Goal: Information Seeking & Learning: Learn about a topic

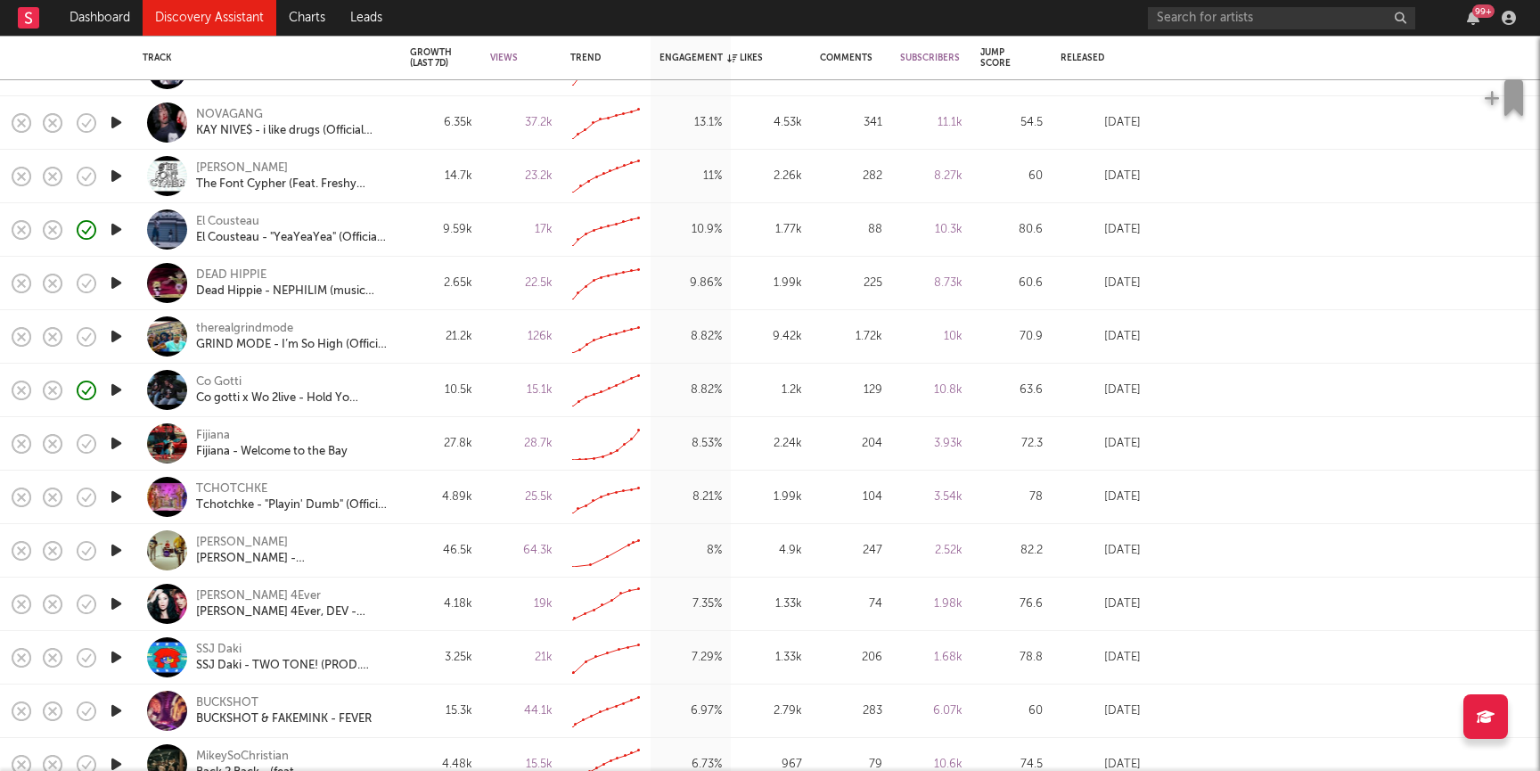
click at [117, 446] on icon "button" at bounding box center [116, 443] width 19 height 22
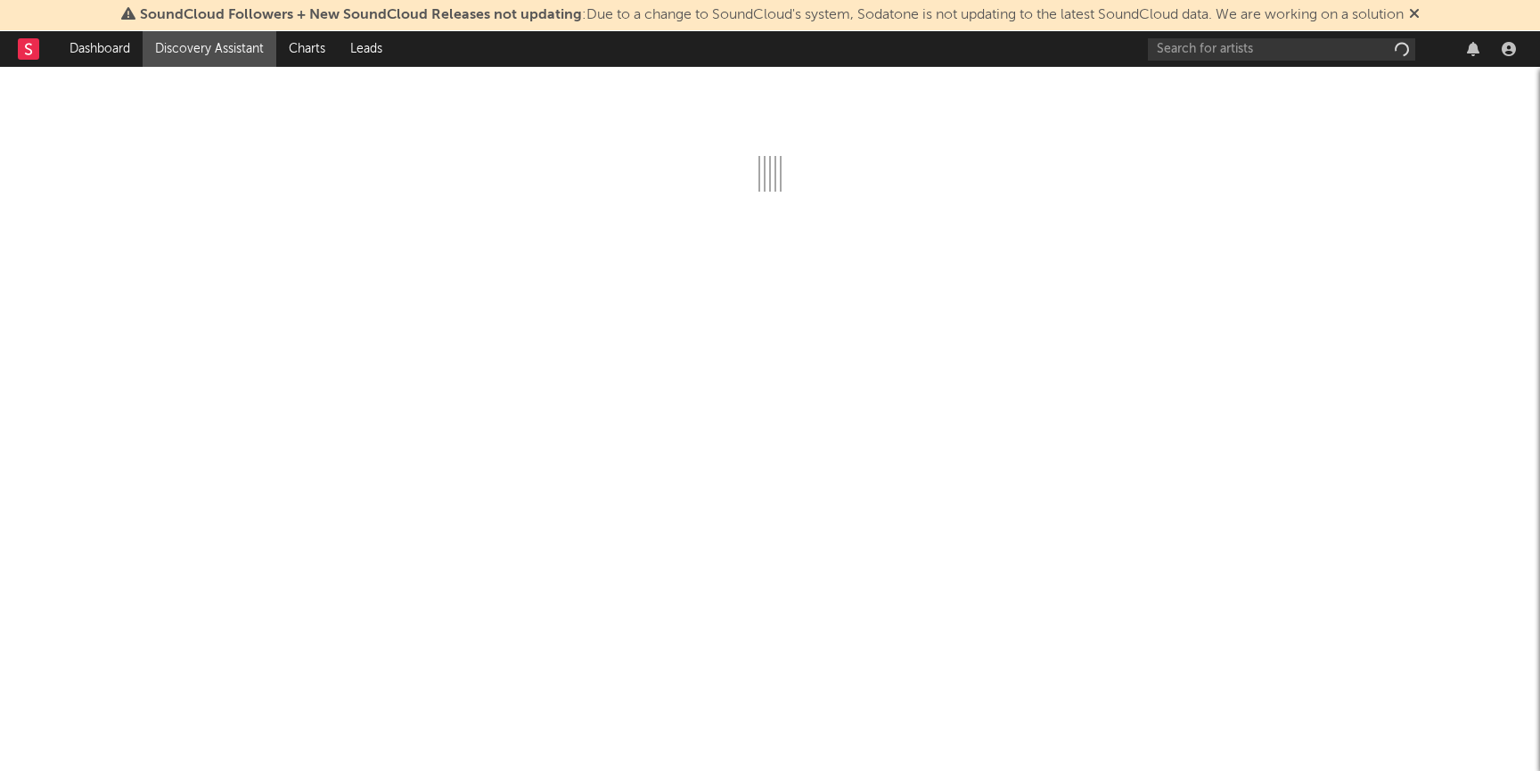
click at [234, 48] on link "Discovery Assistant" at bounding box center [210, 49] width 134 height 36
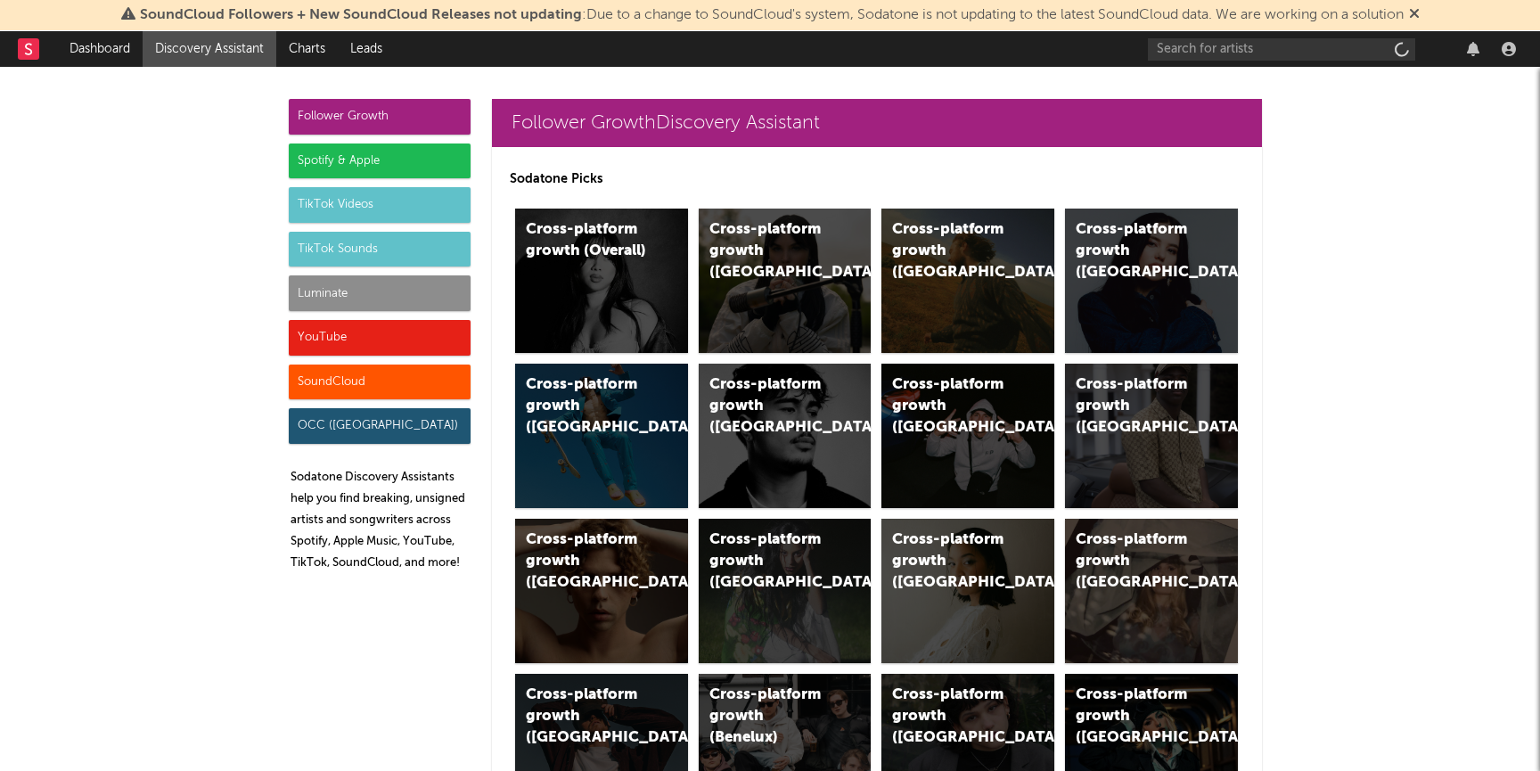
click at [326, 327] on div "YouTube" at bounding box center [380, 338] width 182 height 36
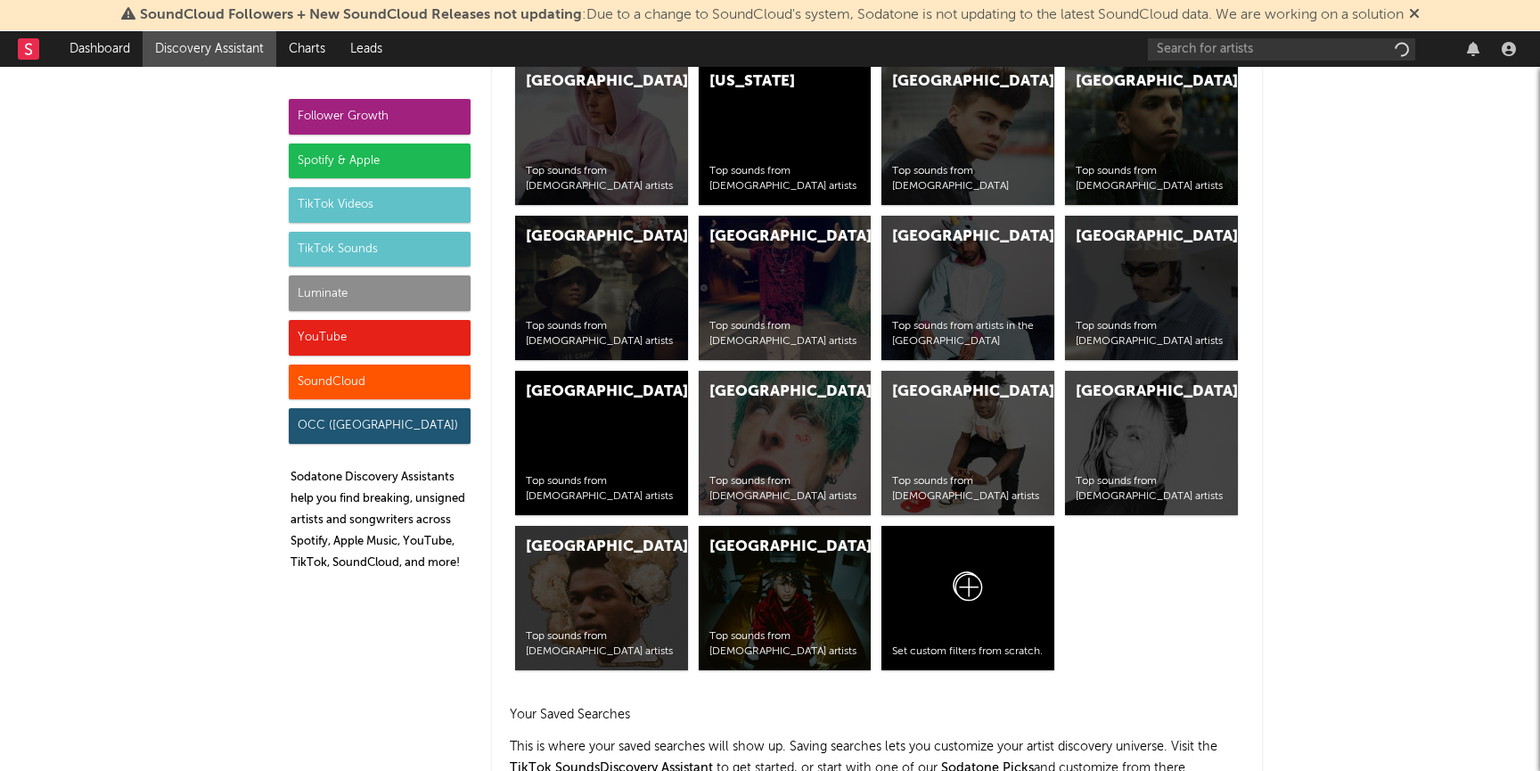
scroll to position [10146, 0]
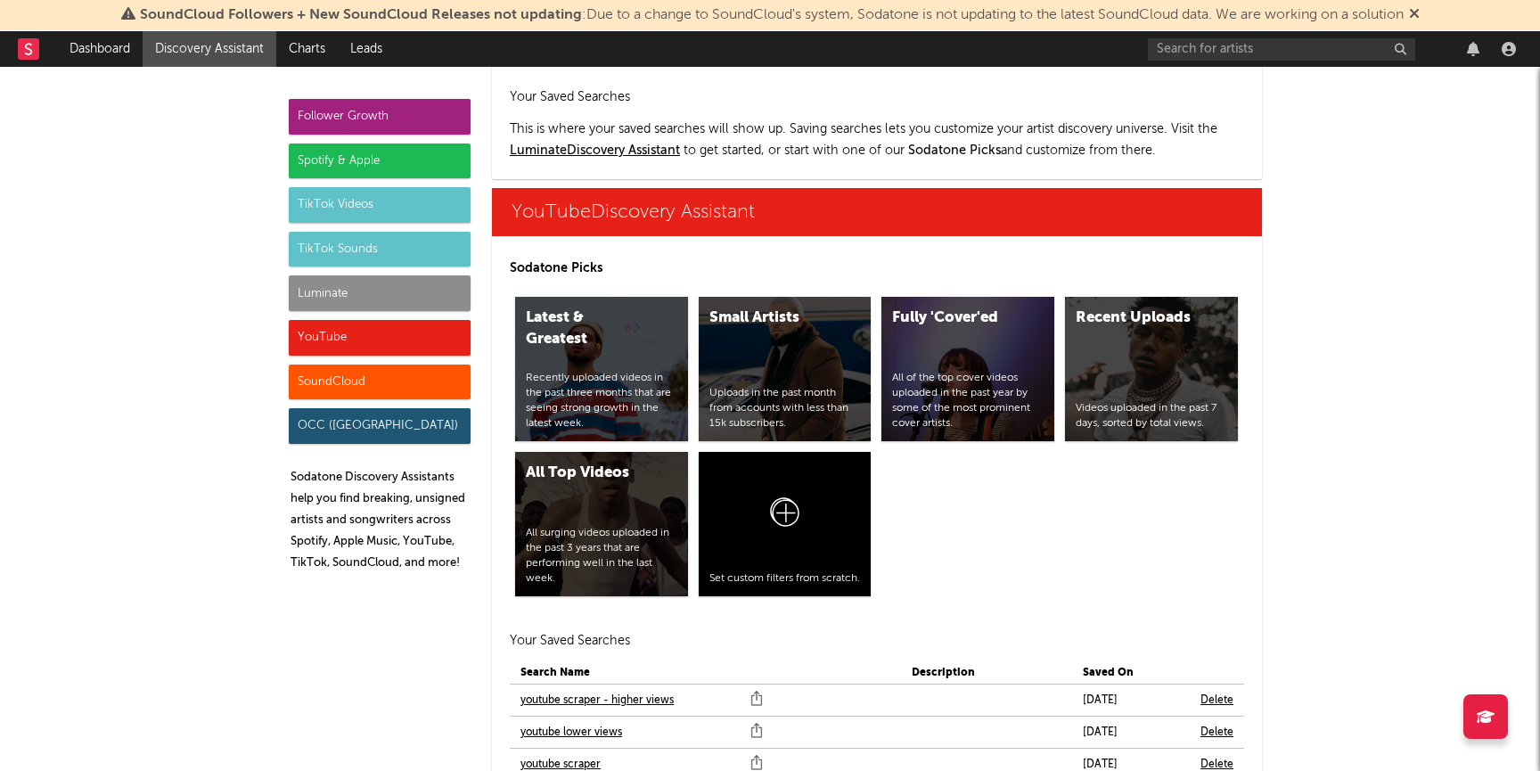
click at [583, 754] on link "youtube scraper" at bounding box center [560, 764] width 80 height 21
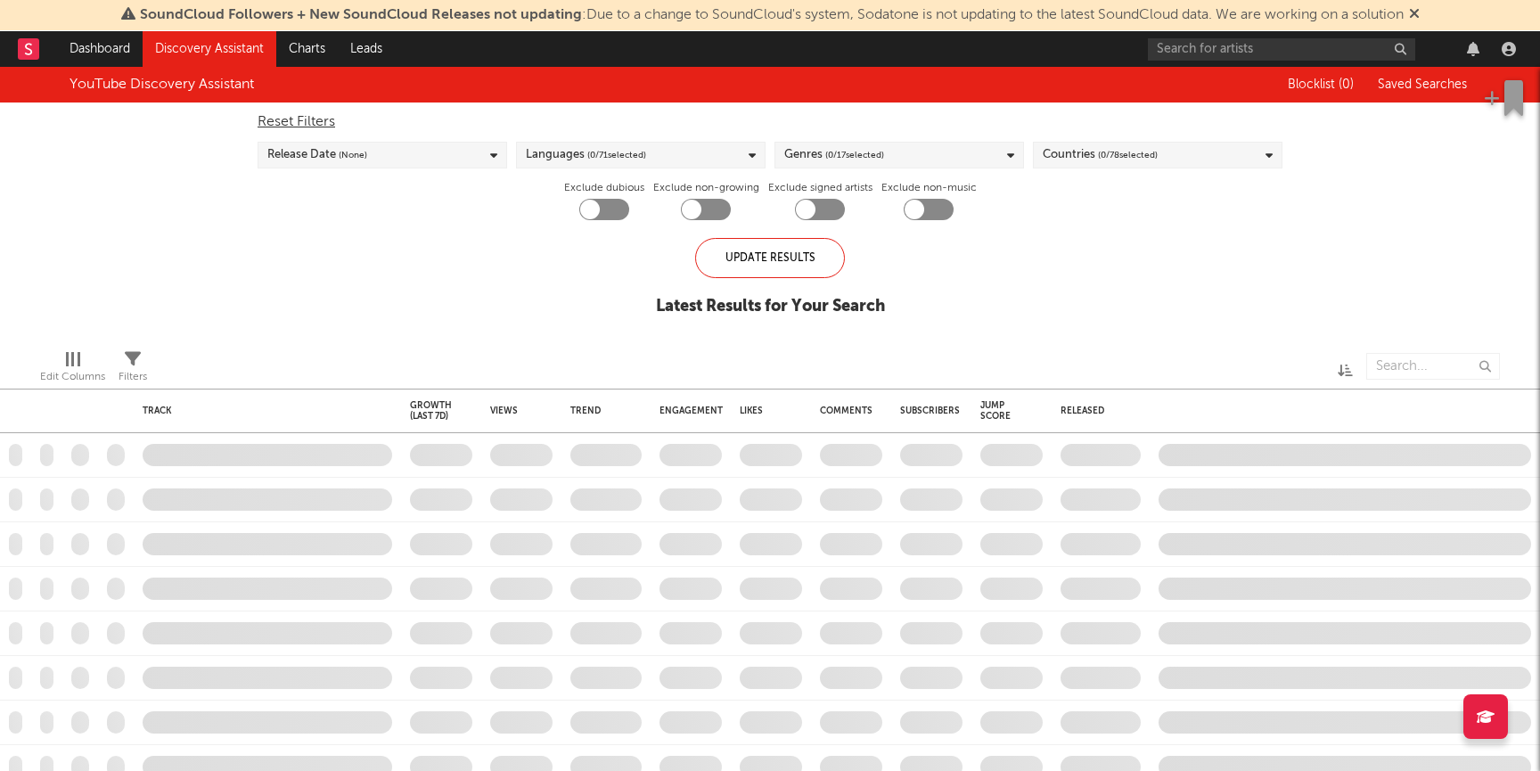
checkbox input "true"
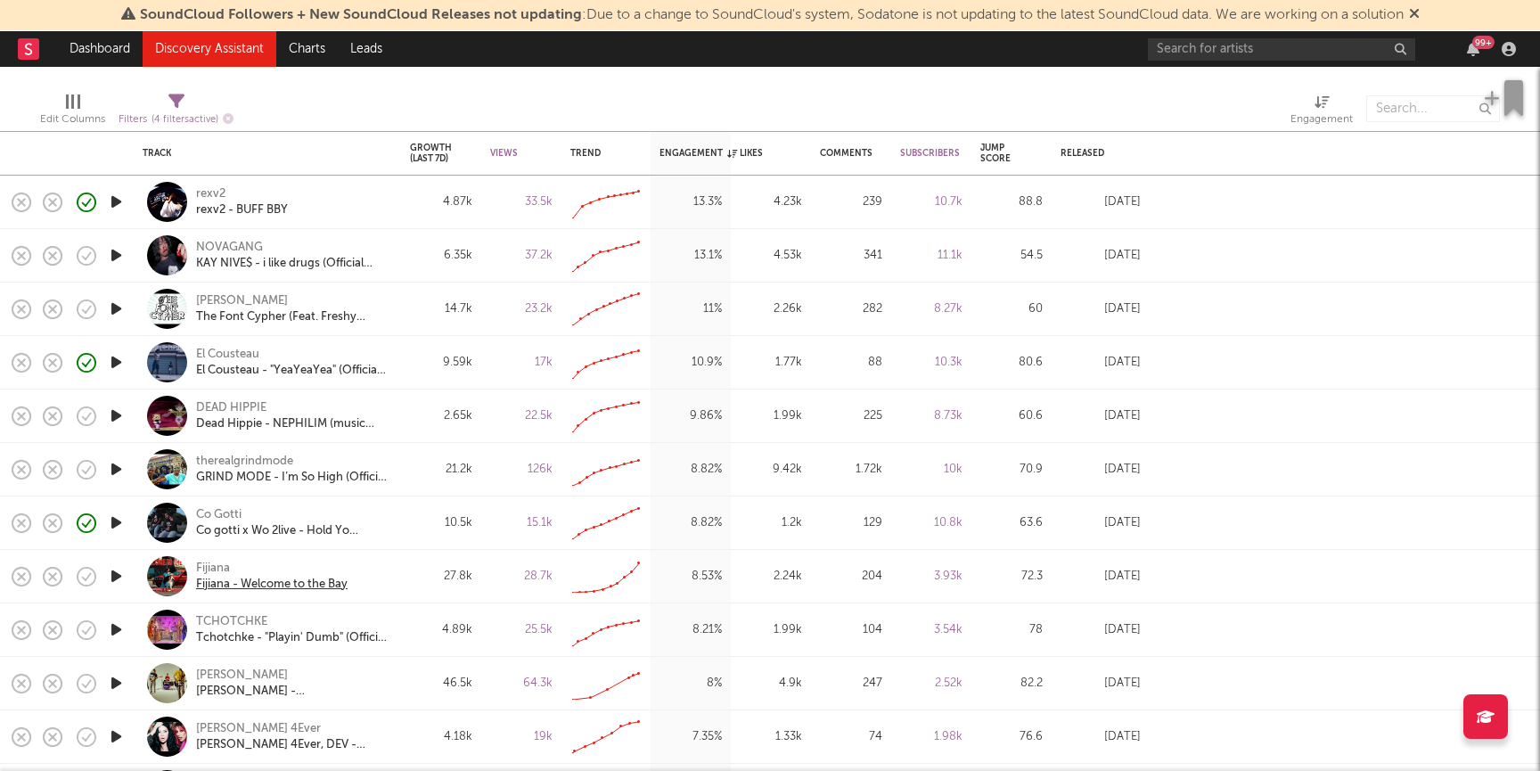
click at [246, 588] on div "Fijiana - Welcome to the Bay" at bounding box center [271, 585] width 151 height 16
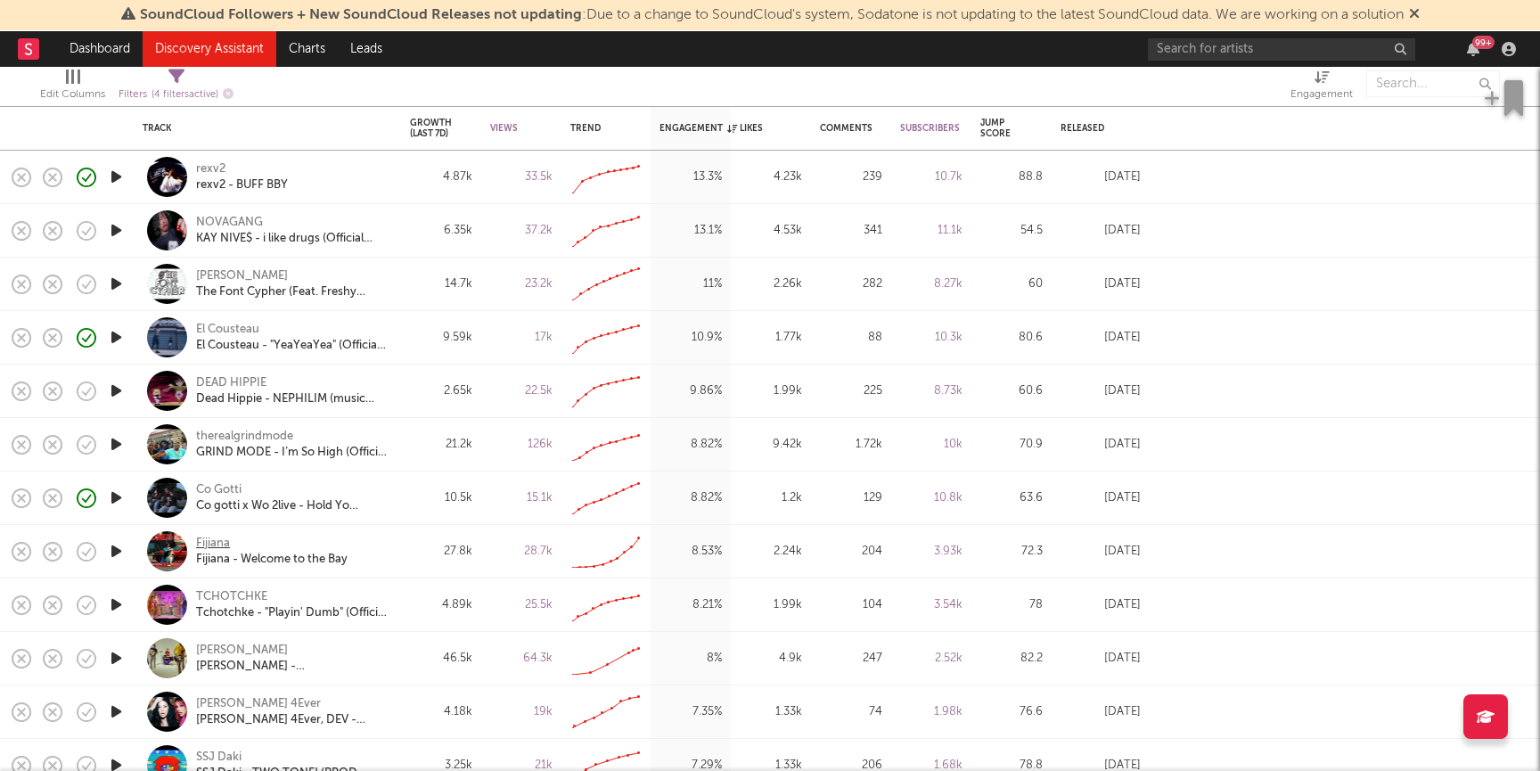
click at [202, 536] on div "Fijiana" at bounding box center [213, 544] width 34 height 16
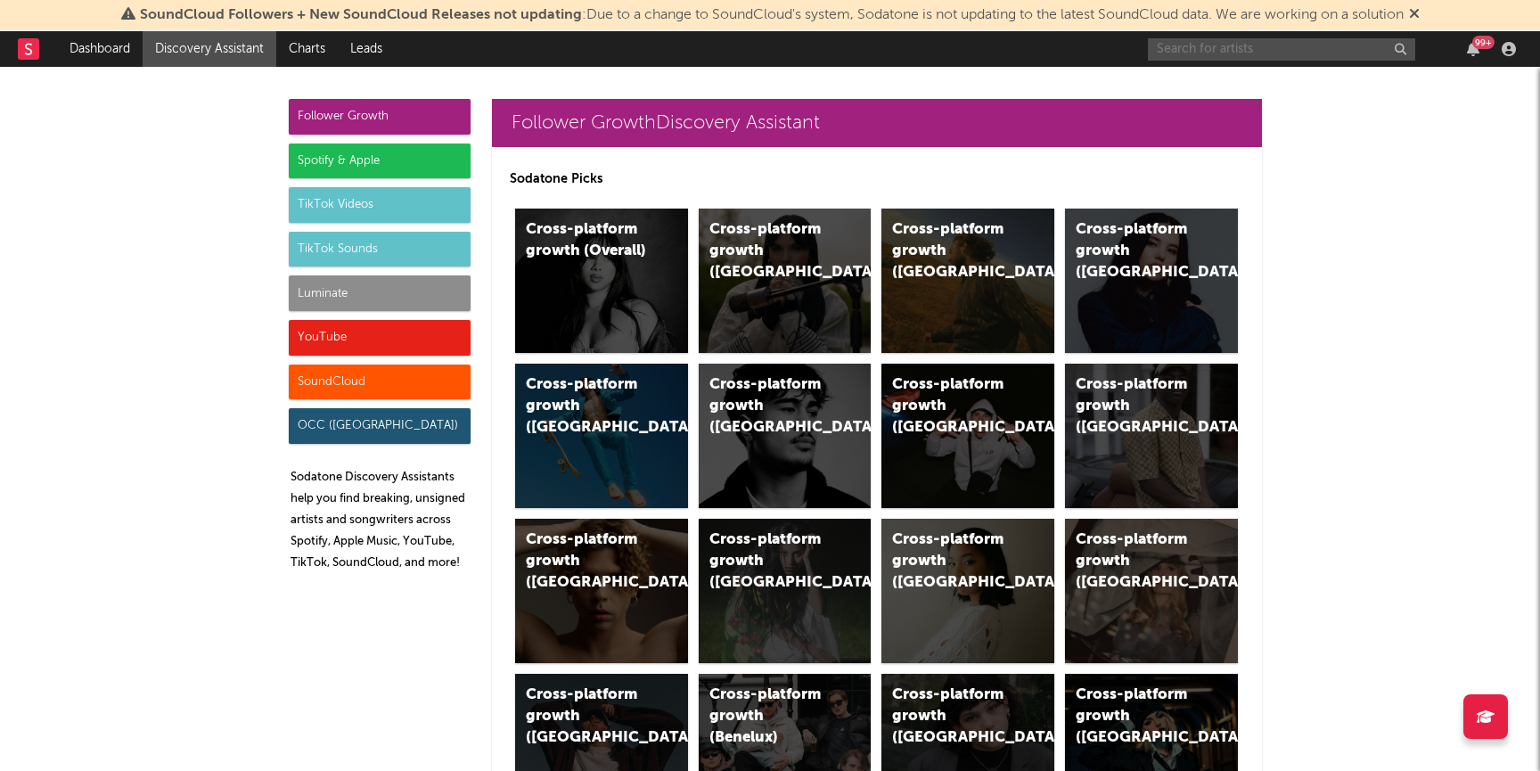
click at [1226, 46] on input "text" at bounding box center [1281, 49] width 267 height 22
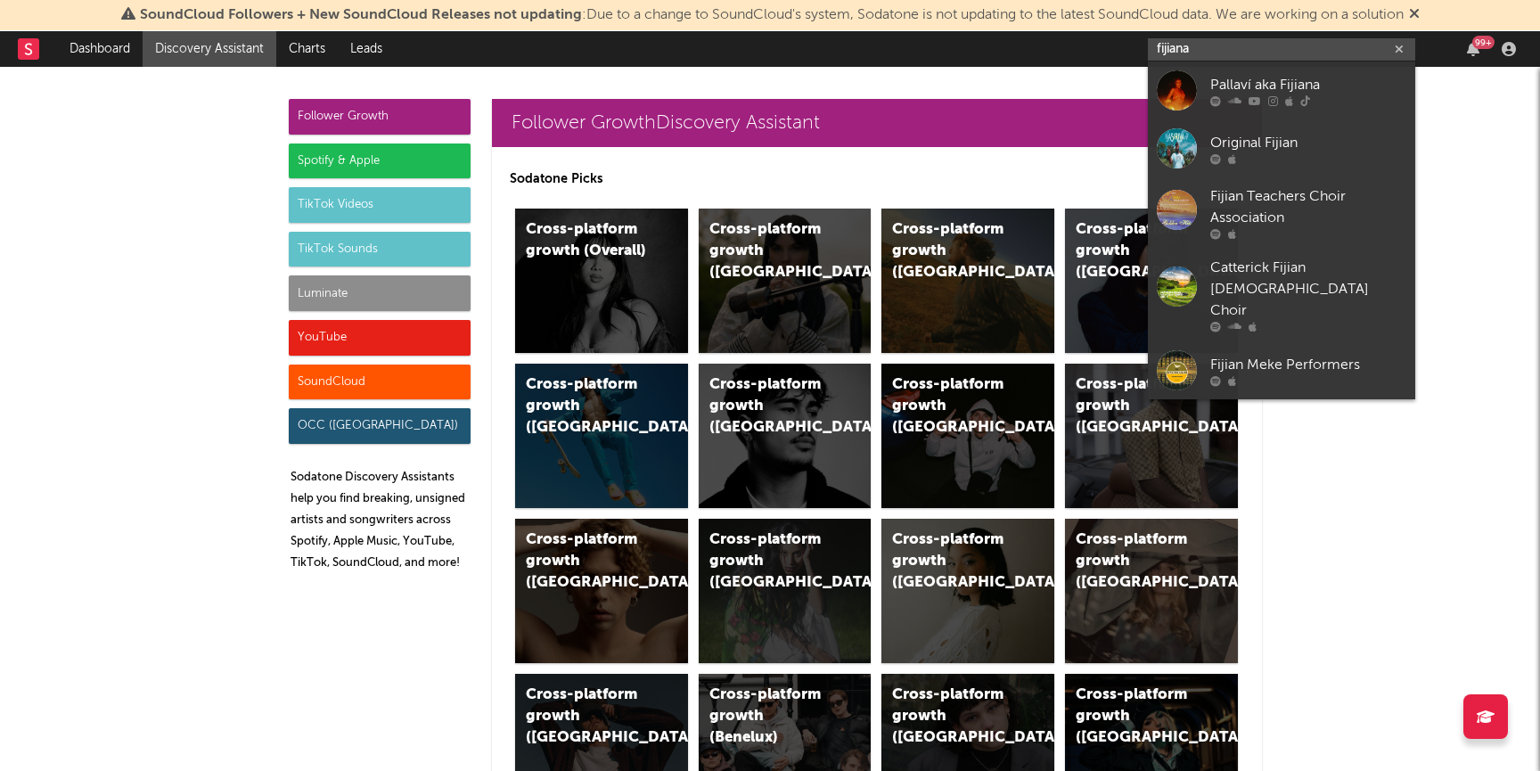
drag, startPoint x: 1221, startPoint y: 48, endPoint x: 1026, endPoint y: 22, distance: 196.9
click at [1035, 24] on div "SoundCloud Followers + New SoundCloud Releases not updating : Due to a change t…" at bounding box center [770, 385] width 1540 height 771
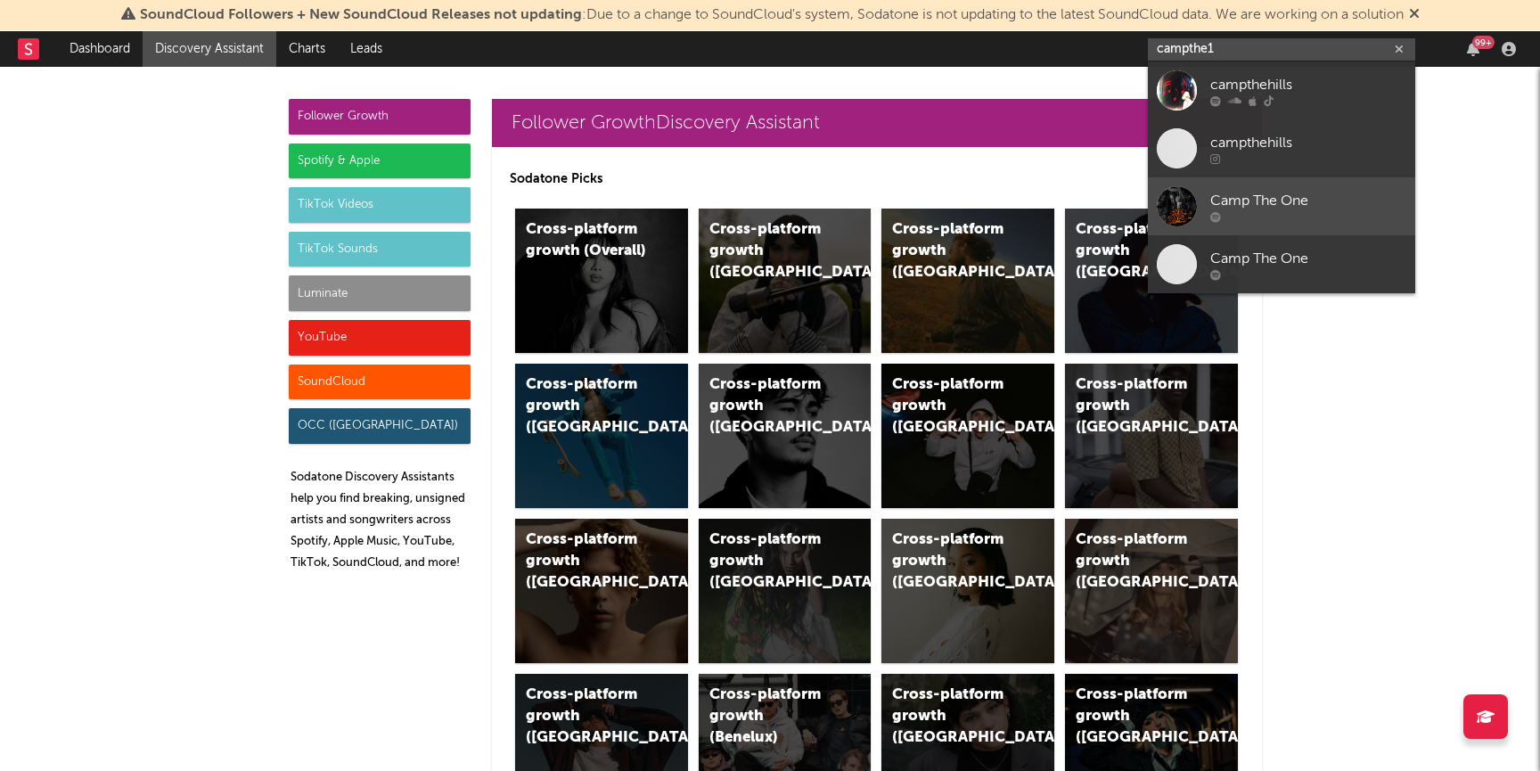
type input "campthe1"
click at [1246, 198] on div "Camp The One" at bounding box center [1308, 200] width 196 height 21
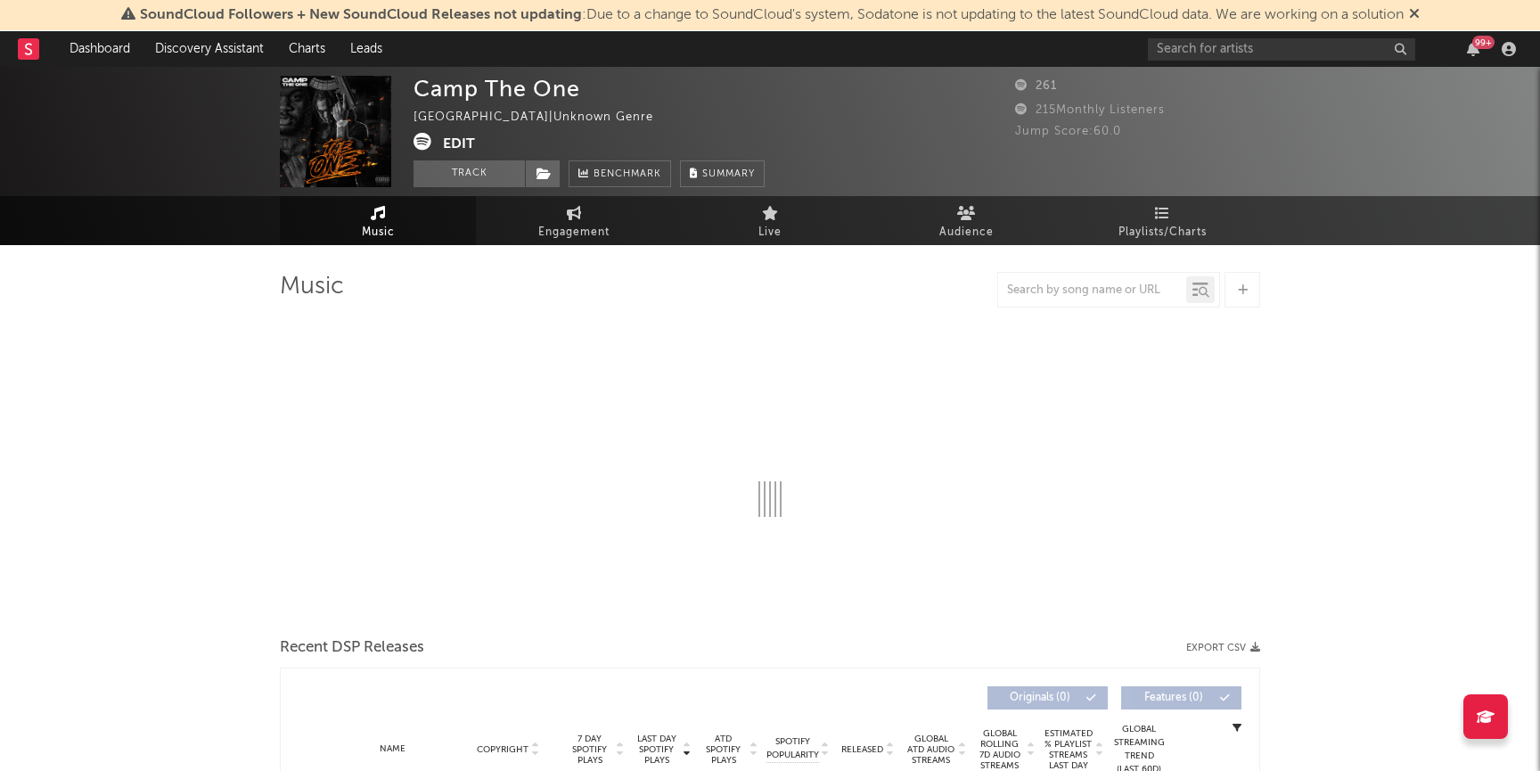
select select "6m"
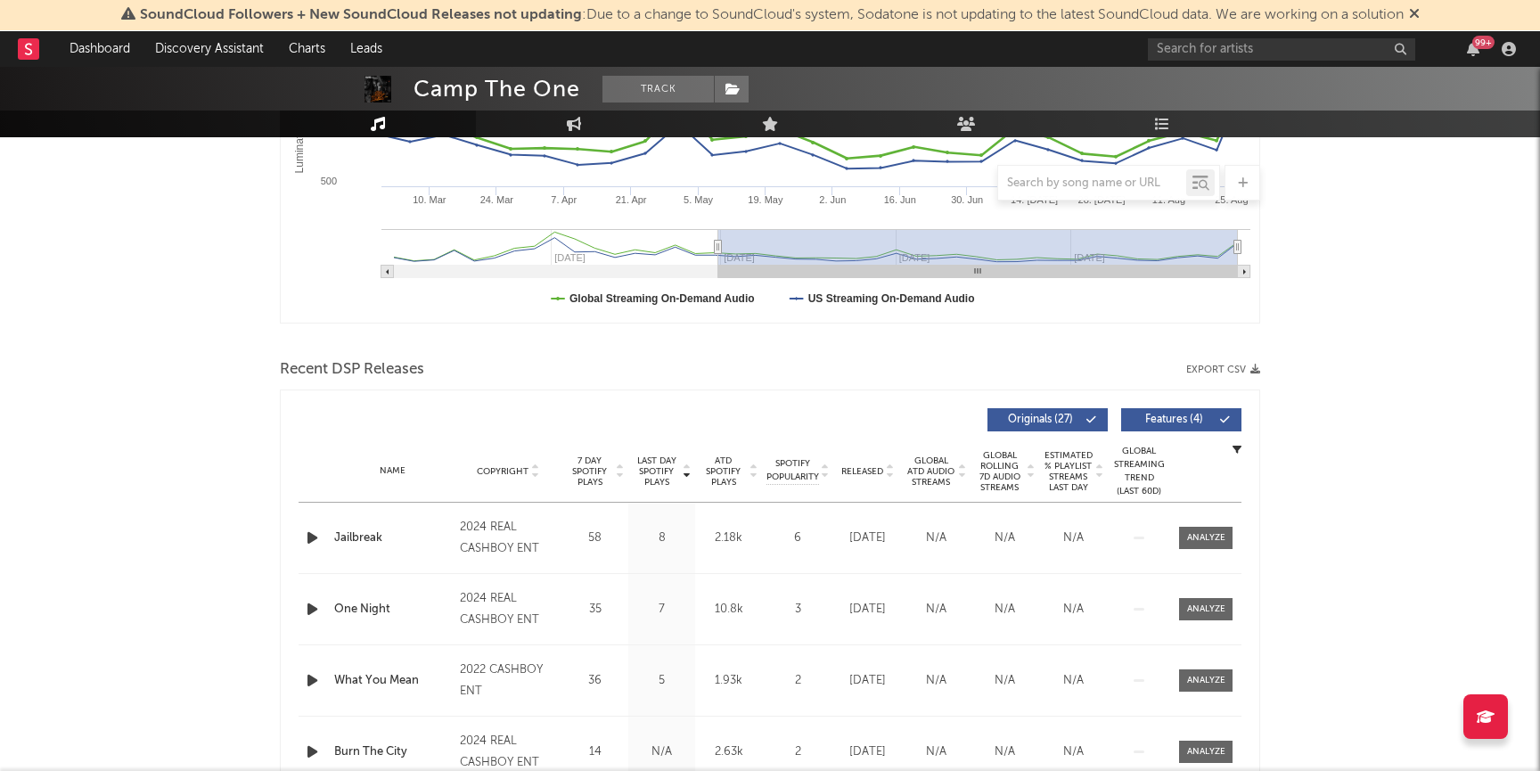
scroll to position [445, 0]
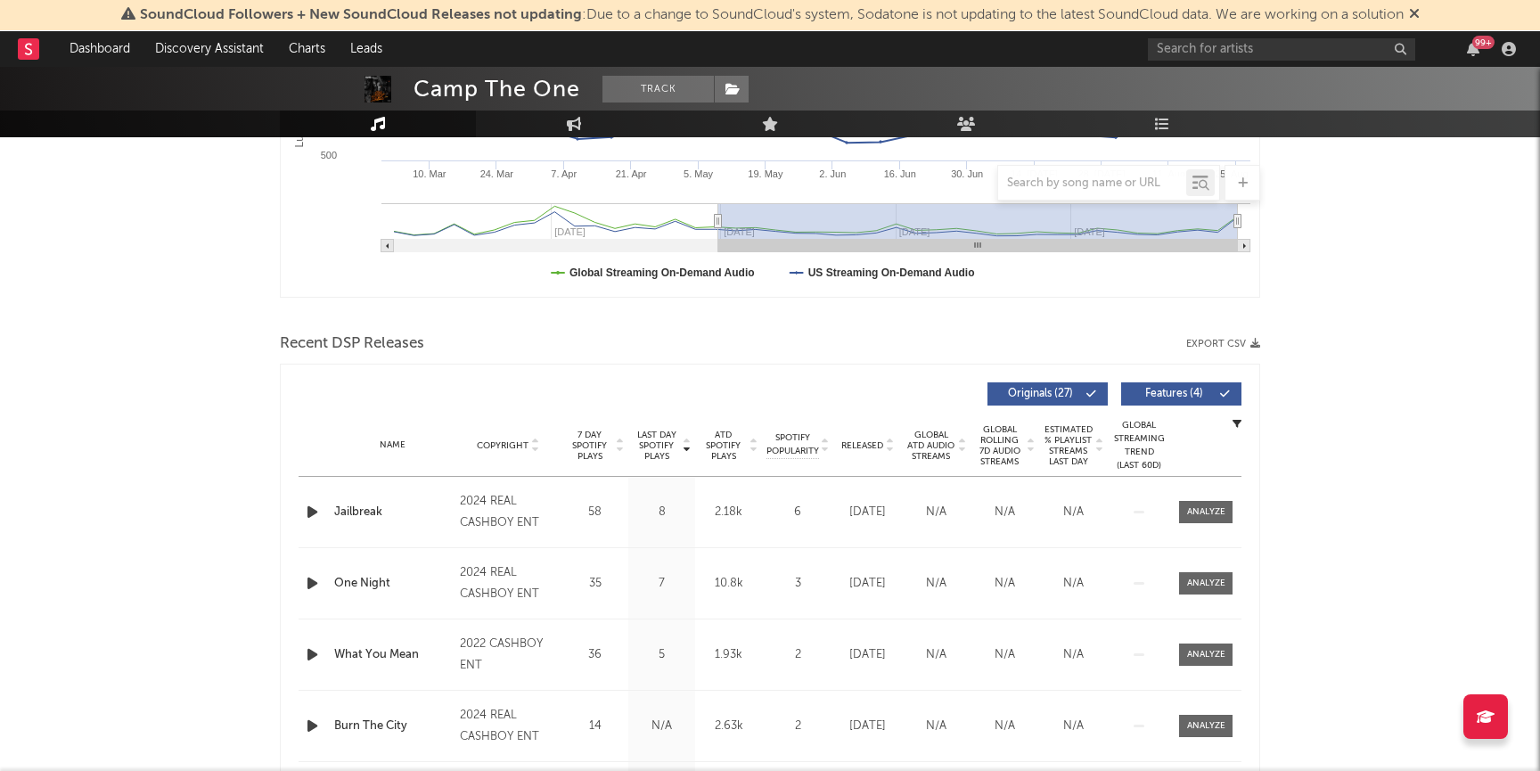
click at [873, 438] on div "Released" at bounding box center [868, 444] width 60 height 13
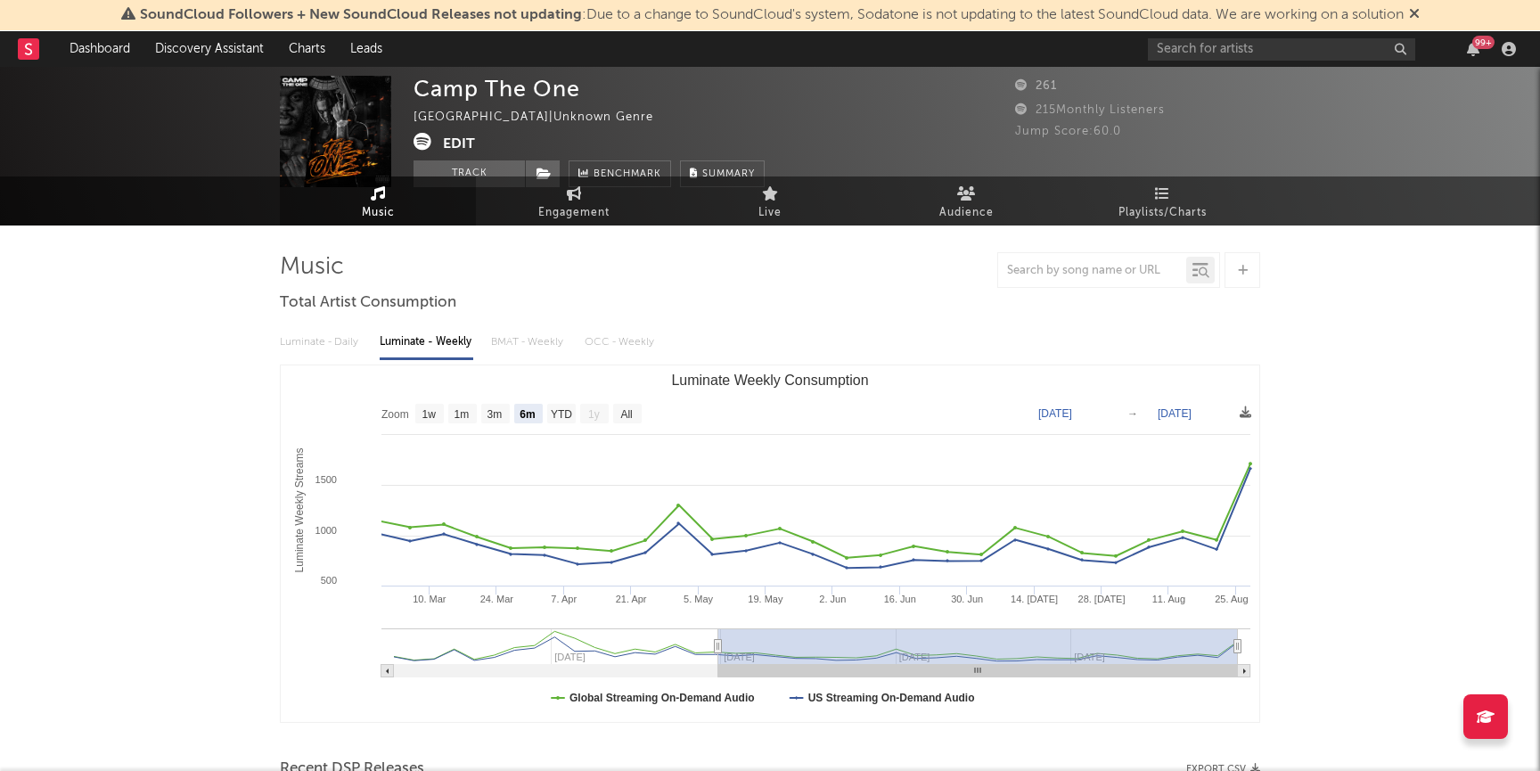
scroll to position [0, 0]
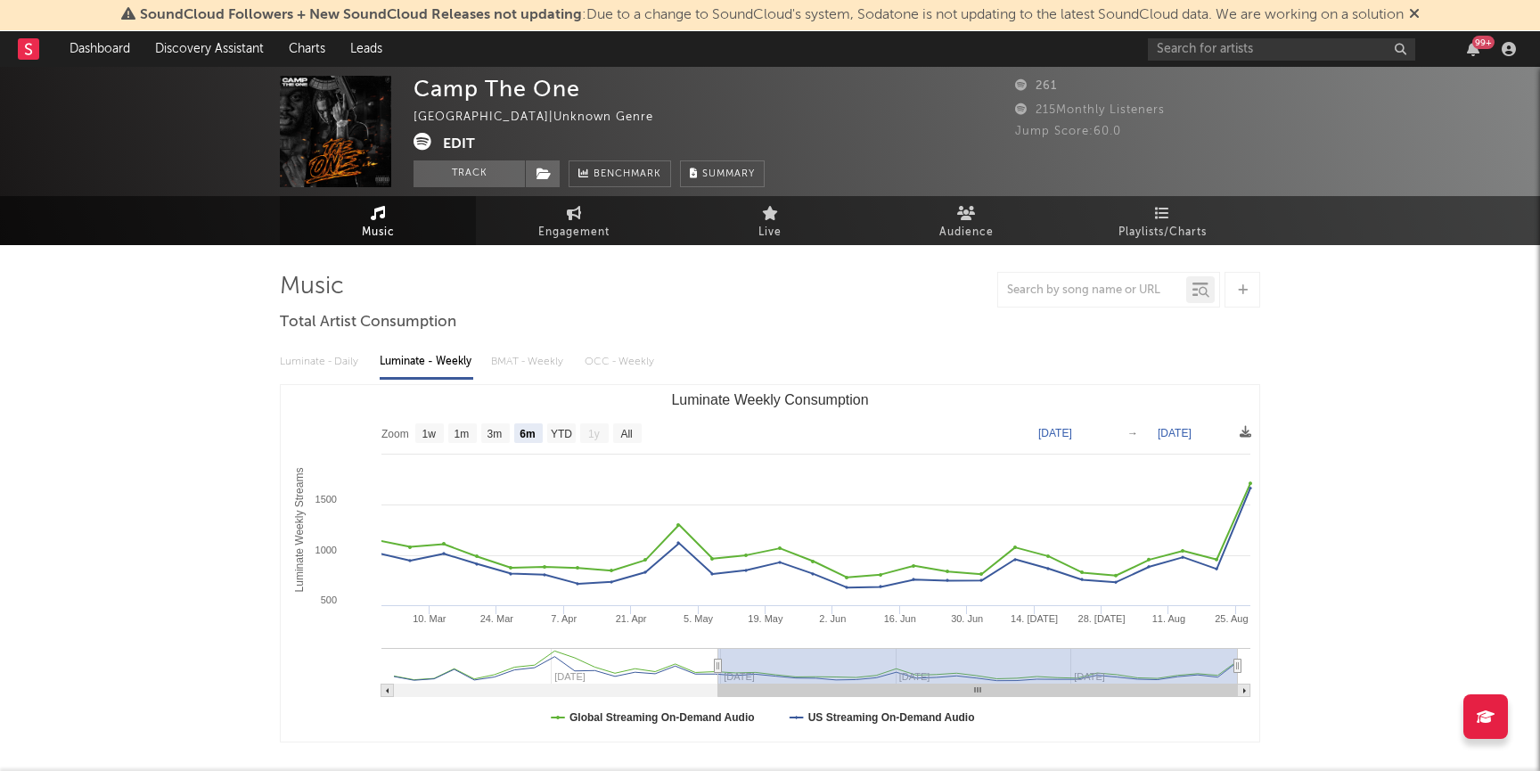
click at [363, 227] on span "Music" at bounding box center [378, 232] width 33 height 21
click at [1137, 230] on span "Playlists/Charts" at bounding box center [1162, 232] width 88 height 21
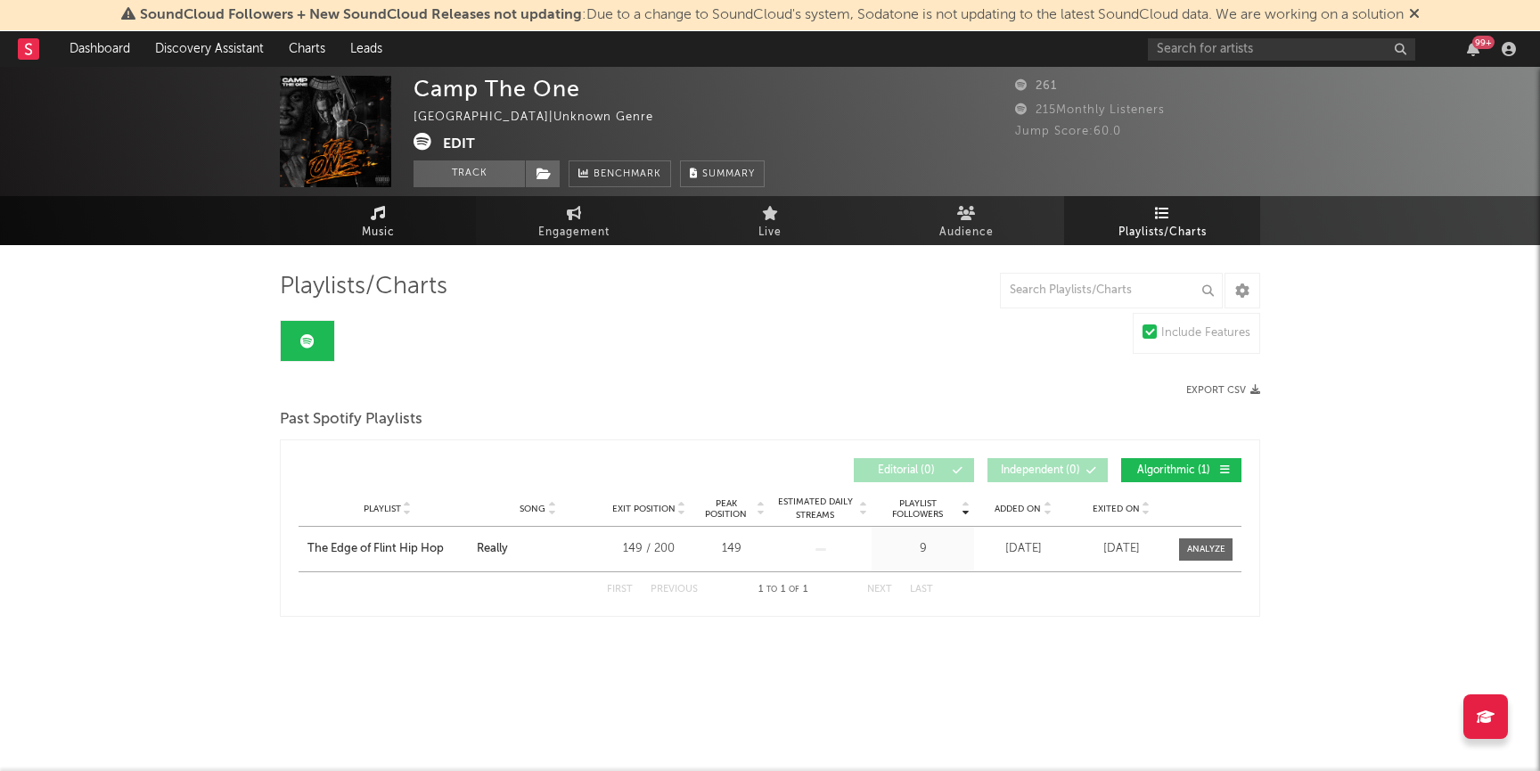
click at [342, 215] on link "Music" at bounding box center [378, 220] width 196 height 49
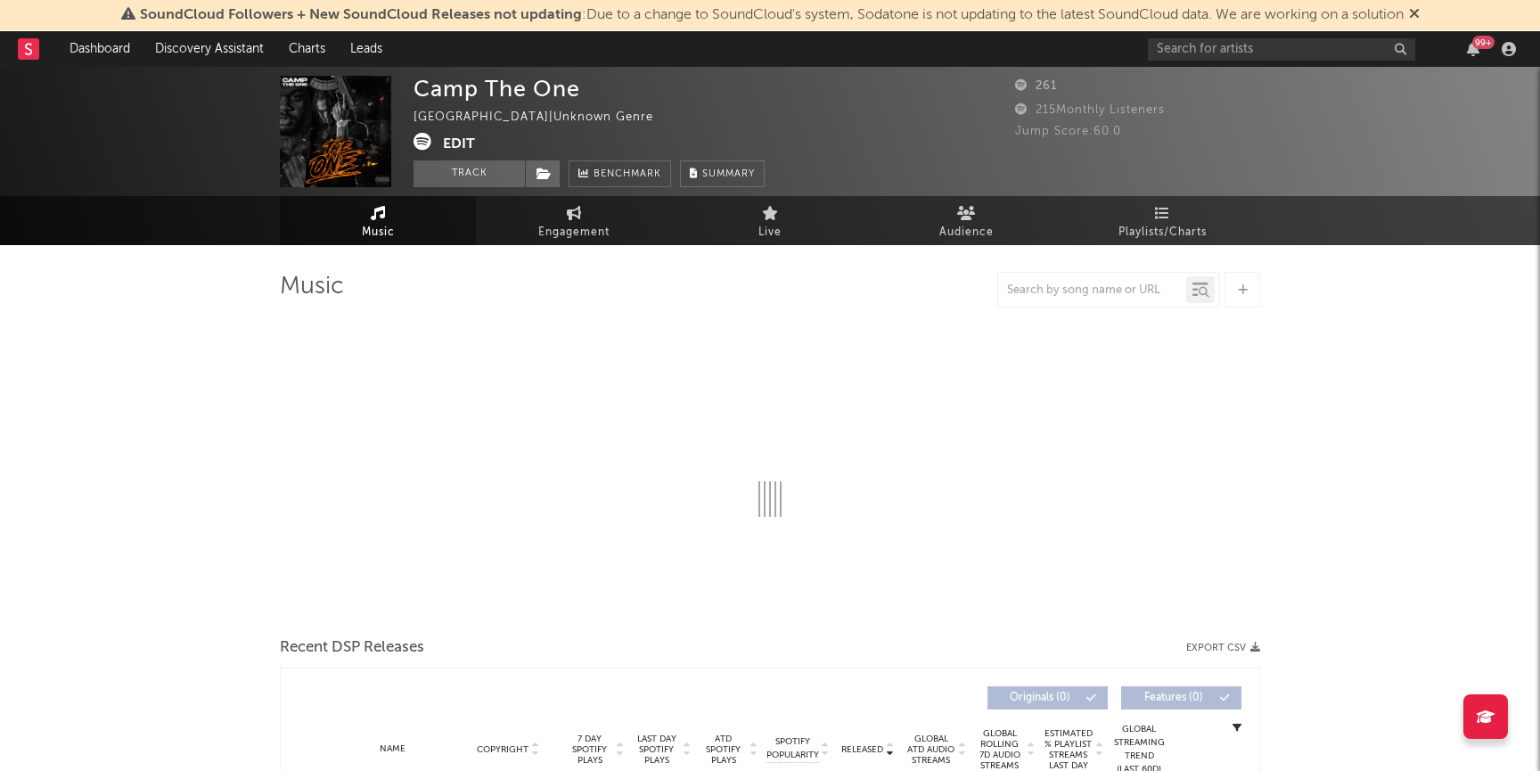
select select "6m"
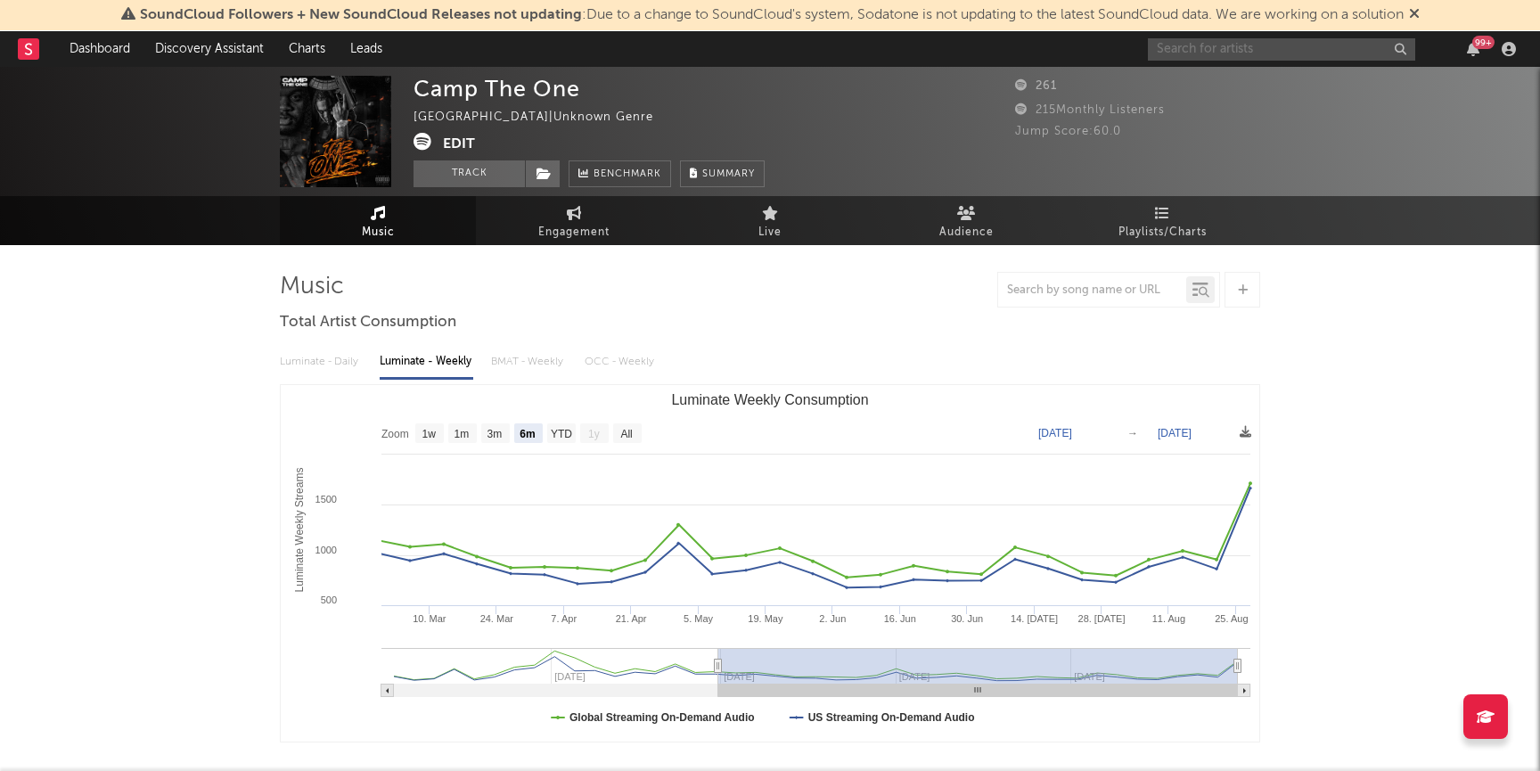
click at [1250, 53] on input "text" at bounding box center [1281, 49] width 267 height 22
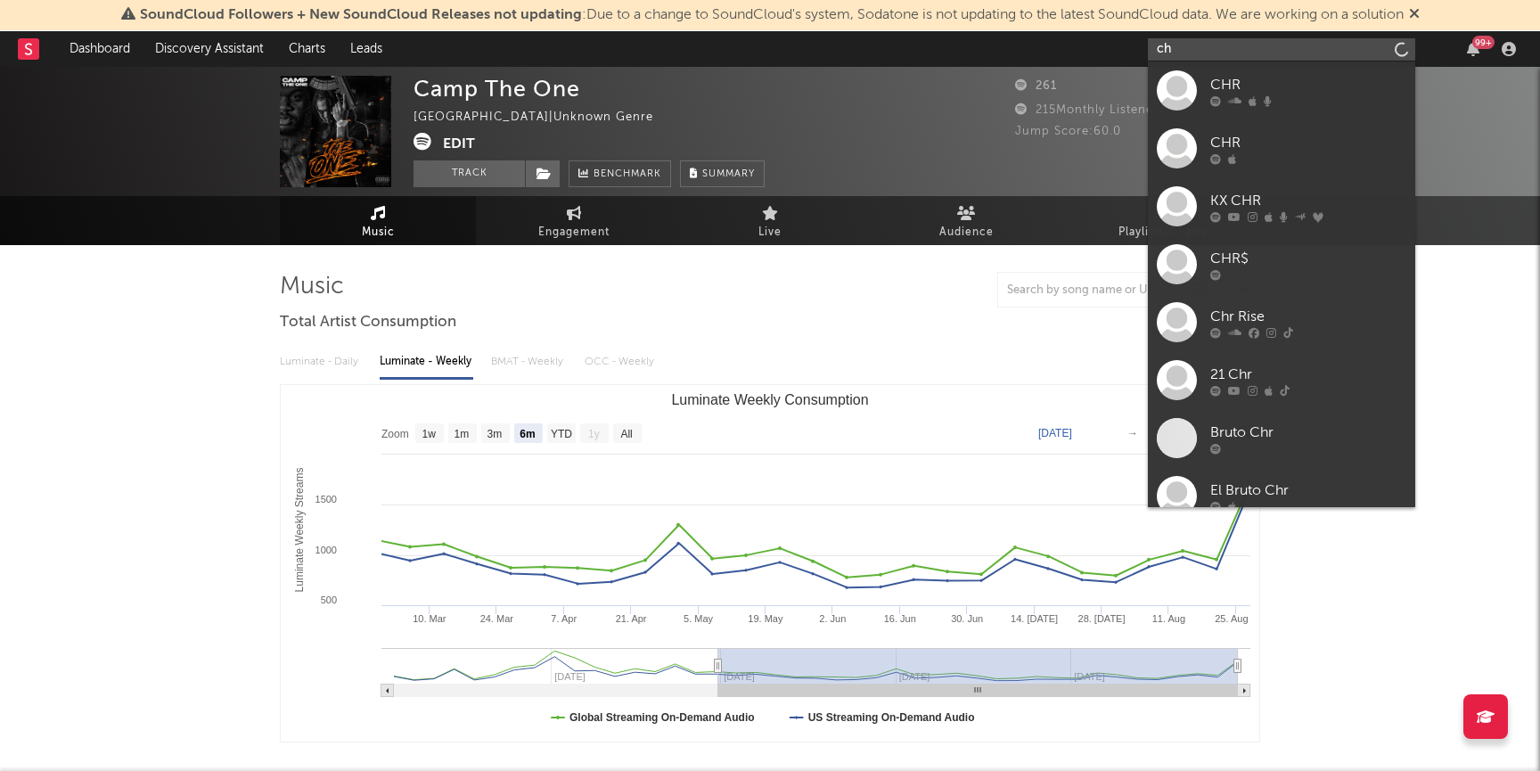
type input "c"
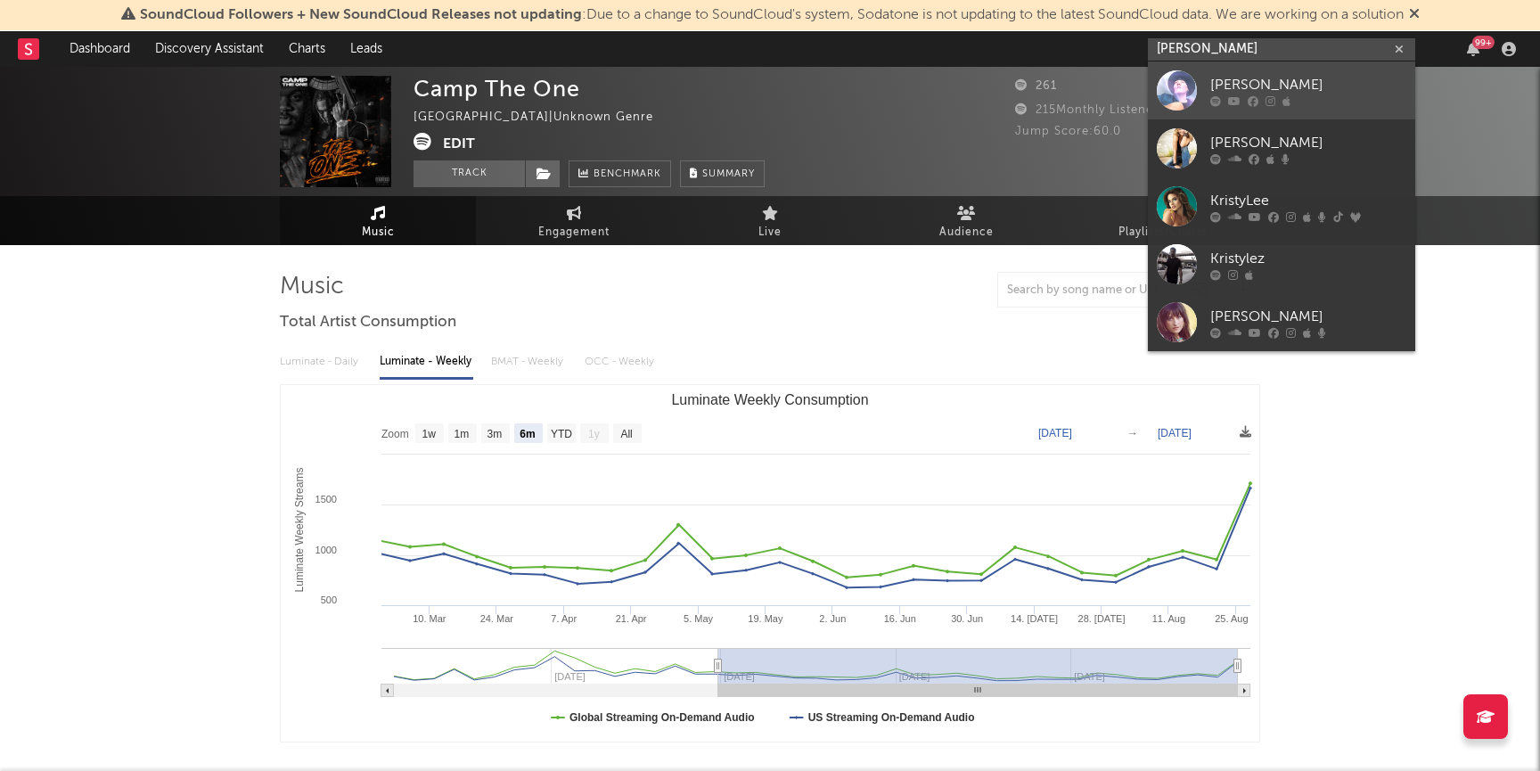
type input "kristy lee"
click at [1321, 97] on div at bounding box center [1308, 100] width 196 height 11
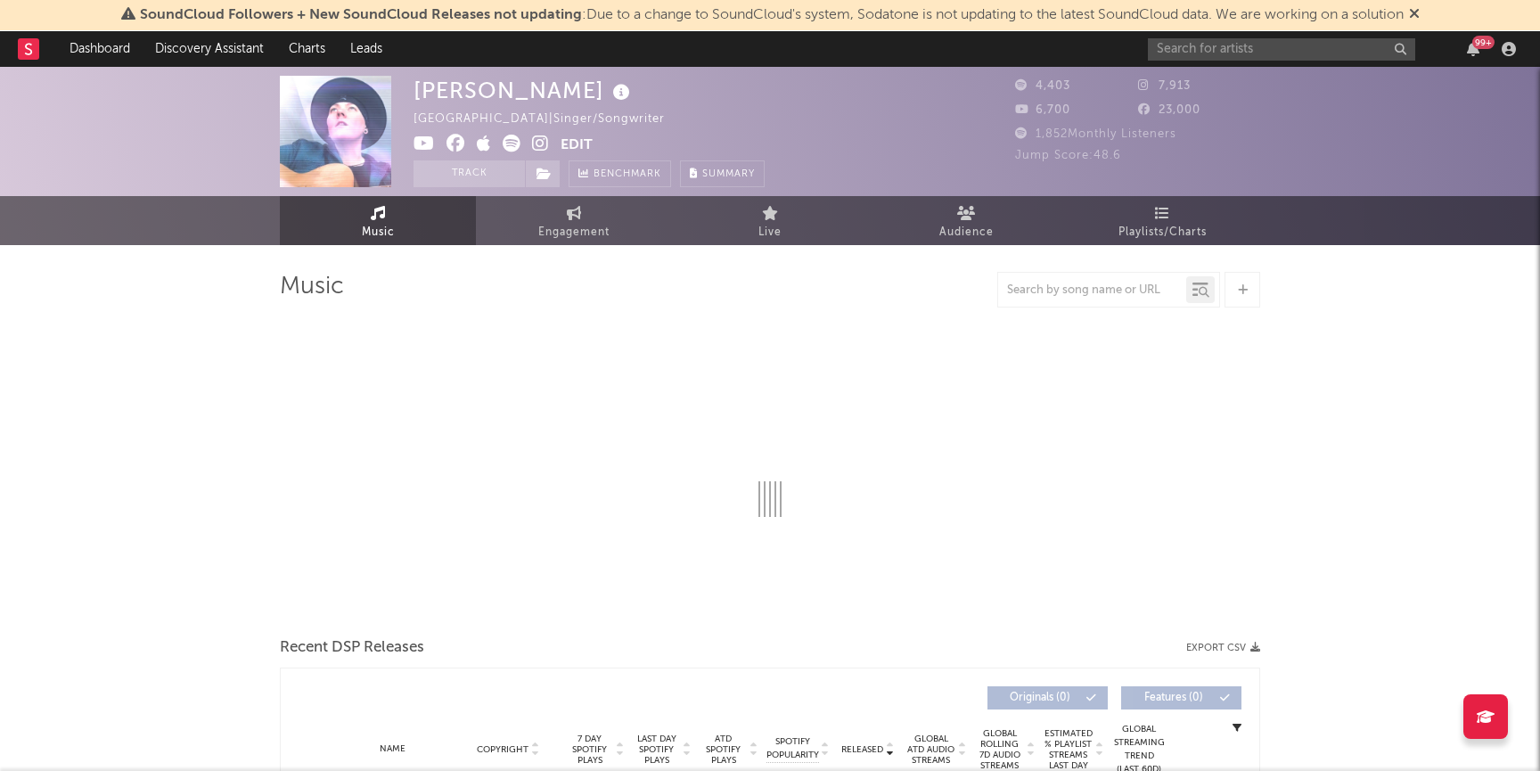
select select "1w"
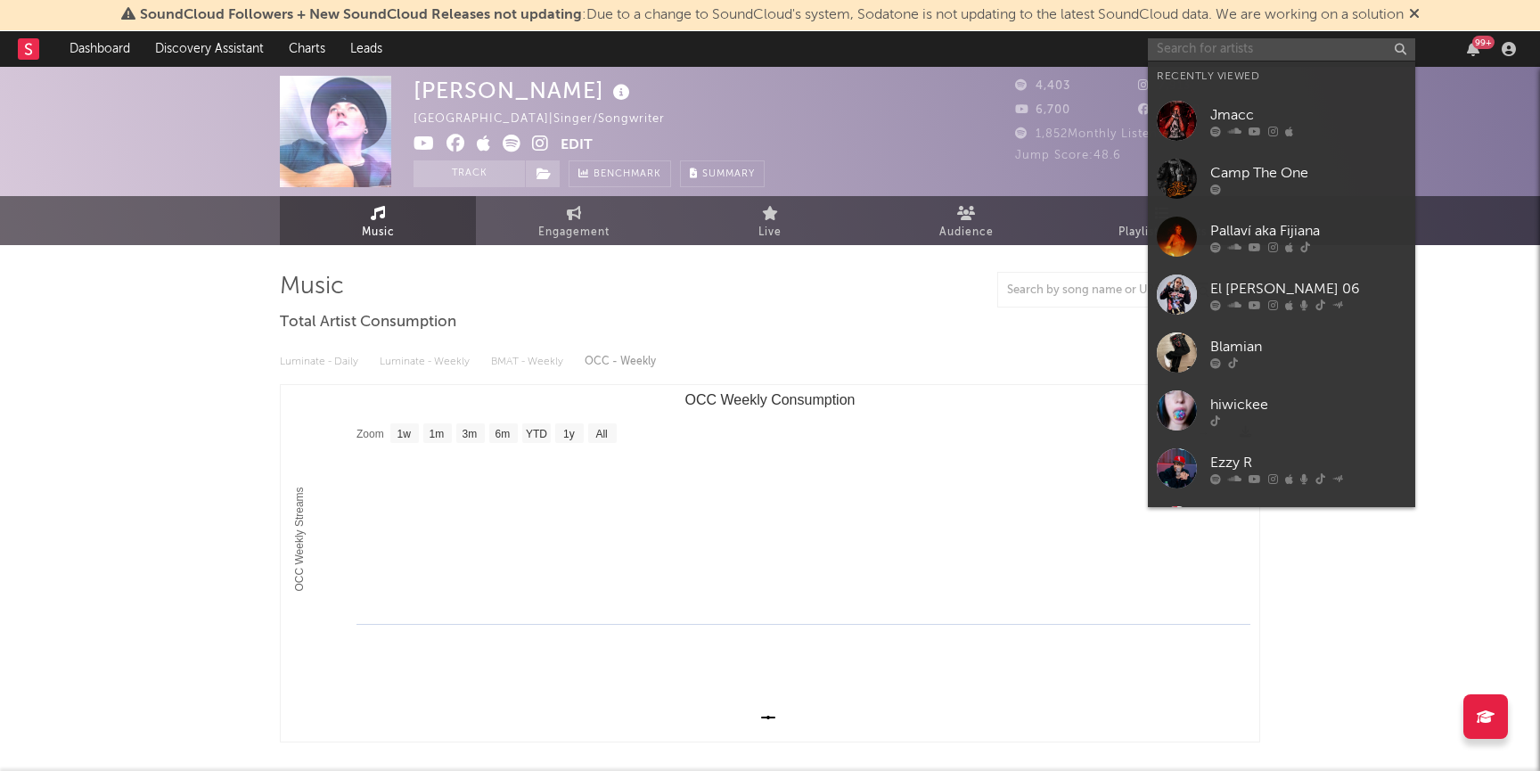
click at [1272, 44] on input "text" at bounding box center [1281, 49] width 267 height 22
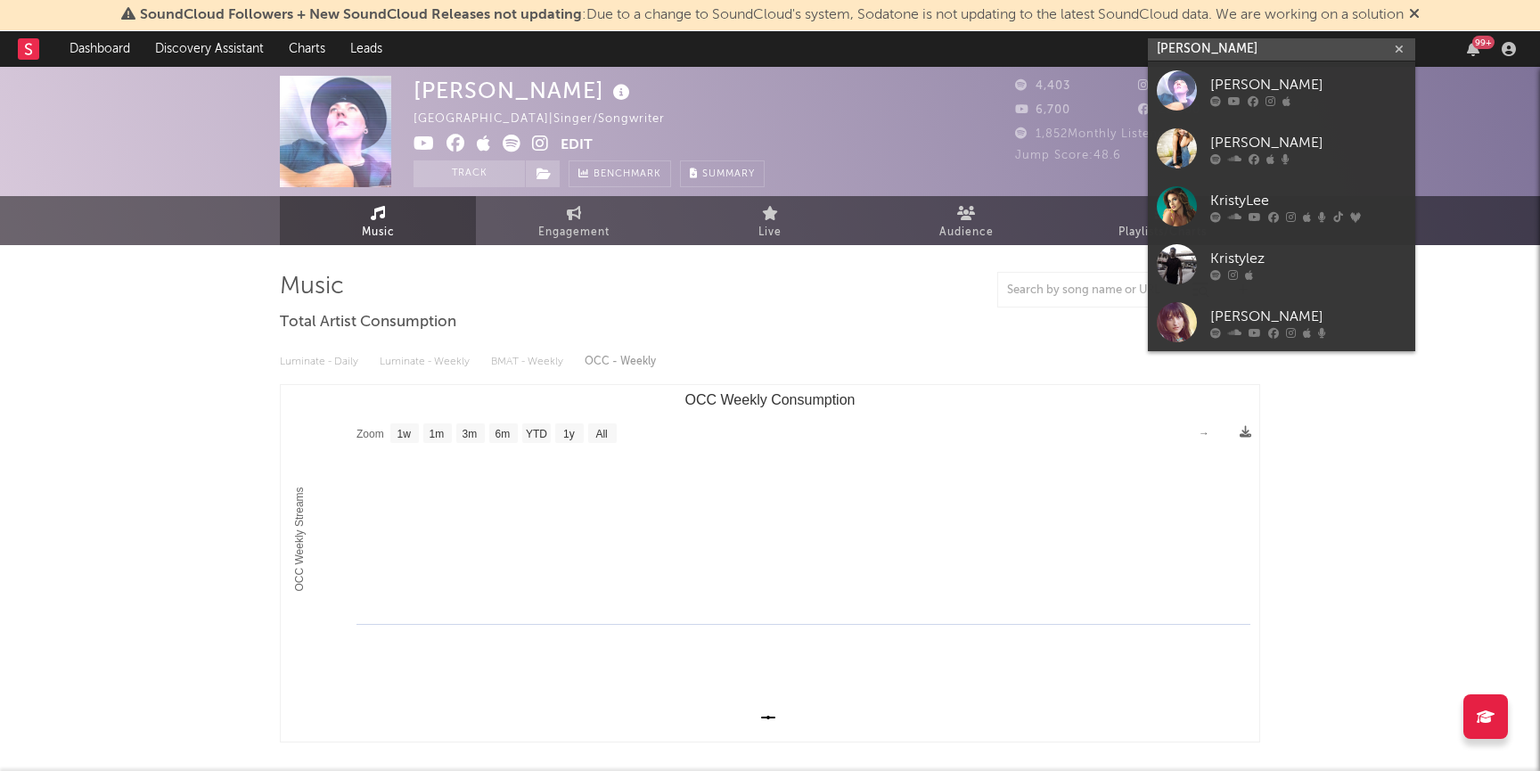
type input "kristy lee"
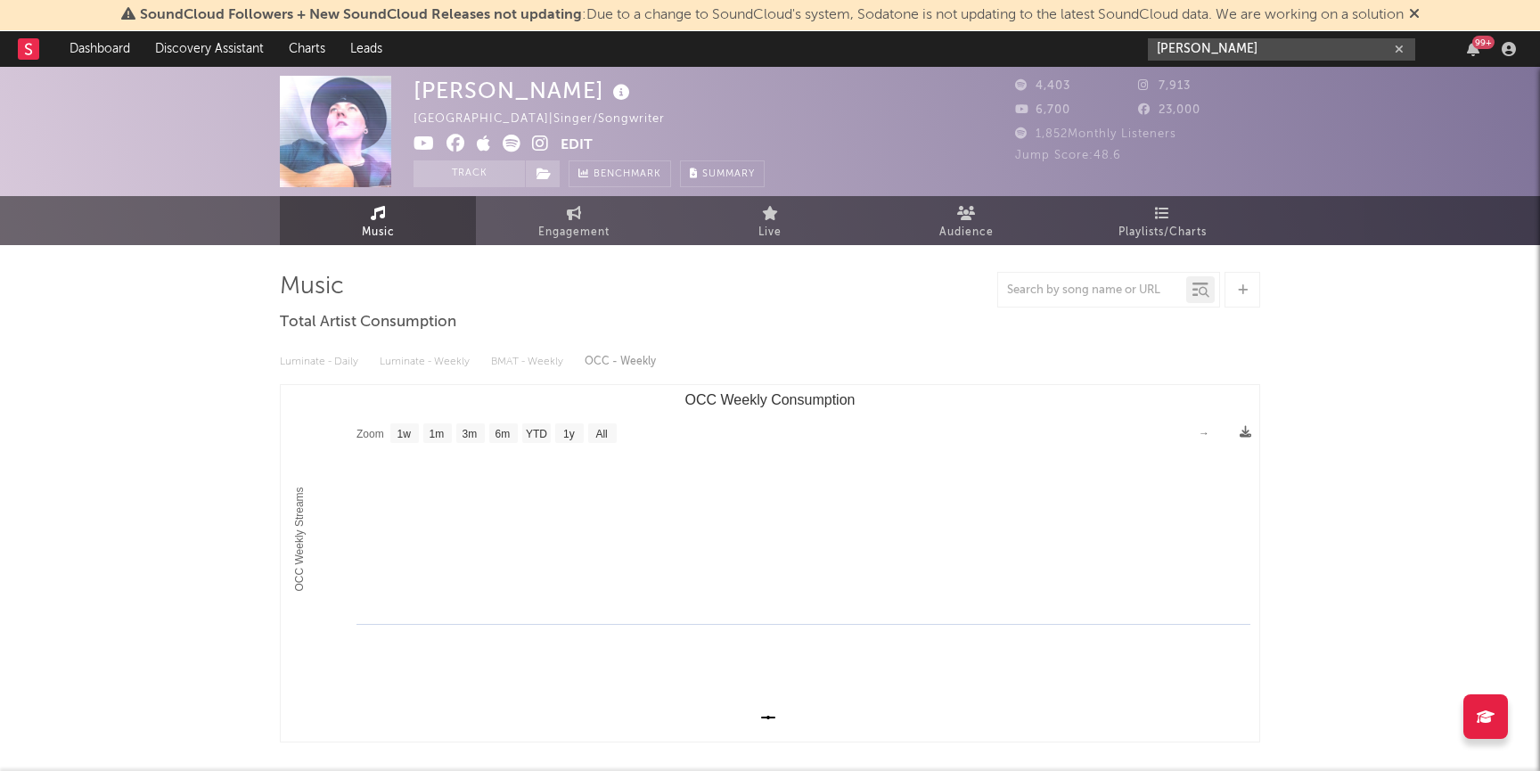
click at [1215, 53] on input "kristy lee" at bounding box center [1281, 49] width 267 height 22
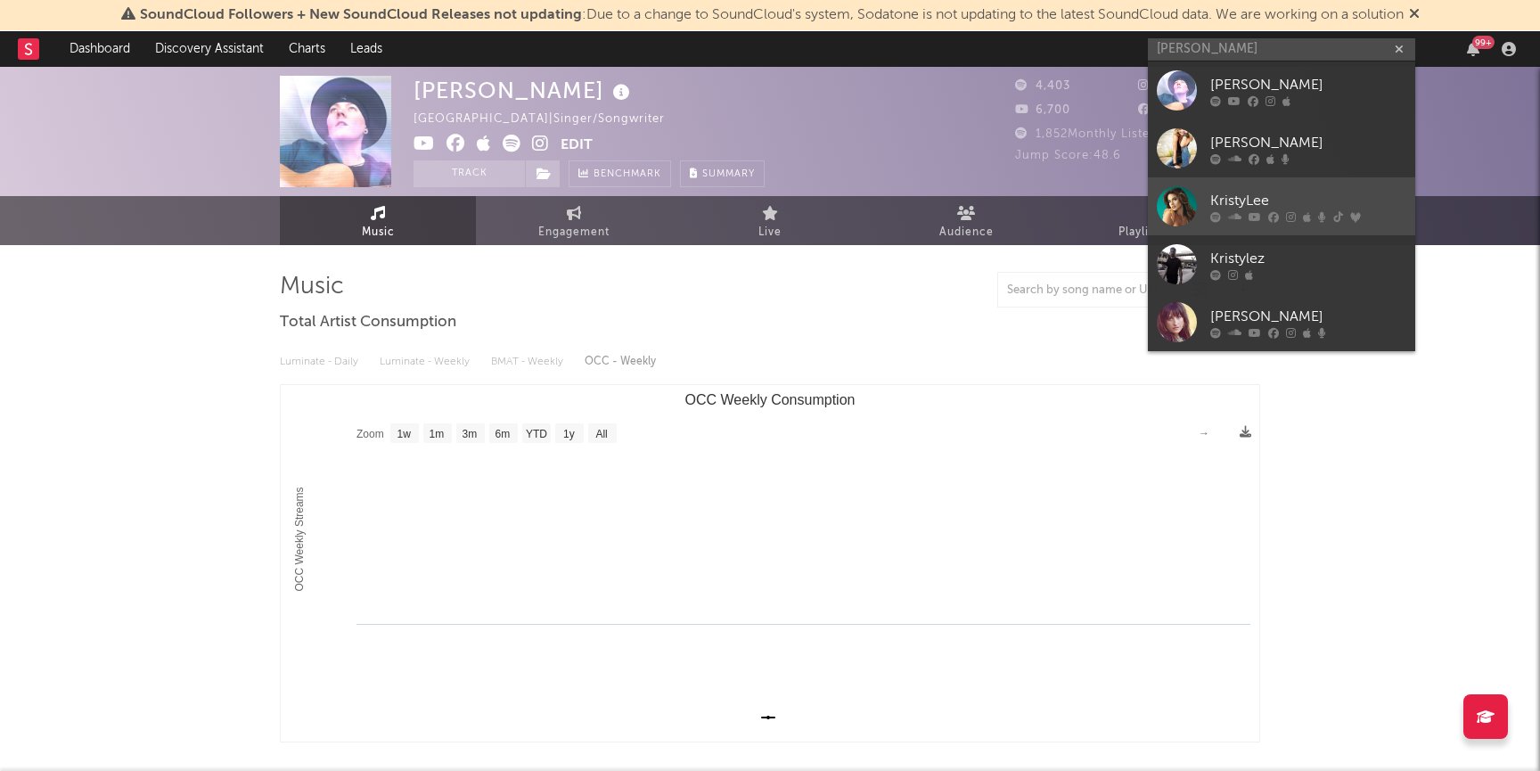
click at [1276, 214] on icon at bounding box center [1273, 216] width 11 height 11
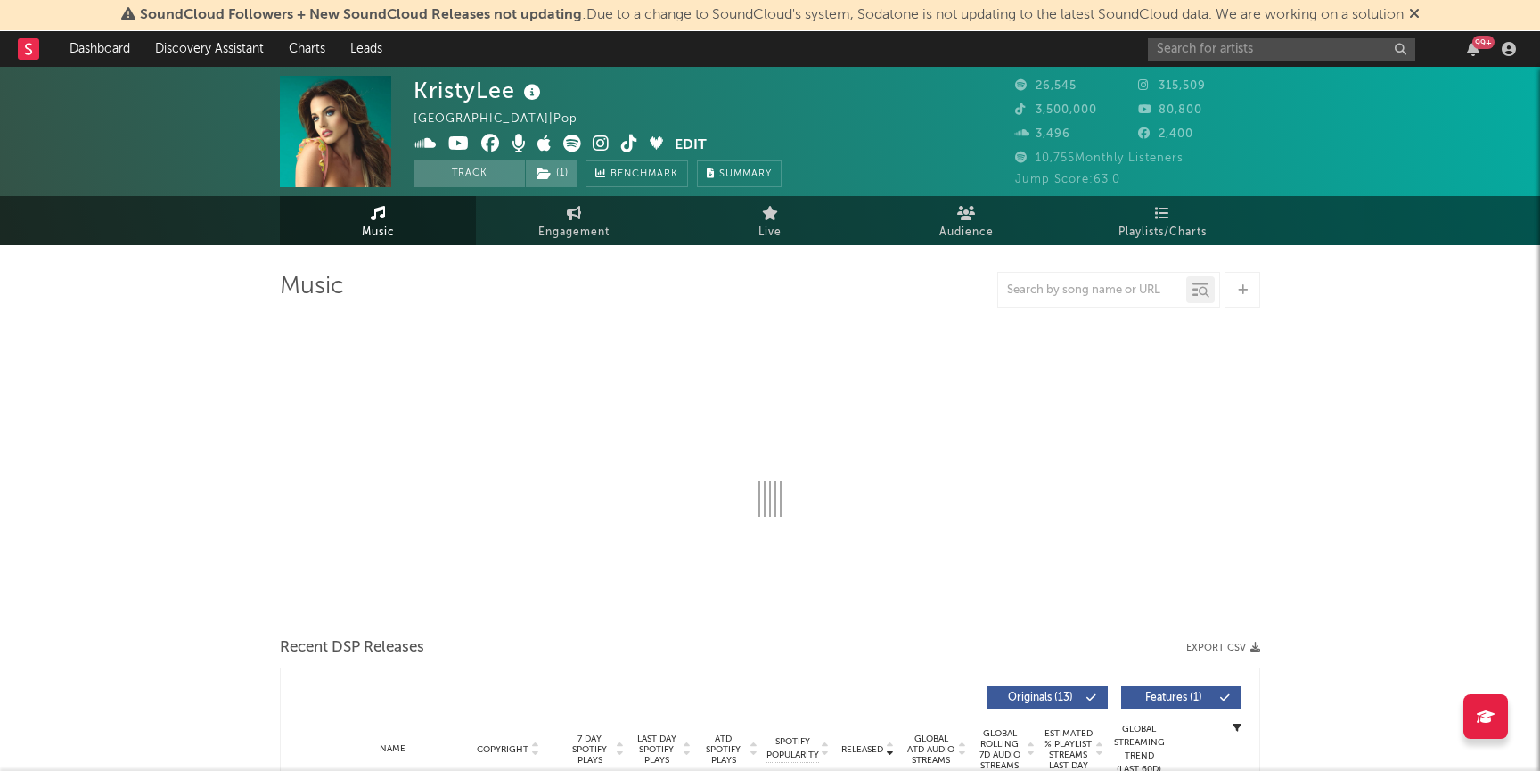
select select "6m"
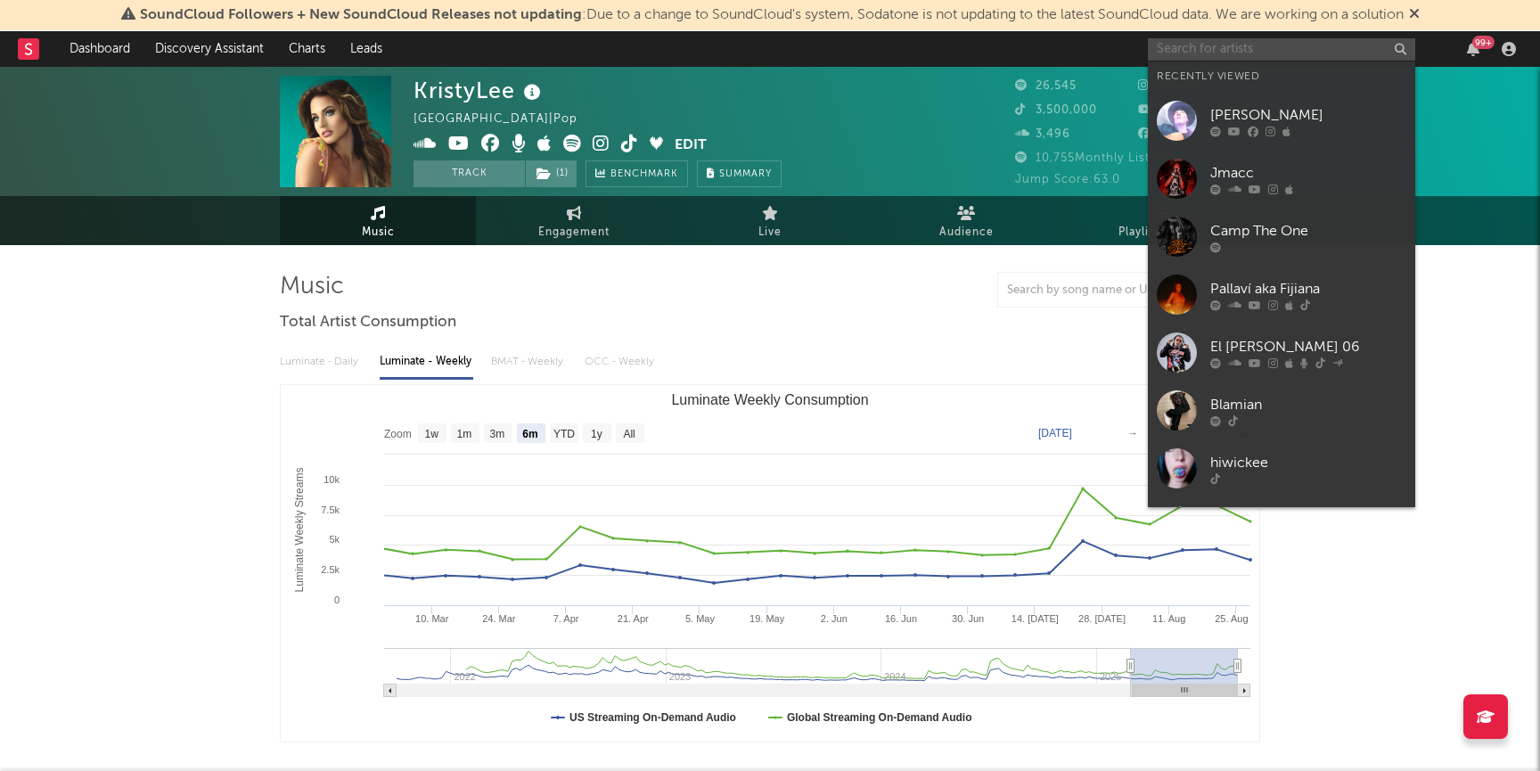
click at [1206, 49] on input "text" at bounding box center [1281, 49] width 267 height 22
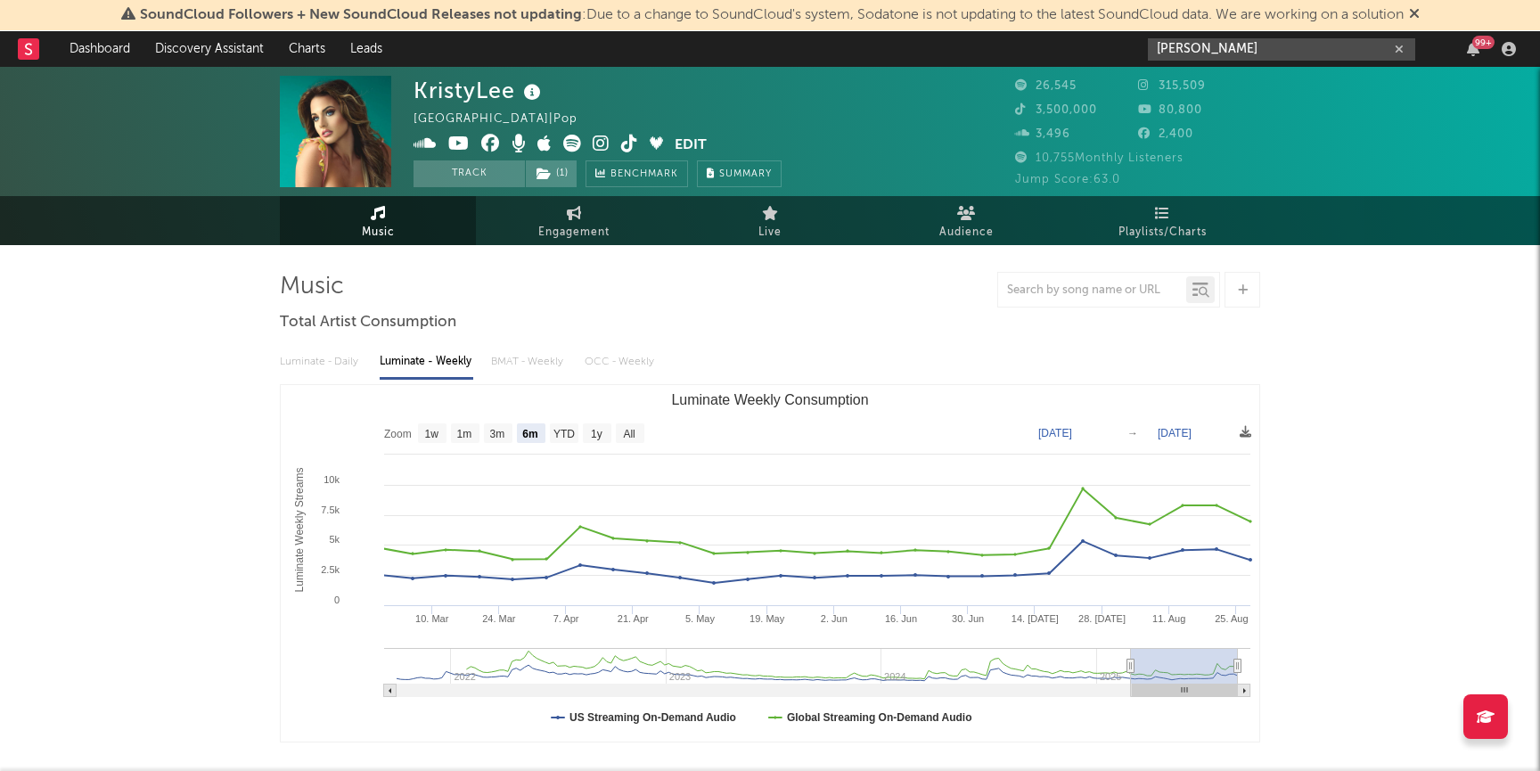
type input "kris"
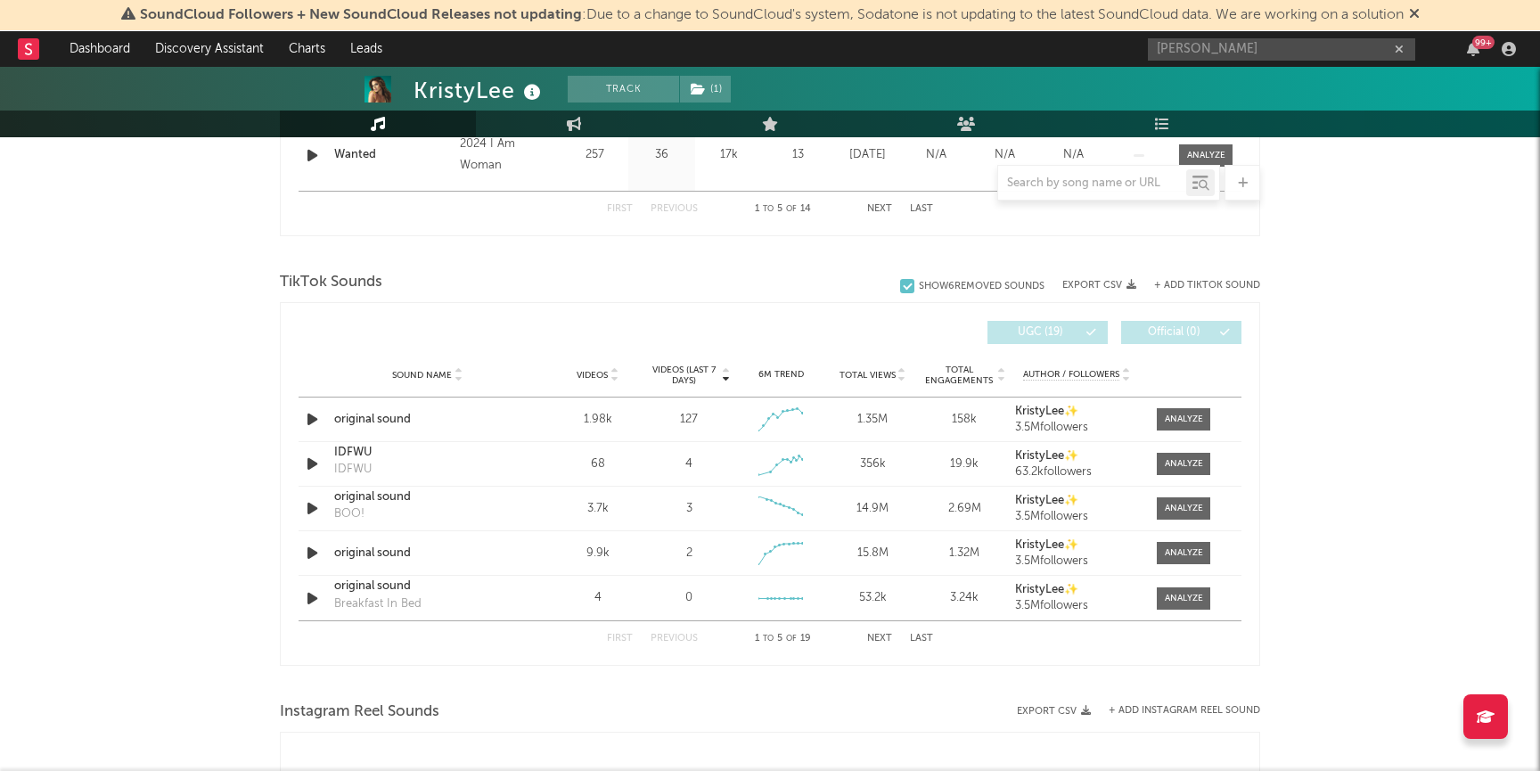
scroll to position [1109, 0]
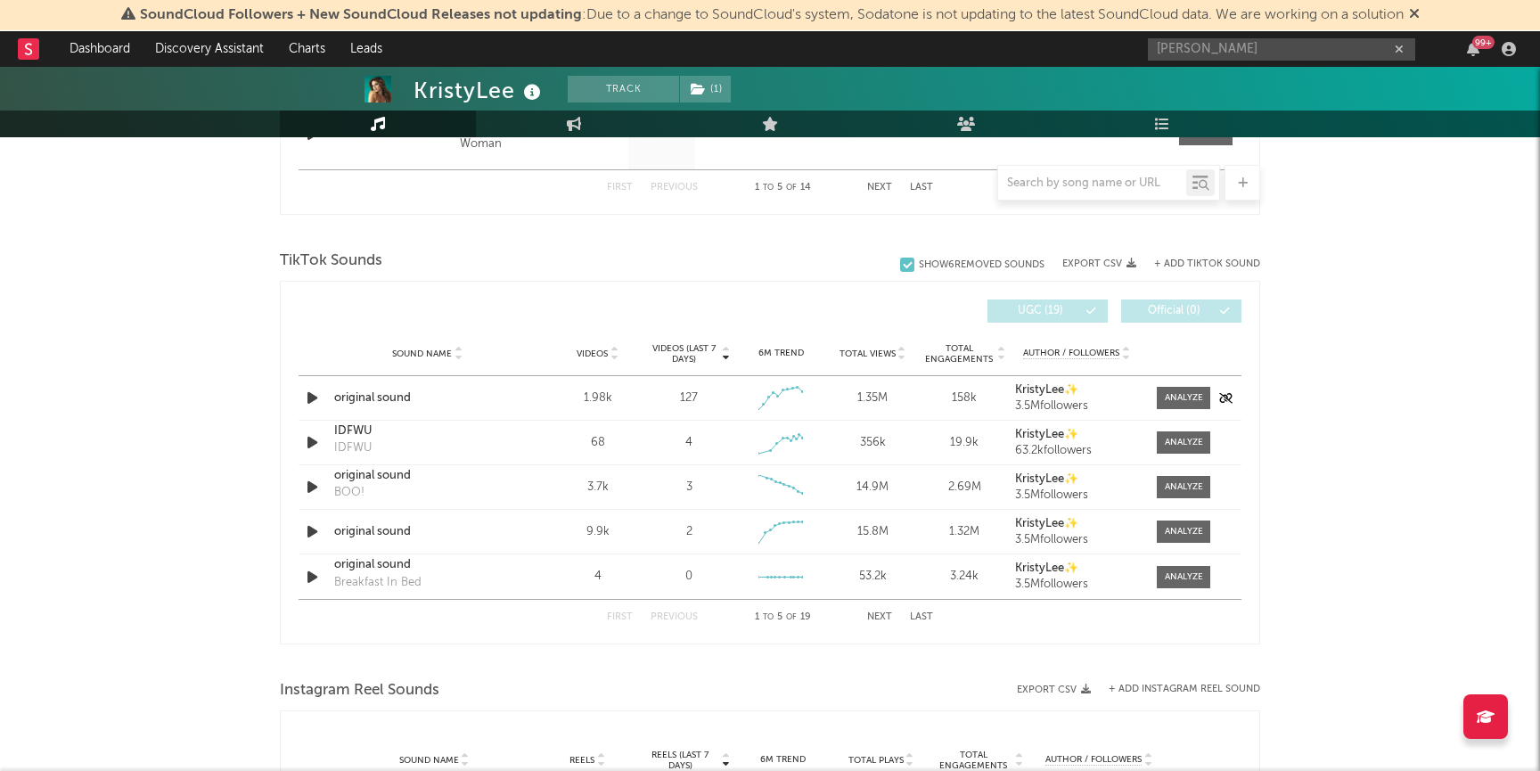
click at [1046, 392] on strong "KristyLee✨" at bounding box center [1046, 390] width 63 height 12
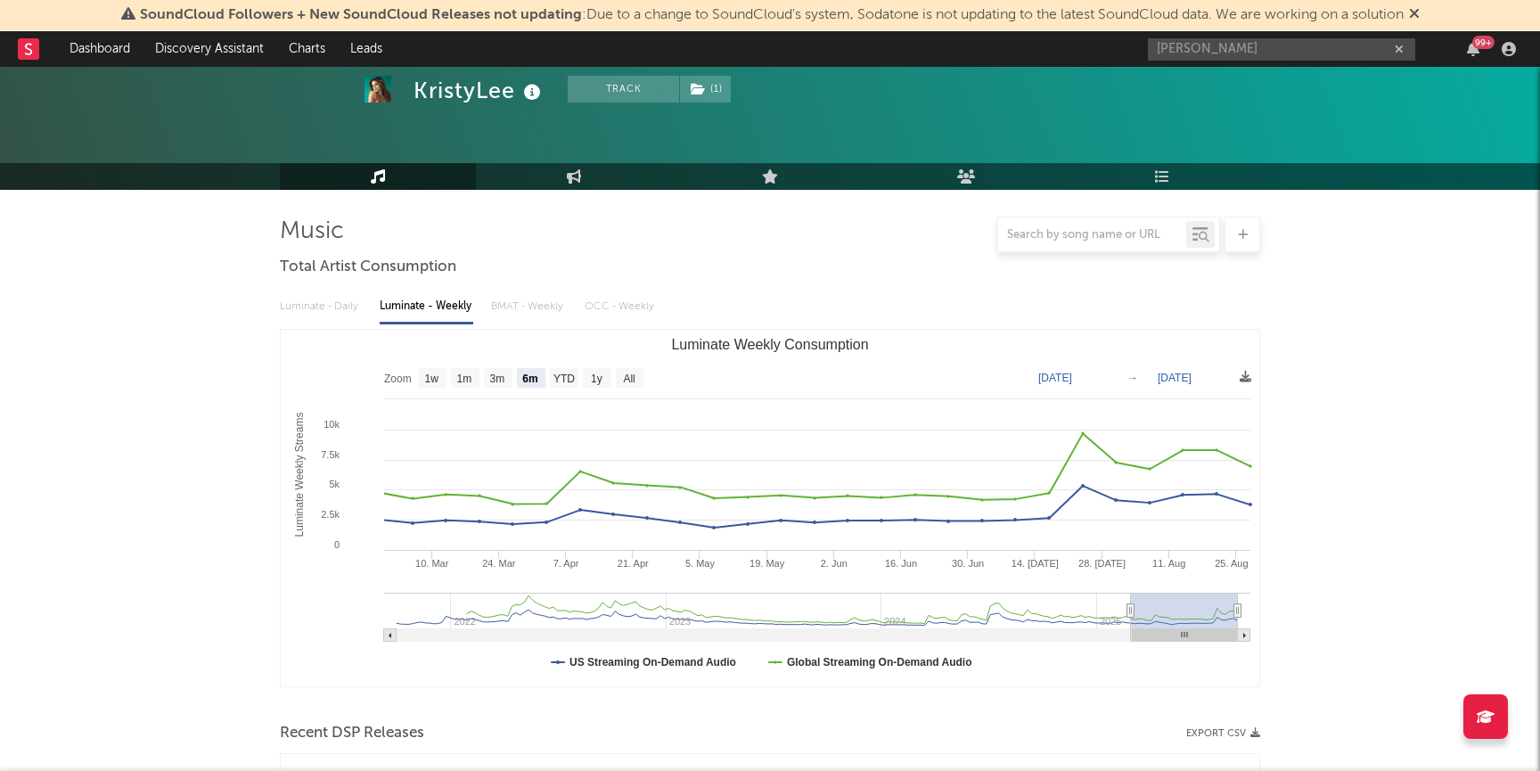
scroll to position [0, 0]
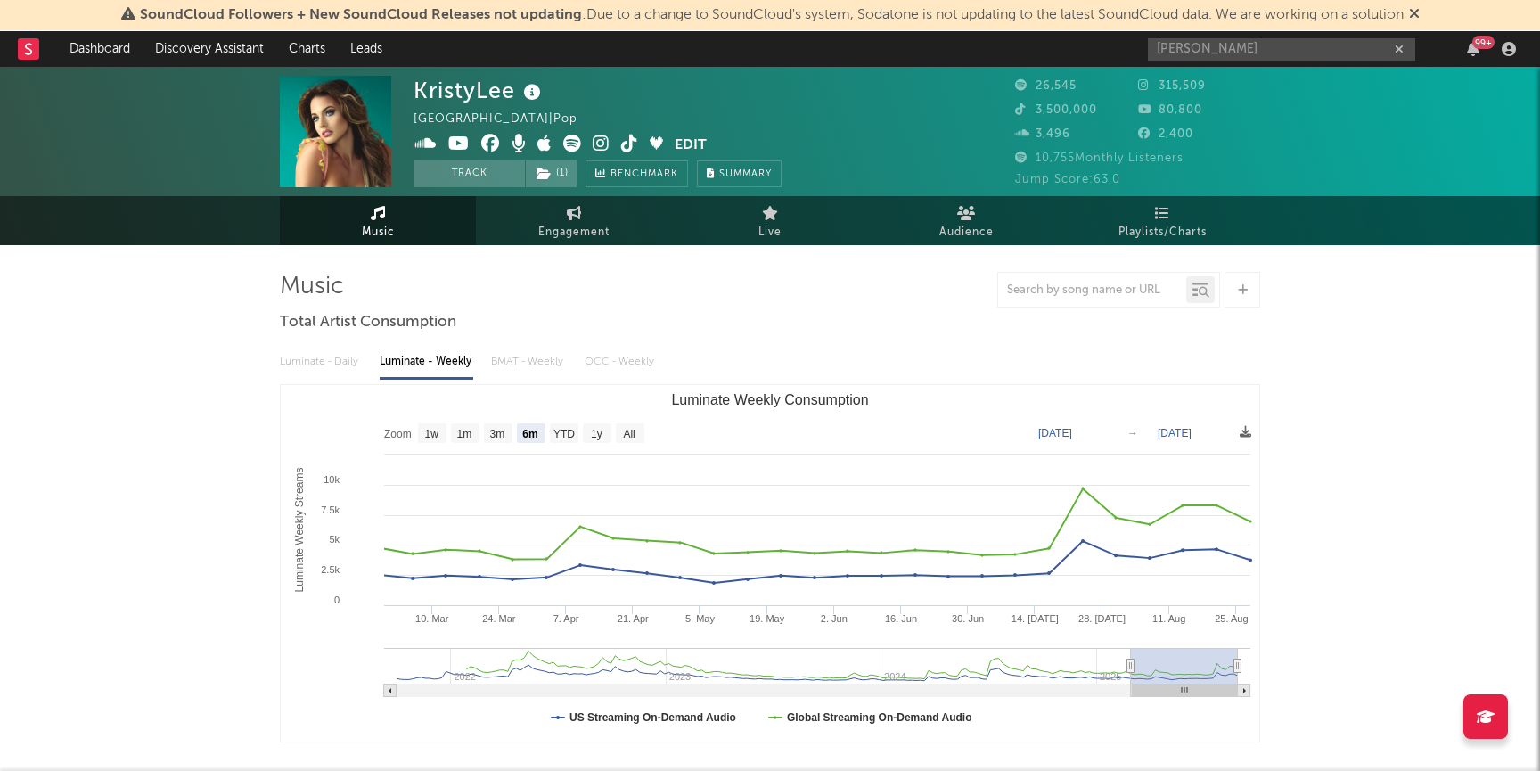
type input "2025-02-23"
type input "2025-08-23"
type input "2025-02-11"
type input "2025-08-11"
type input "2025-01-19"
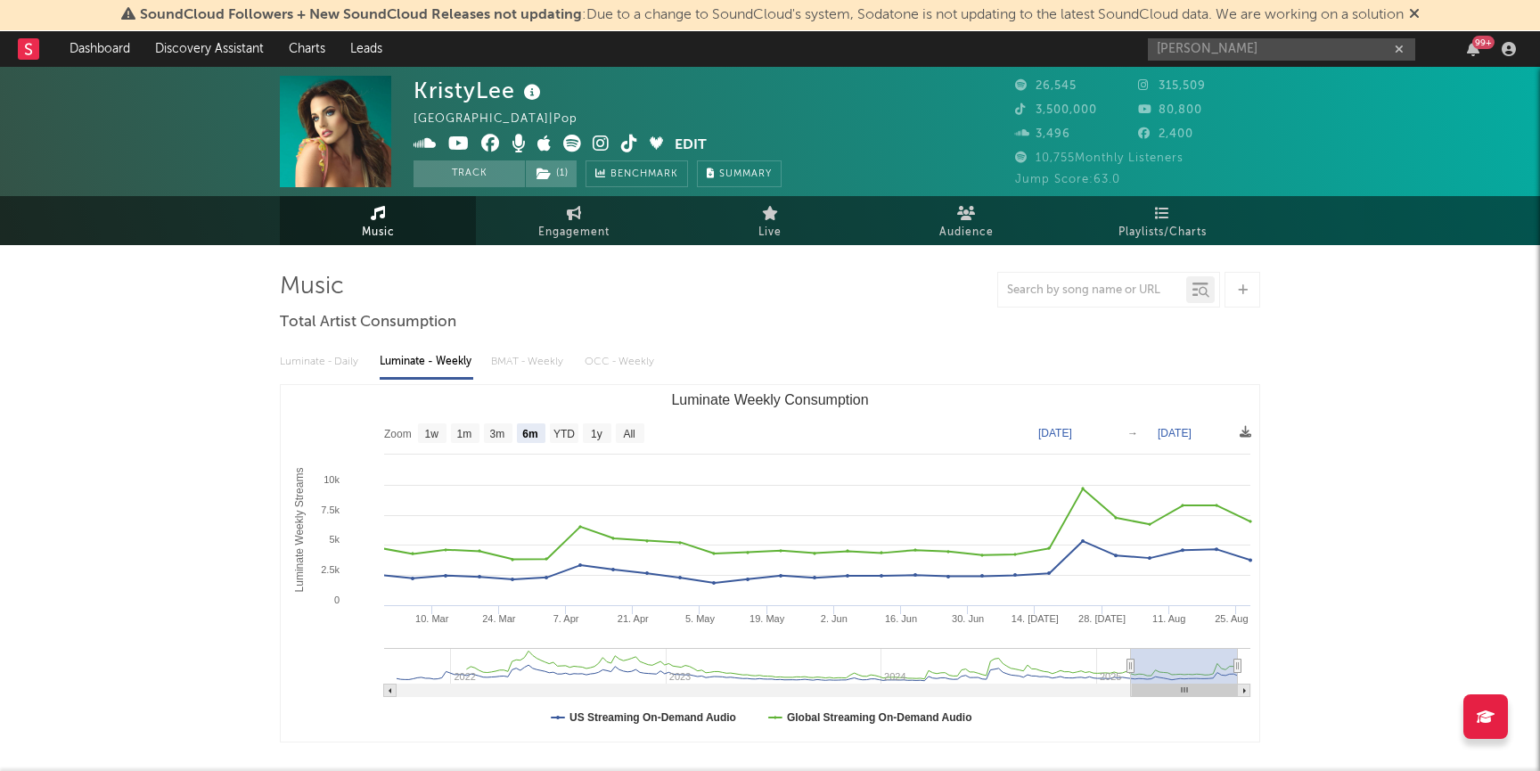
type input "2025-07-19"
type input "2024-12-08"
type input "2025-06-07"
type input "2024-09-19"
type input "2025-03-19"
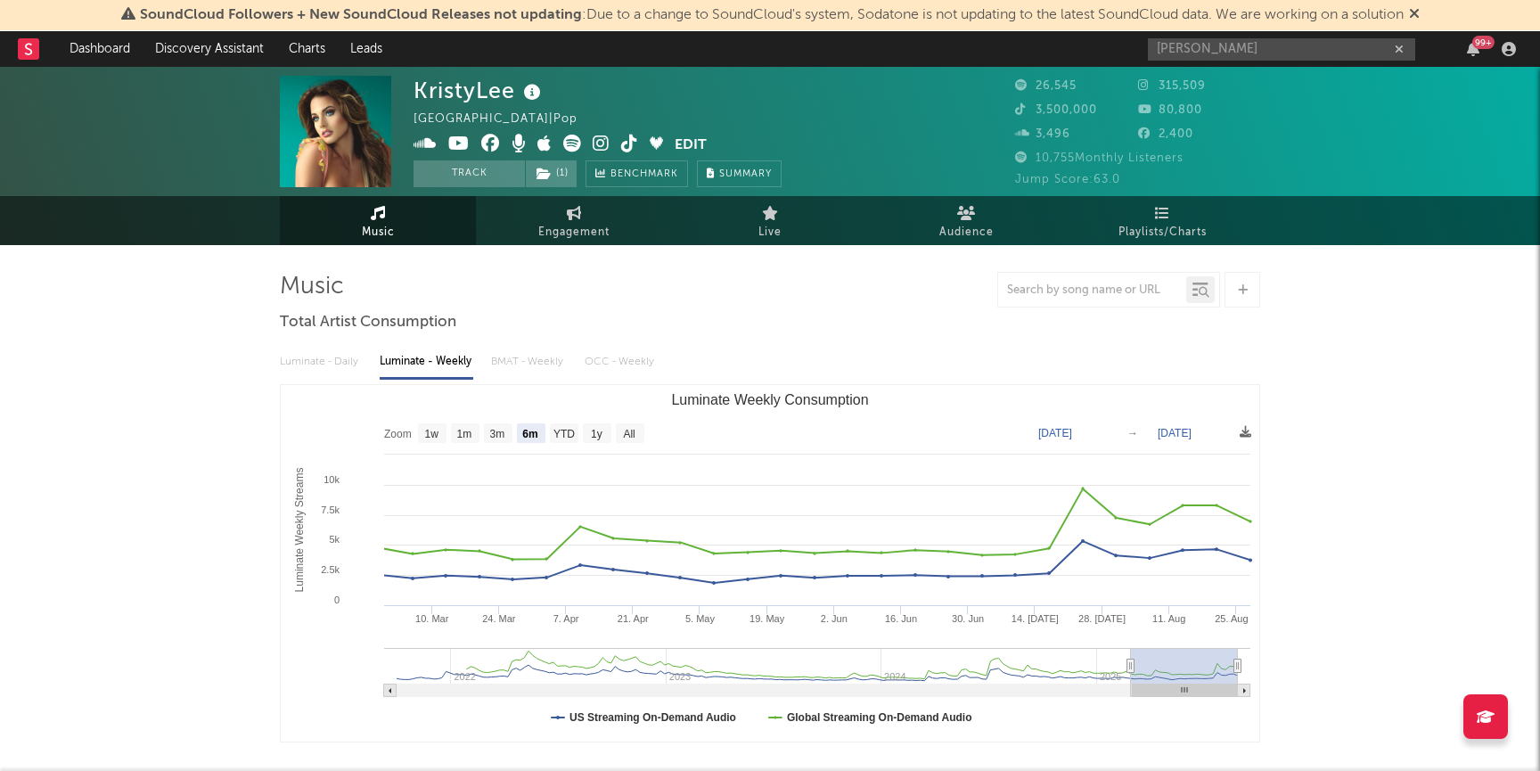
type input "2024-07-16"
type input "2025-01-13"
type input "2024-05-05"
type input "2024-11-02"
type input "2024-02-07"
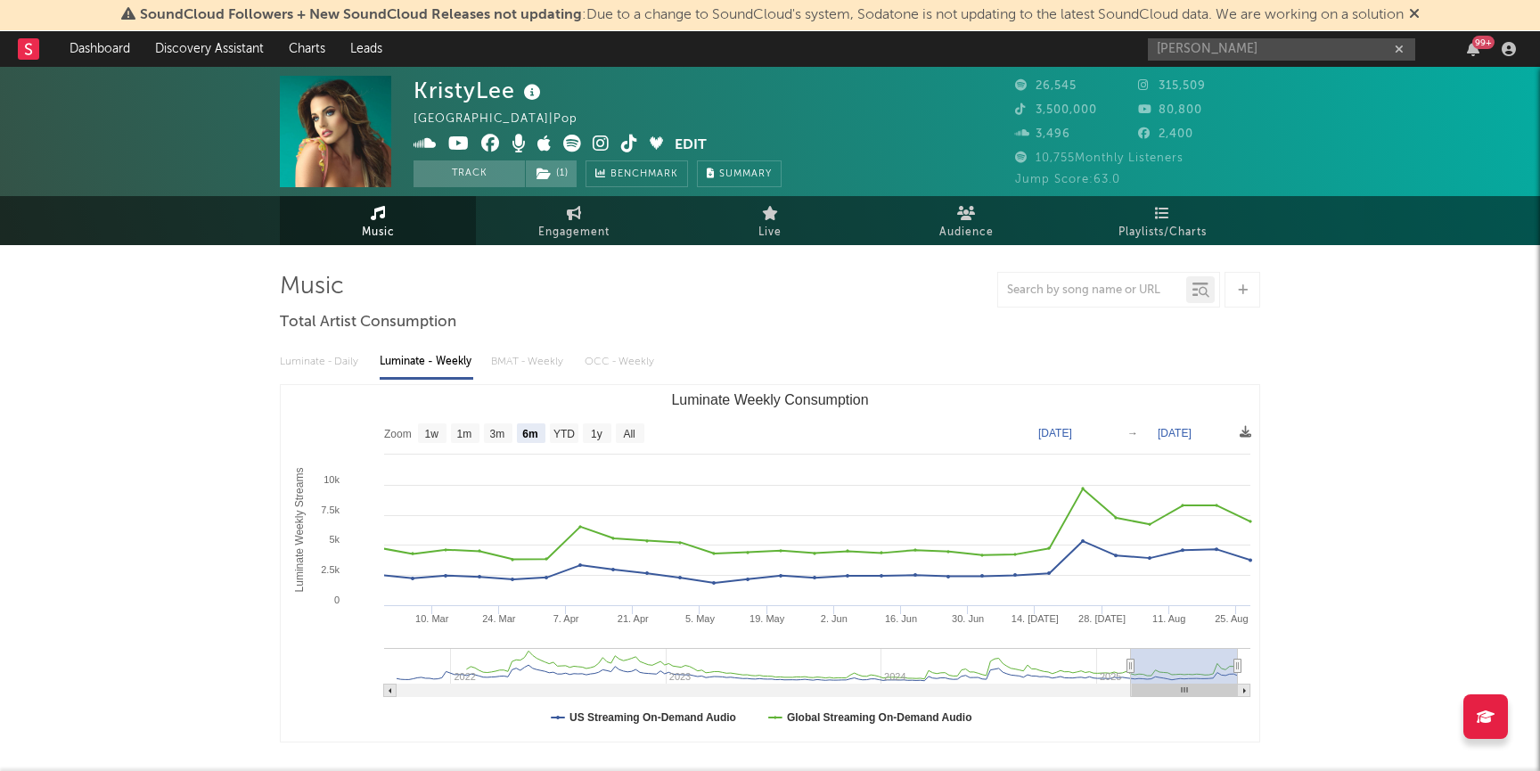
type input "2024-08-06"
type input "2023-11-05"
type input "2024-05-04"
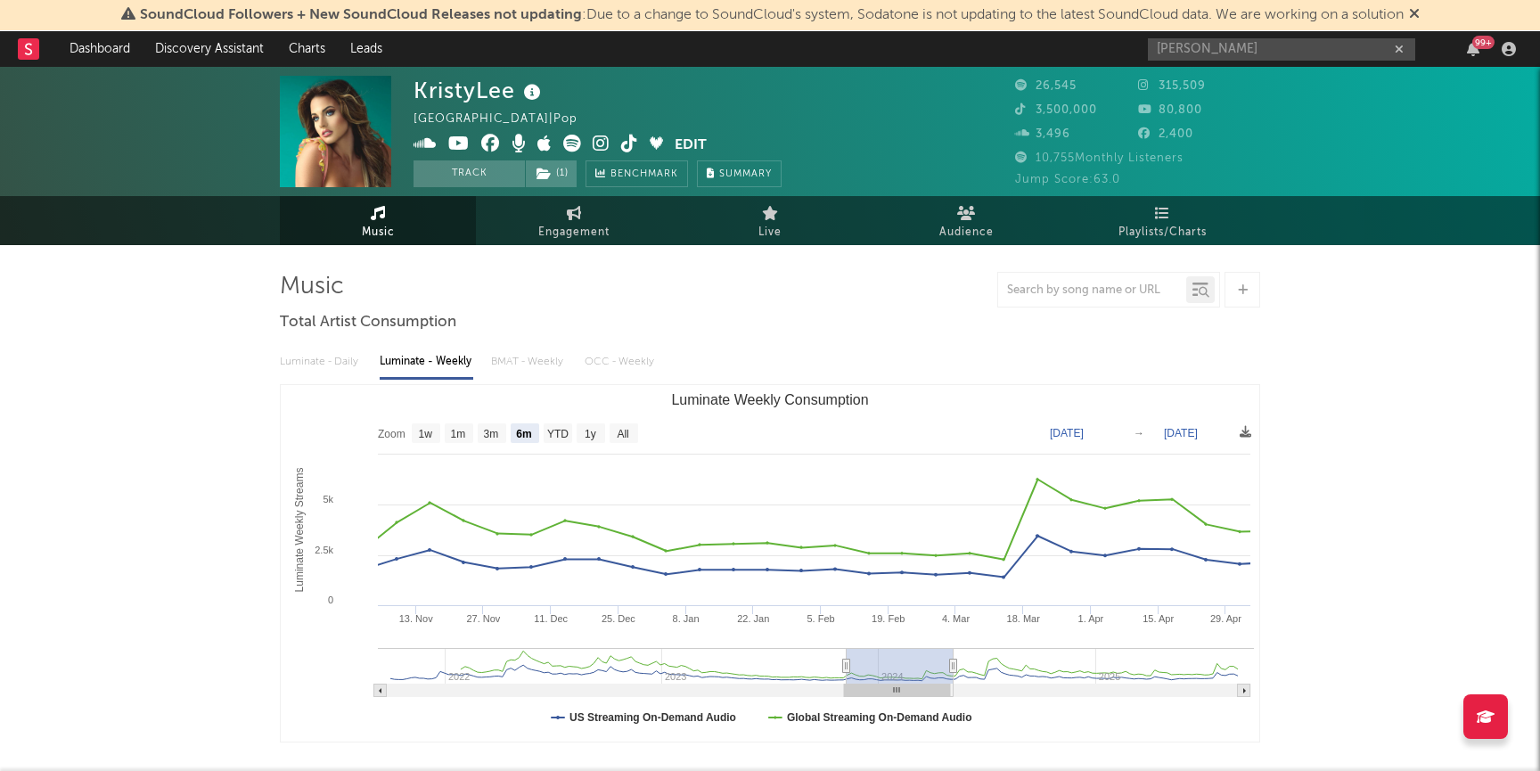
type input "2023-08-04"
type input "2024-02-01"
type input "2023-04-23"
type input "2023-10-21"
type input "2023-01-21"
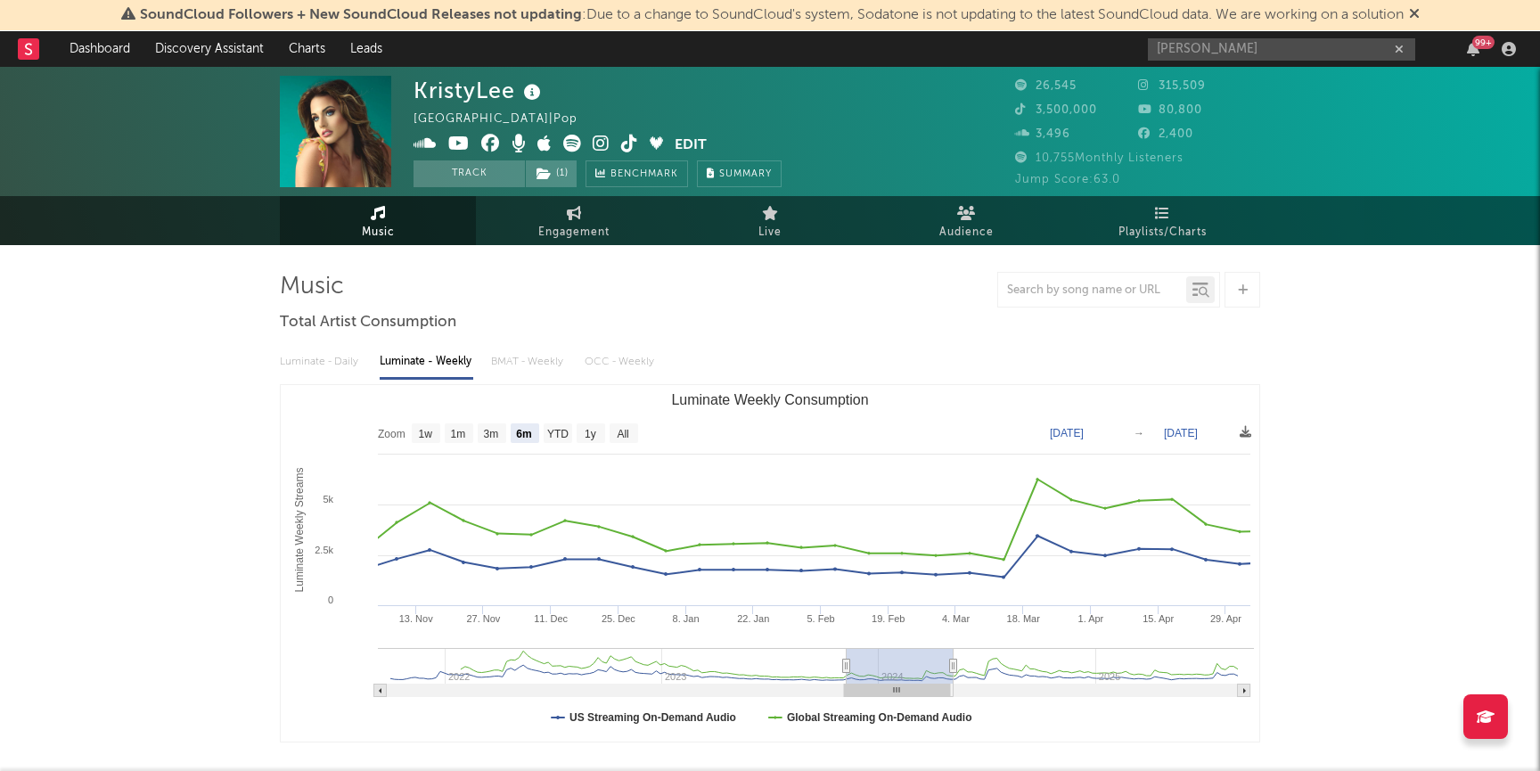
type input "2023-07-21"
type input "2022-11-05"
type input "2023-05-05"
type input "2022-08-23"
type input "2023-02-20"
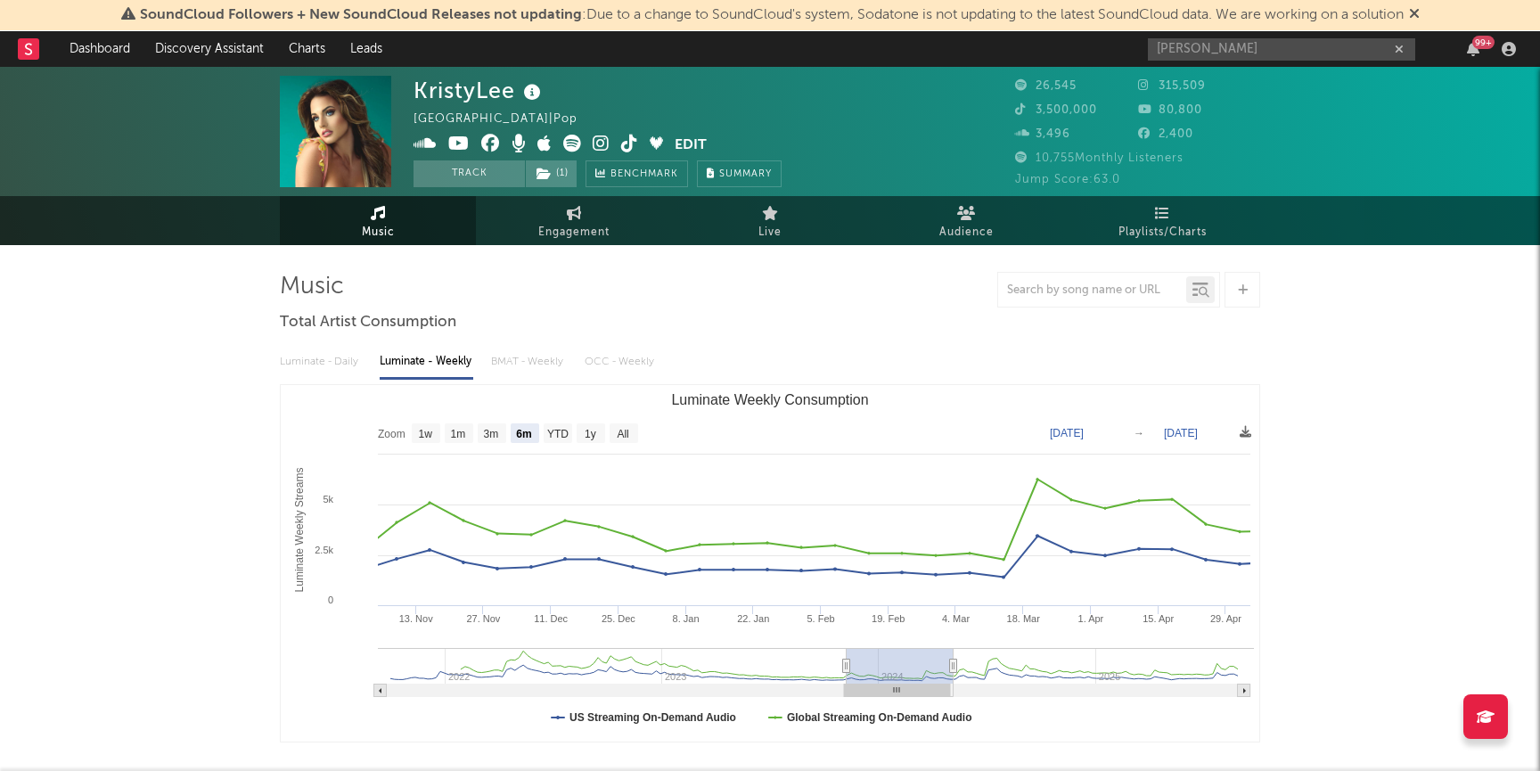
type input "2022-06-19"
type input "2022-12-17"
type input "2022-04-23"
type input "2022-10-21"
type input "2022-03-14"
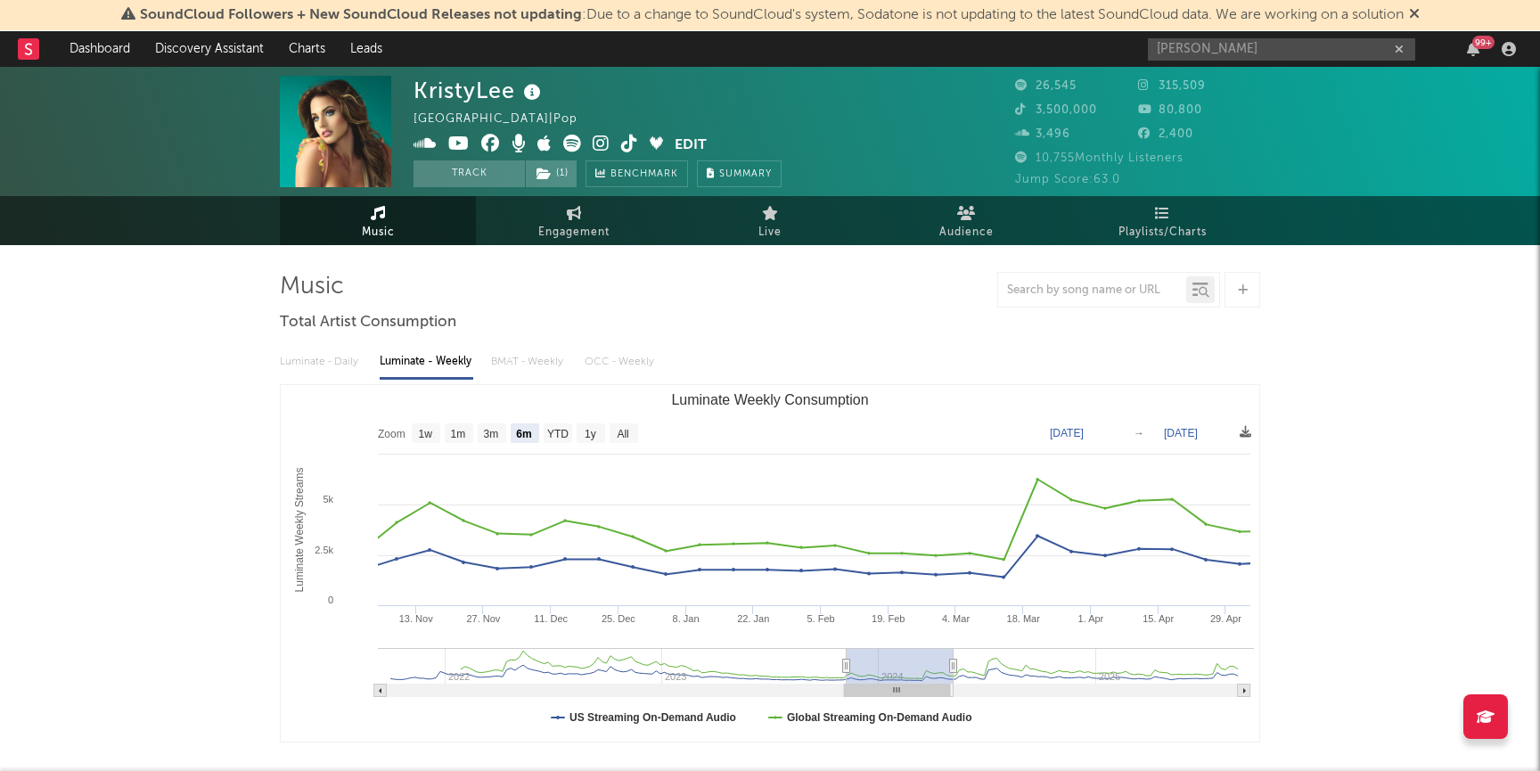
type input "2022-09-11"
type input "2022-02-18"
type input "2022-08-18"
type input "2022-02-01"
type input "2022-08-01"
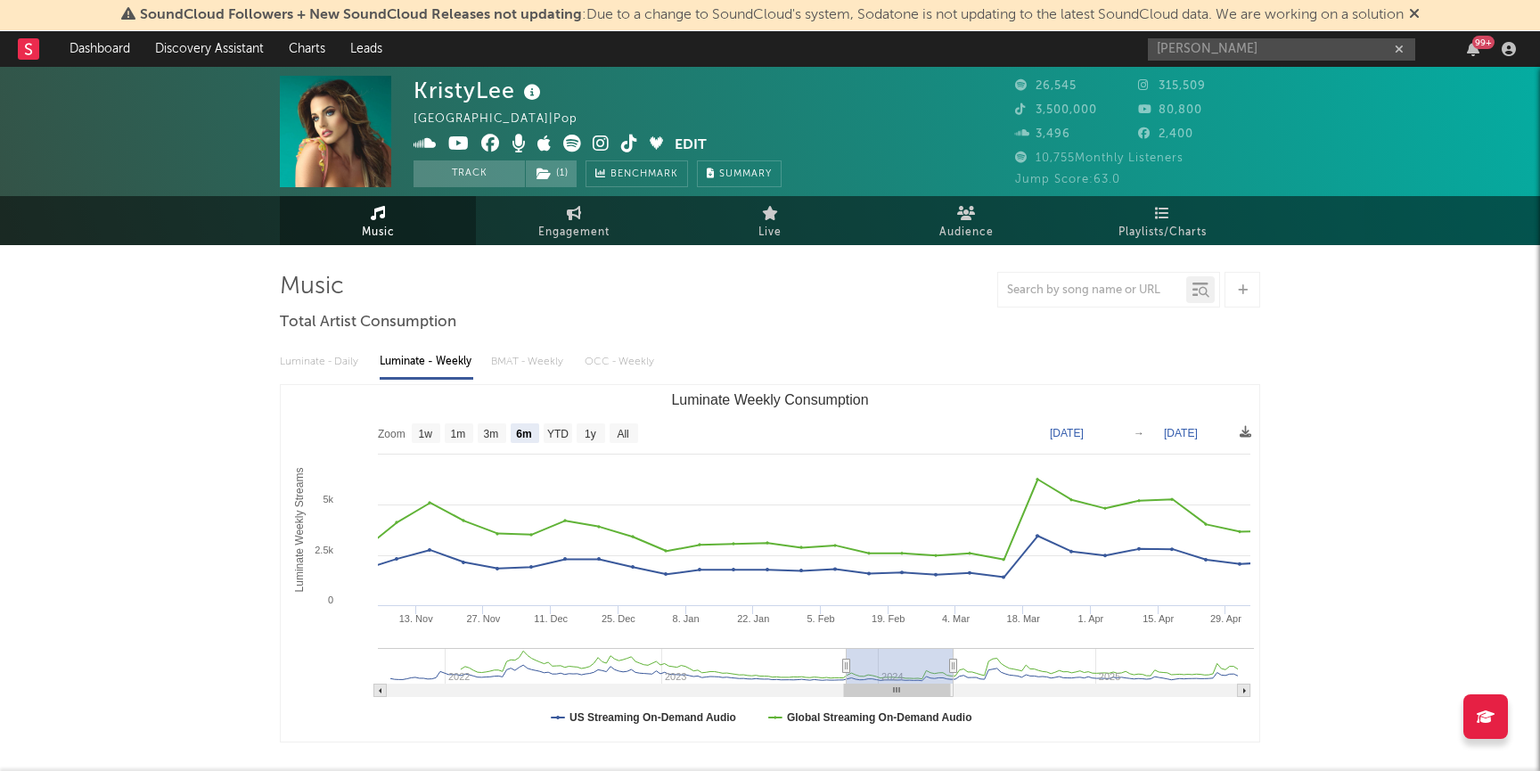
type input "2022-01-19"
type input "2022-07-19"
type input "2022-01-11"
type input "2022-07-11"
type input "2022-01-08"
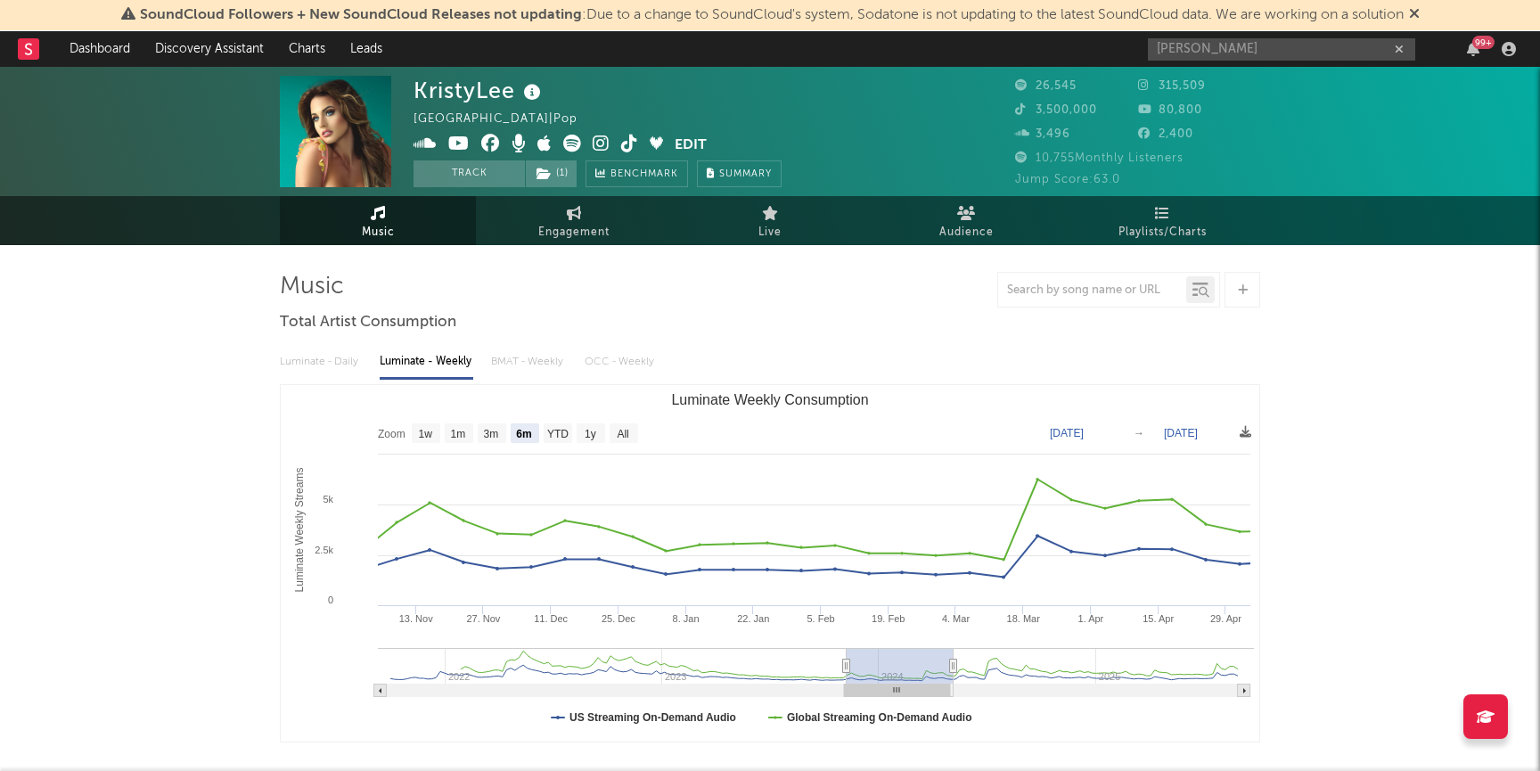
type input "2022-07-08"
type input "2022-01-05"
type input "2022-07-05"
type input "2022-01-02"
type input "2022-07-02"
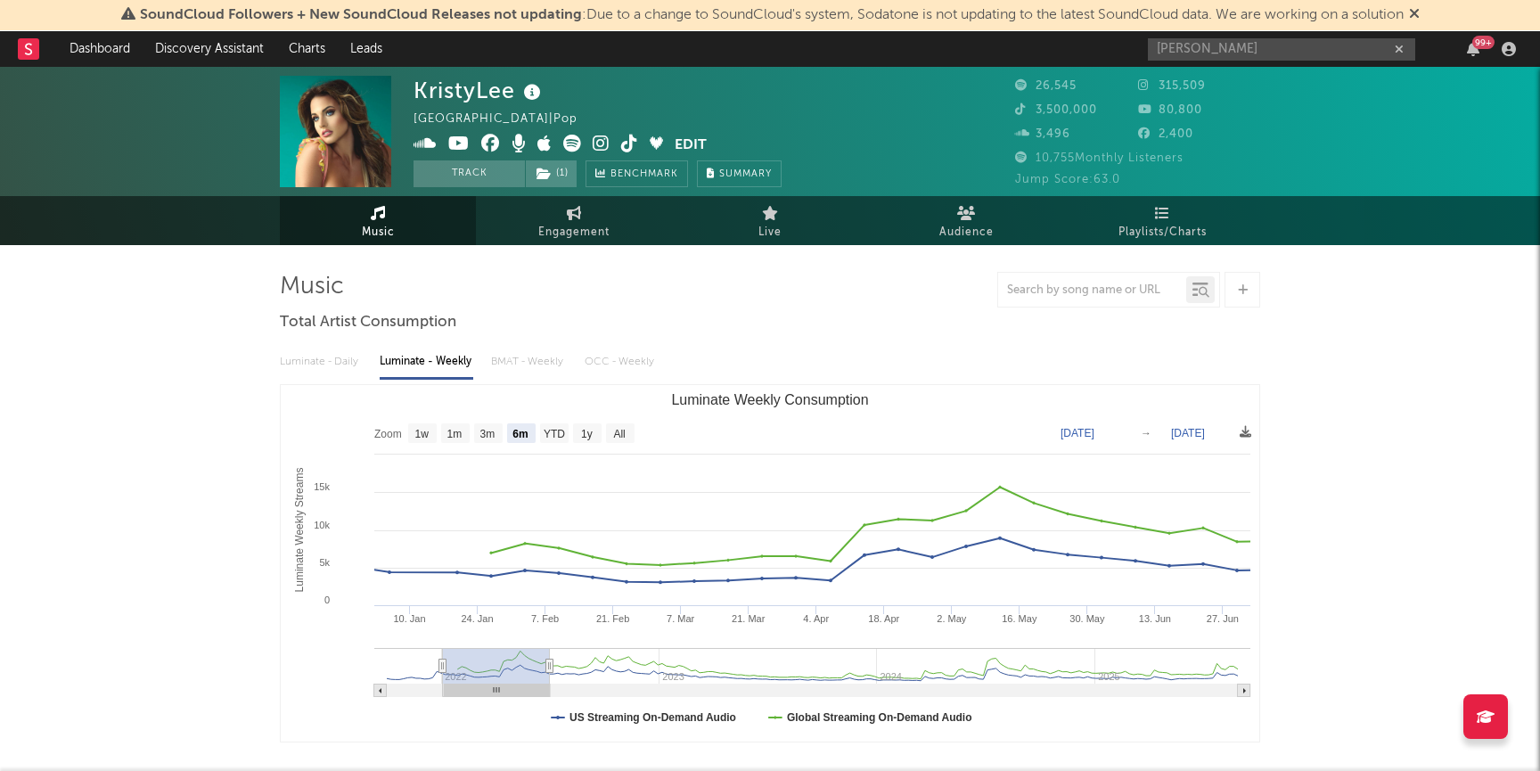
type input "2021-12-29"
type input "2022-06-28"
type input "2021-12-26"
type input "2022-06-25"
type input "2021-12-24"
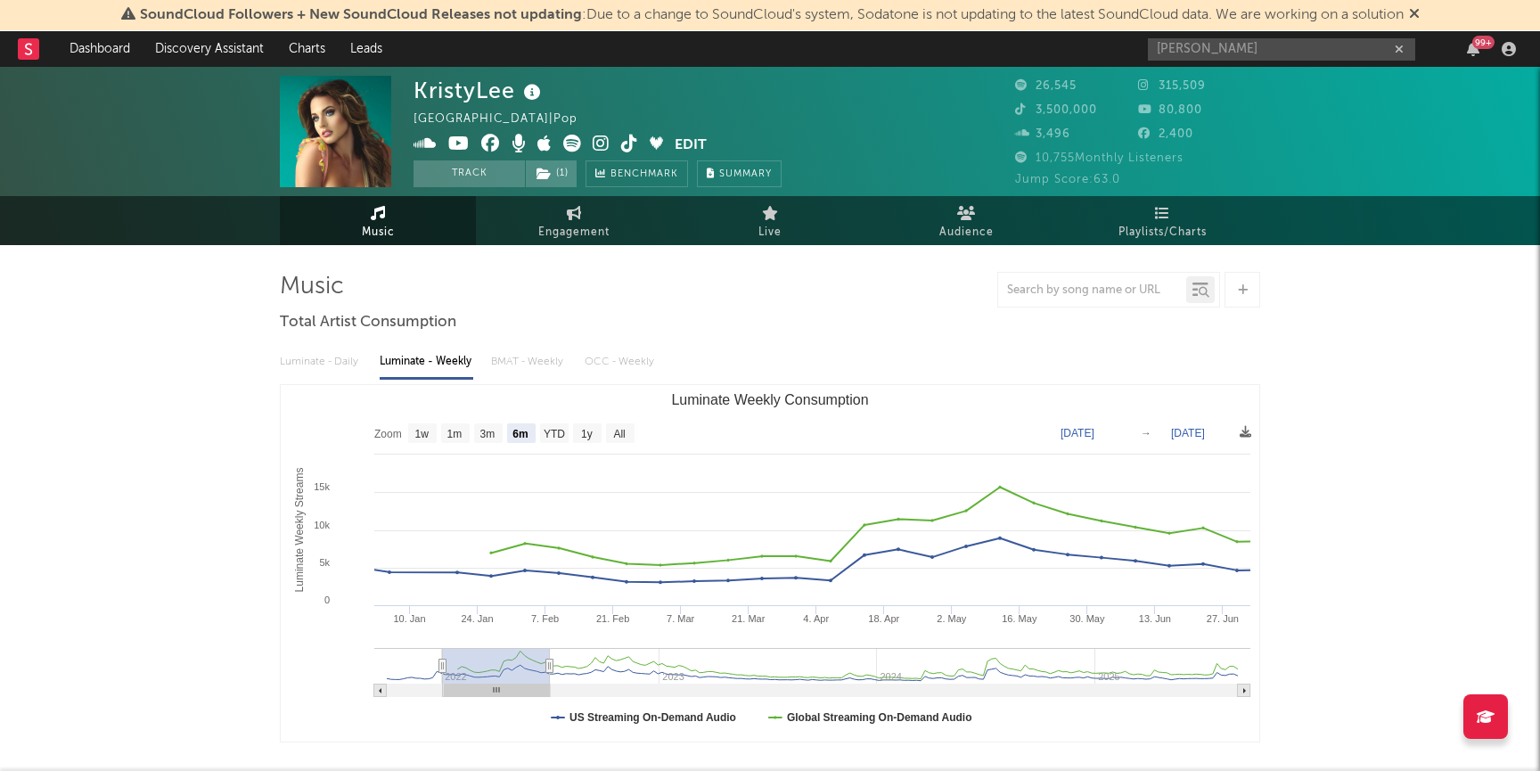
type input "2022-06-23"
type input "2021-12-26"
type input "2022-06-25"
type input "2021-12-29"
type input "2022-06-28"
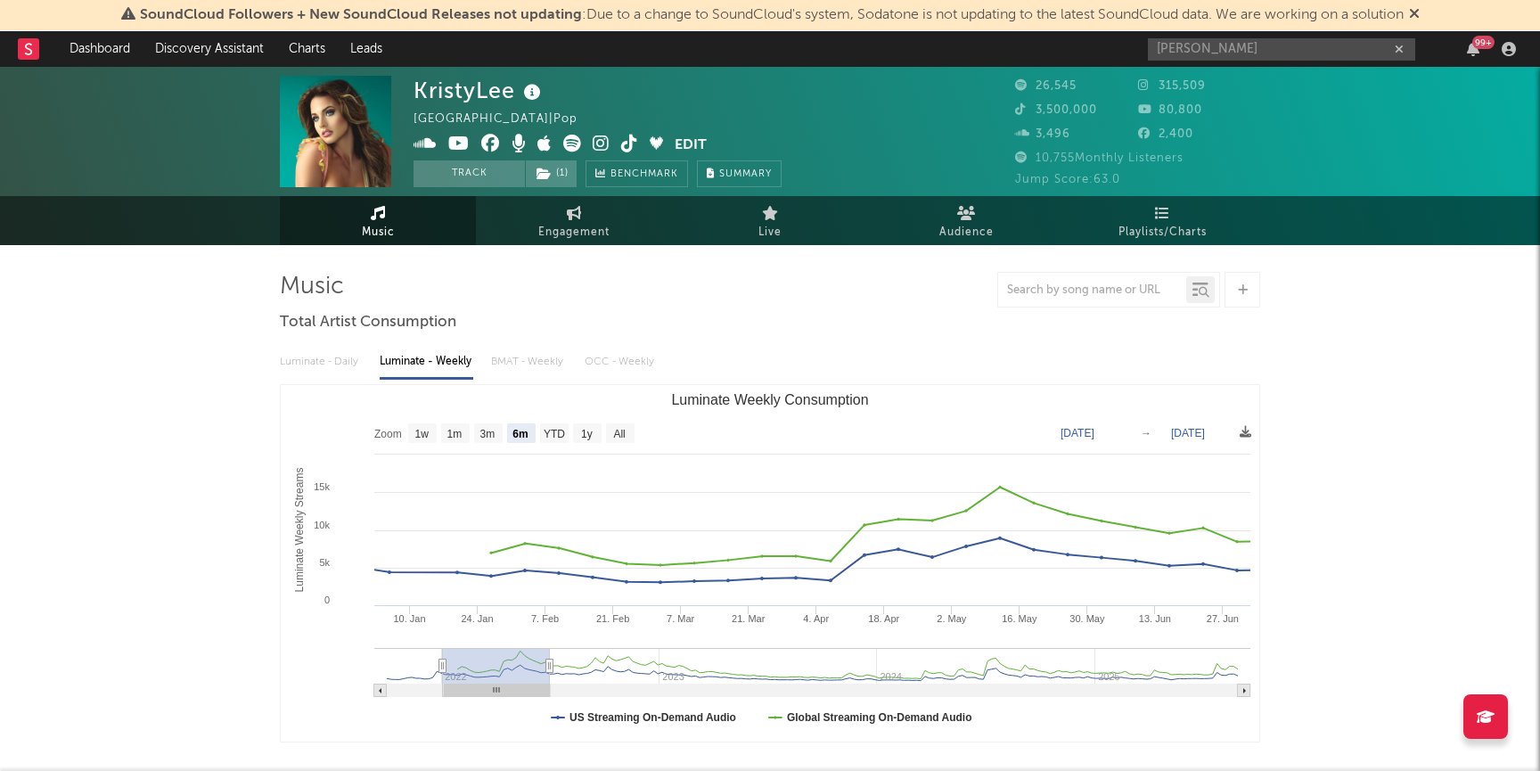
type input "2022-01-04"
type input "2022-07-04"
type input "2022-01-19"
type input "2022-07-19"
type input "2022-02-16"
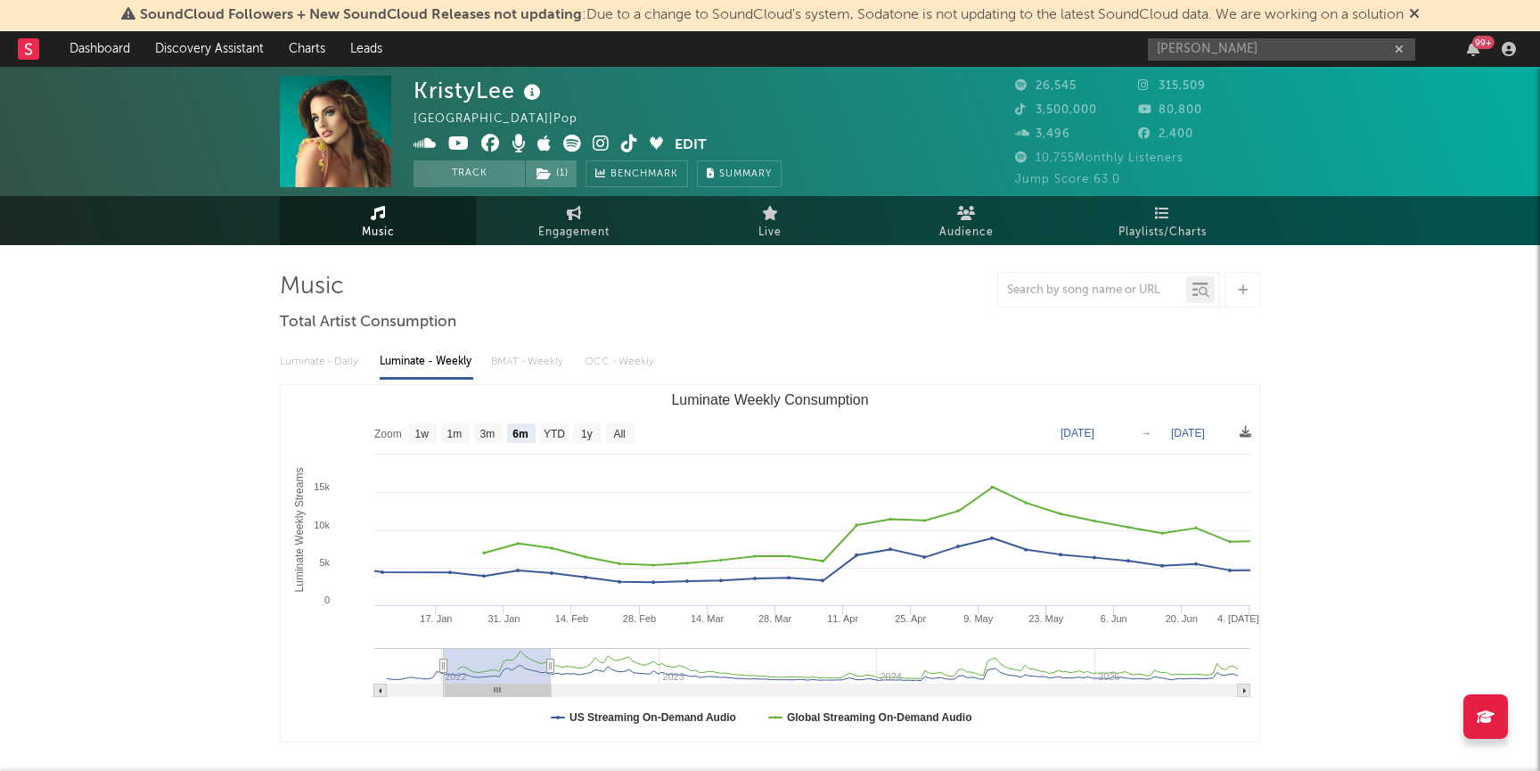
type input "2022-08-16"
type input "2022-04-09"
type input "2022-10-07"
type input "2022-06-22"
type input "2022-12-20"
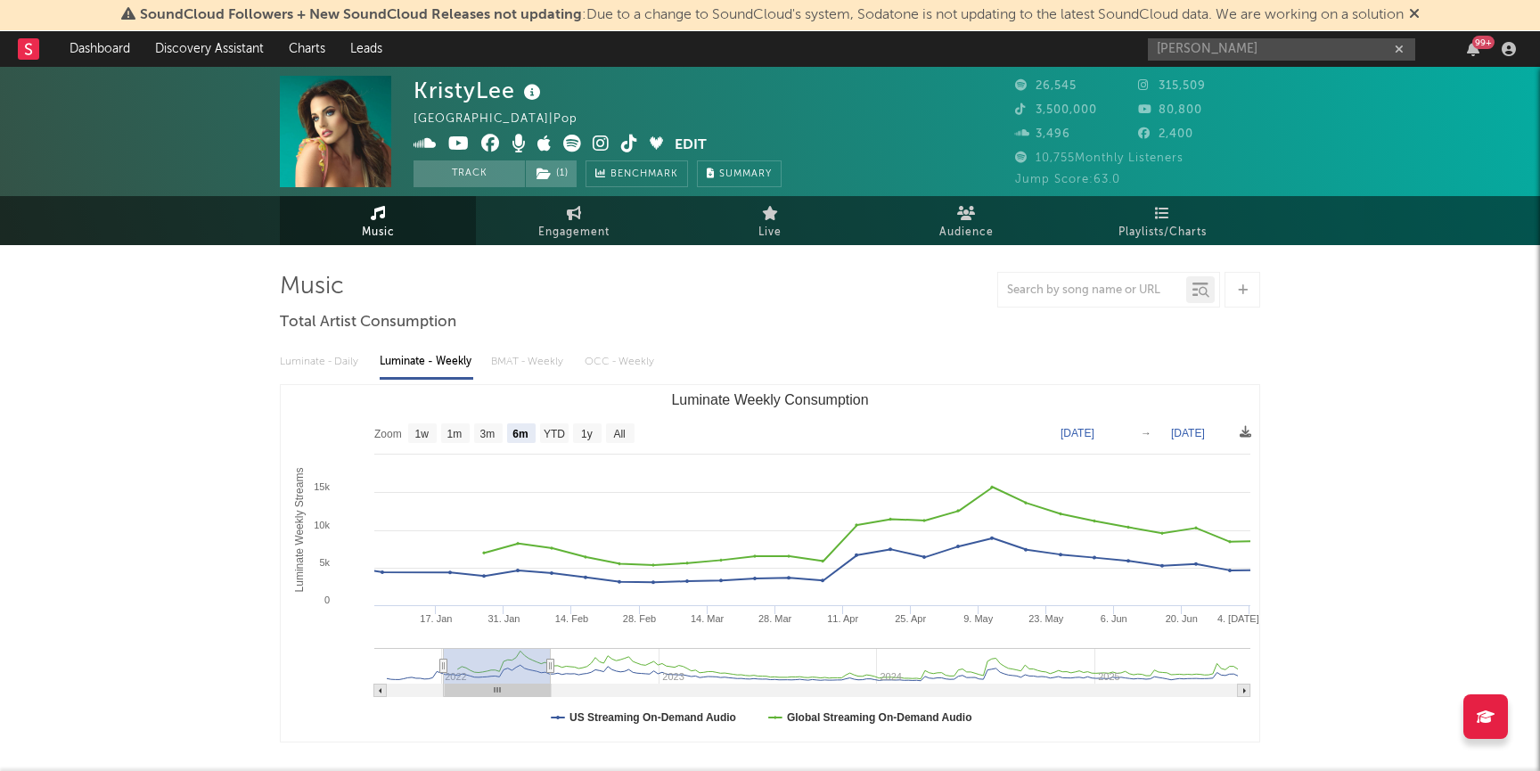
type input "2022-09-12"
type input "2023-03-12"
type input "2022-12-17"
type input "2023-06-16"
type input "2023-04-15"
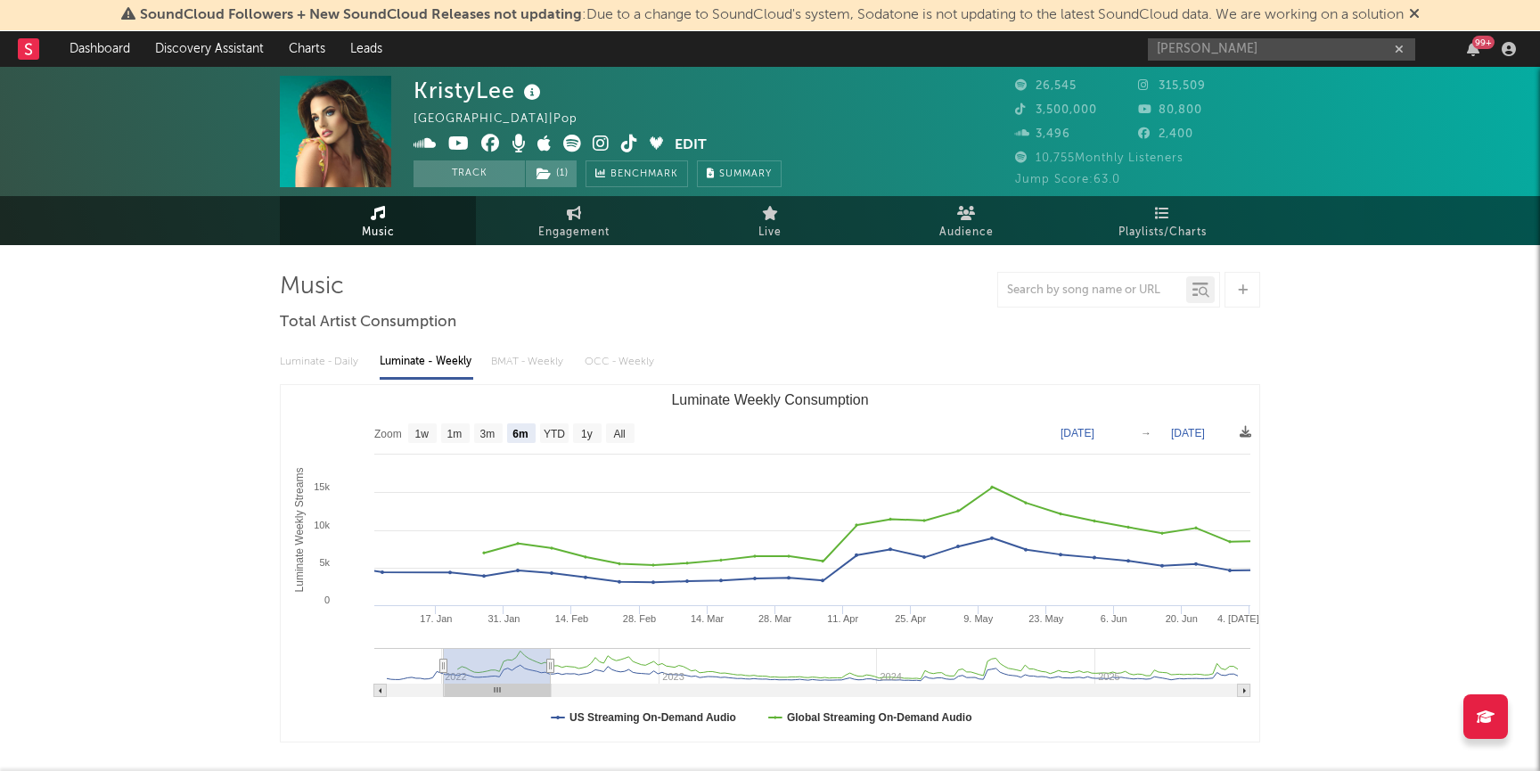
type input "2023-10-13"
type input "2023-08-23"
type input "2024-02-20"
type input "2023-12-24"
type input "2024-06-22"
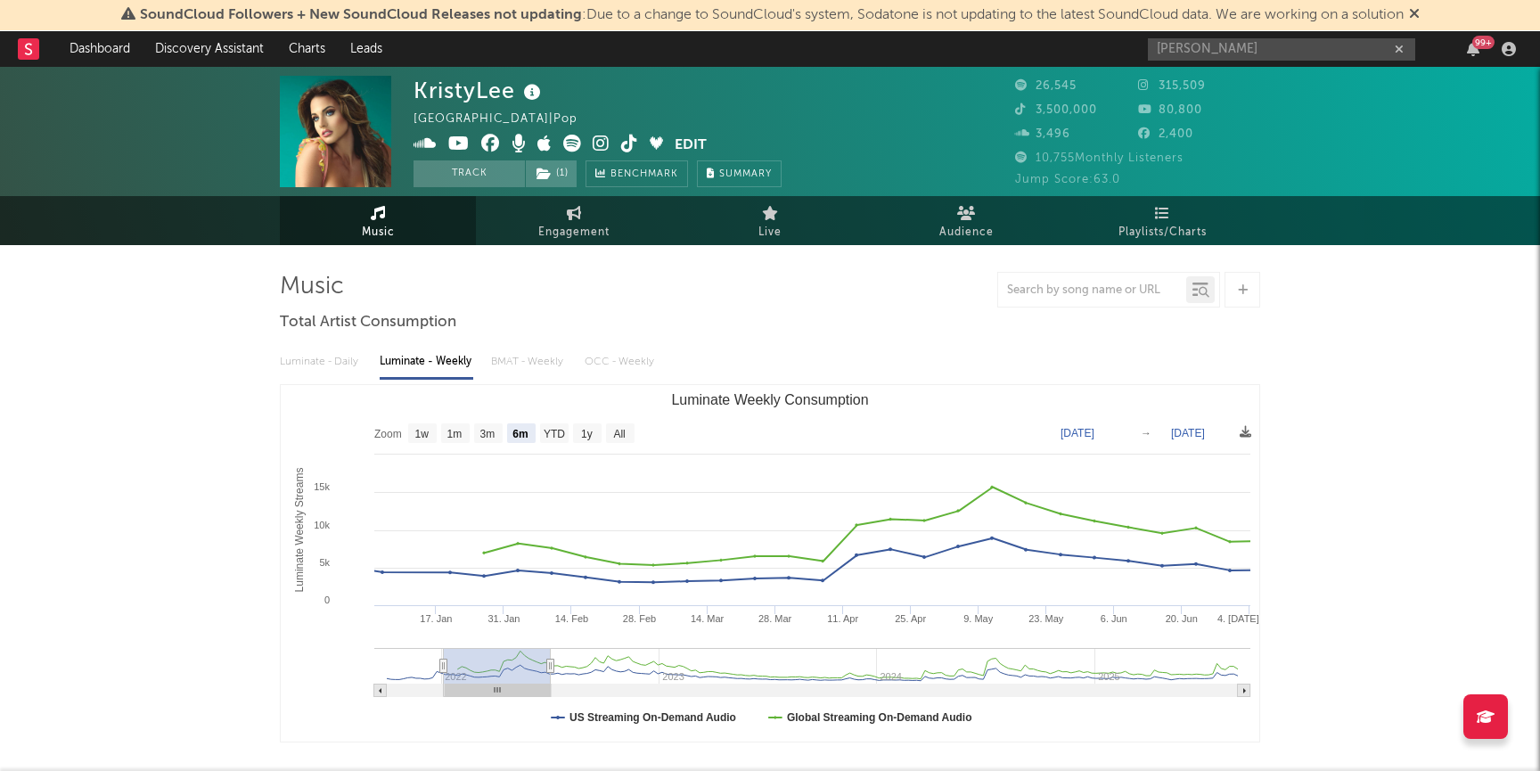
type input "2024-05-05"
type input "2024-11-02"
type input "2024-09-03"
type input "2025-03-03"
type input "2024-12-29"
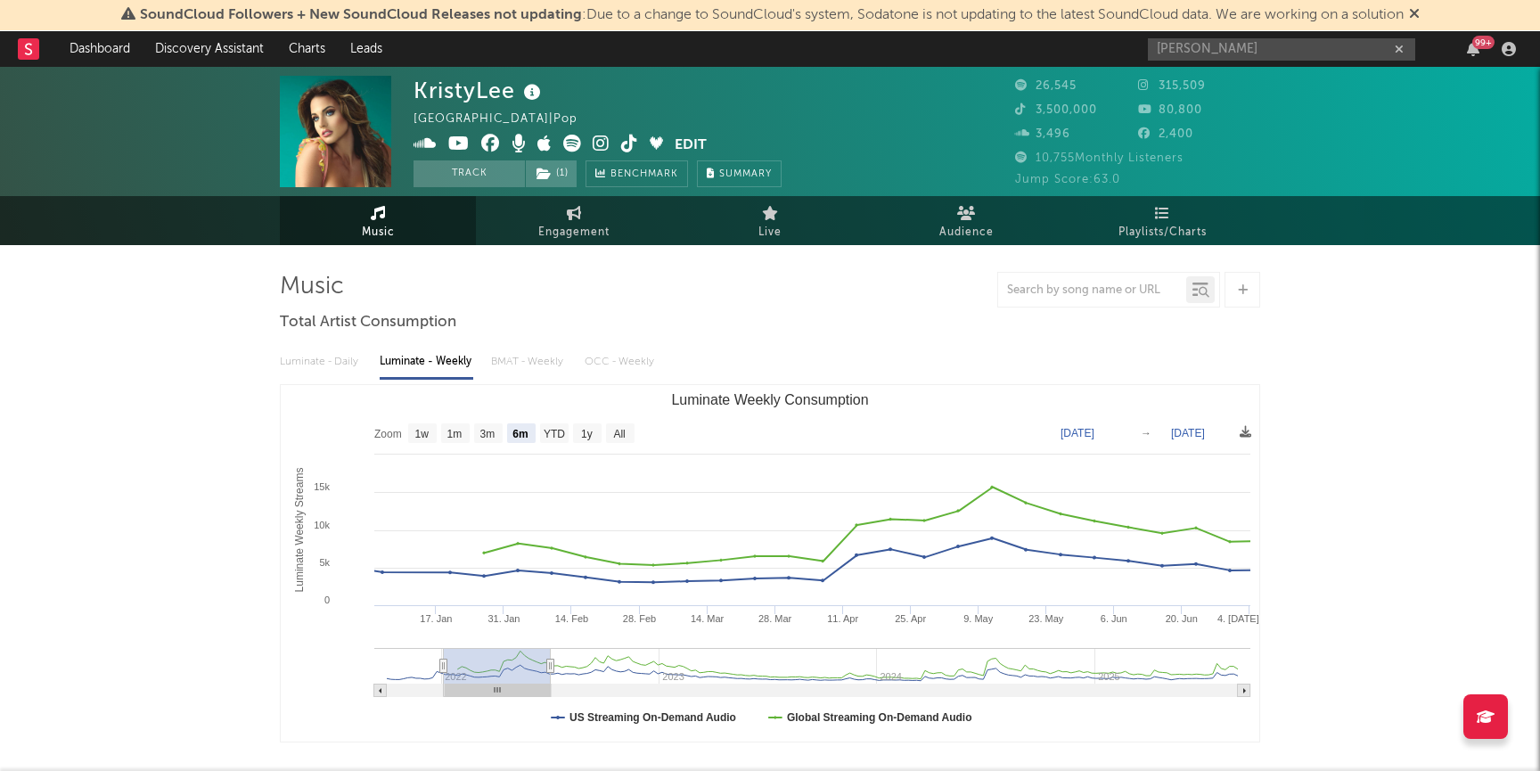
type input "2025-06-28"
type input "2025-02-28"
type input "2025-08-28"
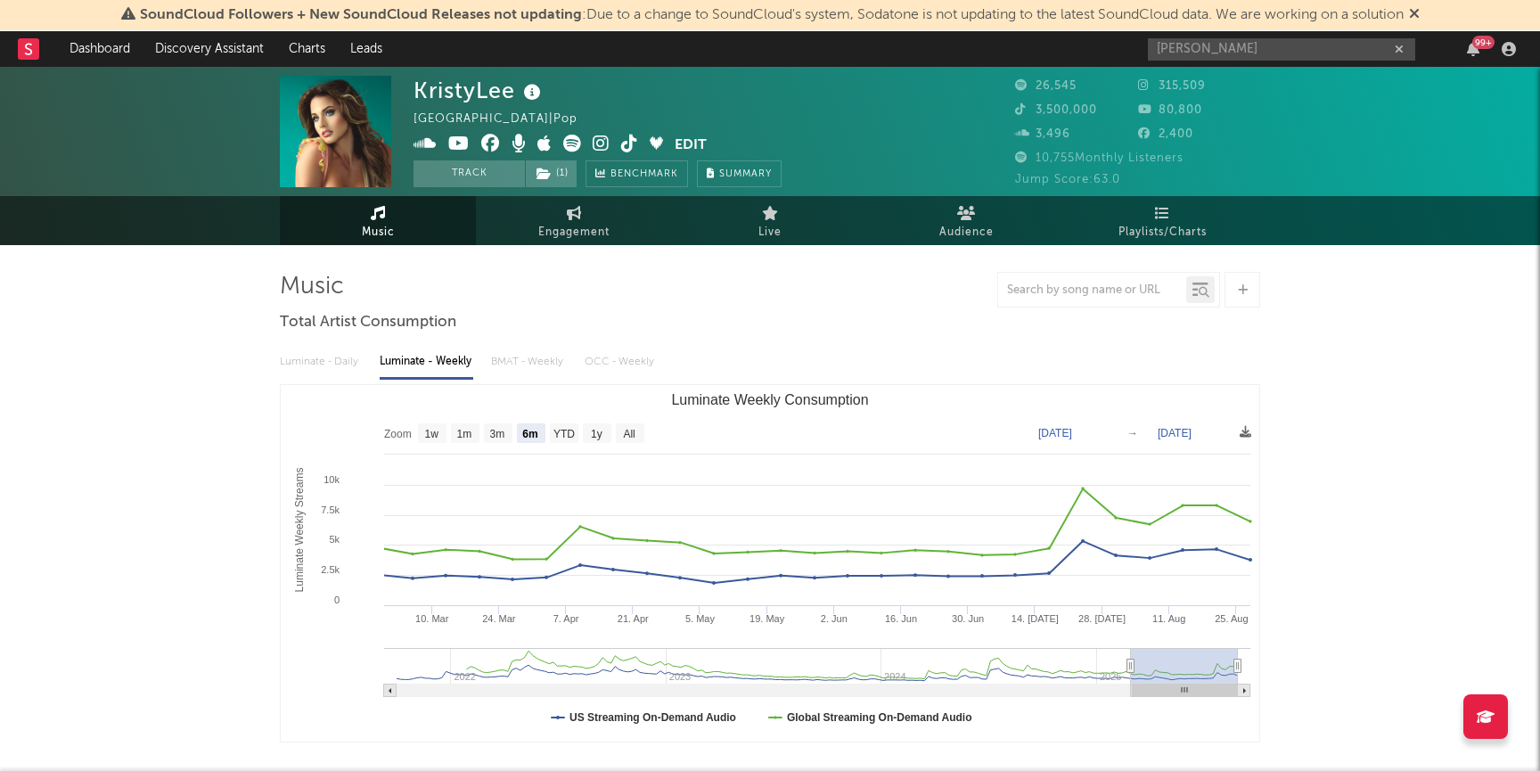
drag, startPoint x: 1134, startPoint y: 668, endPoint x: 1369, endPoint y: 620, distance: 239.2
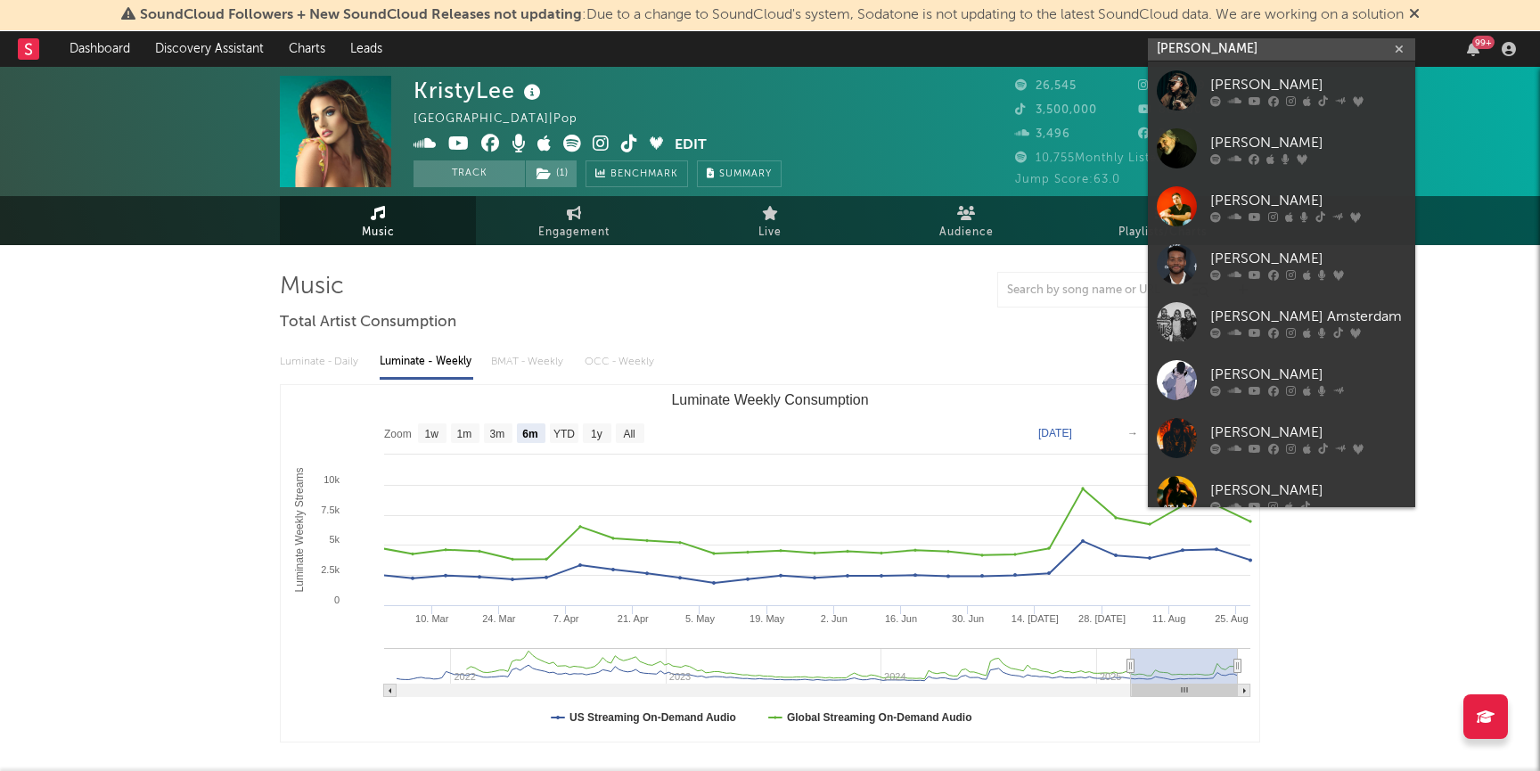
click at [1204, 54] on input "kris" at bounding box center [1281, 49] width 267 height 22
drag, startPoint x: 1204, startPoint y: 54, endPoint x: 1125, endPoint y: 42, distance: 79.4
click at [1125, 42] on nav "Dashboard Discovery Assistant Charts Leads kris 99 +" at bounding box center [770, 49] width 1540 height 36
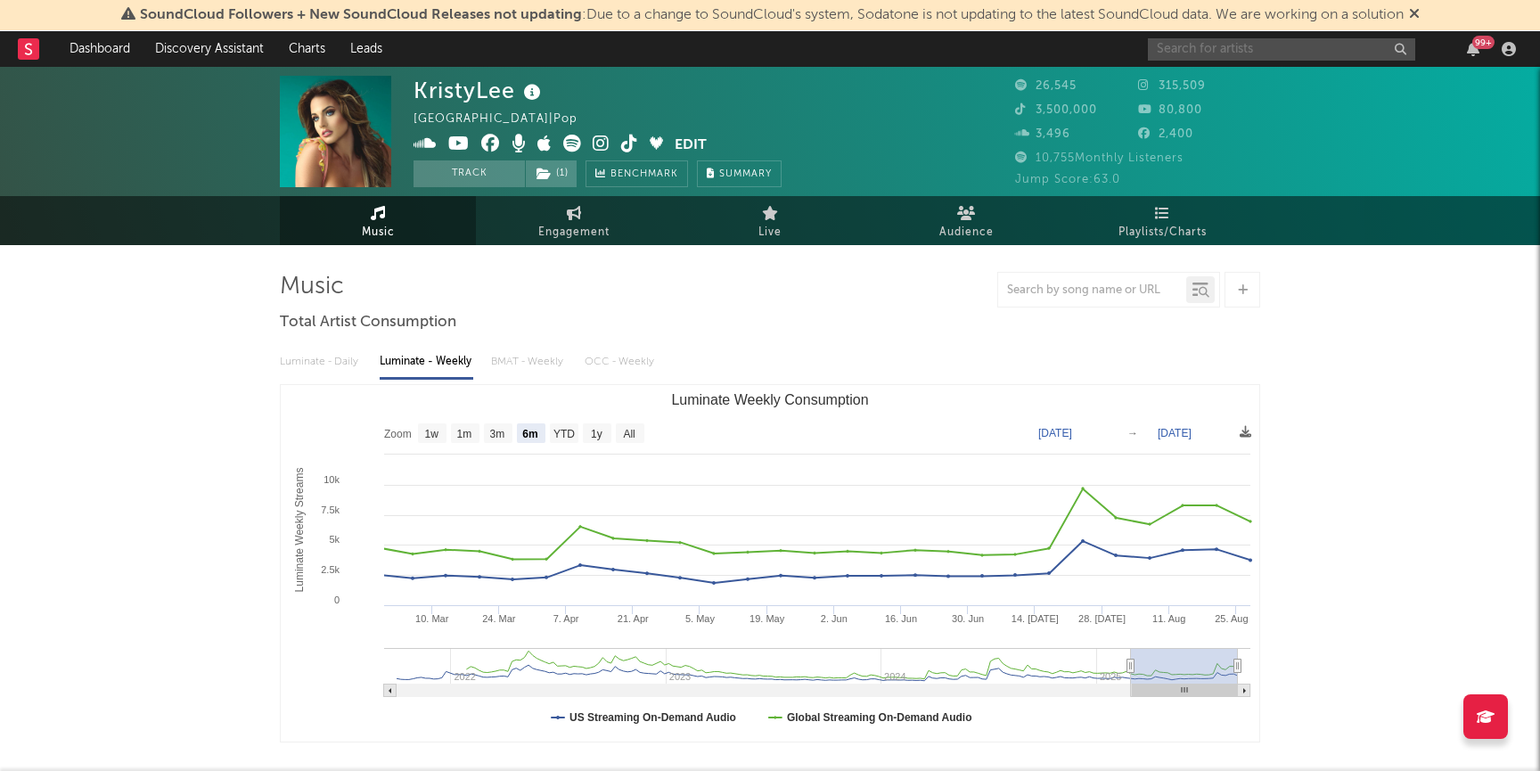
click at [1205, 53] on input "text" at bounding box center [1281, 49] width 267 height 22
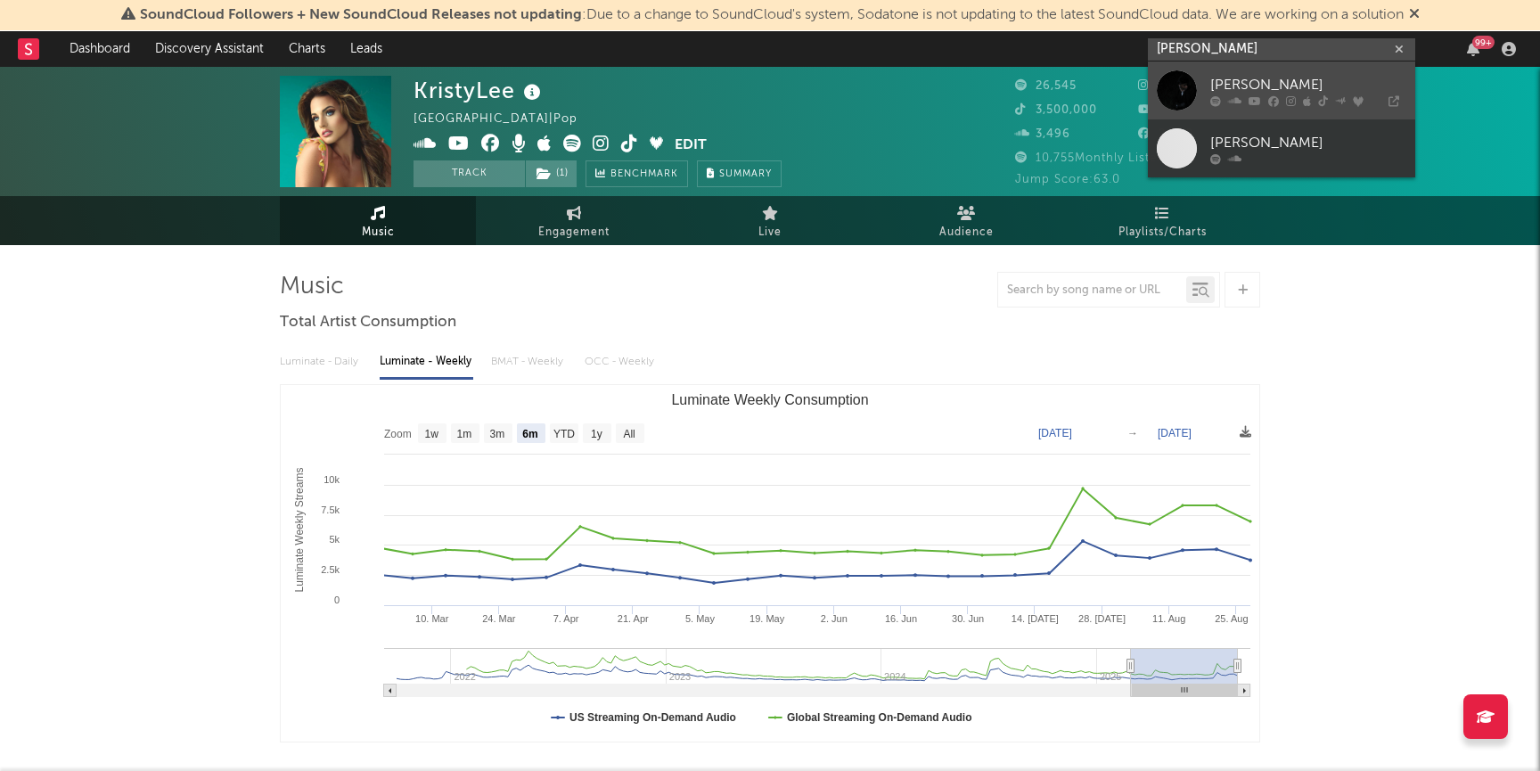
type input "myles lloyd"
click at [1232, 81] on div "Myles Lloyd" at bounding box center [1308, 84] width 196 height 21
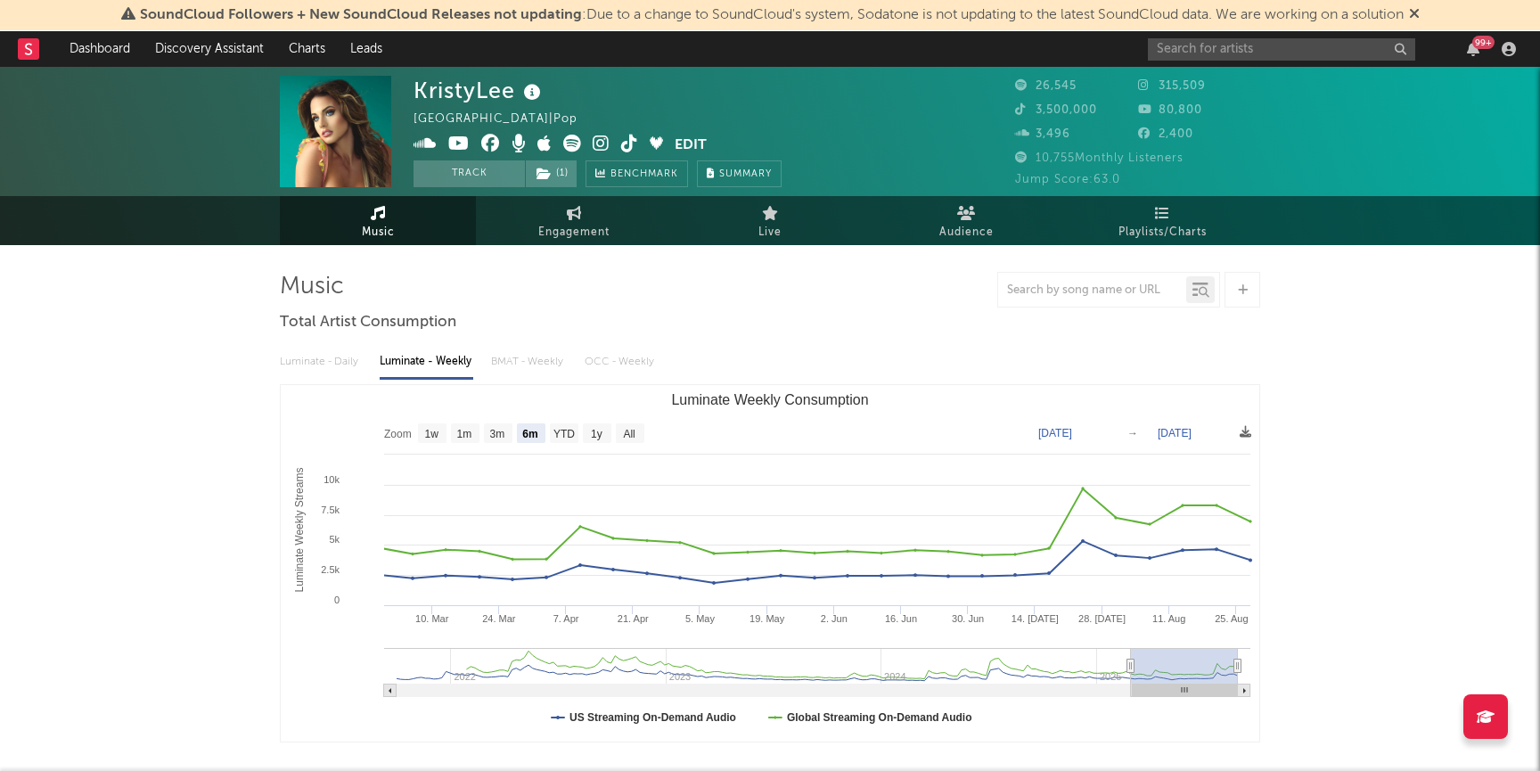
click at [1204, 37] on div "99 +" at bounding box center [1335, 49] width 374 height 36
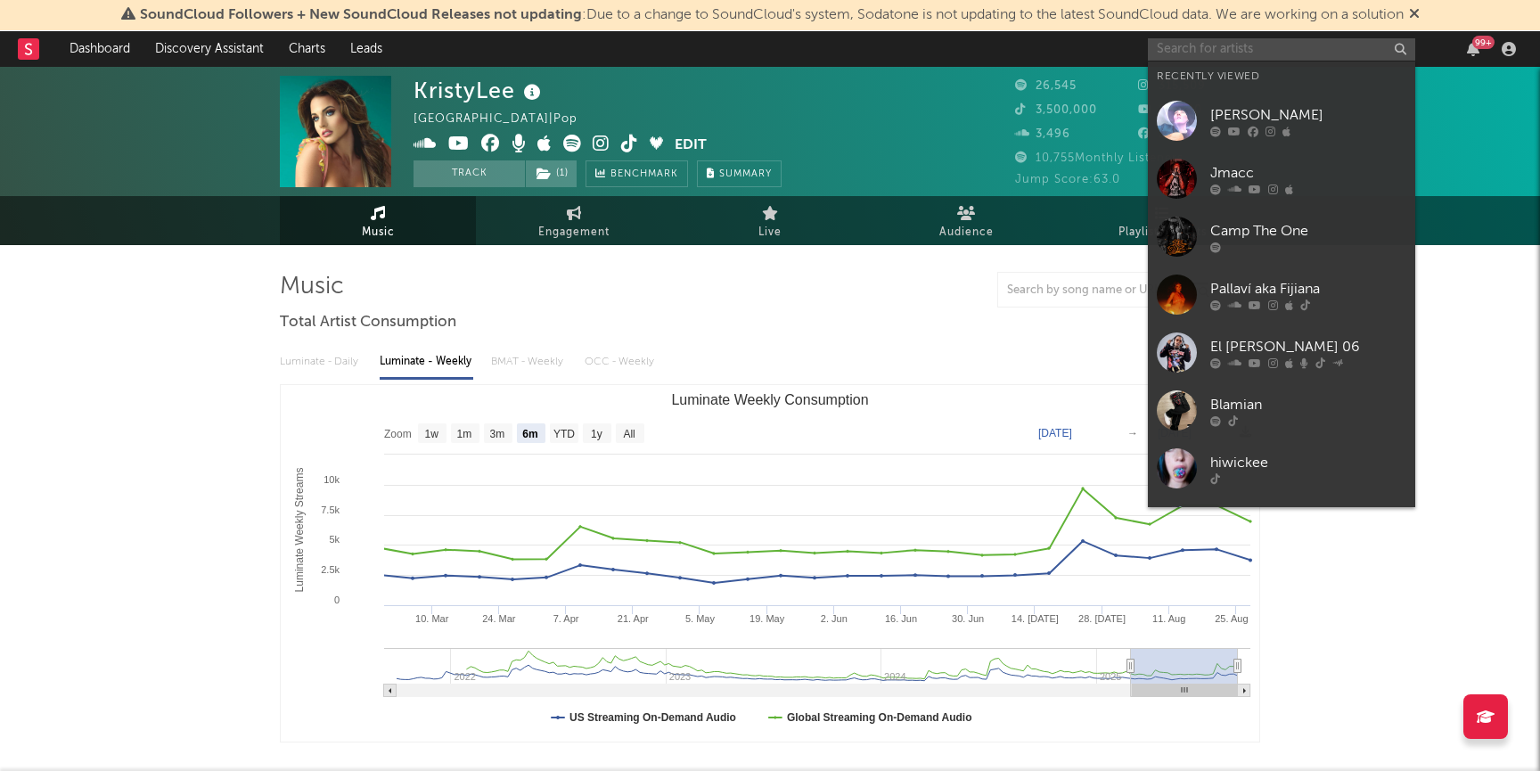
click at [1177, 47] on input "text" at bounding box center [1281, 49] width 267 height 22
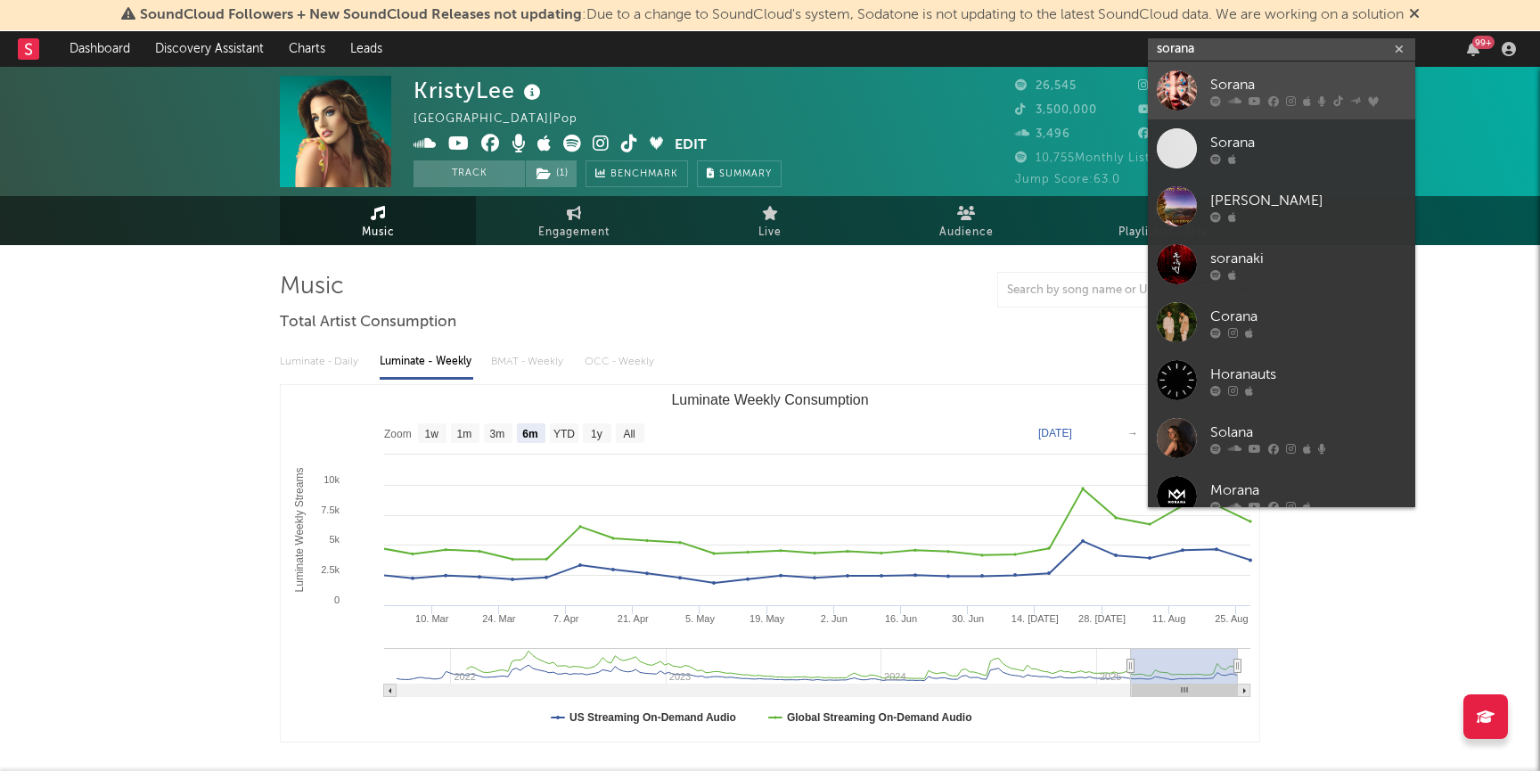
type input "sorana"
click at [1187, 93] on div at bounding box center [1177, 90] width 40 height 40
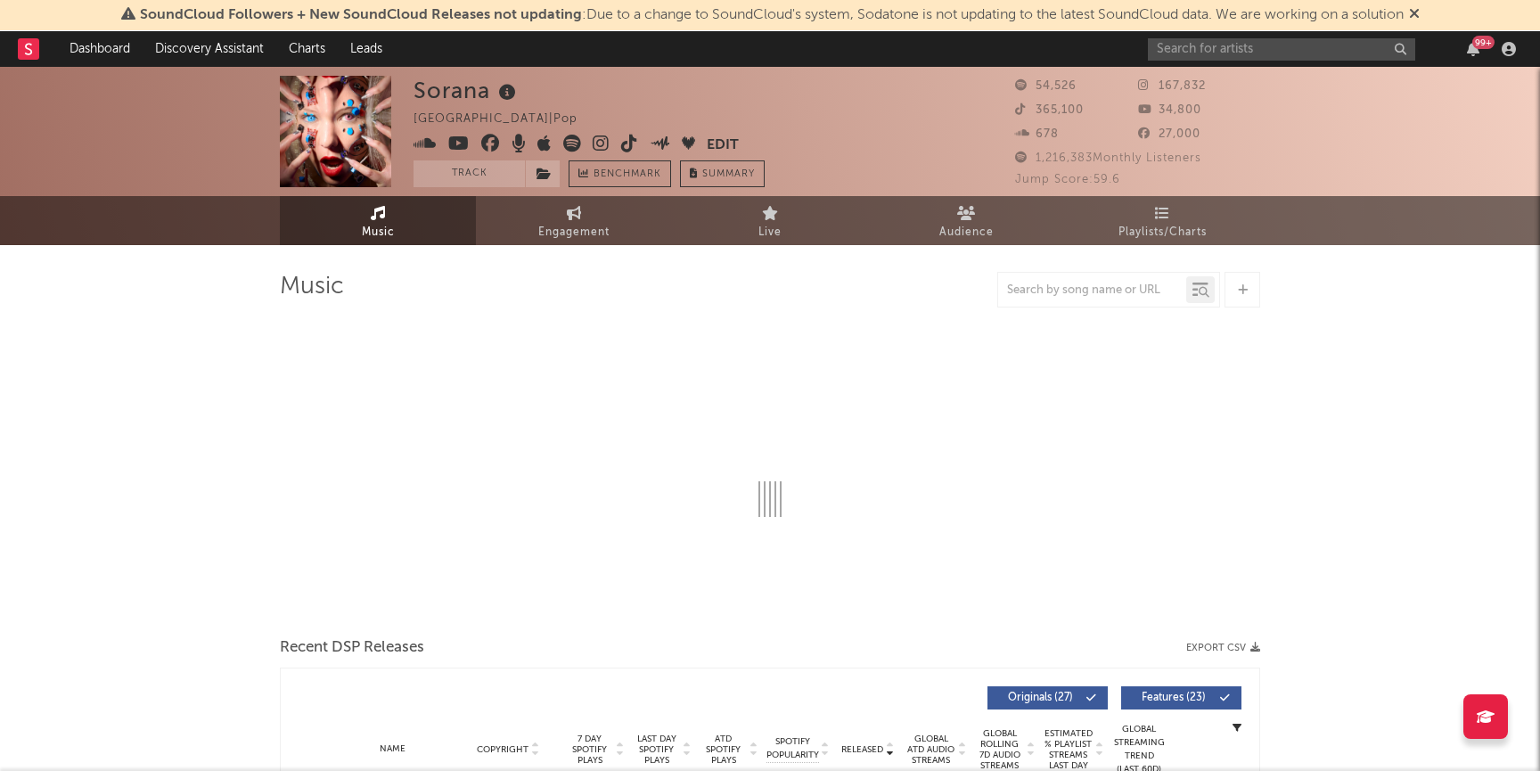
select select "6m"
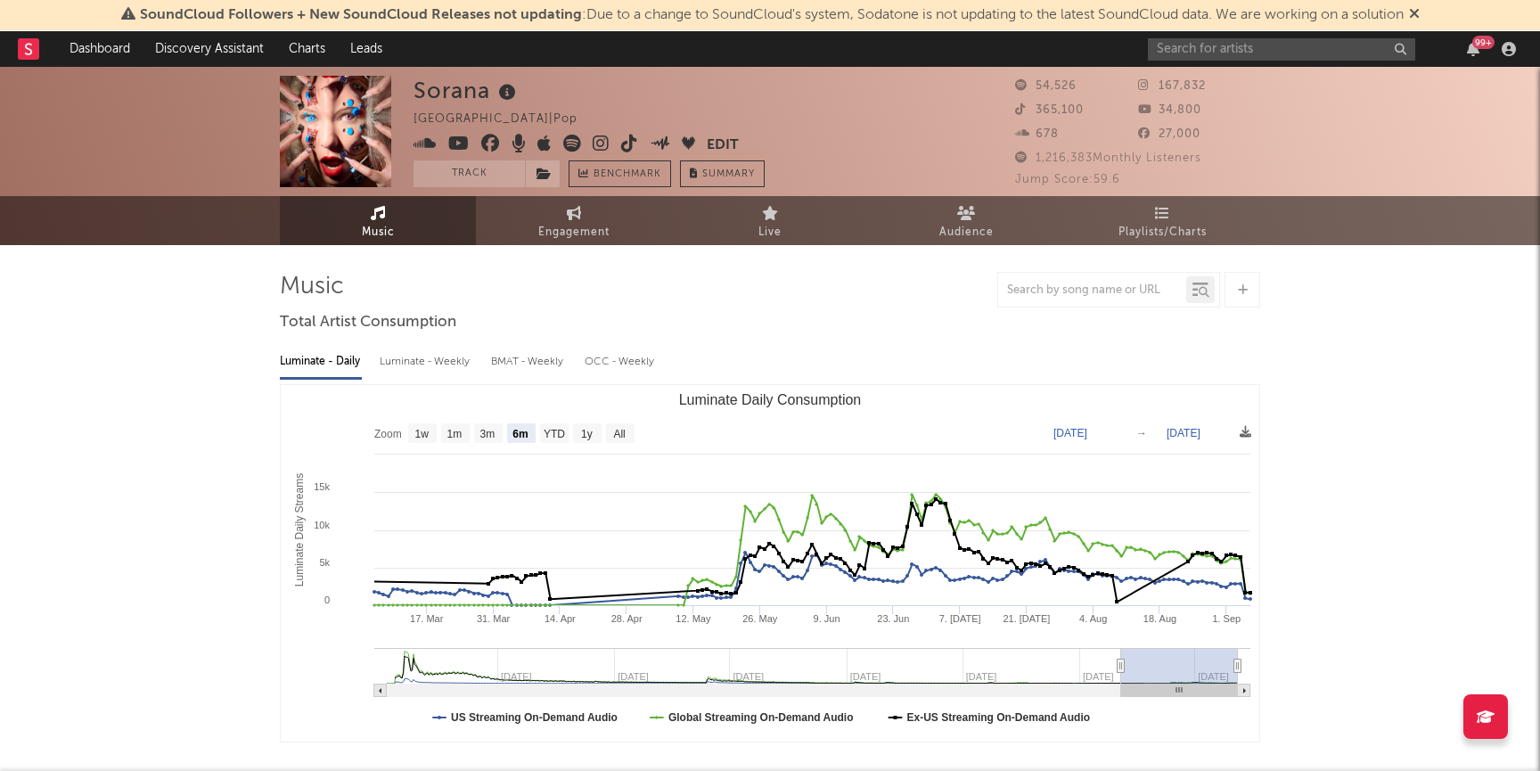
click at [607, 142] on icon at bounding box center [601, 144] width 17 height 18
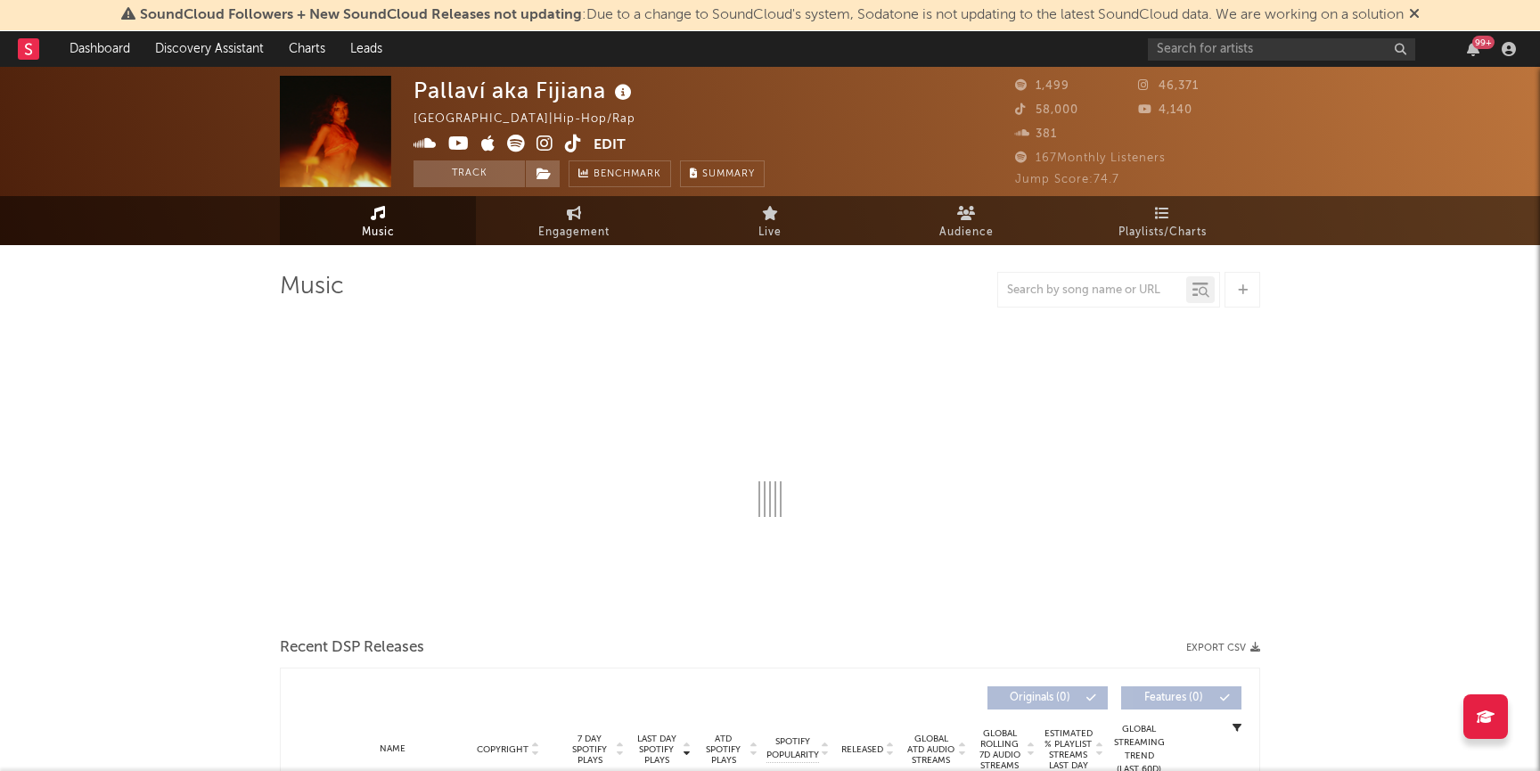
select select "1w"
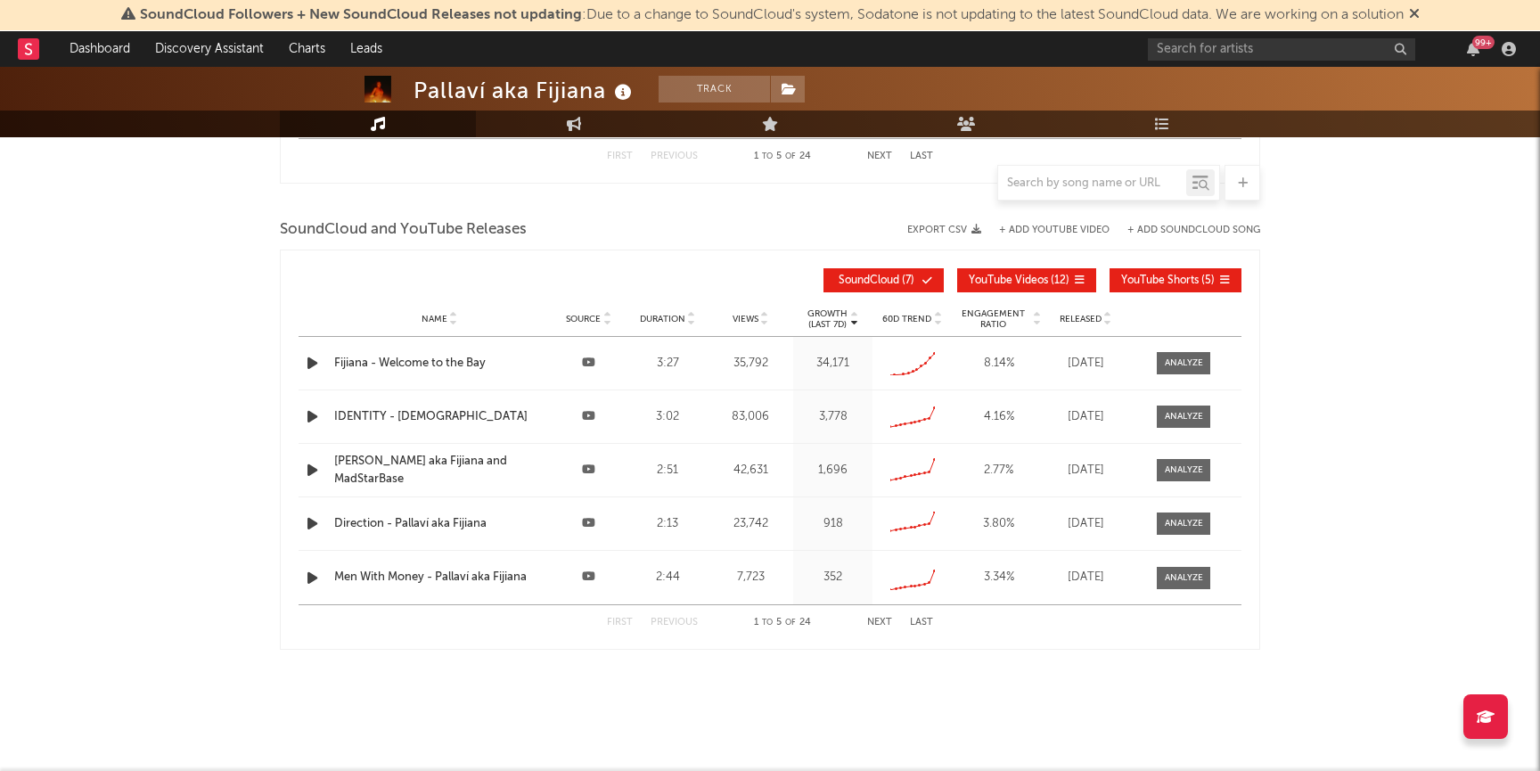
scroll to position [1854, 0]
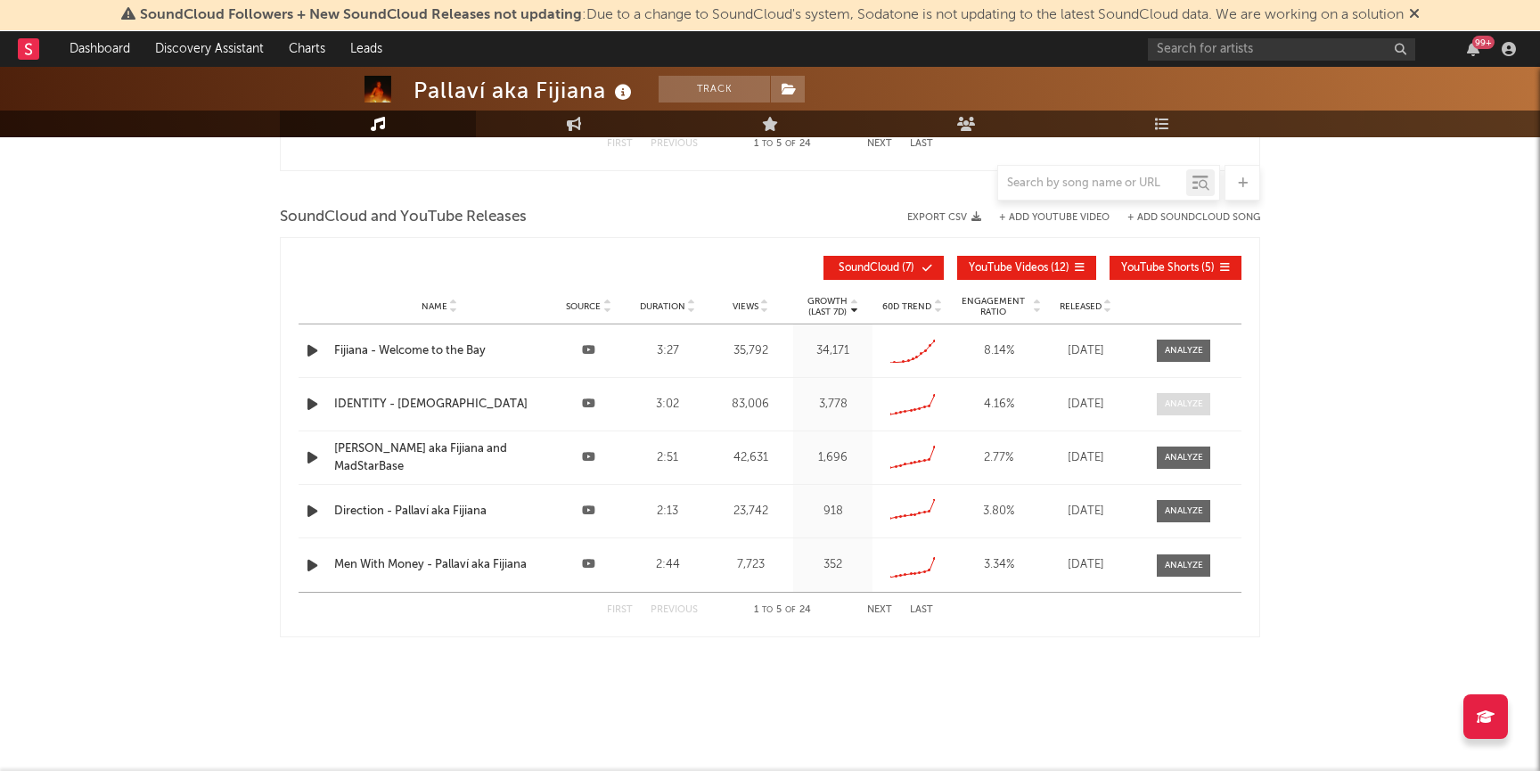
click at [1183, 393] on span at bounding box center [1183, 404] width 53 height 22
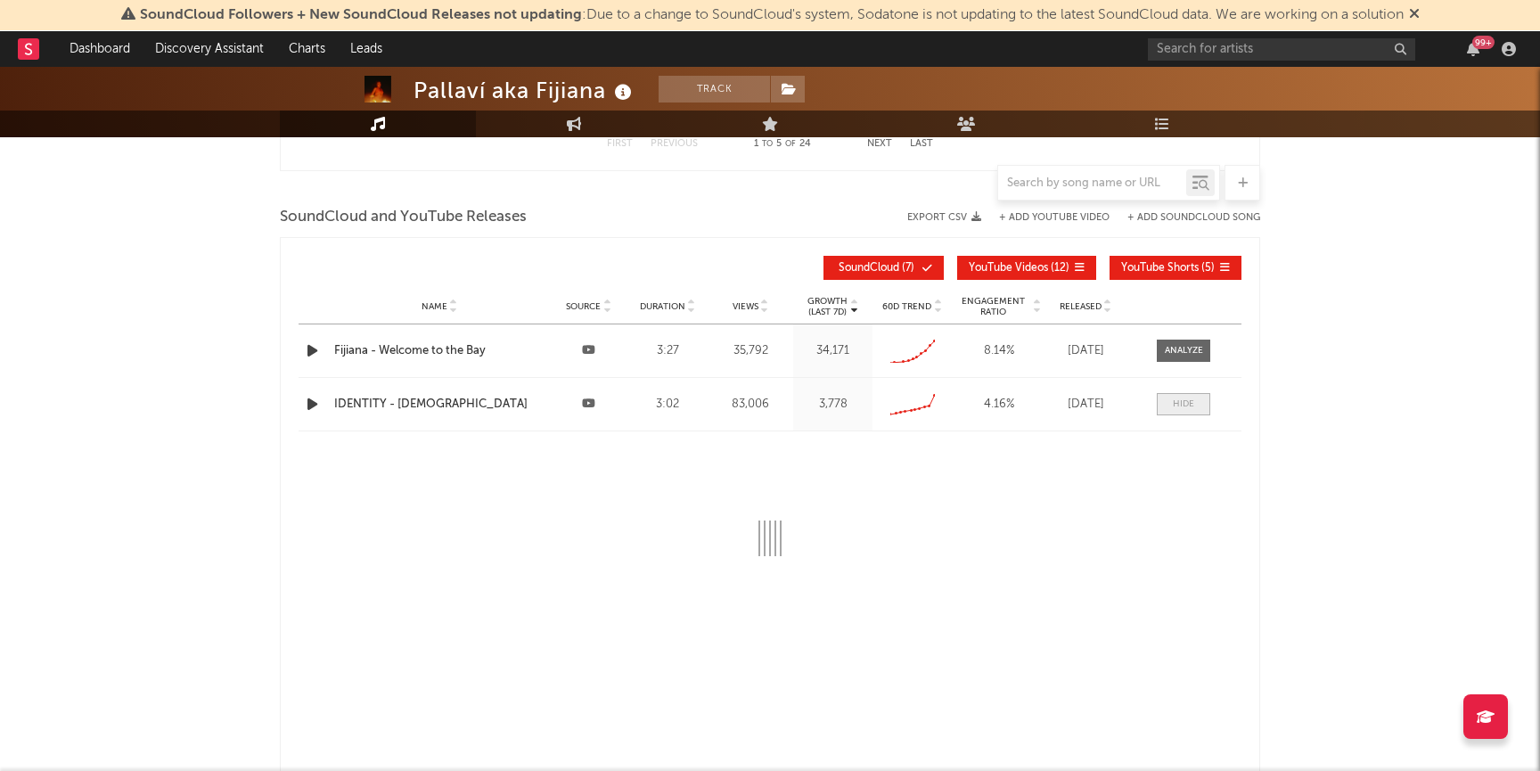
select select "6m"
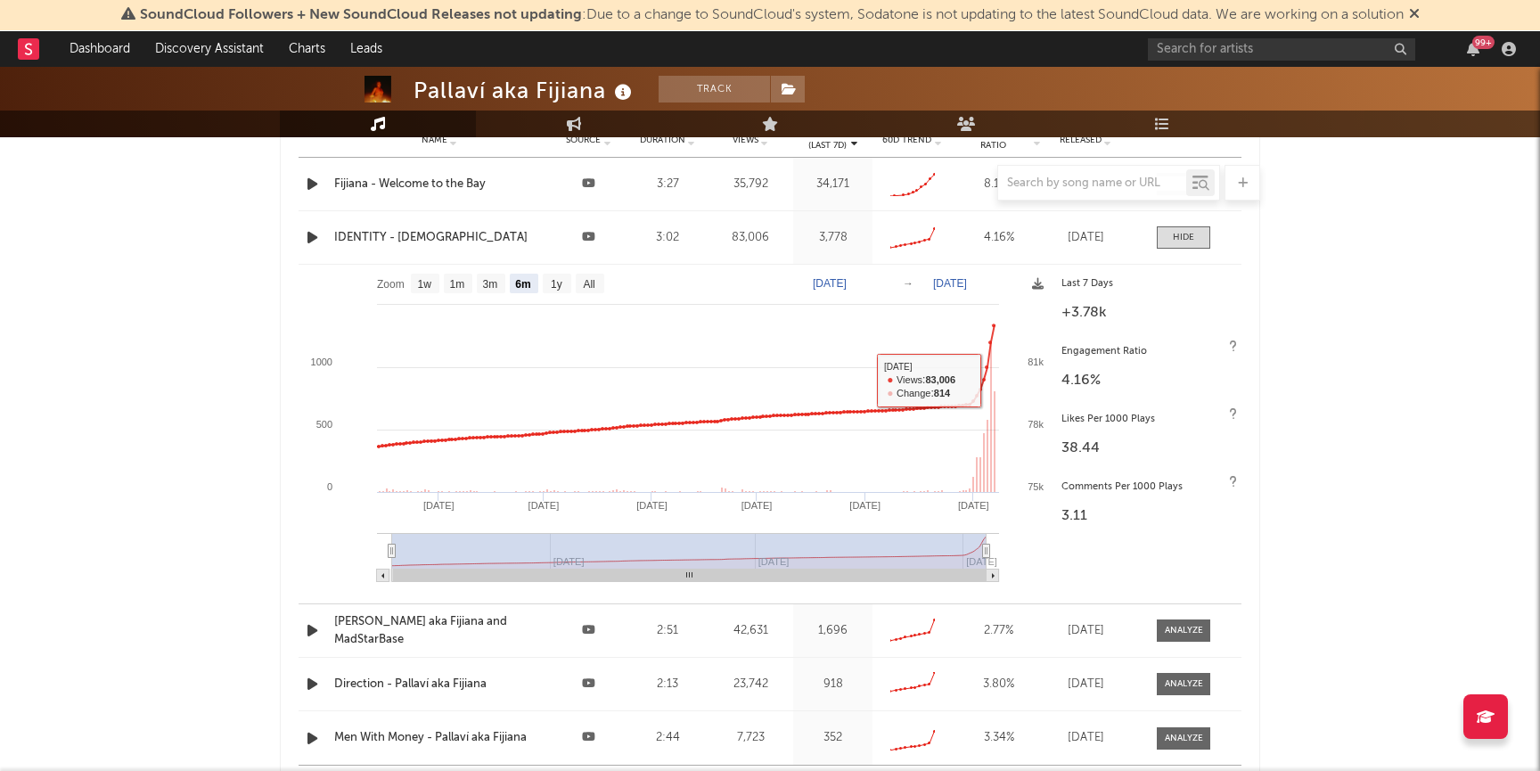
scroll to position [2194, 0]
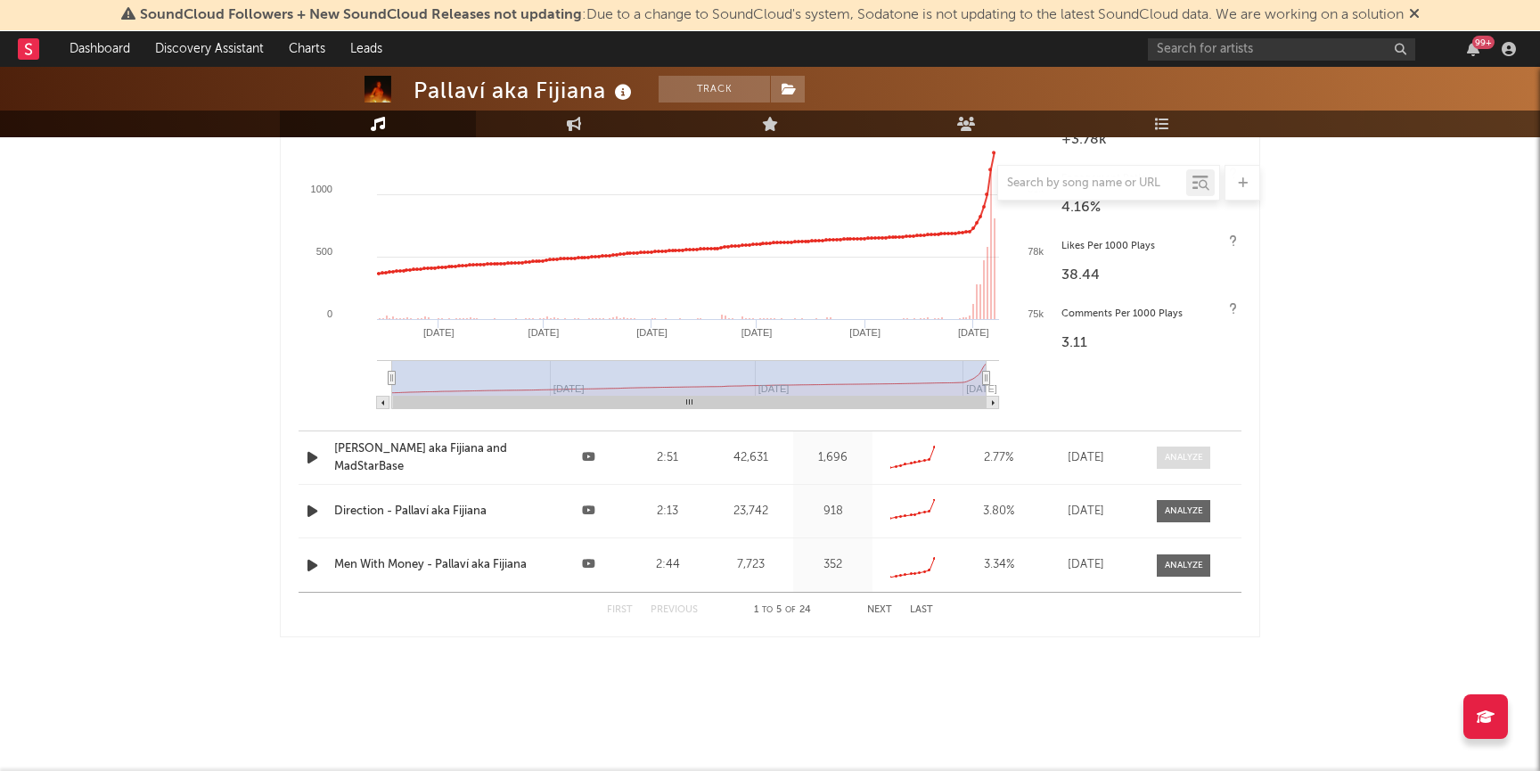
click at [1182, 460] on div at bounding box center [1184, 457] width 38 height 13
select select "6m"
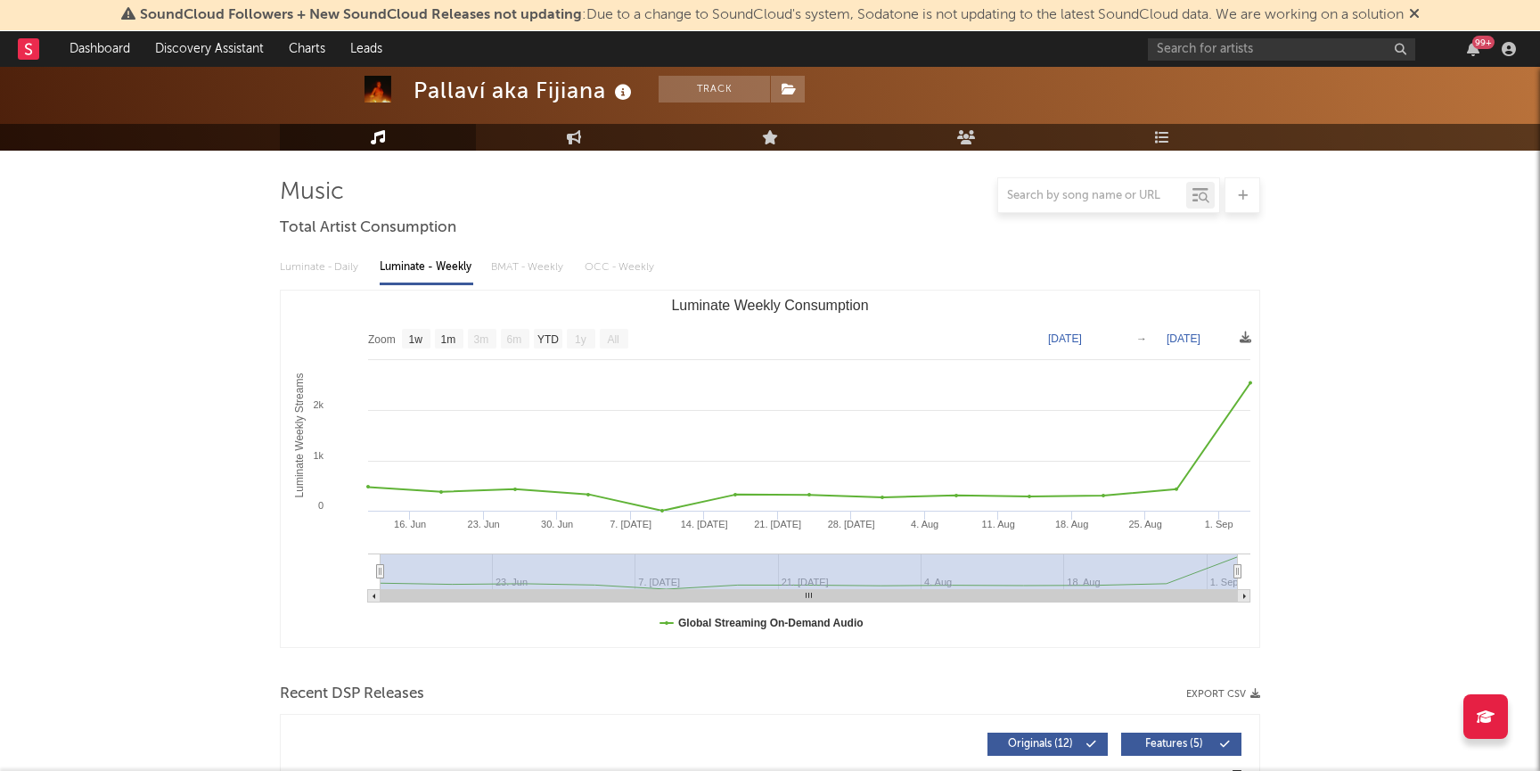
scroll to position [0, 0]
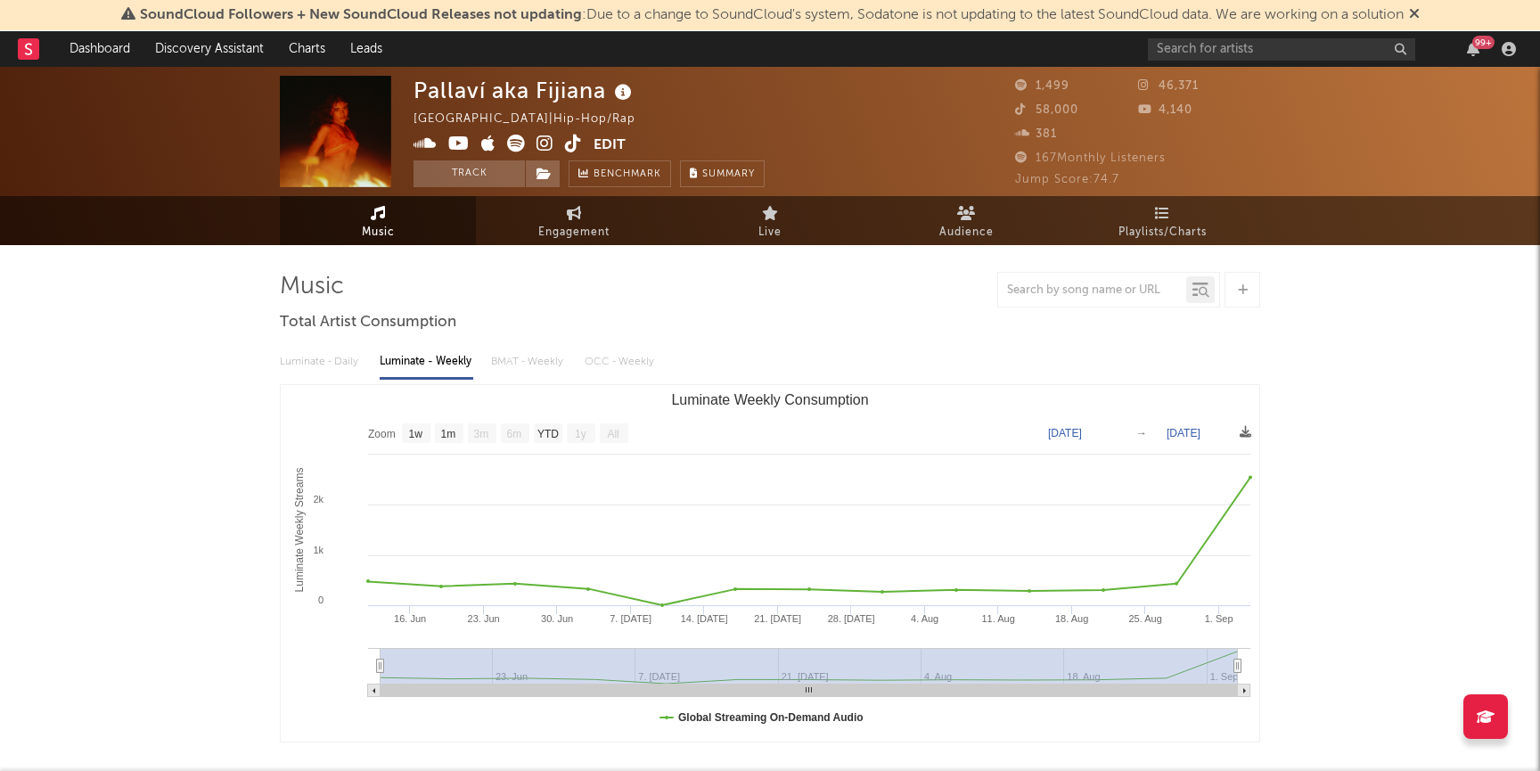
click at [460, 140] on icon at bounding box center [458, 144] width 21 height 18
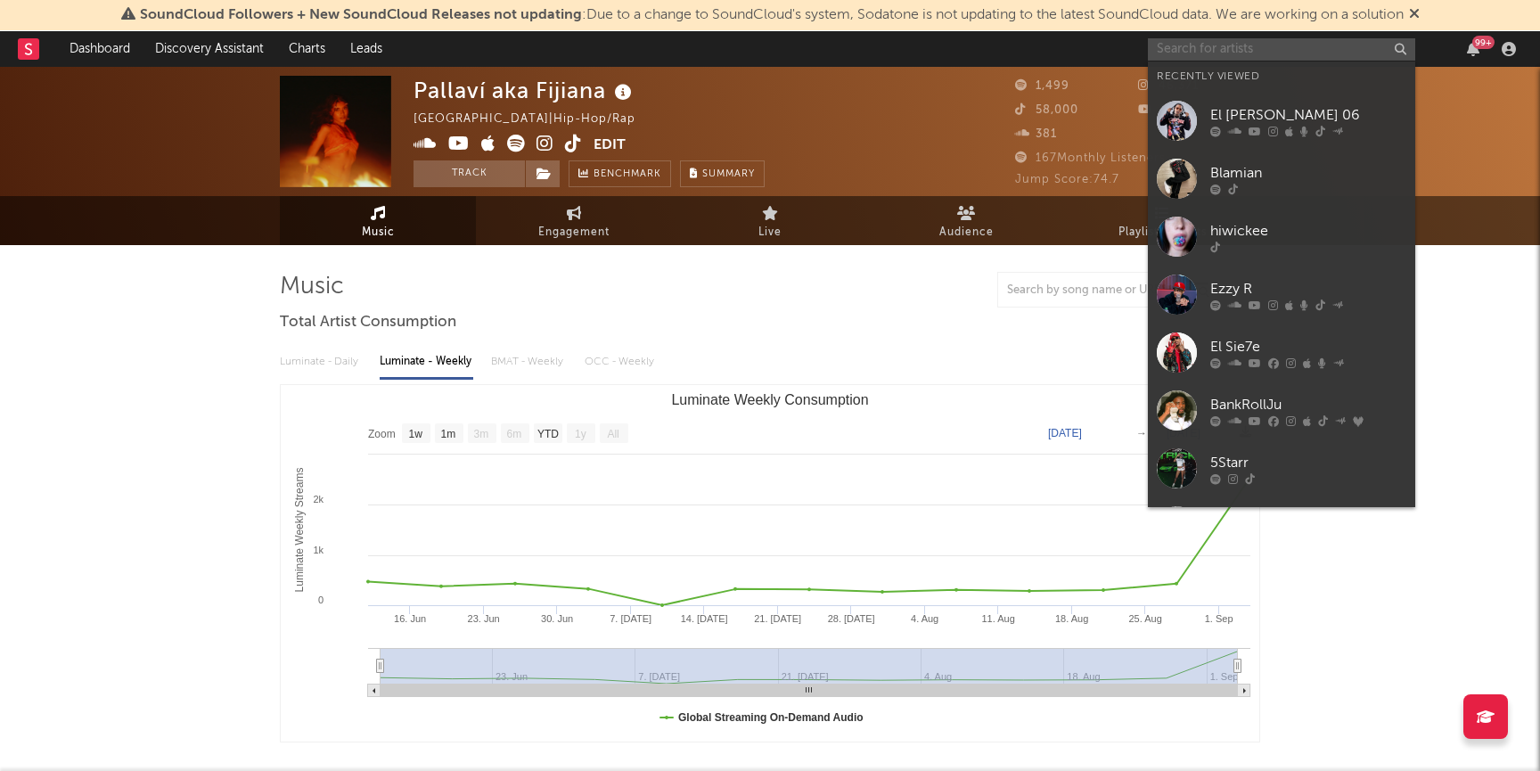
click at [1215, 40] on input "text" at bounding box center [1281, 49] width 267 height 22
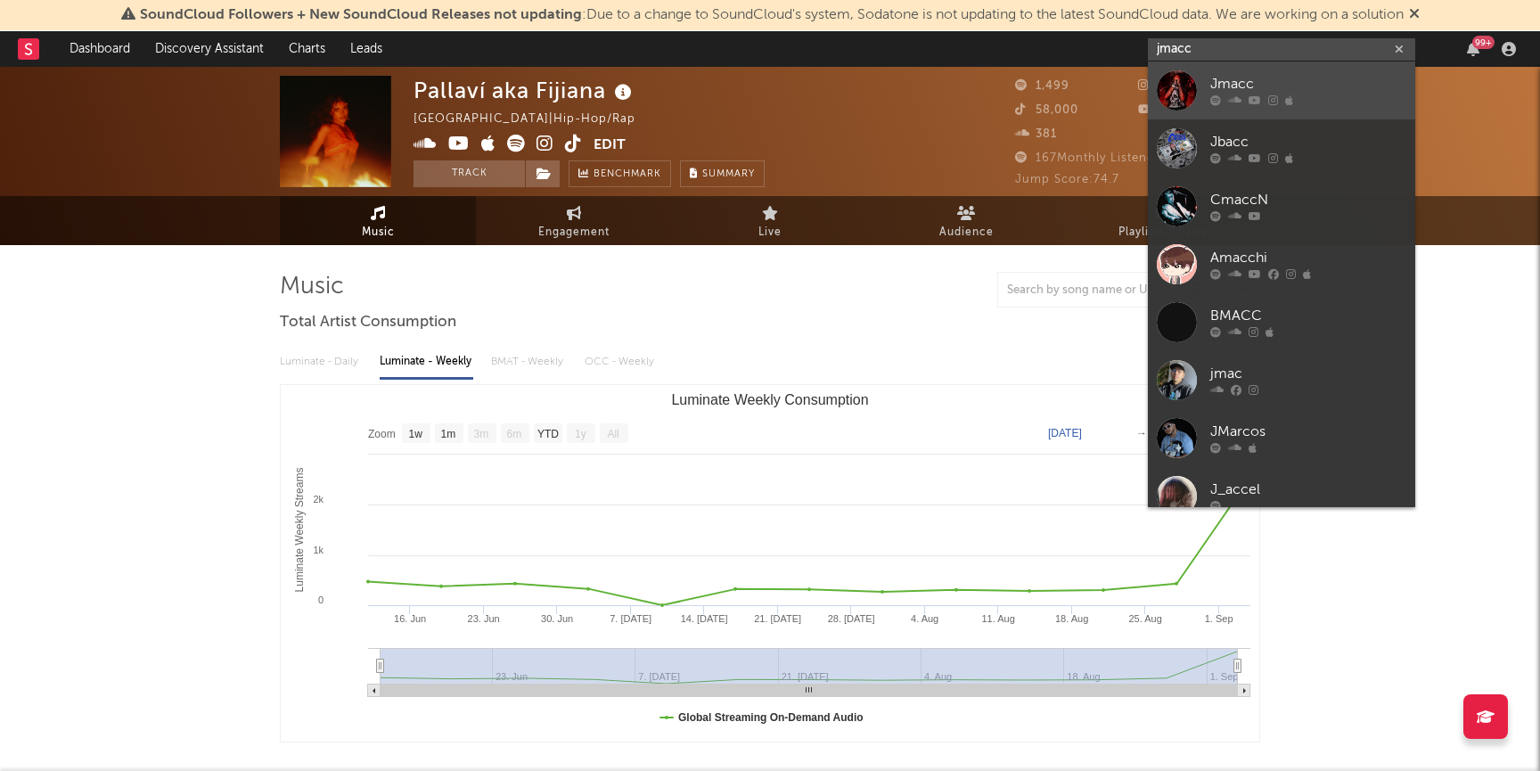
type input "jmacc"
click at [1215, 89] on div "Jmacc" at bounding box center [1308, 84] width 196 height 21
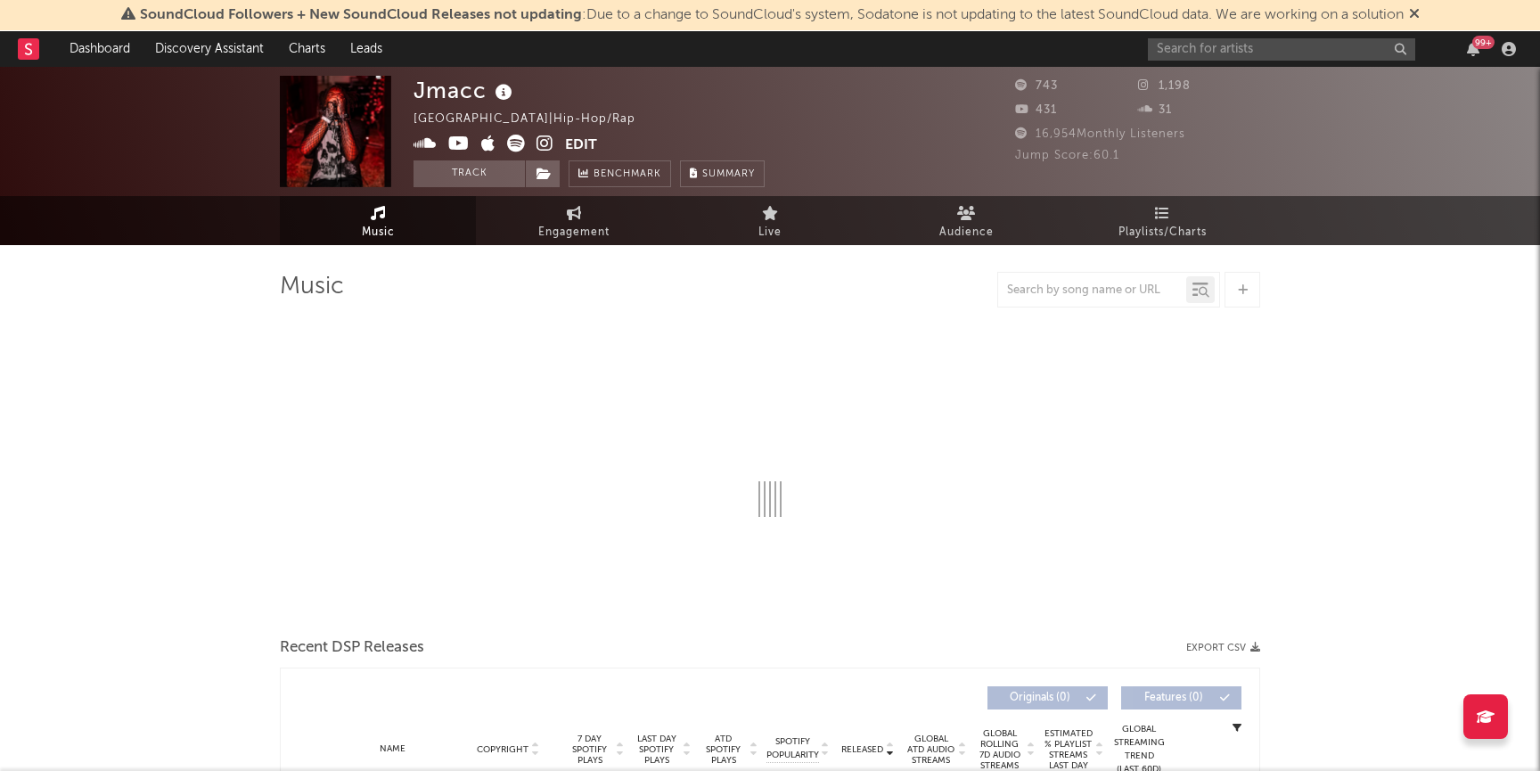
select select "6m"
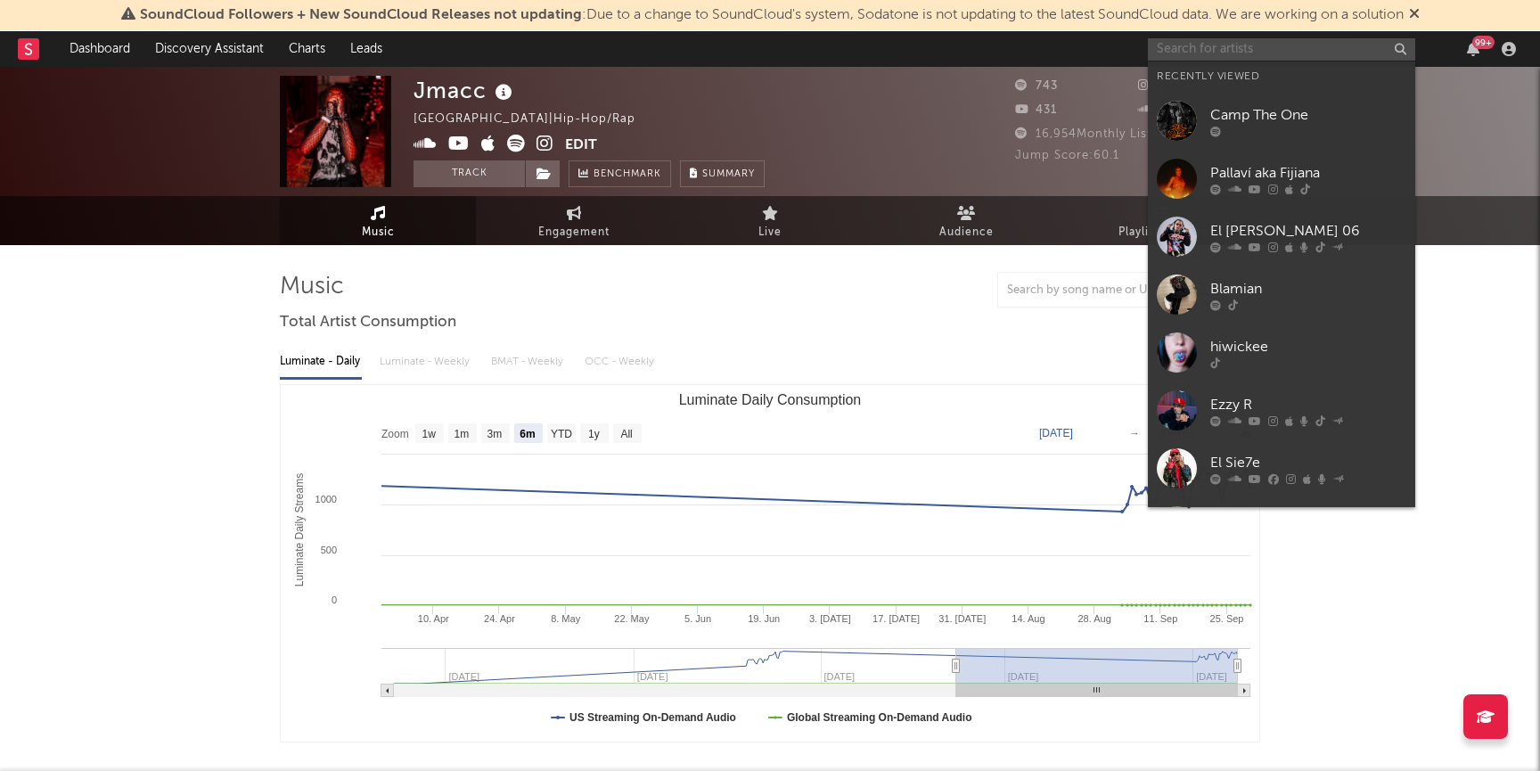
click at [1285, 46] on input "text" at bounding box center [1281, 49] width 267 height 22
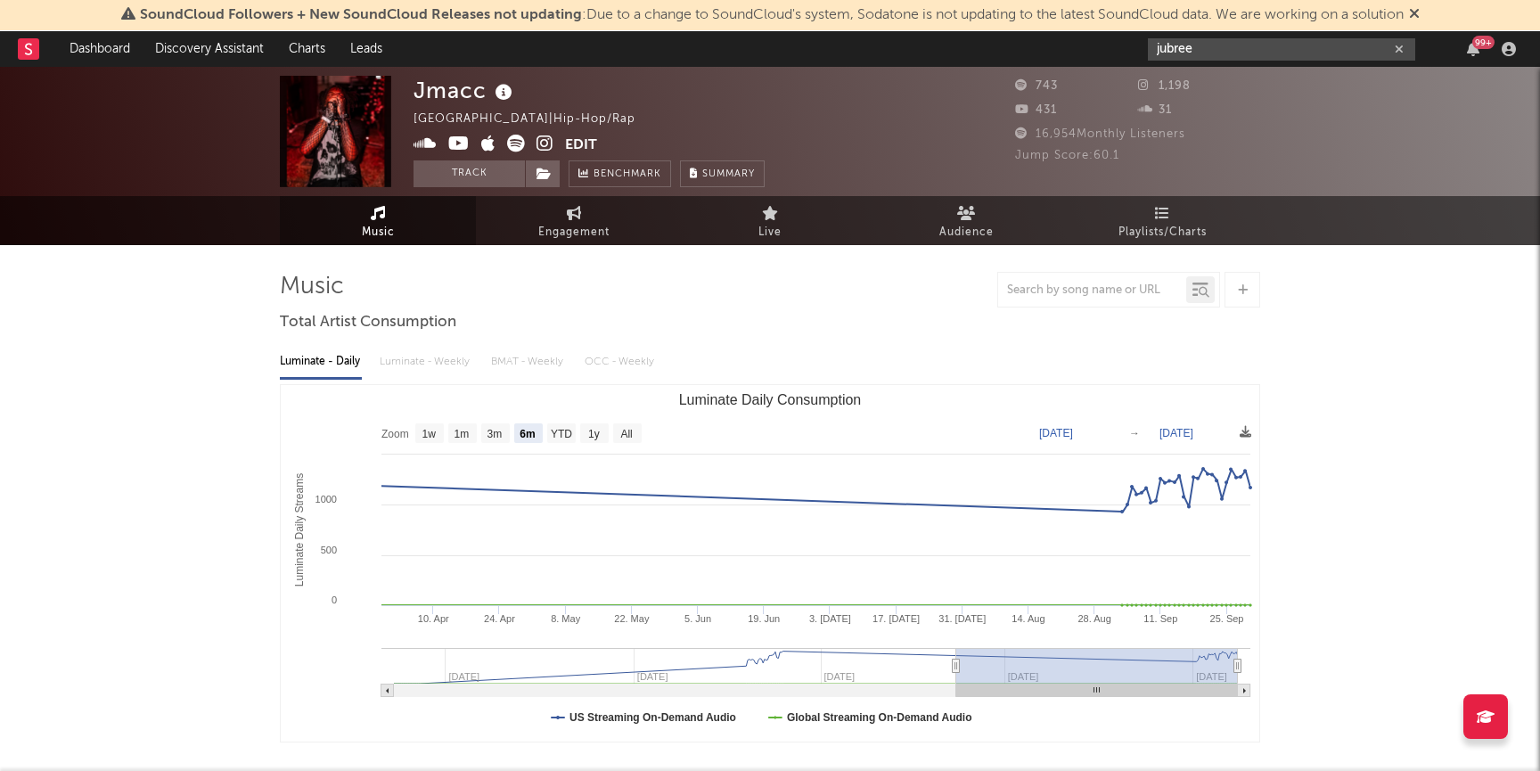
type input "jubree"
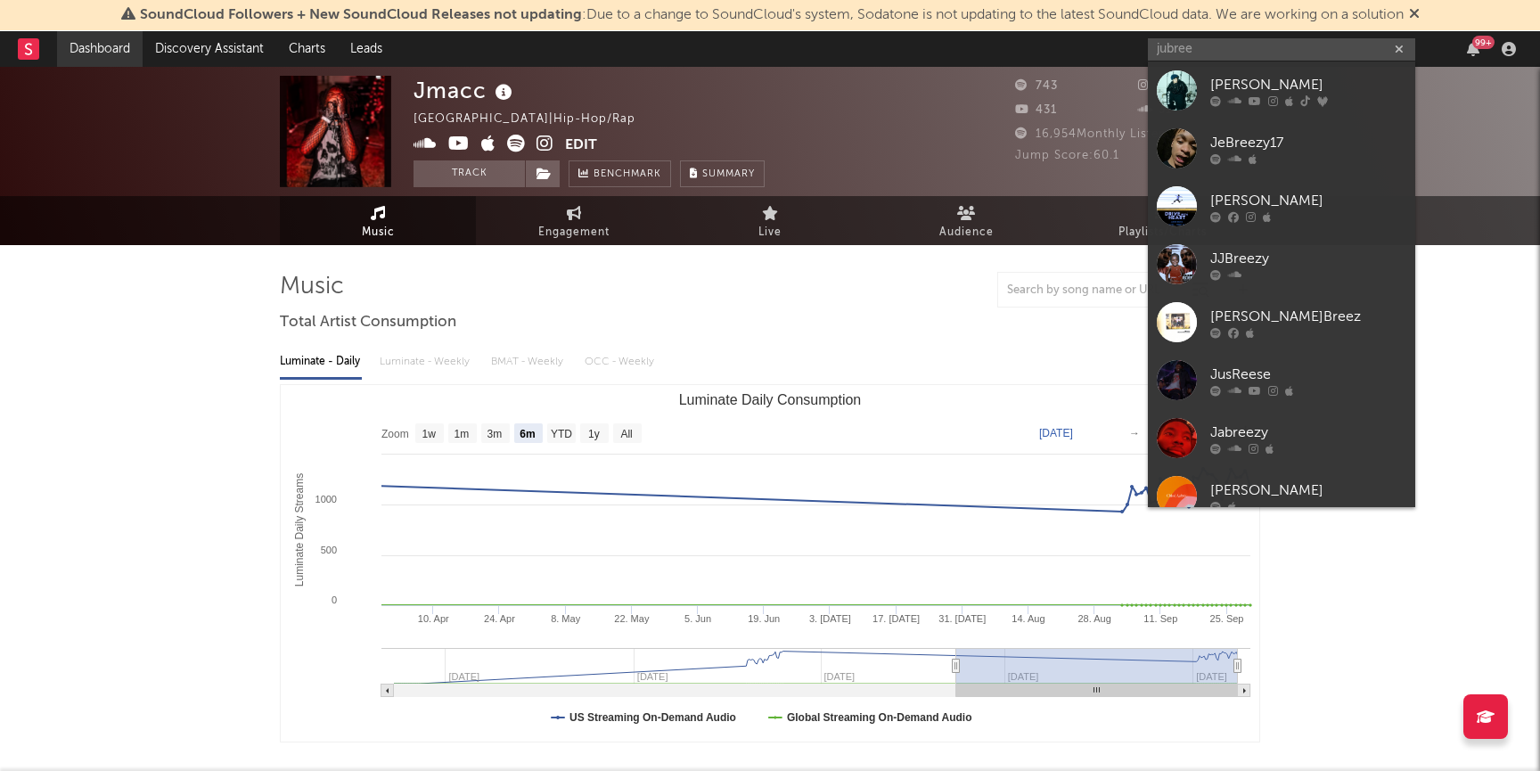
click at [125, 45] on link "Dashboard" at bounding box center [100, 49] width 86 height 36
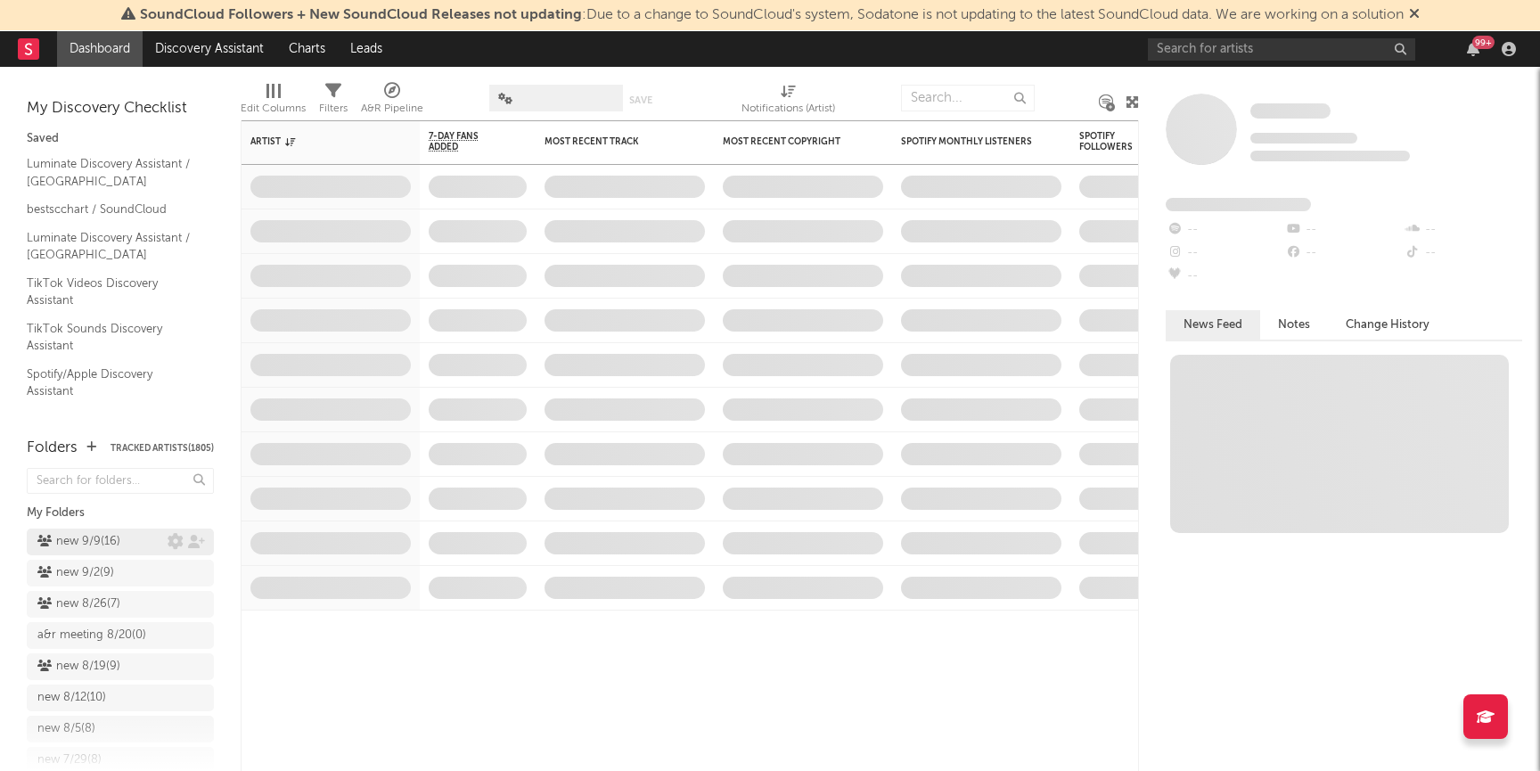
click at [94, 541] on div "new 9/9 ( 16 )" at bounding box center [78, 541] width 83 height 21
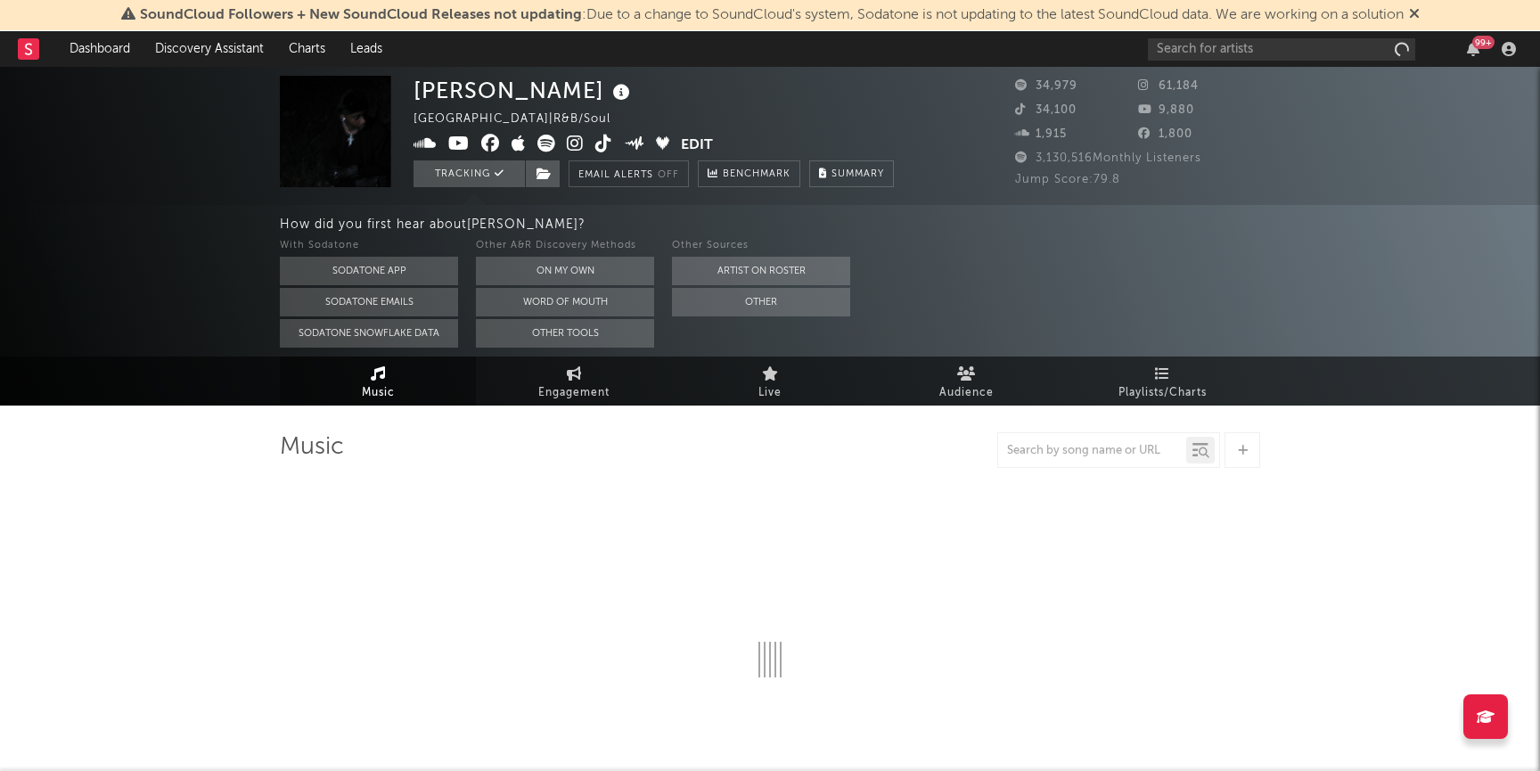
select select "6m"
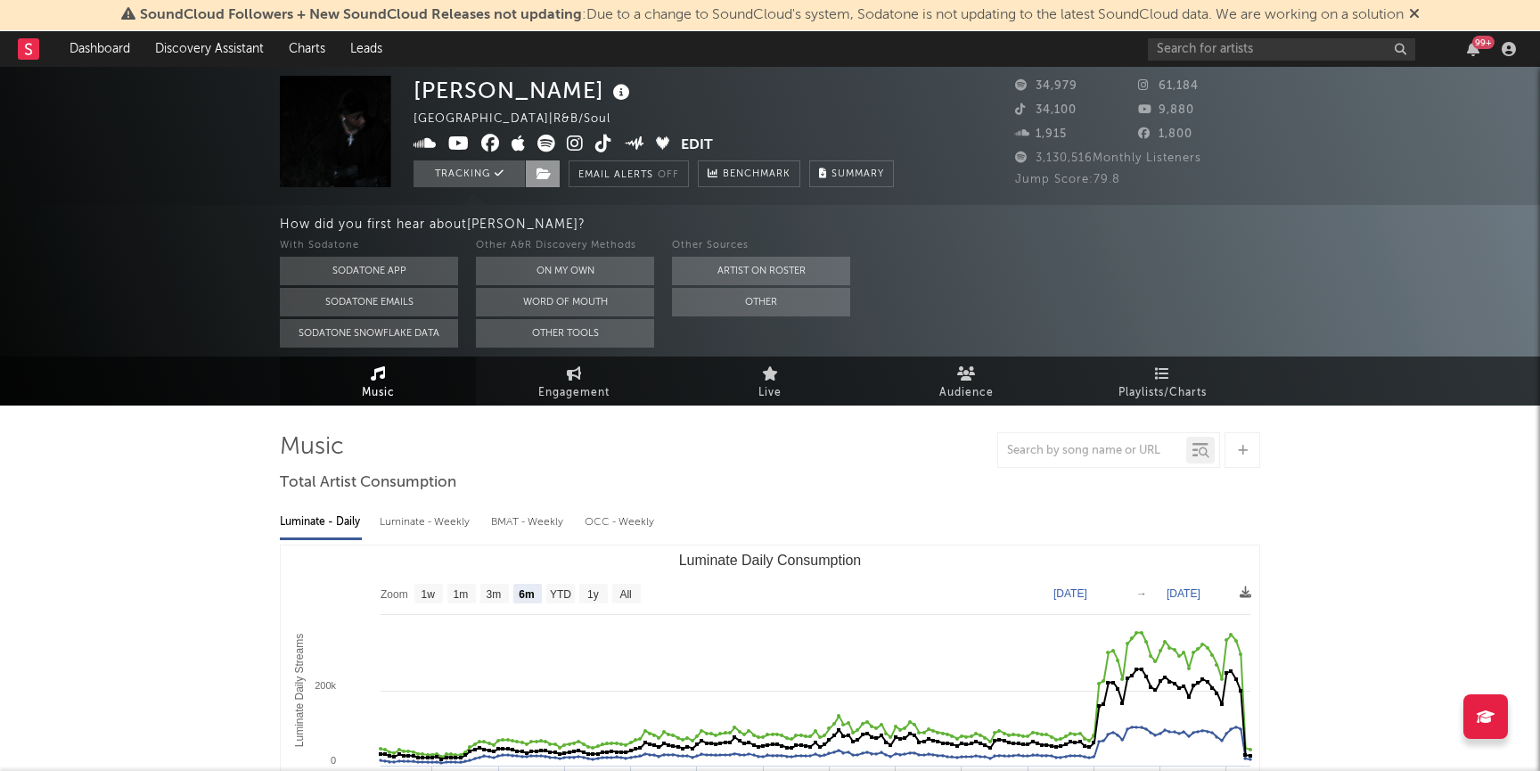
click at [549, 173] on icon at bounding box center [543, 174] width 15 height 12
click at [752, 98] on div "Myles Lloyd Canada | R&B/Soul Edit Tracking Email Alerts Off Benchmark Summary" at bounding box center [653, 131] width 480 height 111
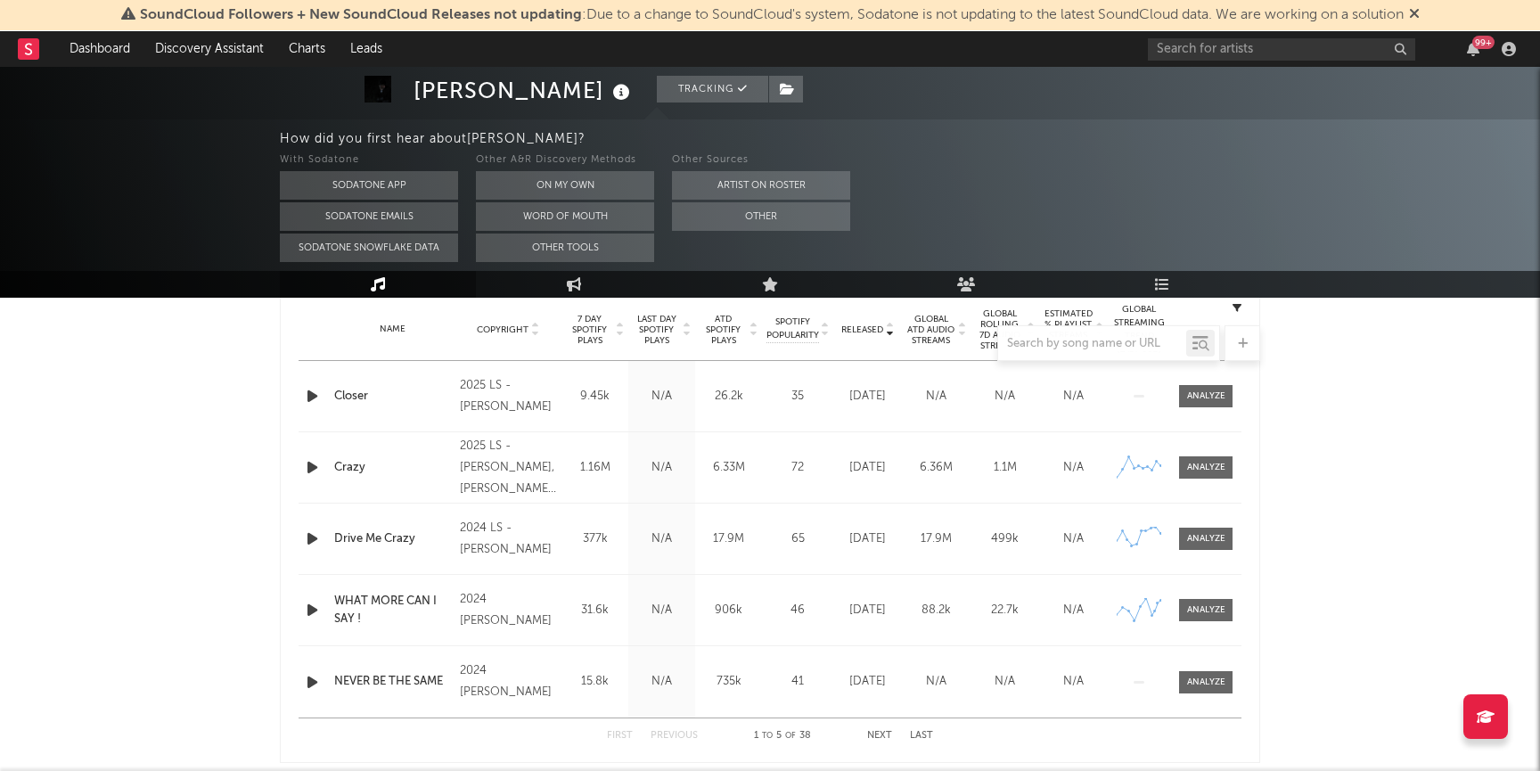
scroll to position [724, 0]
click at [100, 49] on link "Dashboard" at bounding box center [100, 49] width 86 height 36
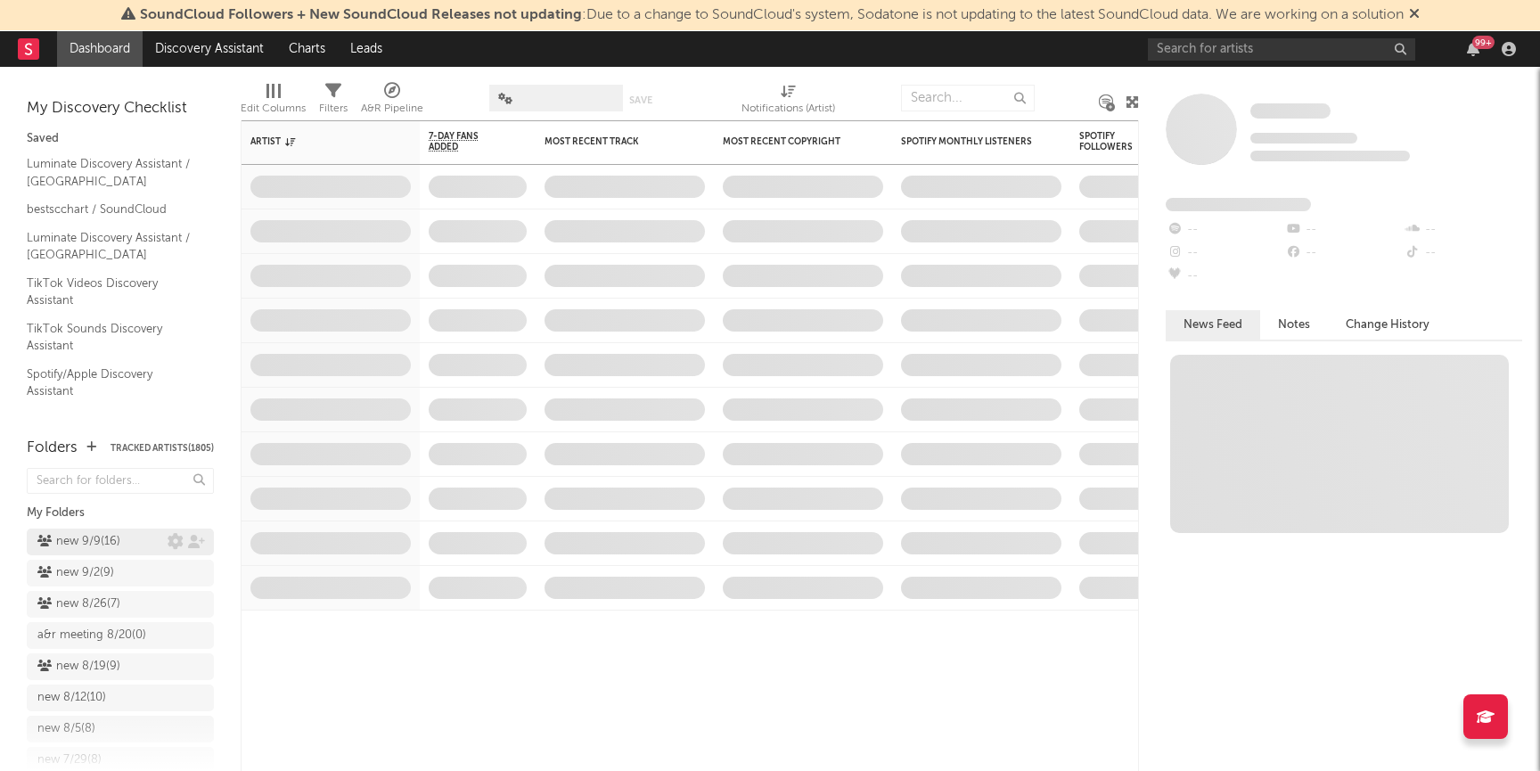
click at [66, 546] on div "new 9/9 ( 16 )" at bounding box center [78, 541] width 83 height 21
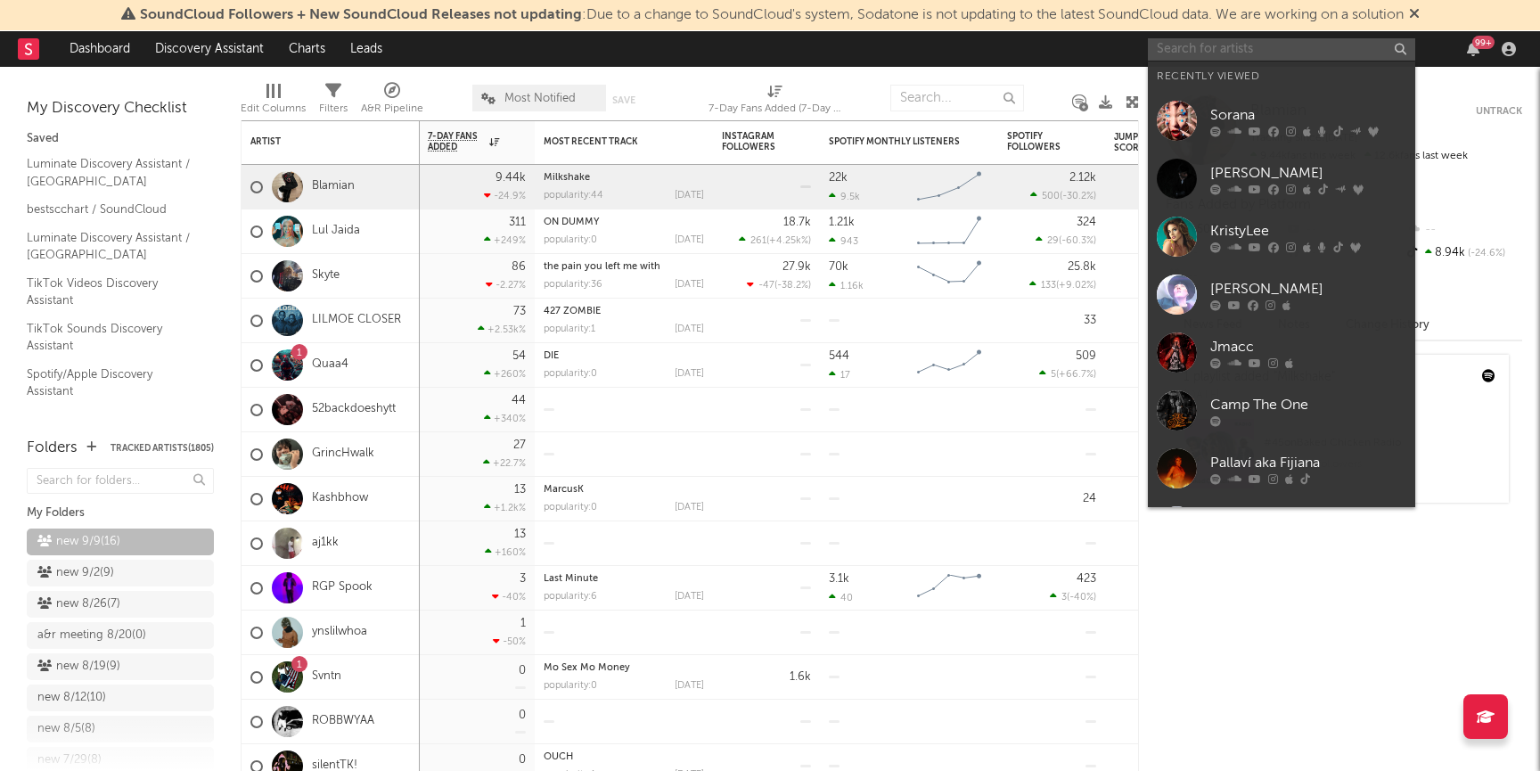
click at [1213, 41] on input "text" at bounding box center [1281, 49] width 267 height 22
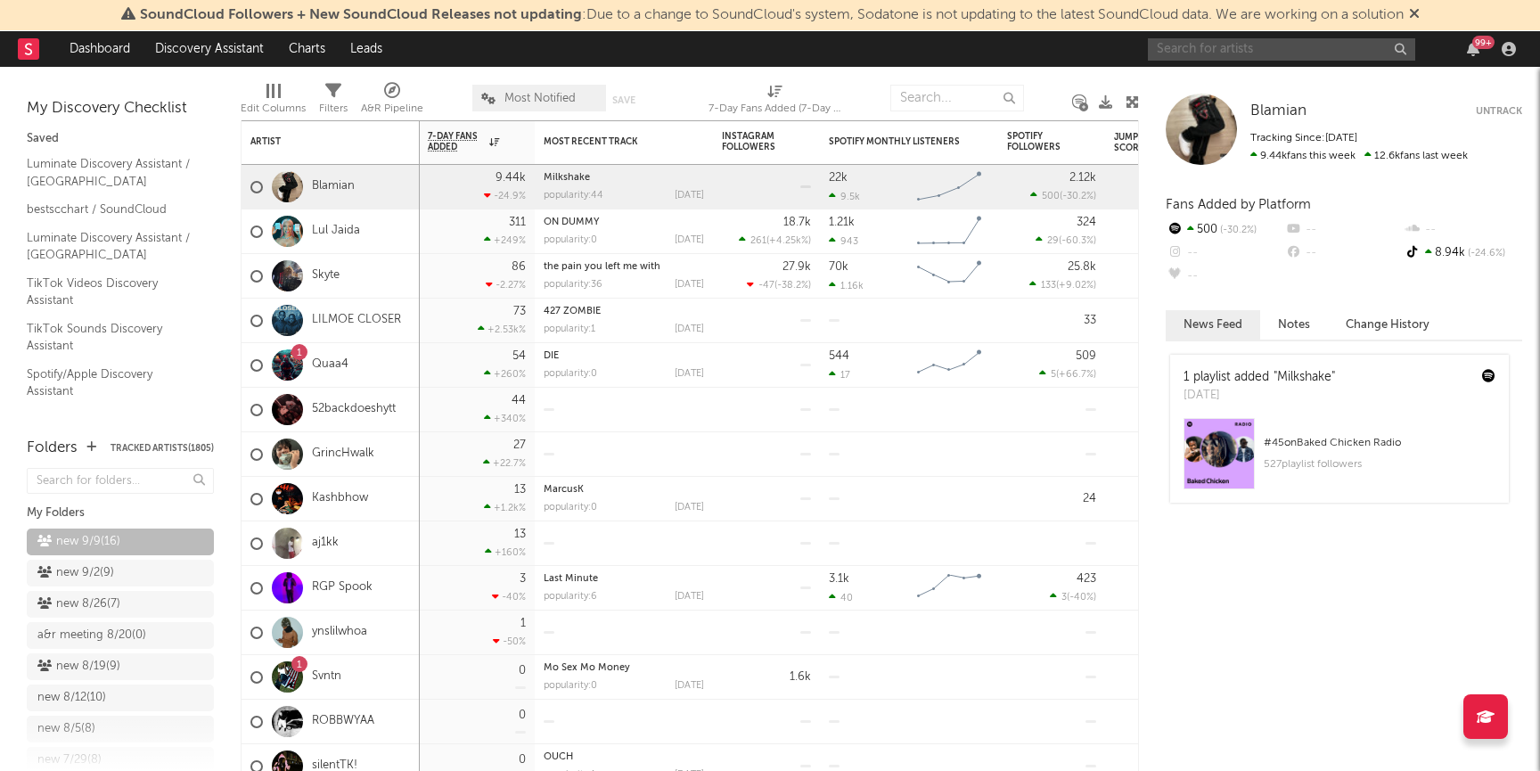
click at [1219, 46] on input "text" at bounding box center [1281, 49] width 267 height 22
type input "bankrollju"
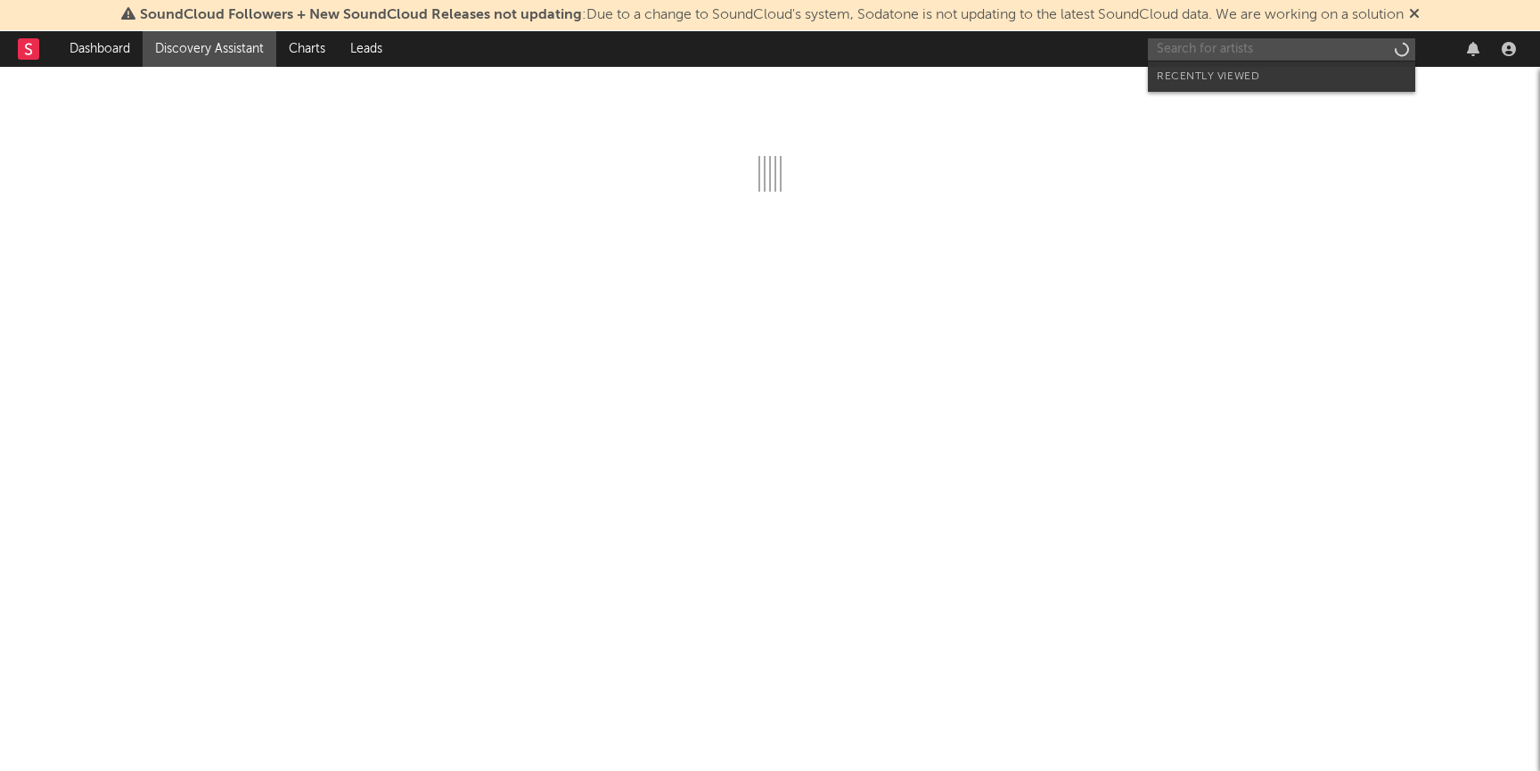
click at [1223, 51] on input "text" at bounding box center [1281, 49] width 267 height 22
paste input "[URL][DOMAIN_NAME]"
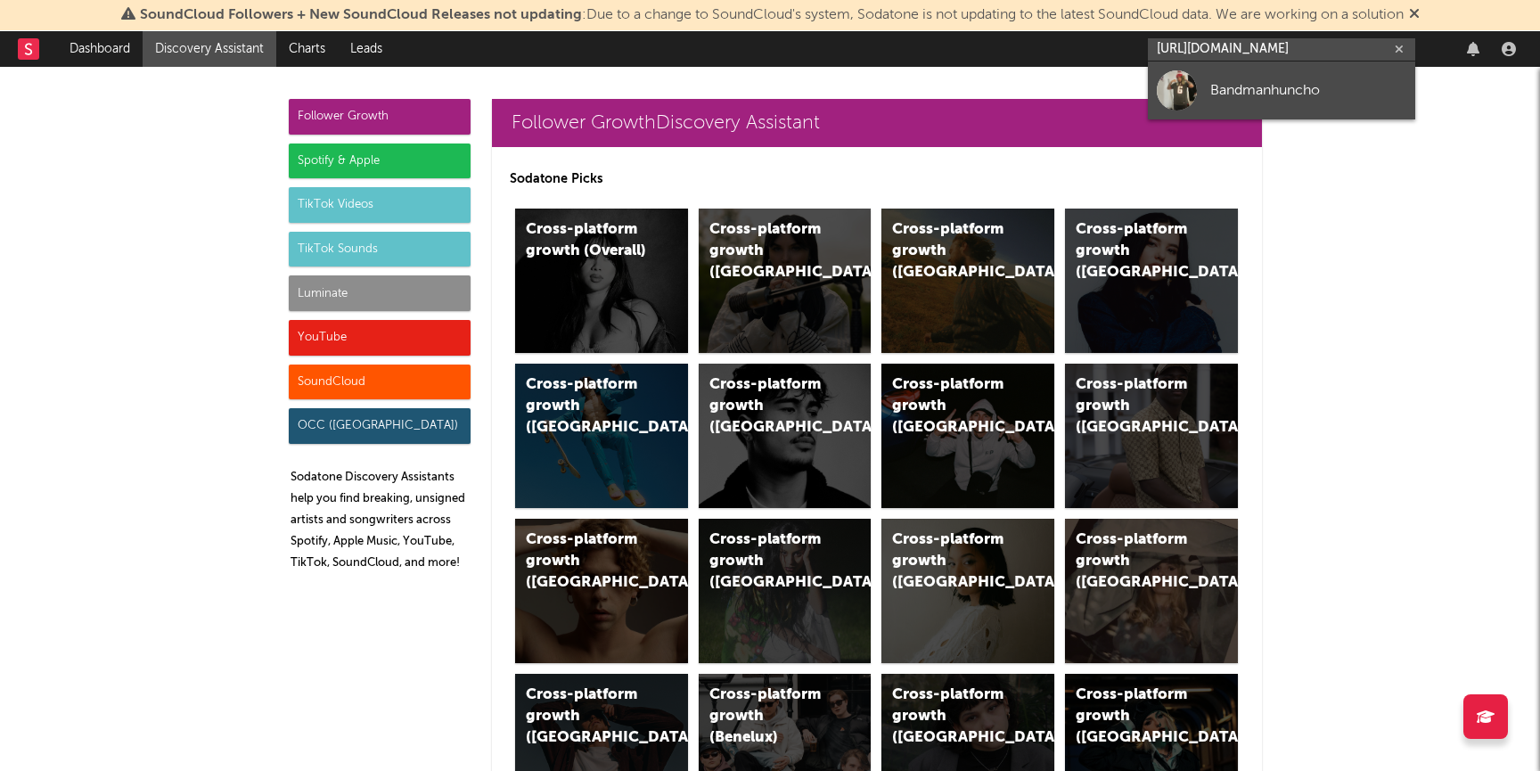
type input "[URL][DOMAIN_NAME]"
click at [1225, 86] on div "Bandmanhuncho" at bounding box center [1308, 89] width 196 height 21
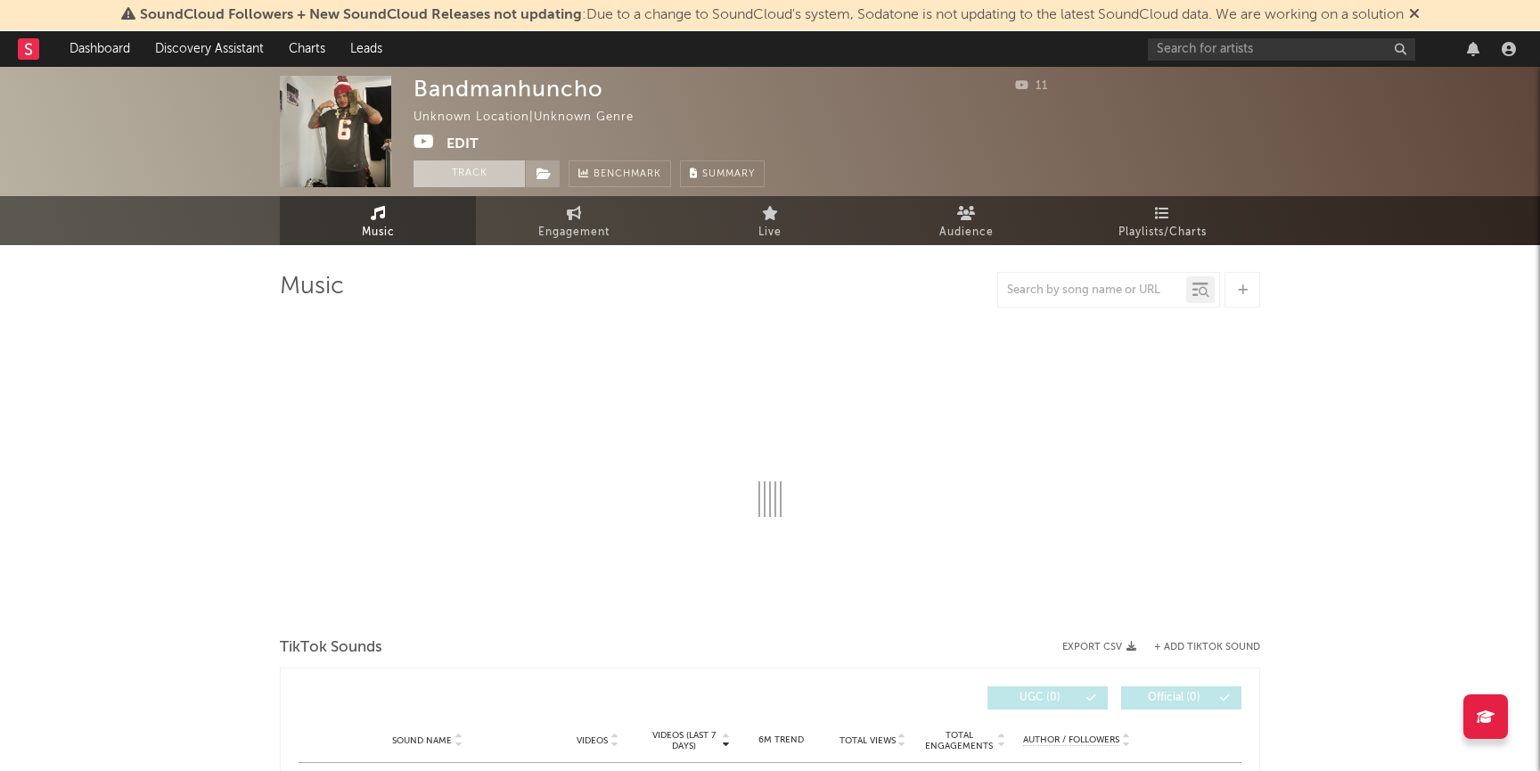
click at [455, 177] on button "Track" at bounding box center [468, 173] width 111 height 27
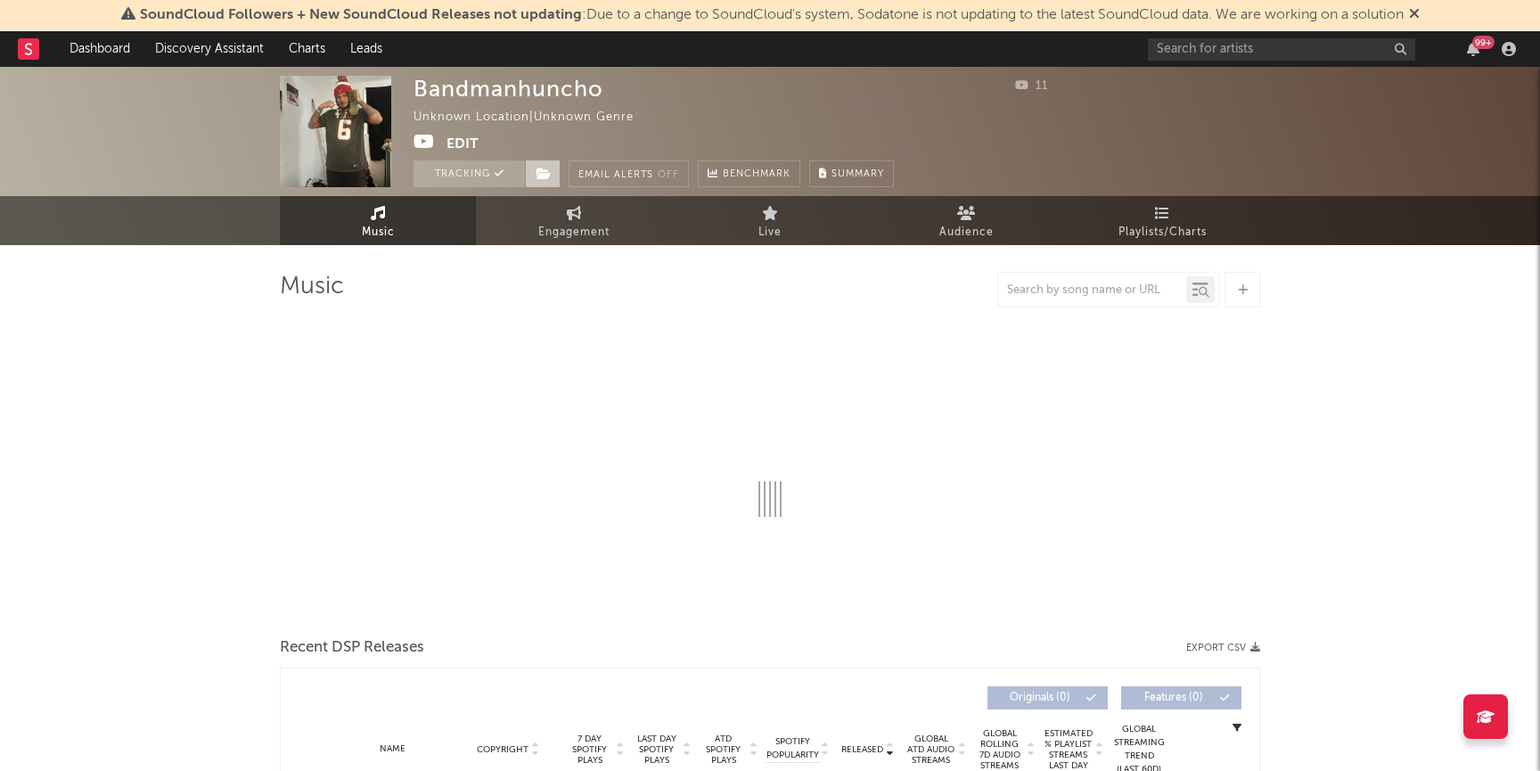
click at [536, 175] on icon at bounding box center [543, 174] width 15 height 12
select select "1w"
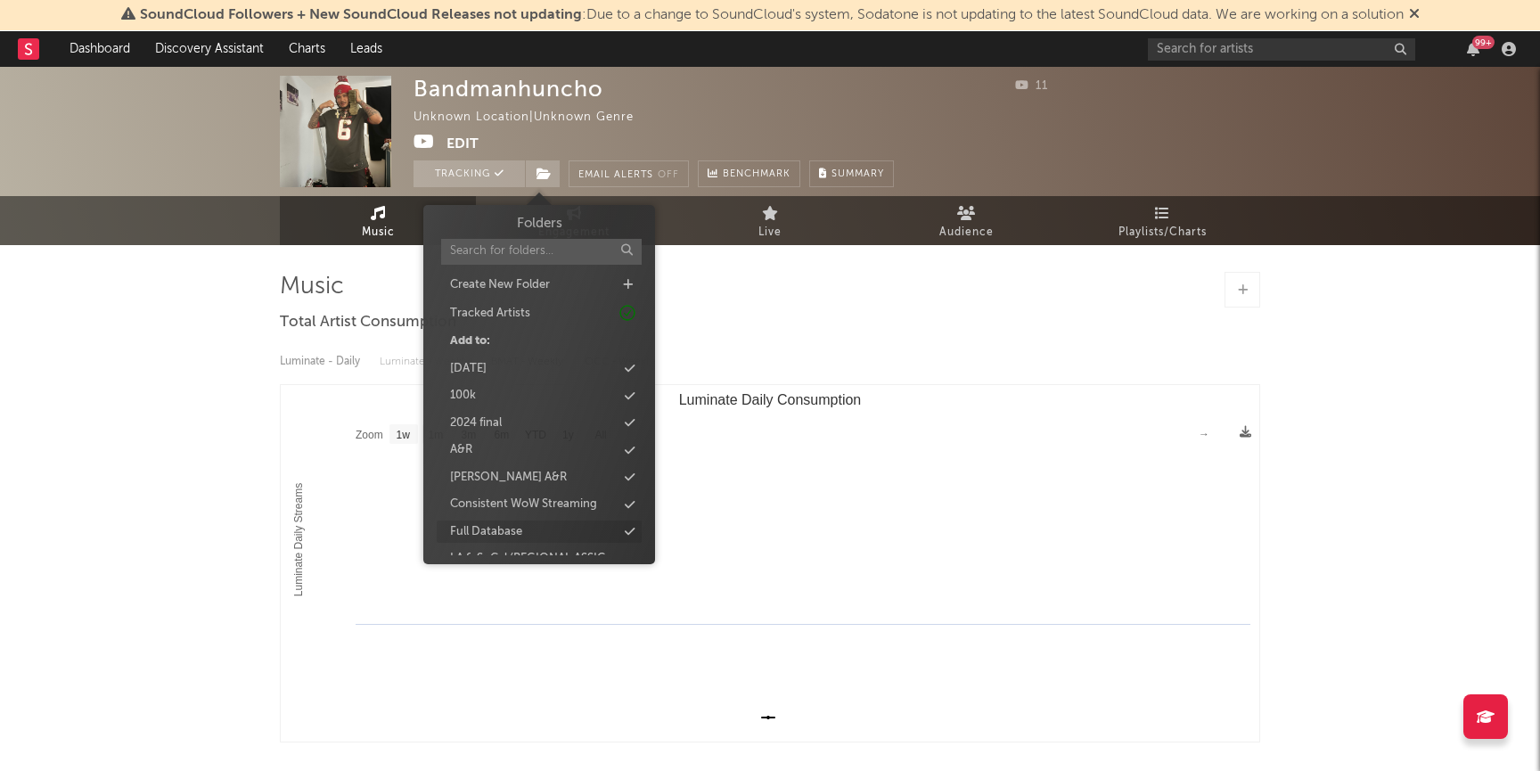
click at [518, 528] on div "Full Database" at bounding box center [486, 532] width 72 height 18
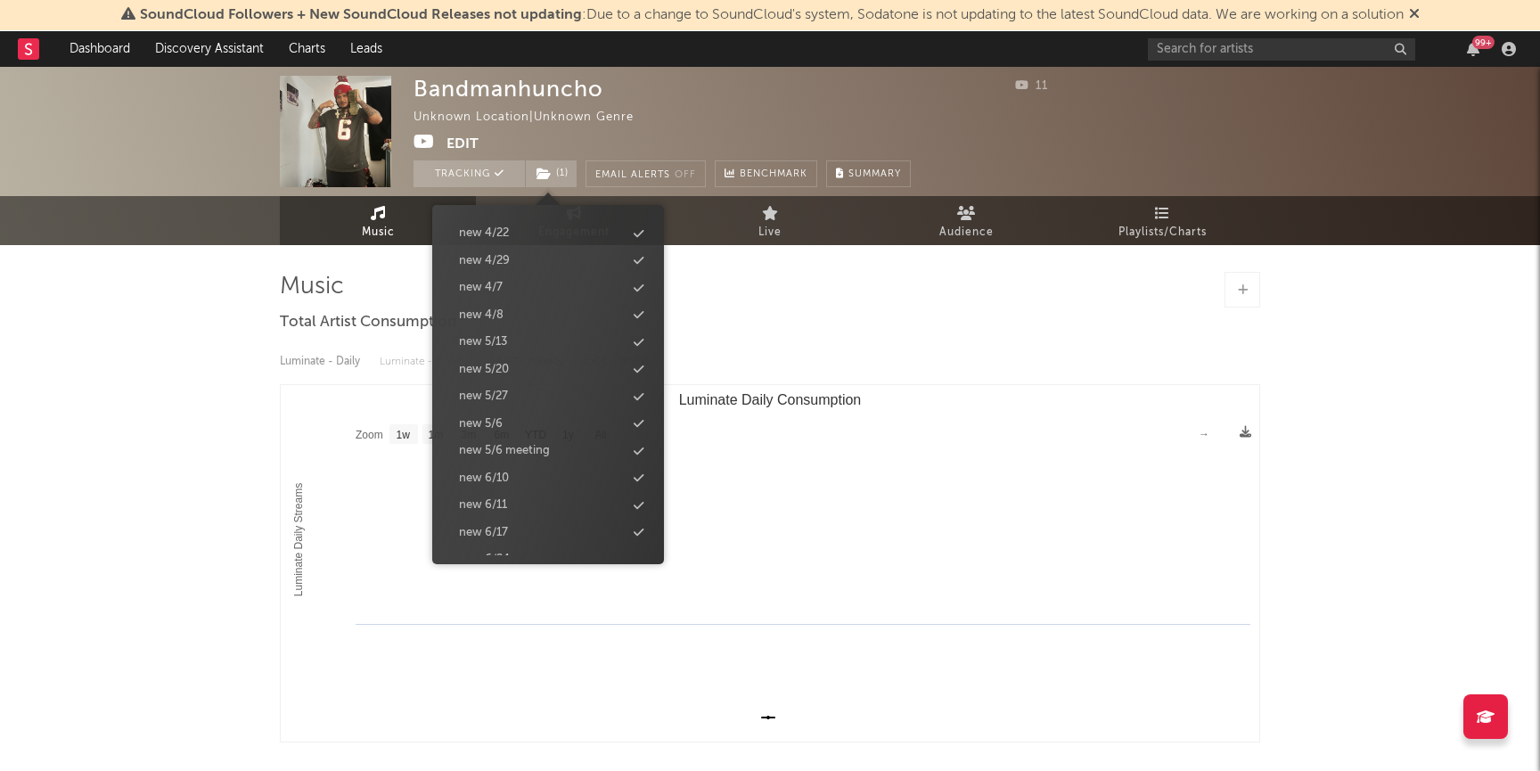
scroll to position [1787, 0]
click at [505, 438] on div "new 9/9" at bounding box center [548, 431] width 205 height 23
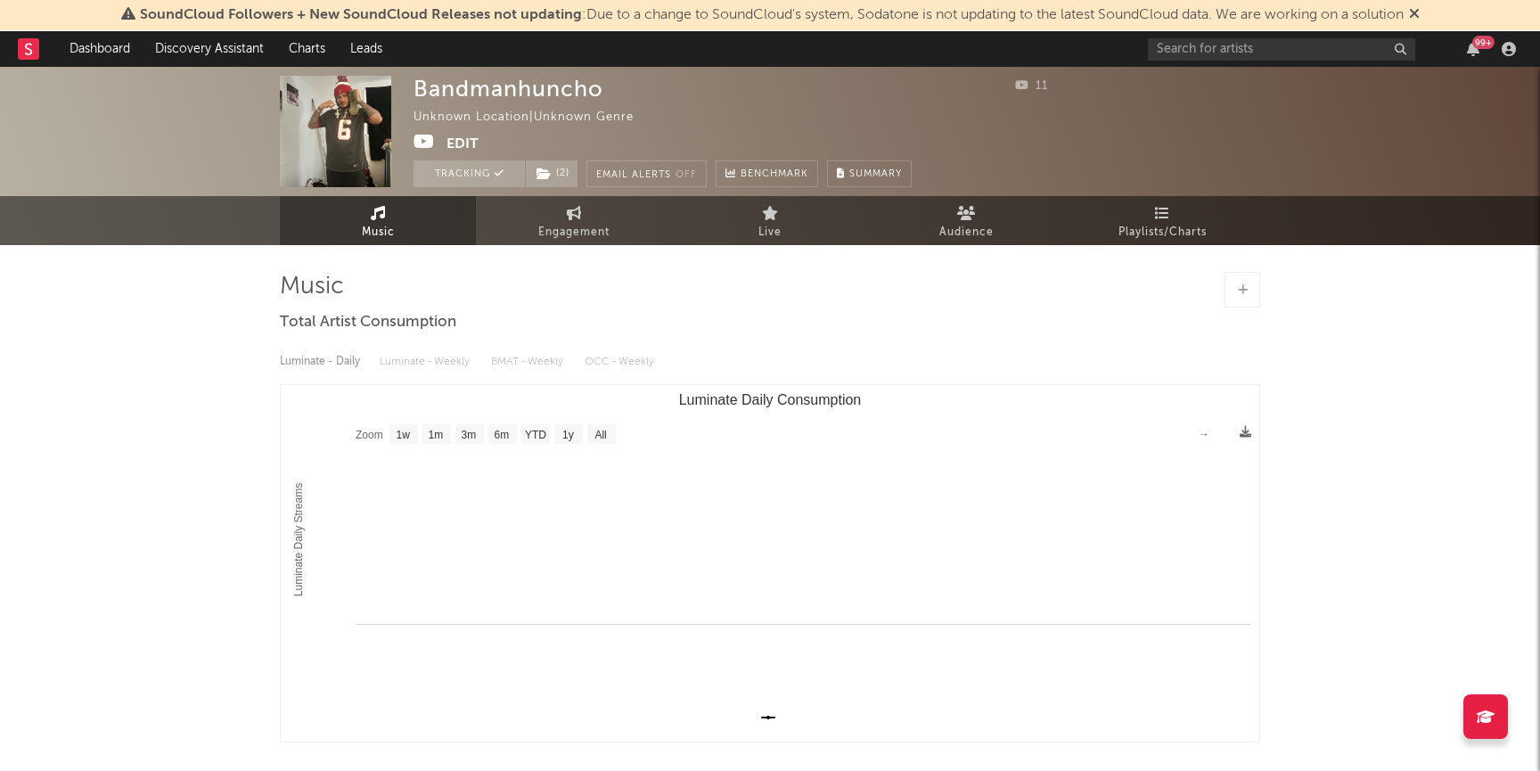
click at [213, 574] on div "Bandmanhuncho Unknown Location | Unknown Genre Edit Tracking ( 2 ) Email Alerts…" at bounding box center [770, 485] width 1540 height 837
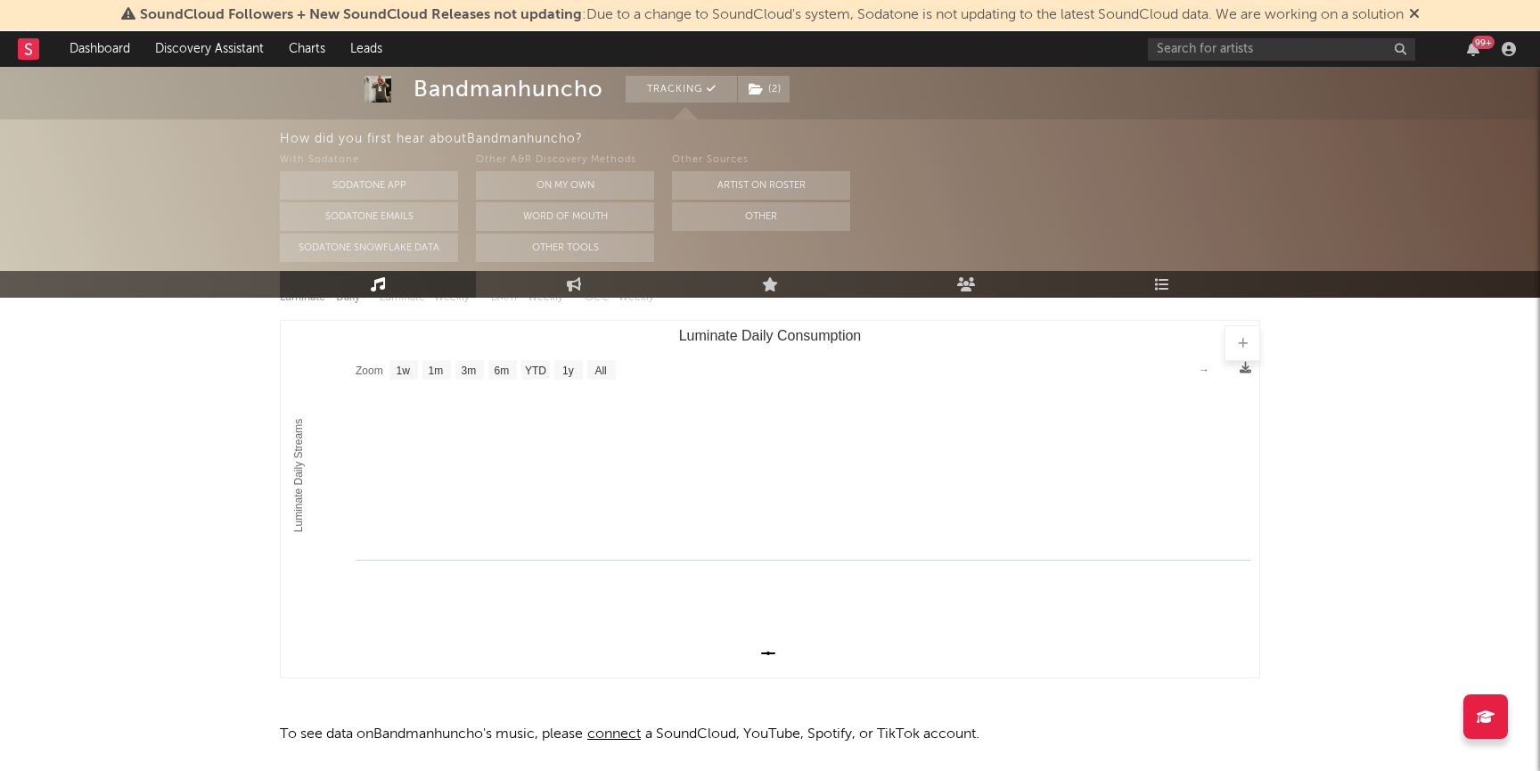
scroll to position [0, 0]
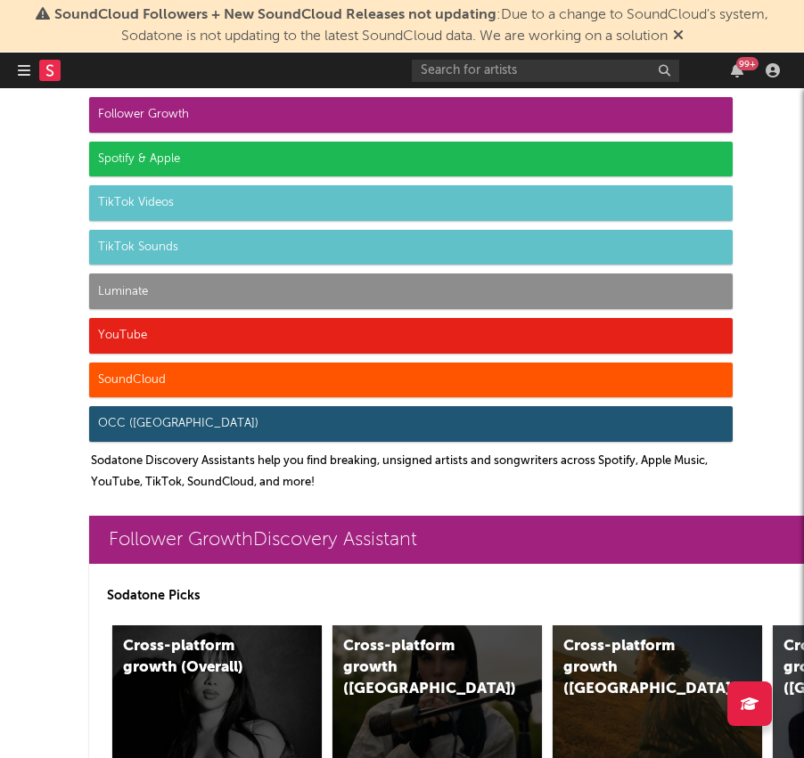
click at [18, 69] on icon "button" at bounding box center [24, 70] width 12 height 14
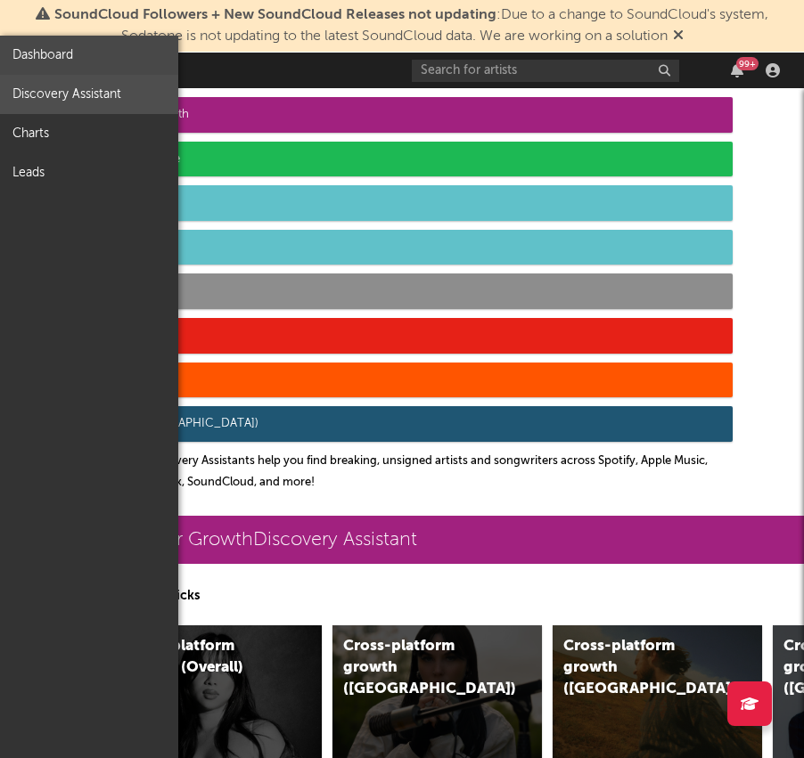
click at [42, 64] on link "Dashboard" at bounding box center [89, 55] width 178 height 39
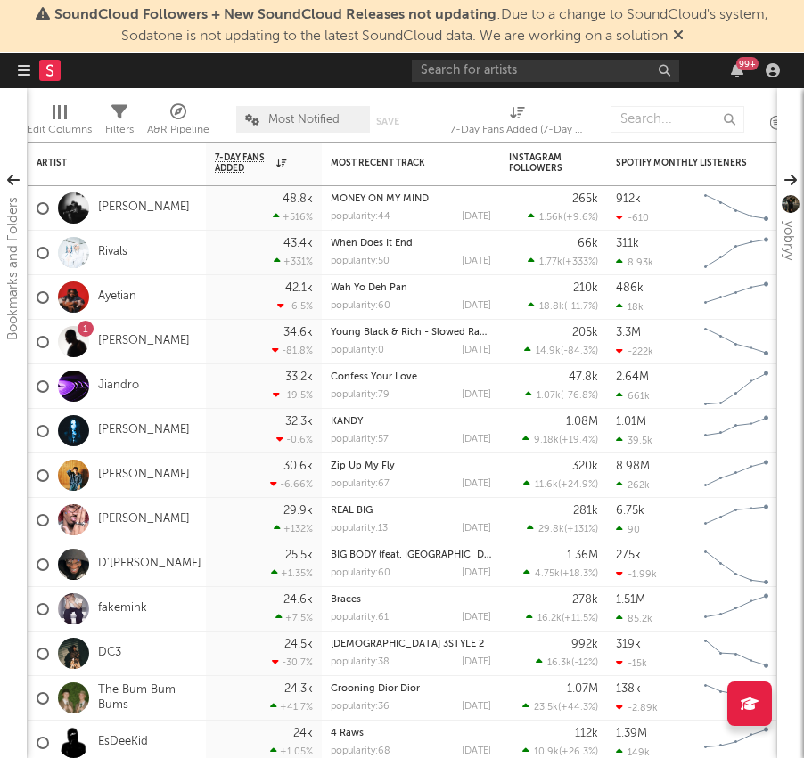
click at [27, 68] on icon "button" at bounding box center [24, 70] width 12 height 14
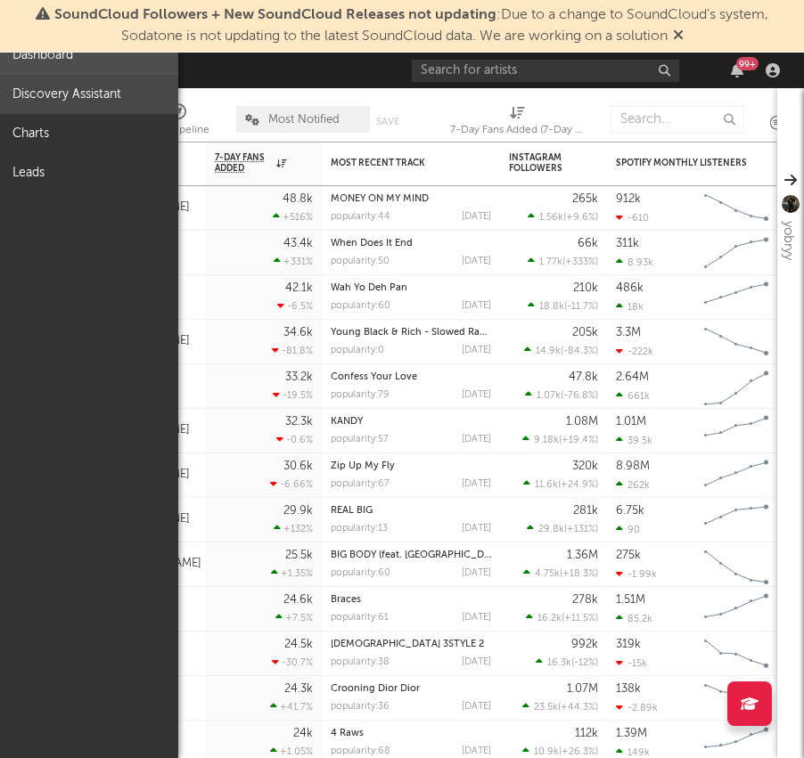
click at [34, 99] on link "Discovery Assistant" at bounding box center [89, 94] width 178 height 39
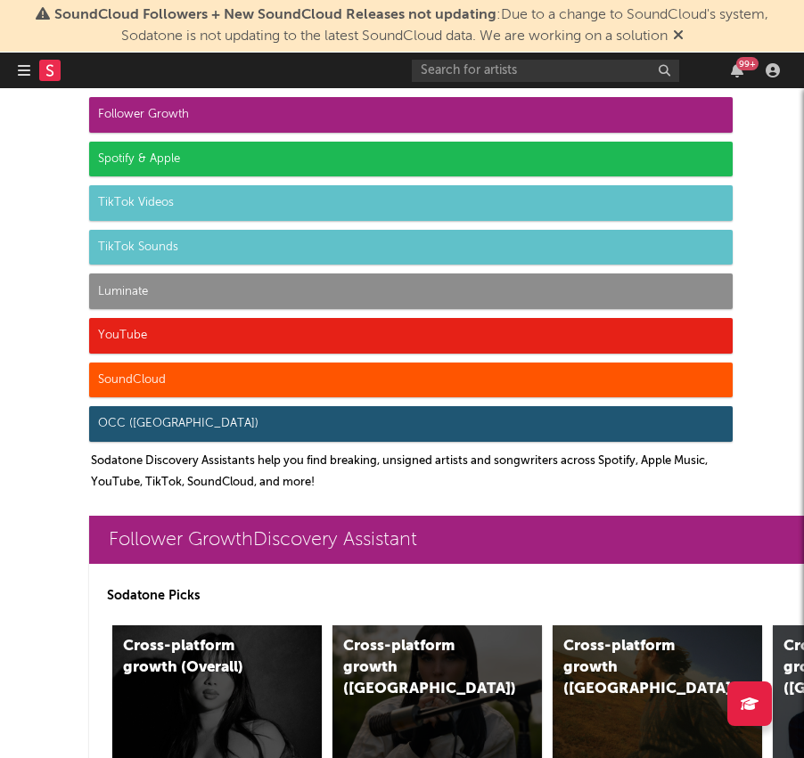
click at [29, 70] on icon "button" at bounding box center [24, 70] width 12 height 14
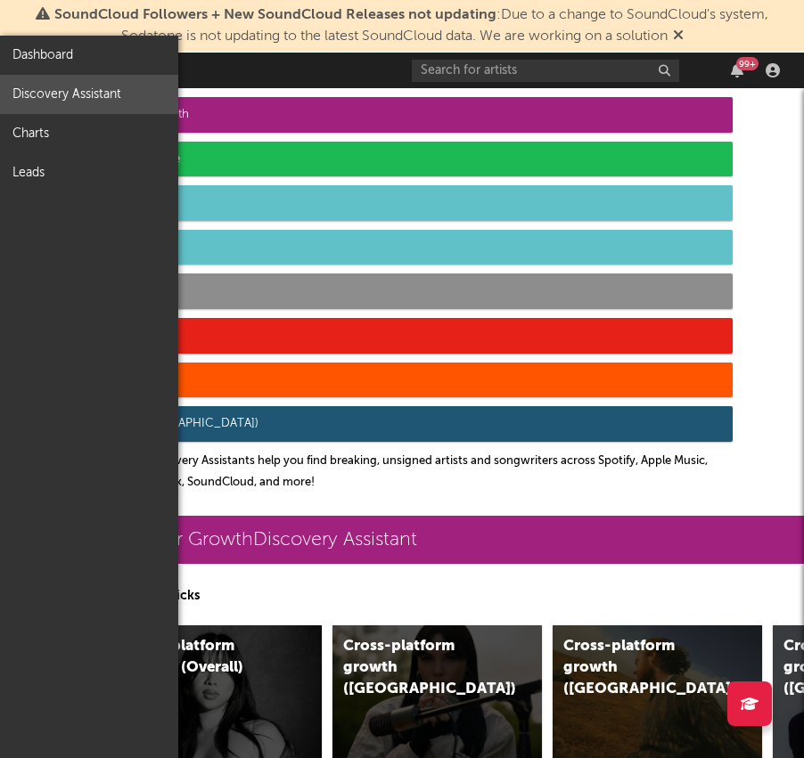
click at [29, 70] on link "Dashboard" at bounding box center [89, 55] width 178 height 39
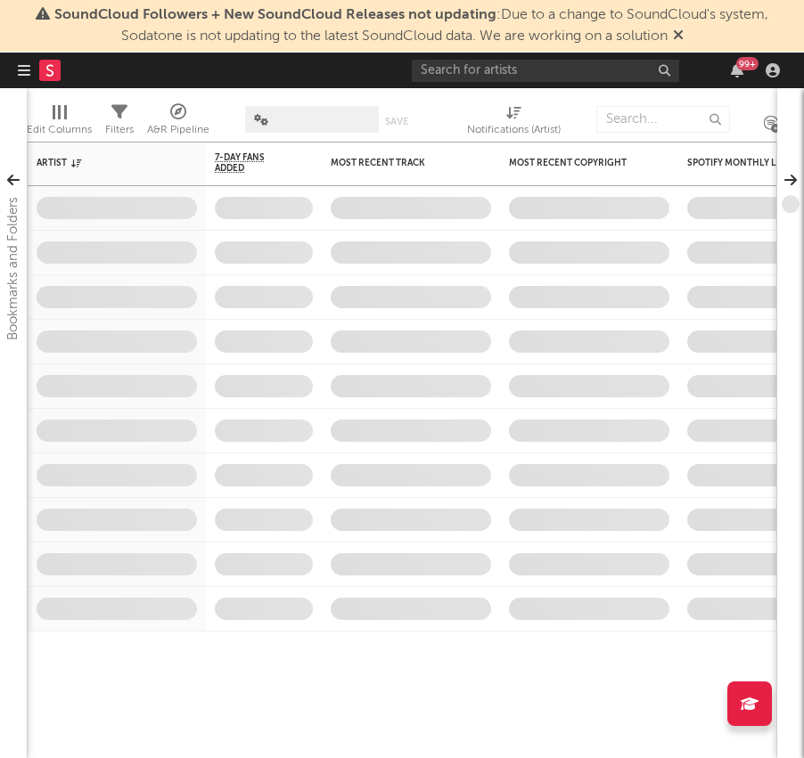
click at [29, 70] on icon "button" at bounding box center [24, 70] width 12 height 14
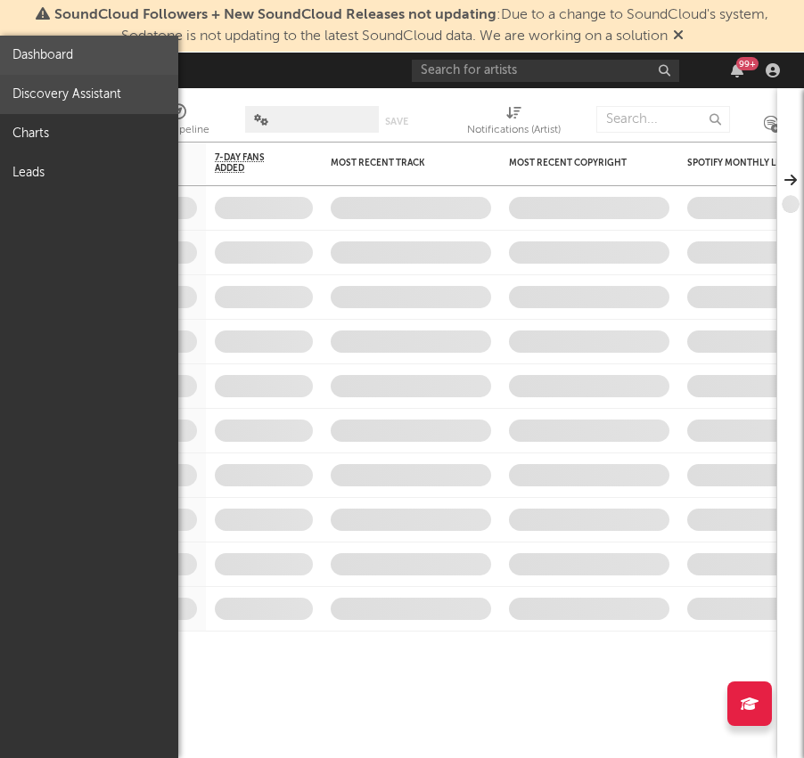
click at [29, 105] on link "Discovery Assistant" at bounding box center [89, 94] width 178 height 39
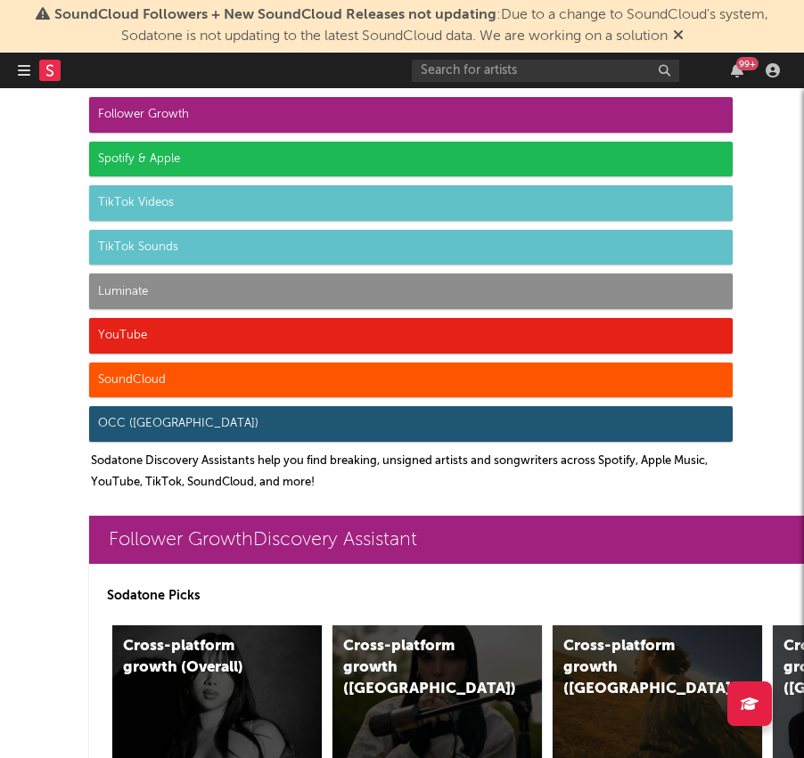
click at [148, 334] on div "YouTube" at bounding box center [410, 336] width 643 height 36
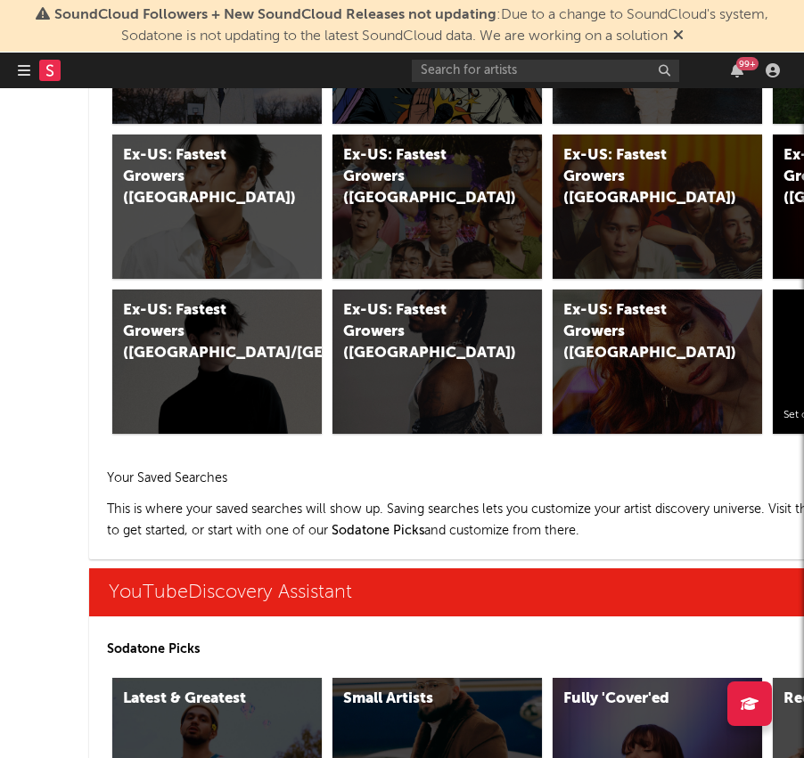
scroll to position [10542, 0]
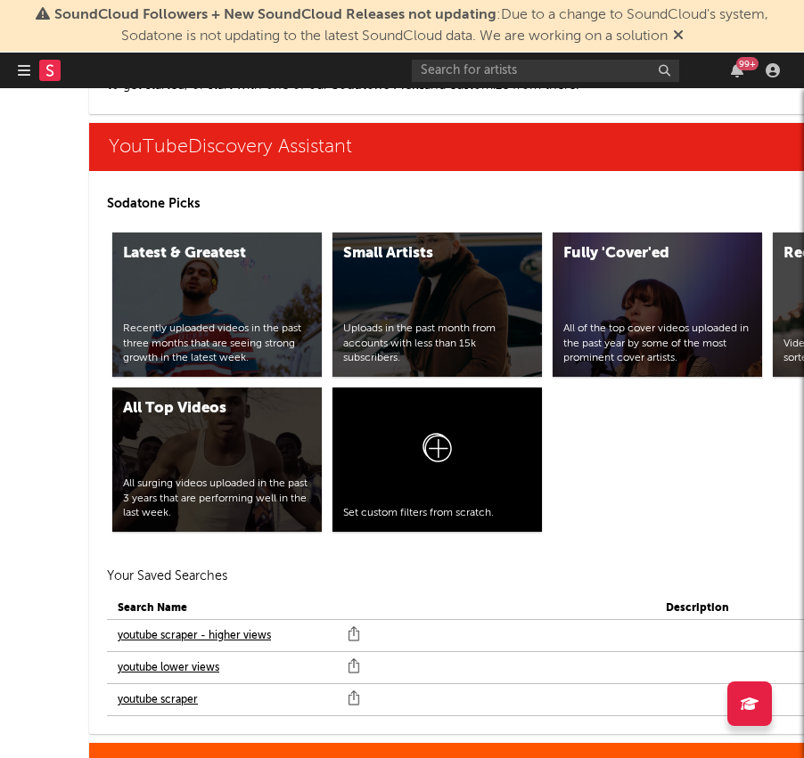
click at [156, 699] on link "youtube scraper" at bounding box center [158, 700] width 80 height 21
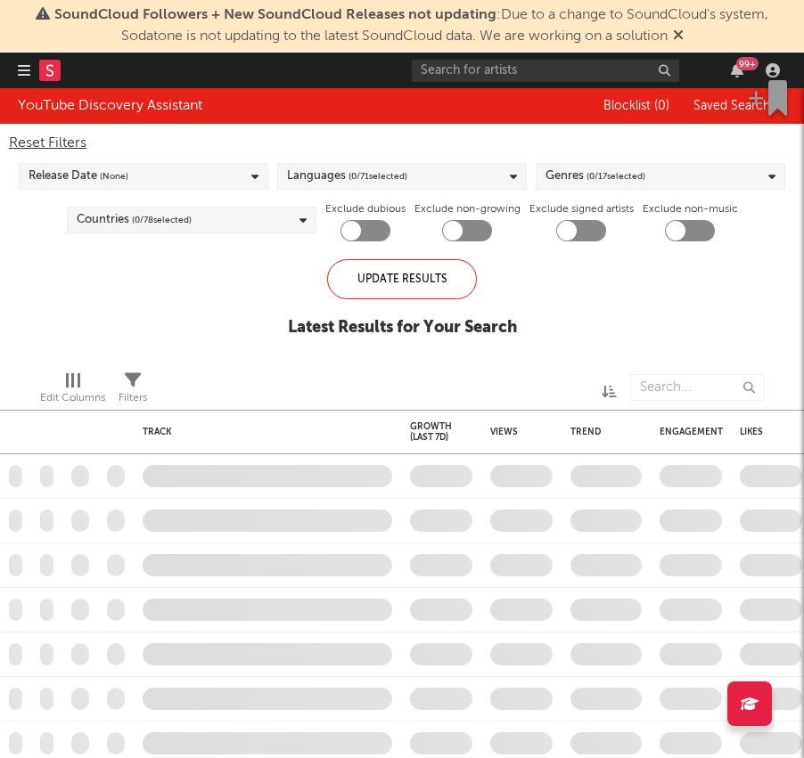
checkbox input "true"
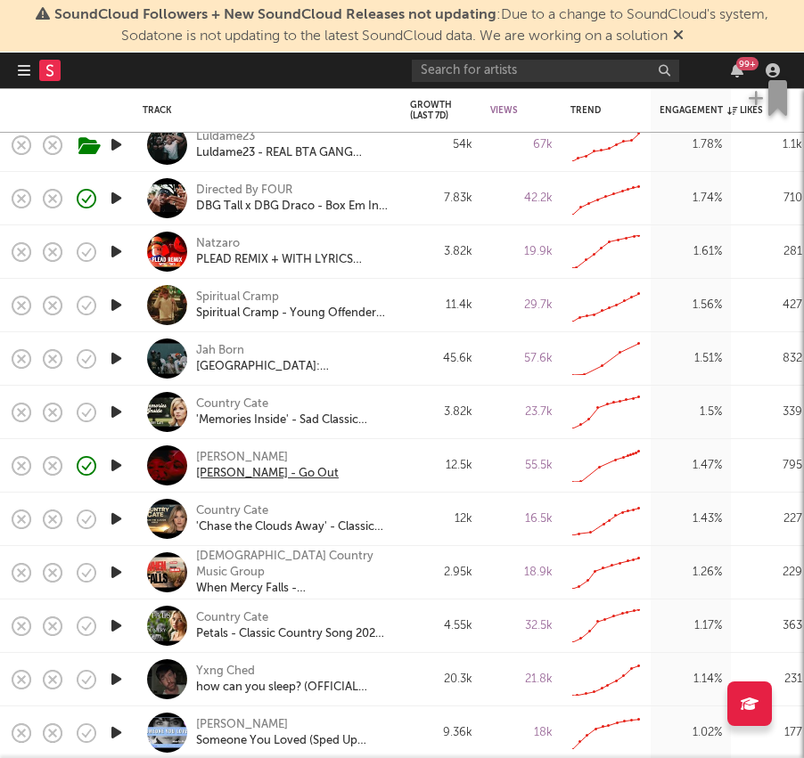
click at [222, 470] on div "[PERSON_NAME] - Go Out" at bounding box center [267, 474] width 143 height 16
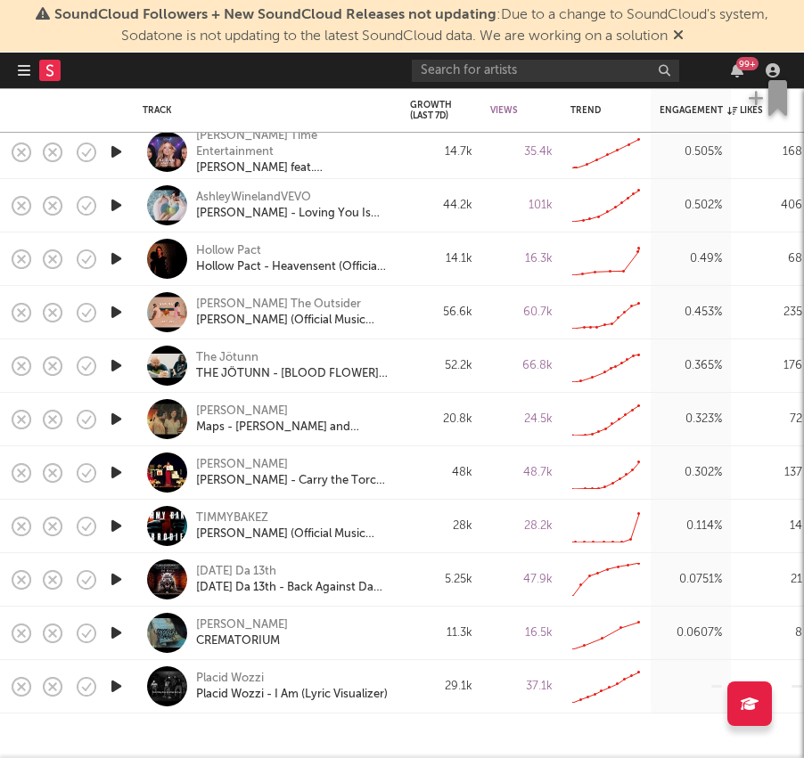
click at [26, 73] on icon "button" at bounding box center [24, 70] width 12 height 14
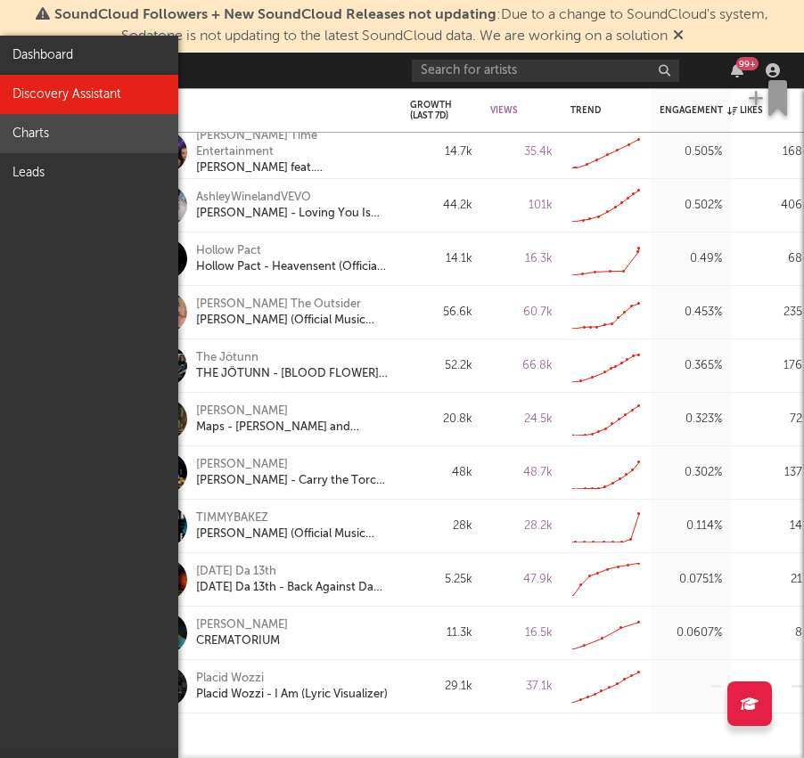
click at [51, 129] on link "Charts" at bounding box center [89, 133] width 178 height 39
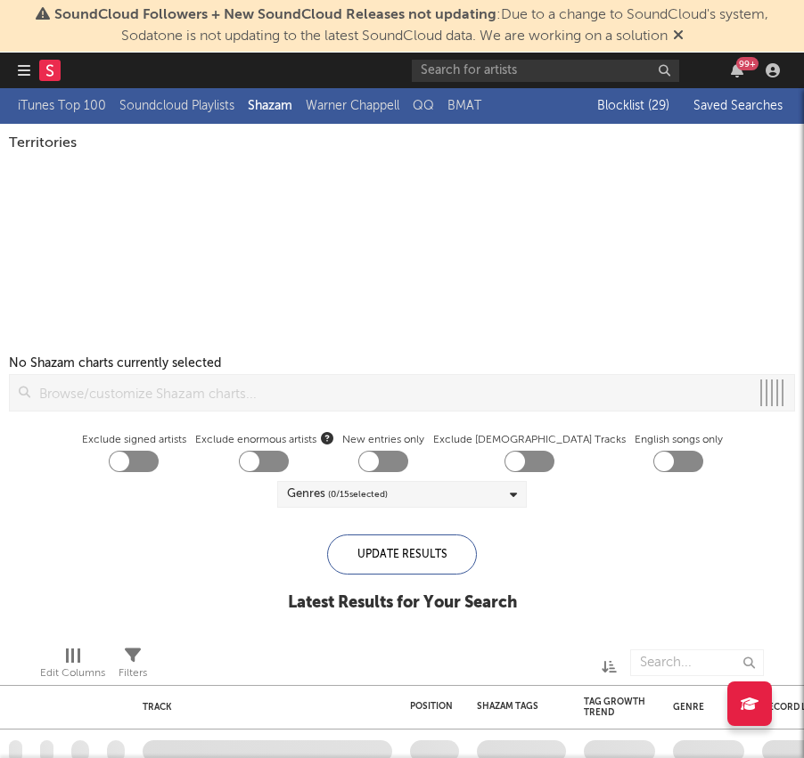
checkbox input "true"
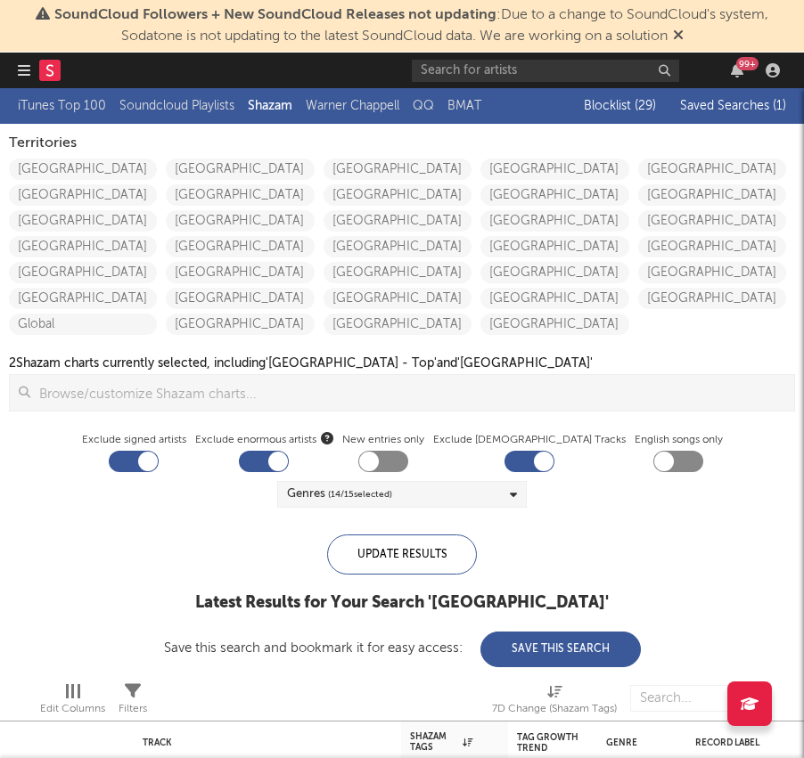
click at [739, 103] on span "Saved Searches ( 1 )" at bounding box center [733, 106] width 106 height 12
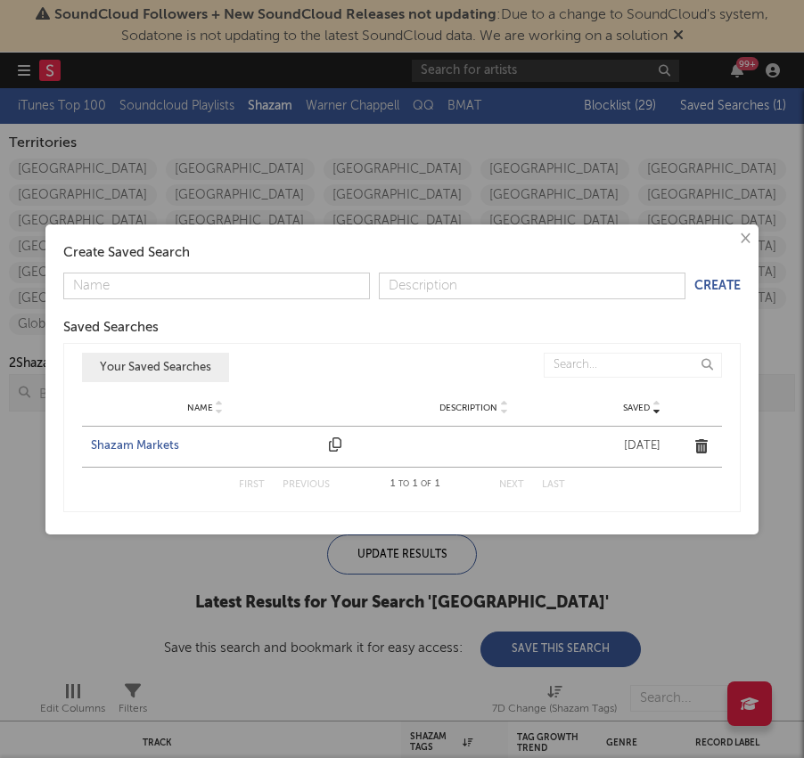
click at [161, 449] on div "Shazam Markets" at bounding box center [205, 447] width 229 height 18
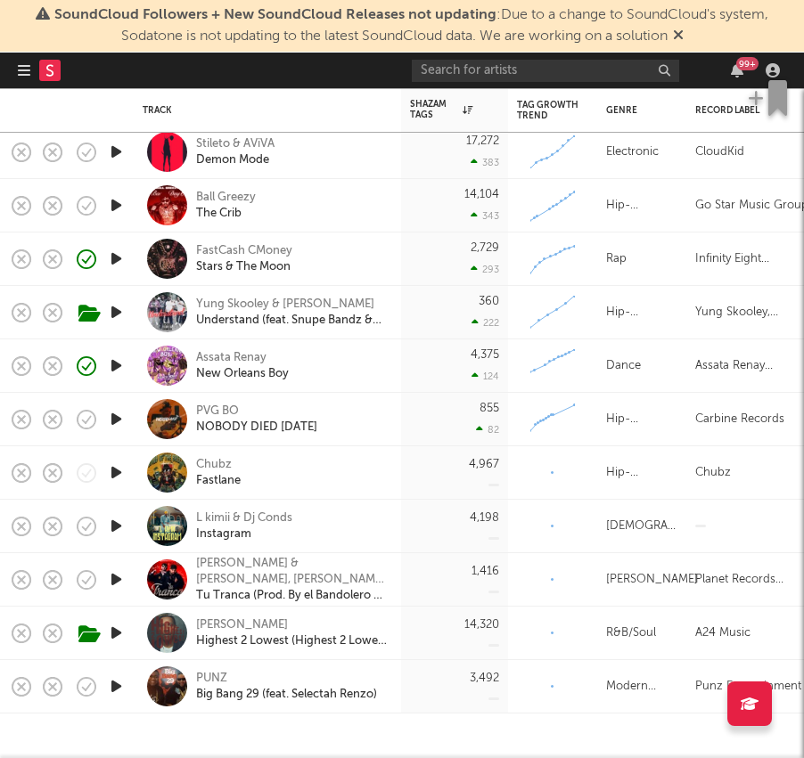
click at [22, 78] on button "button" at bounding box center [24, 71] width 12 height 36
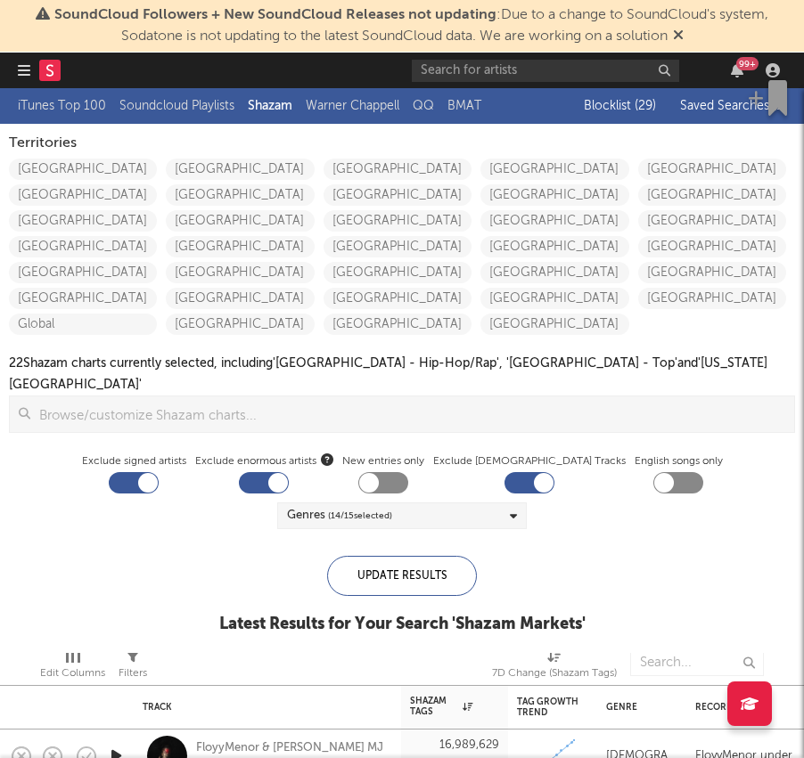
click at [25, 60] on button "button" at bounding box center [24, 71] width 12 height 36
click at [26, 60] on button "button" at bounding box center [24, 71] width 12 height 36
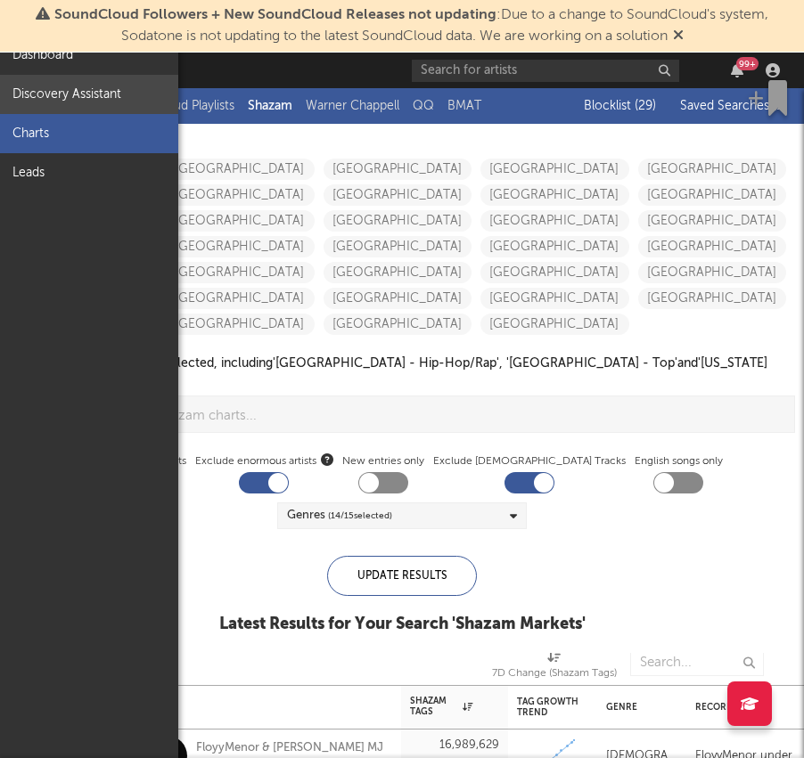
click at [61, 108] on link "Discovery Assistant" at bounding box center [89, 94] width 178 height 39
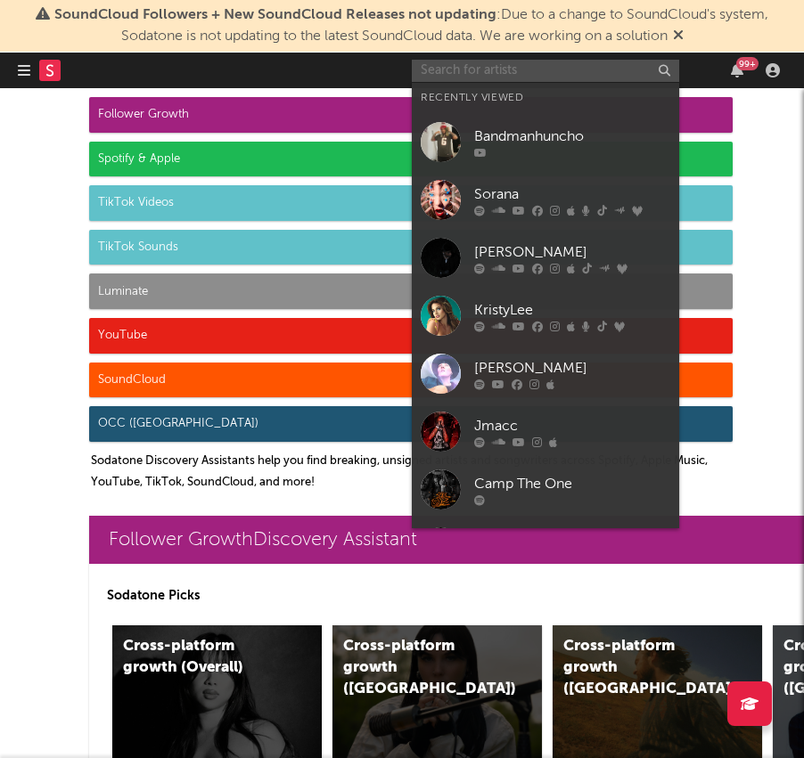
click at [555, 75] on input "text" at bounding box center [545, 71] width 267 height 22
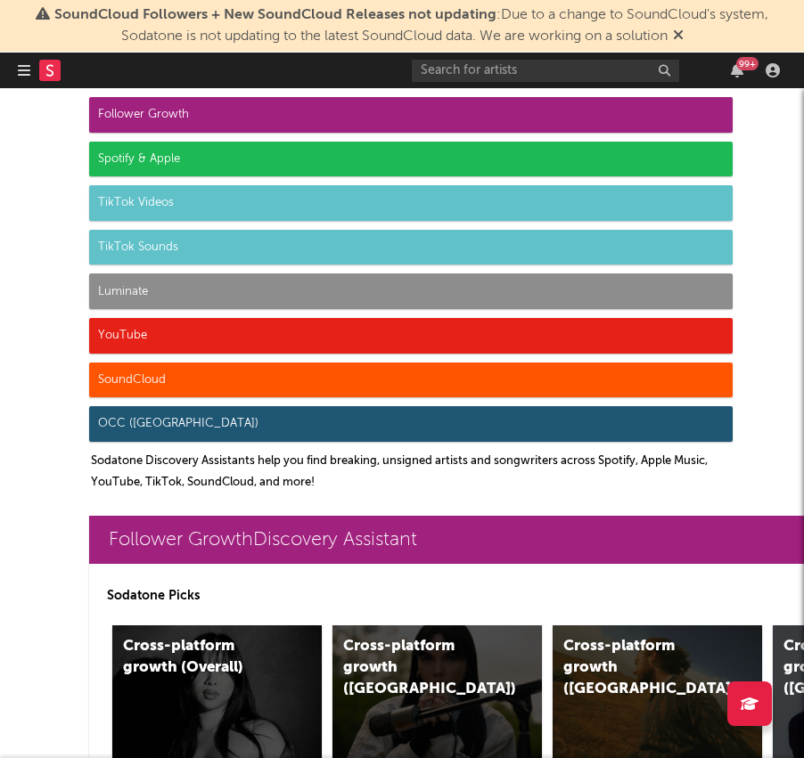
click at [495, 51] on div "SoundCloud Followers + New SoundCloud Releases not updating : Due to a change t…" at bounding box center [402, 26] width 804 height 53
click at [486, 63] on input "text" at bounding box center [545, 71] width 267 height 22
click at [503, 57] on div "99 +" at bounding box center [599, 71] width 374 height 36
click at [502, 63] on input "text" at bounding box center [545, 71] width 267 height 22
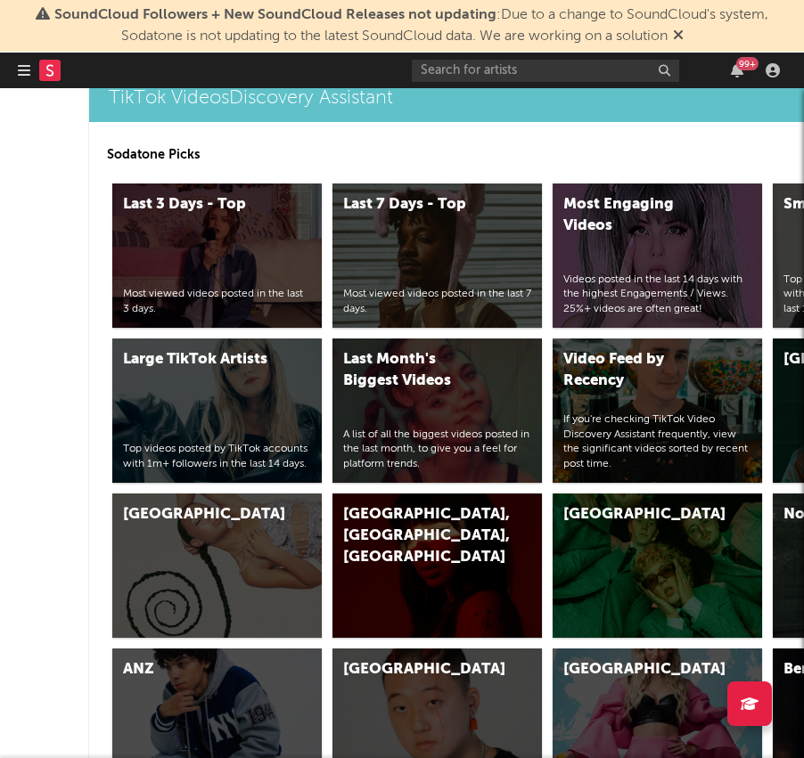
scroll to position [4787, 0]
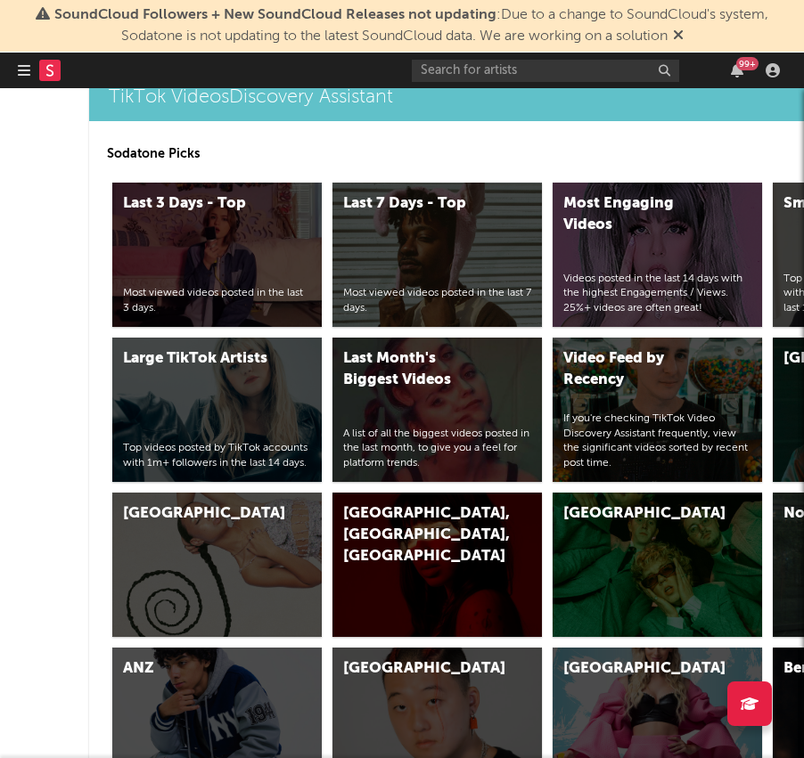
drag, startPoint x: 66, startPoint y: 578, endPoint x: 225, endPoint y: 853, distance: 317.4
click at [225, 757] on html "SoundCloud Followers + New SoundCloud Releases not updating : Due to a change t…" at bounding box center [402, 379] width 804 height 758
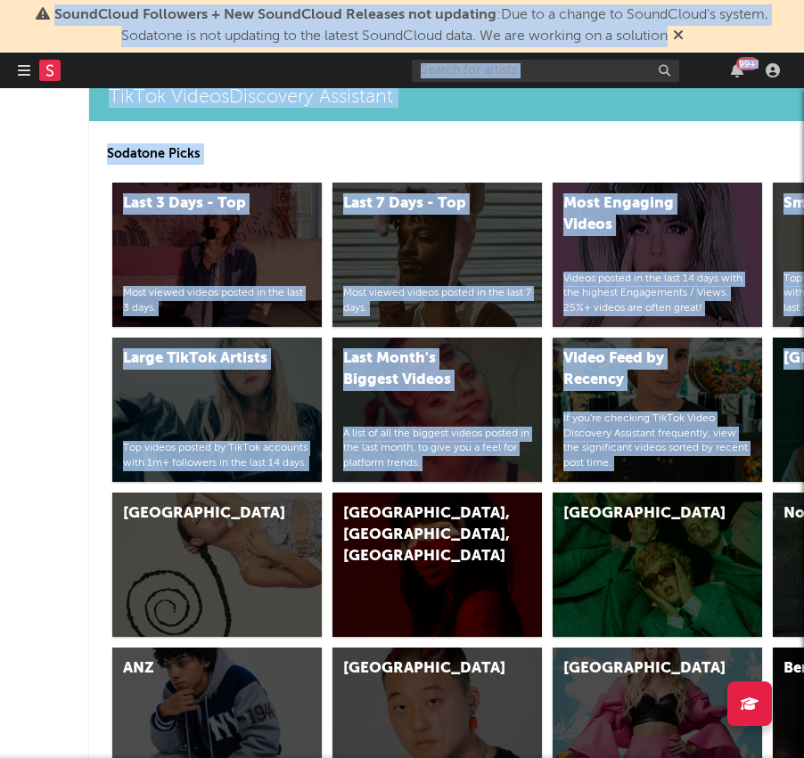
scroll to position [4891, 0]
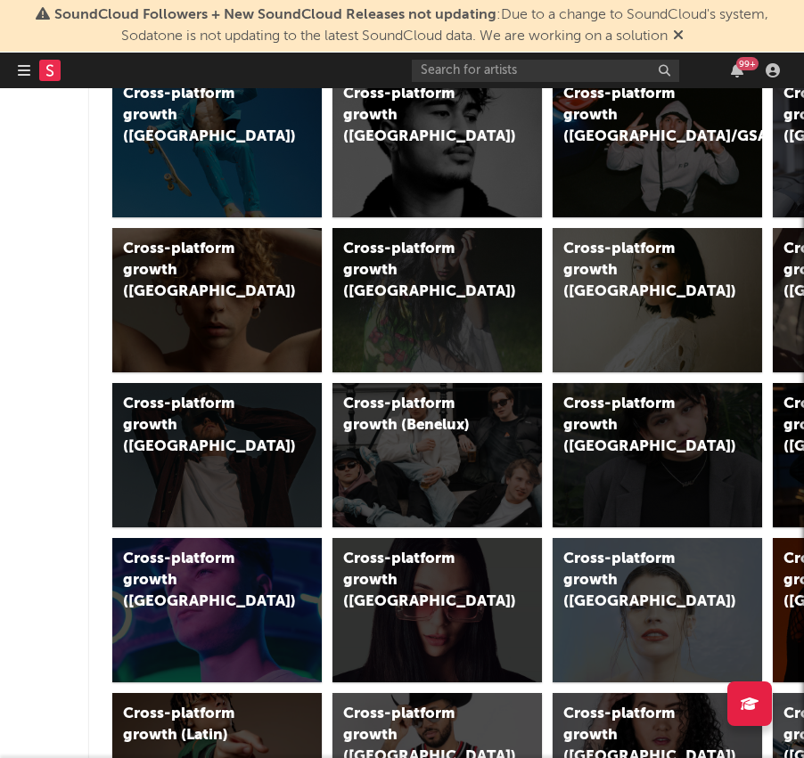
scroll to position [0, 0]
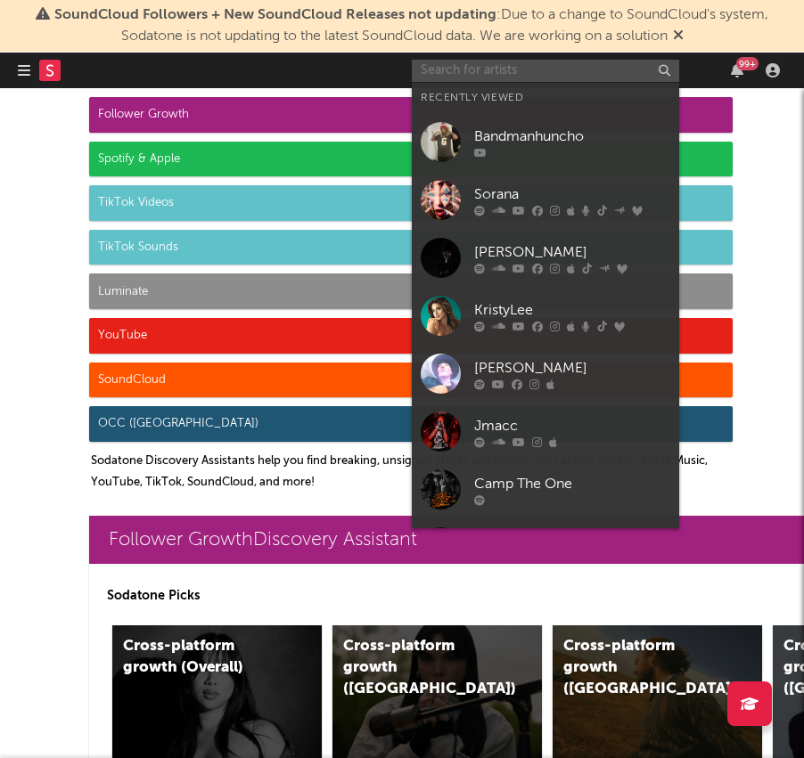
click at [439, 61] on input "text" at bounding box center [545, 71] width 267 height 22
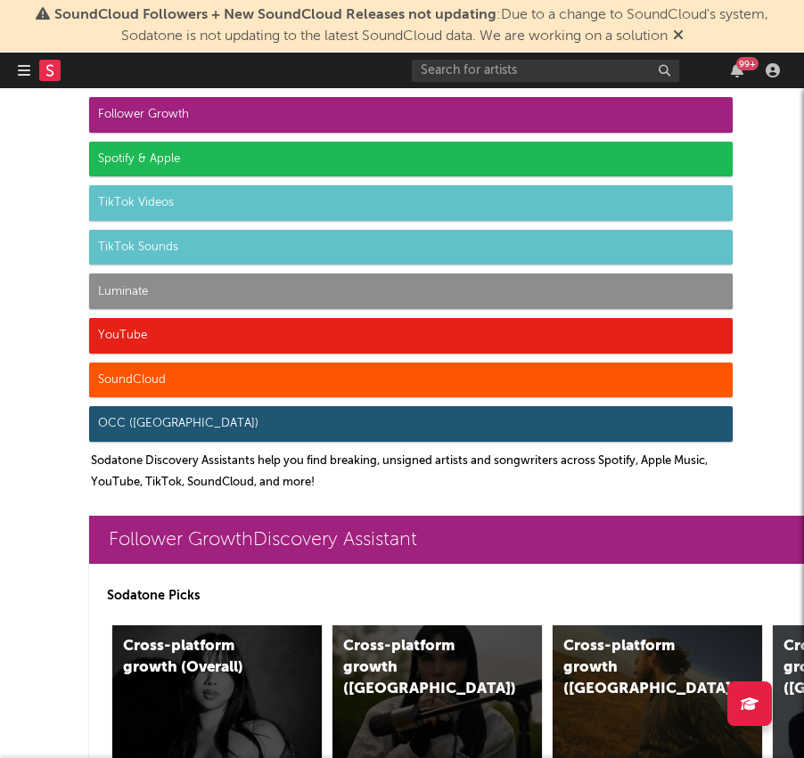
click at [683, 31] on icon at bounding box center [678, 35] width 11 height 14
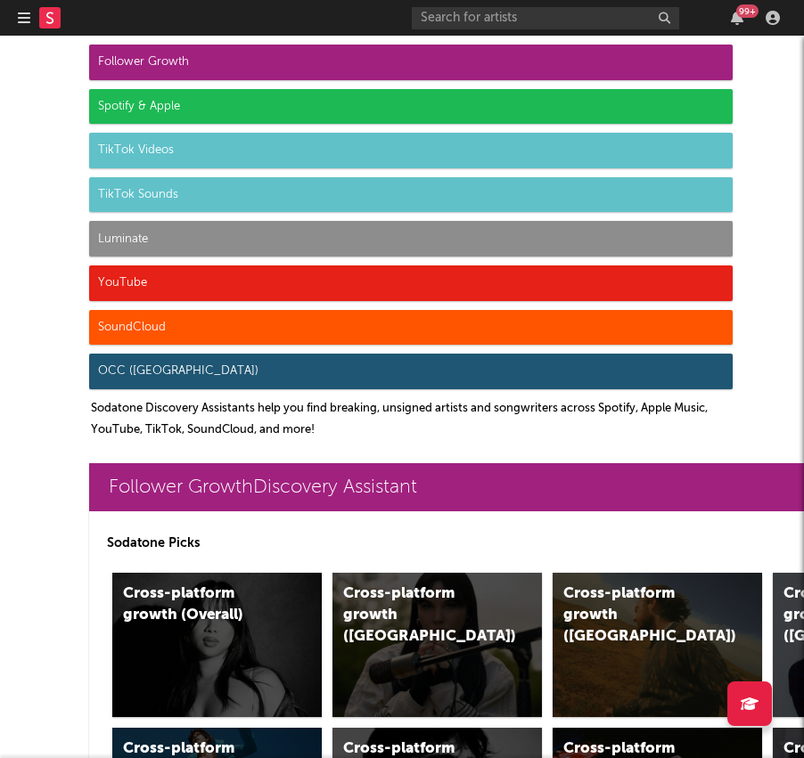
click at [18, 20] on icon "button" at bounding box center [24, 18] width 12 height 14
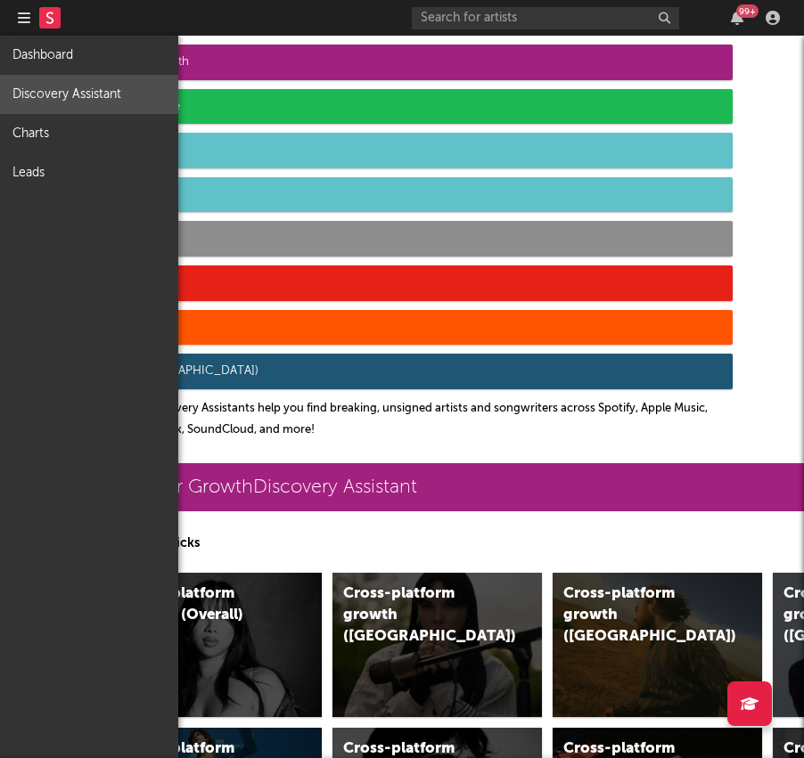
click at [70, 85] on link "Discovery Assistant" at bounding box center [89, 94] width 178 height 39
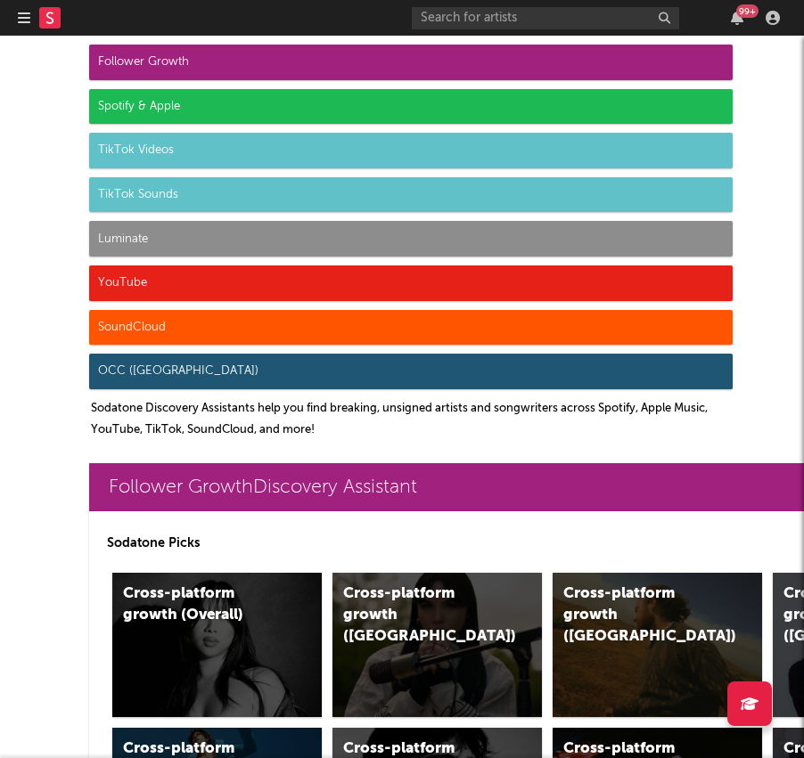
click at [23, 25] on button "button" at bounding box center [24, 18] width 12 height 36
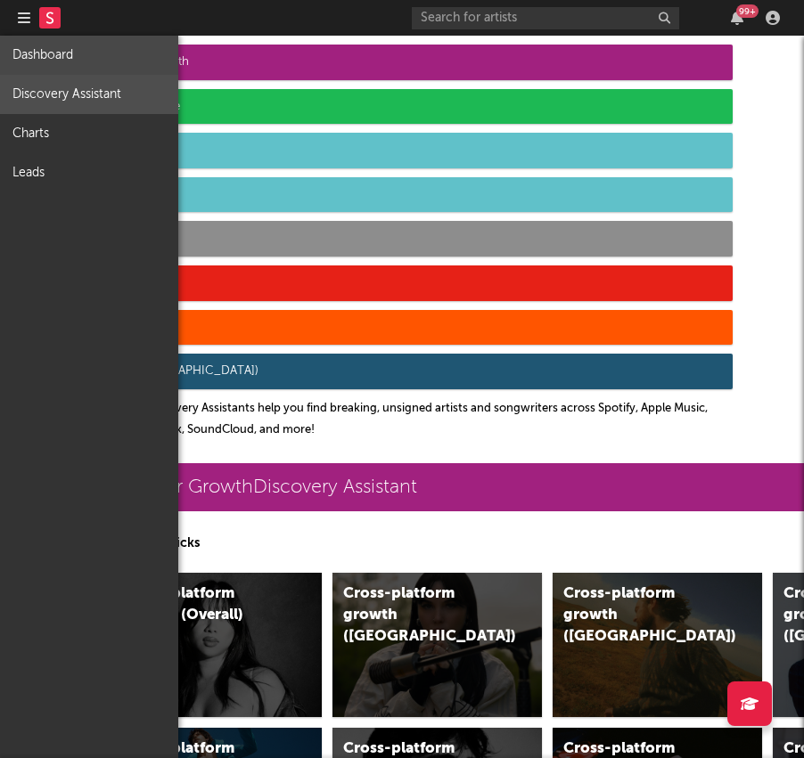
click at [41, 55] on link "Dashboard" at bounding box center [89, 55] width 178 height 39
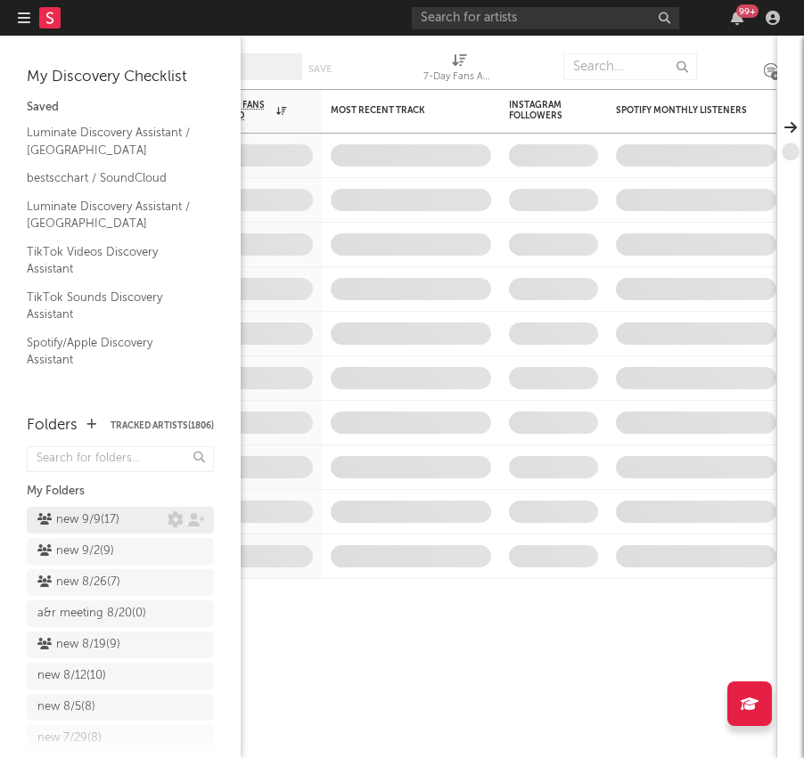
click at [117, 524] on div "new 9/9 ( 17 )" at bounding box center [78, 520] width 82 height 21
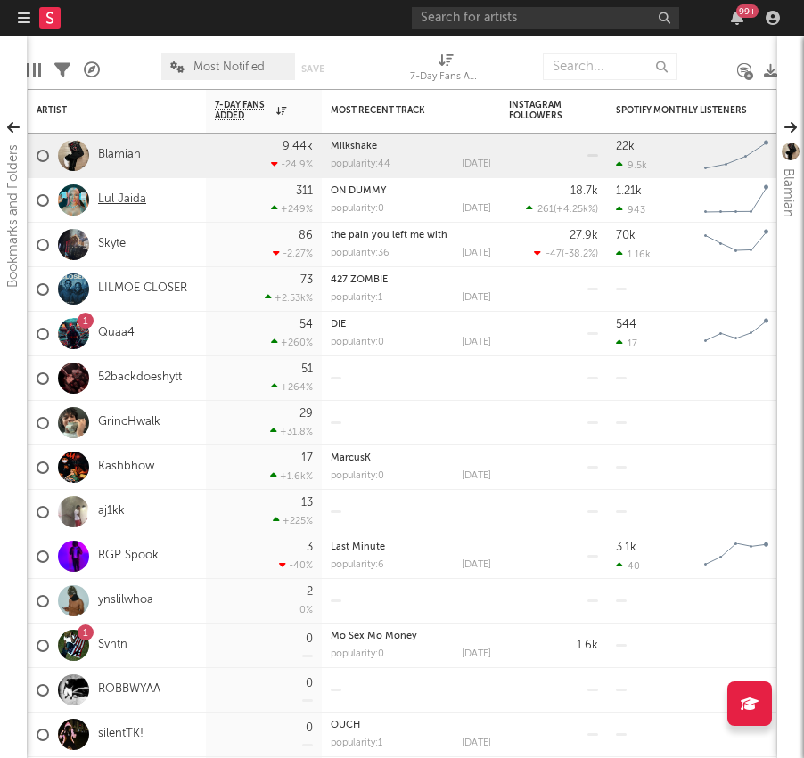
click at [110, 192] on link "Lul Jaida" at bounding box center [122, 199] width 48 height 15
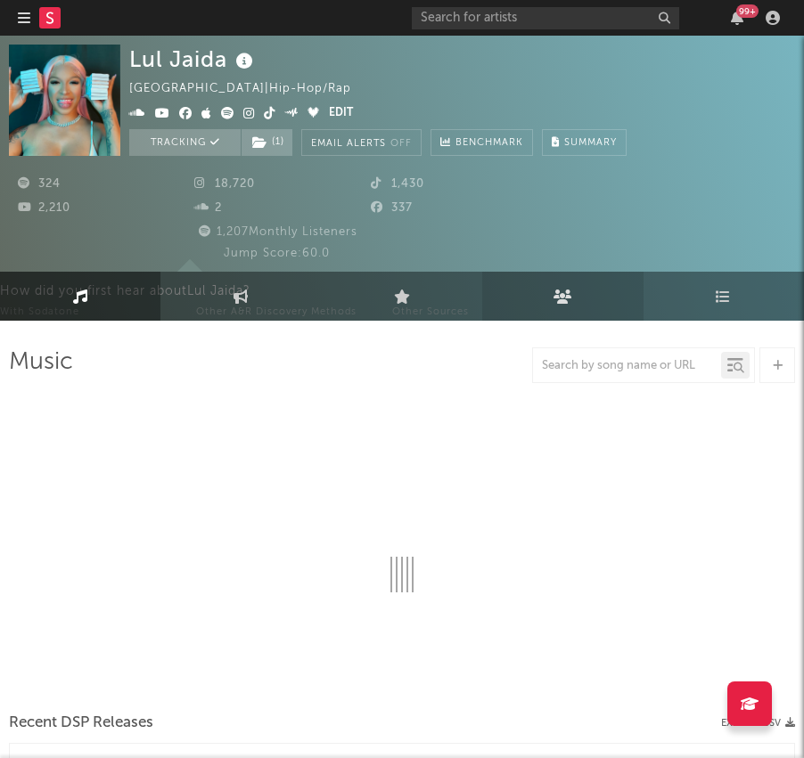
select select "6m"
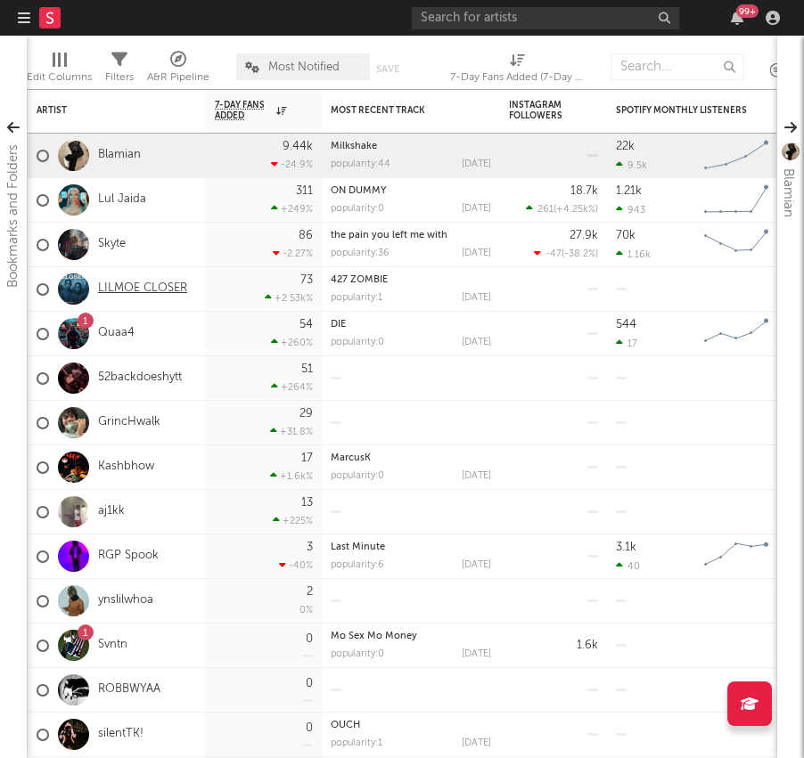
click at [166, 289] on link "LILMOE CLOSER" at bounding box center [142, 289] width 89 height 15
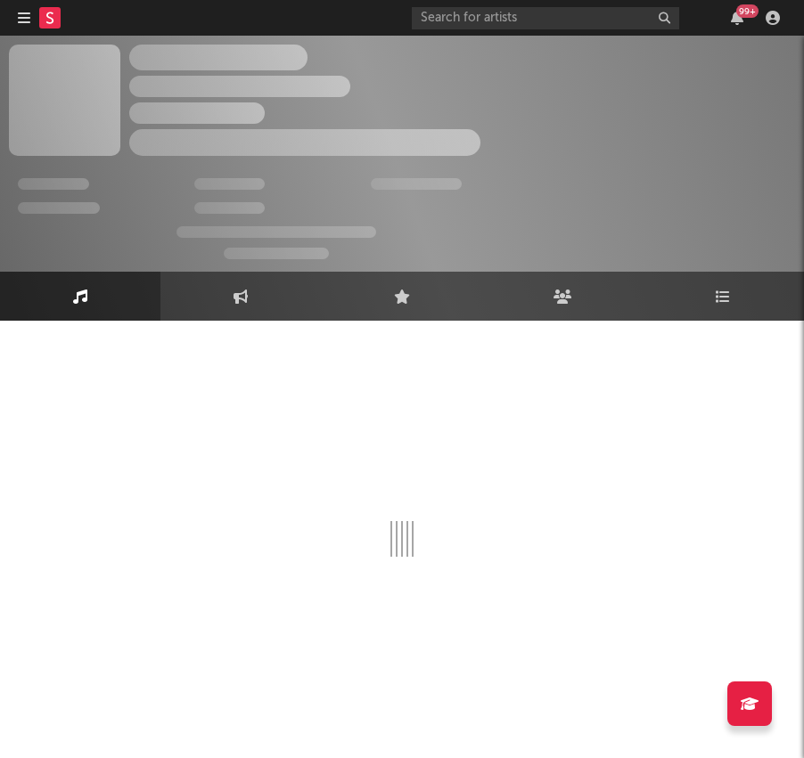
select select "1w"
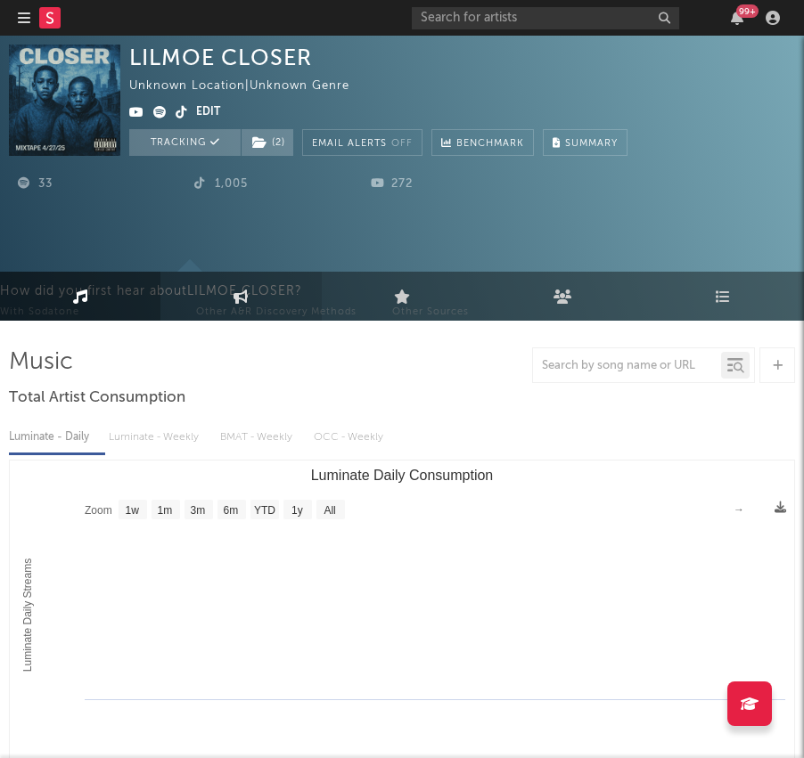
click at [240, 306] on link "Engagement" at bounding box center [240, 296] width 160 height 49
select select "1w"
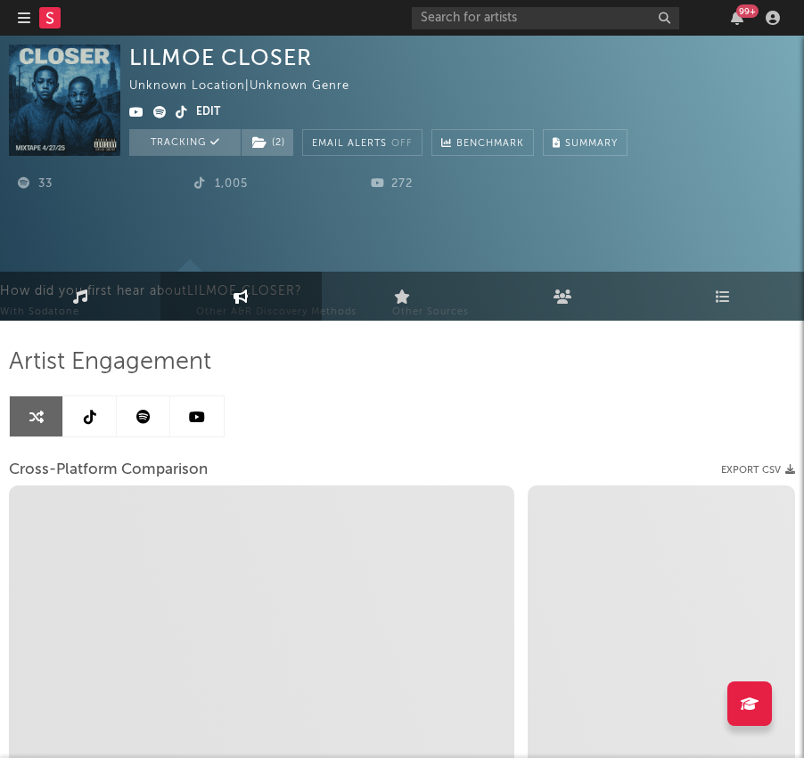
select select "1m"
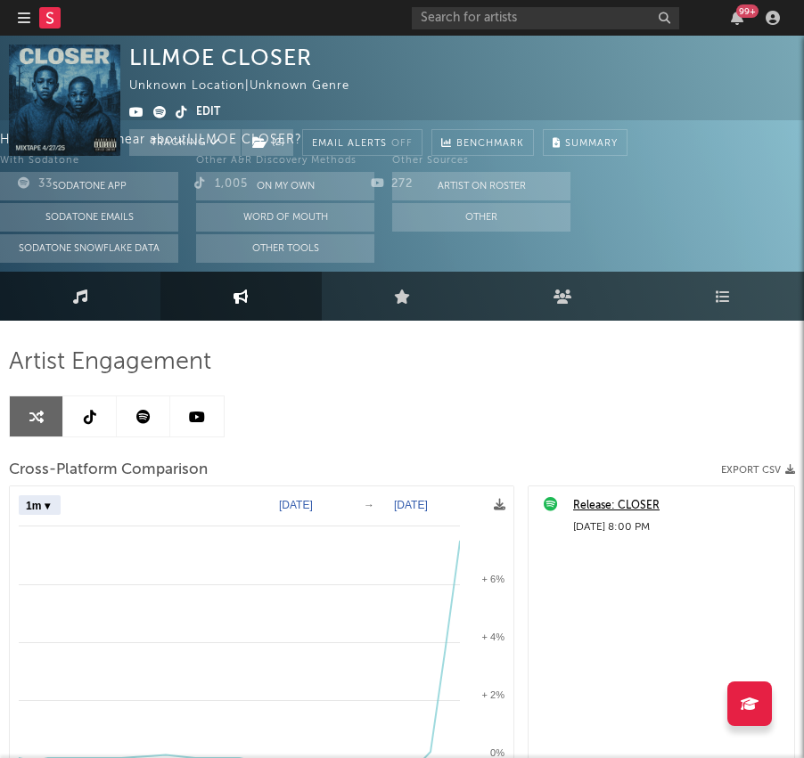
click at [117, 296] on link "Music" at bounding box center [80, 296] width 160 height 49
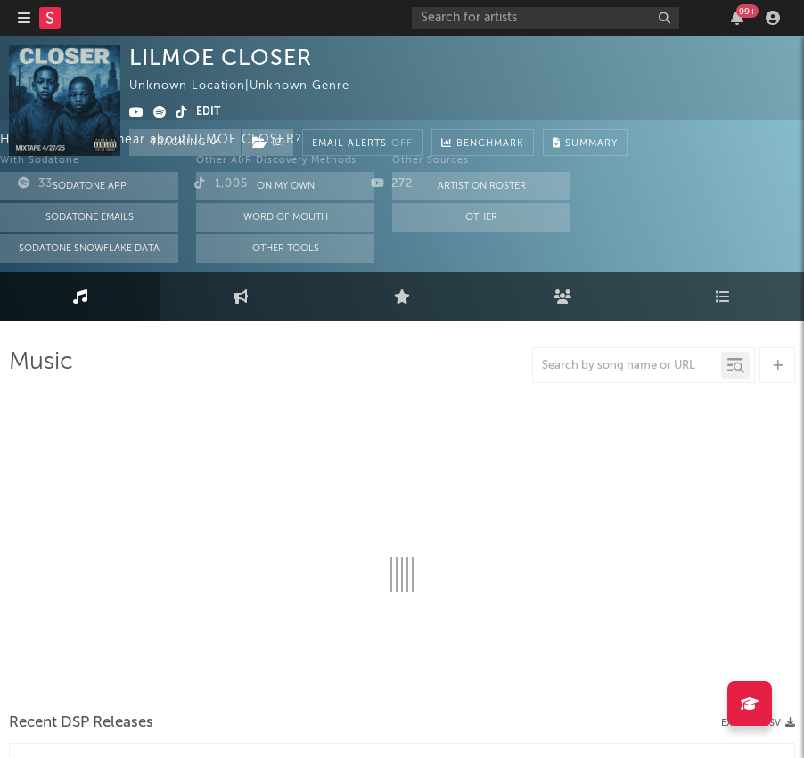
select select "1w"
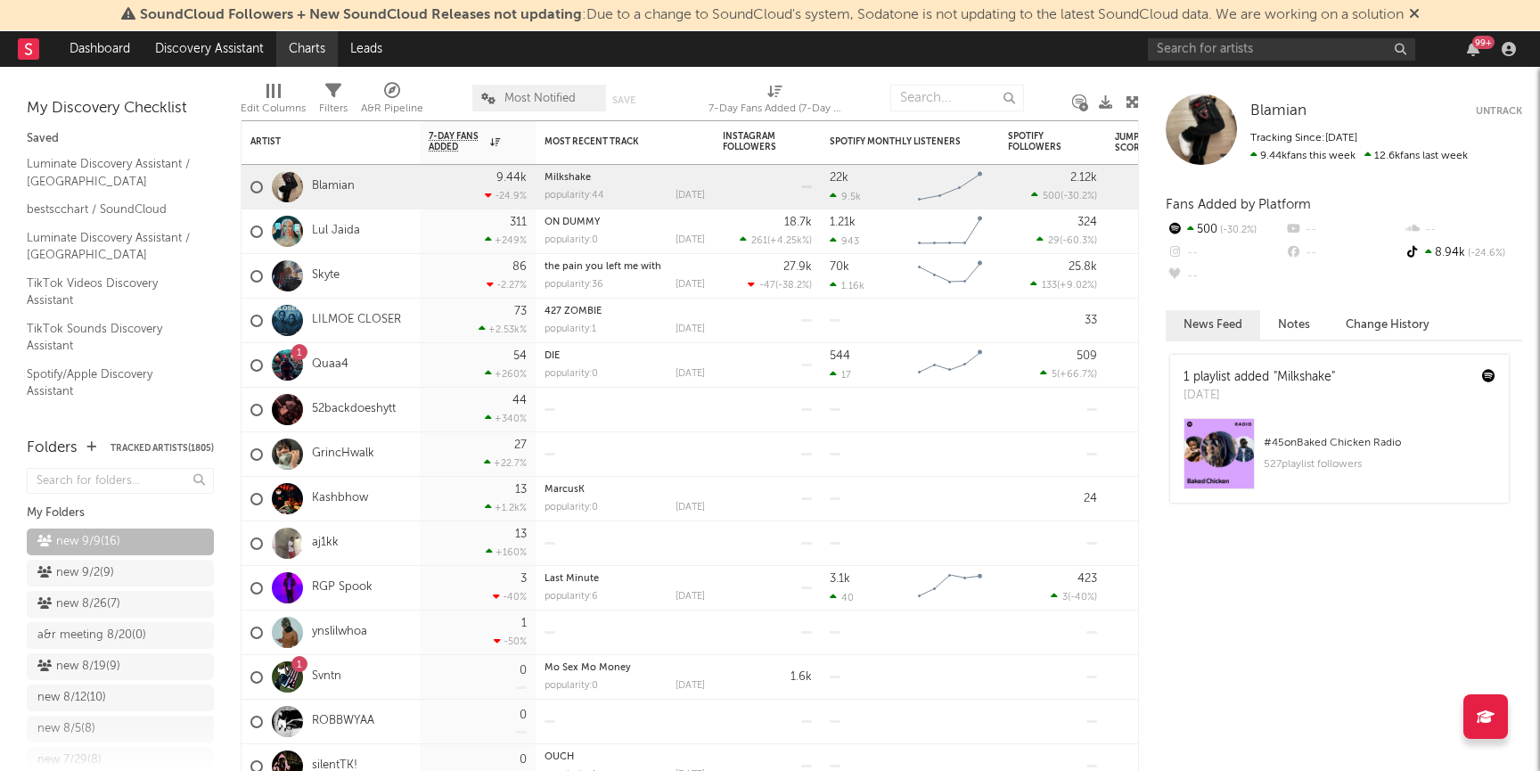
click at [315, 53] on link "Charts" at bounding box center [306, 49] width 61 height 36
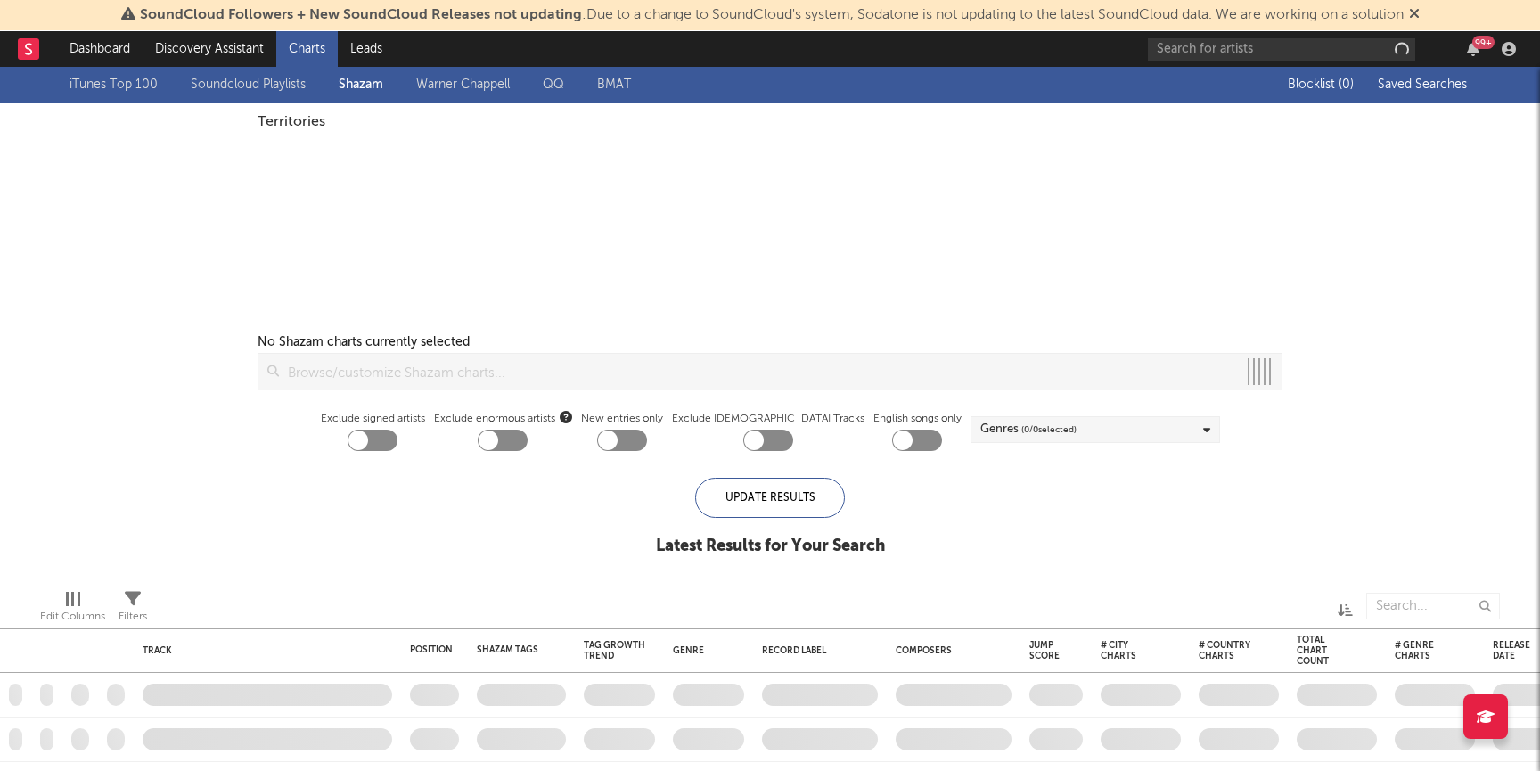
checkbox input "true"
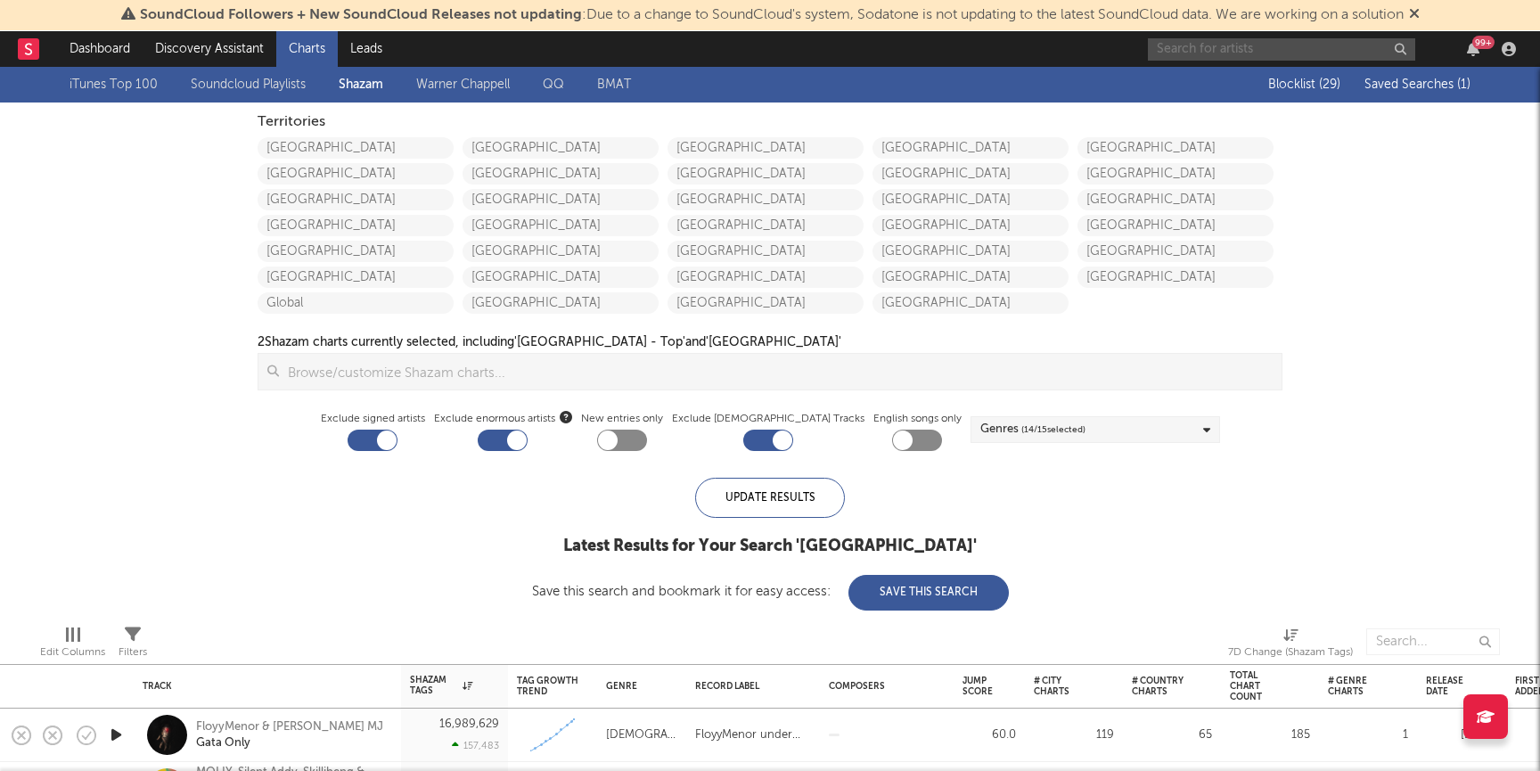
click at [1231, 50] on input "text" at bounding box center [1281, 49] width 267 height 22
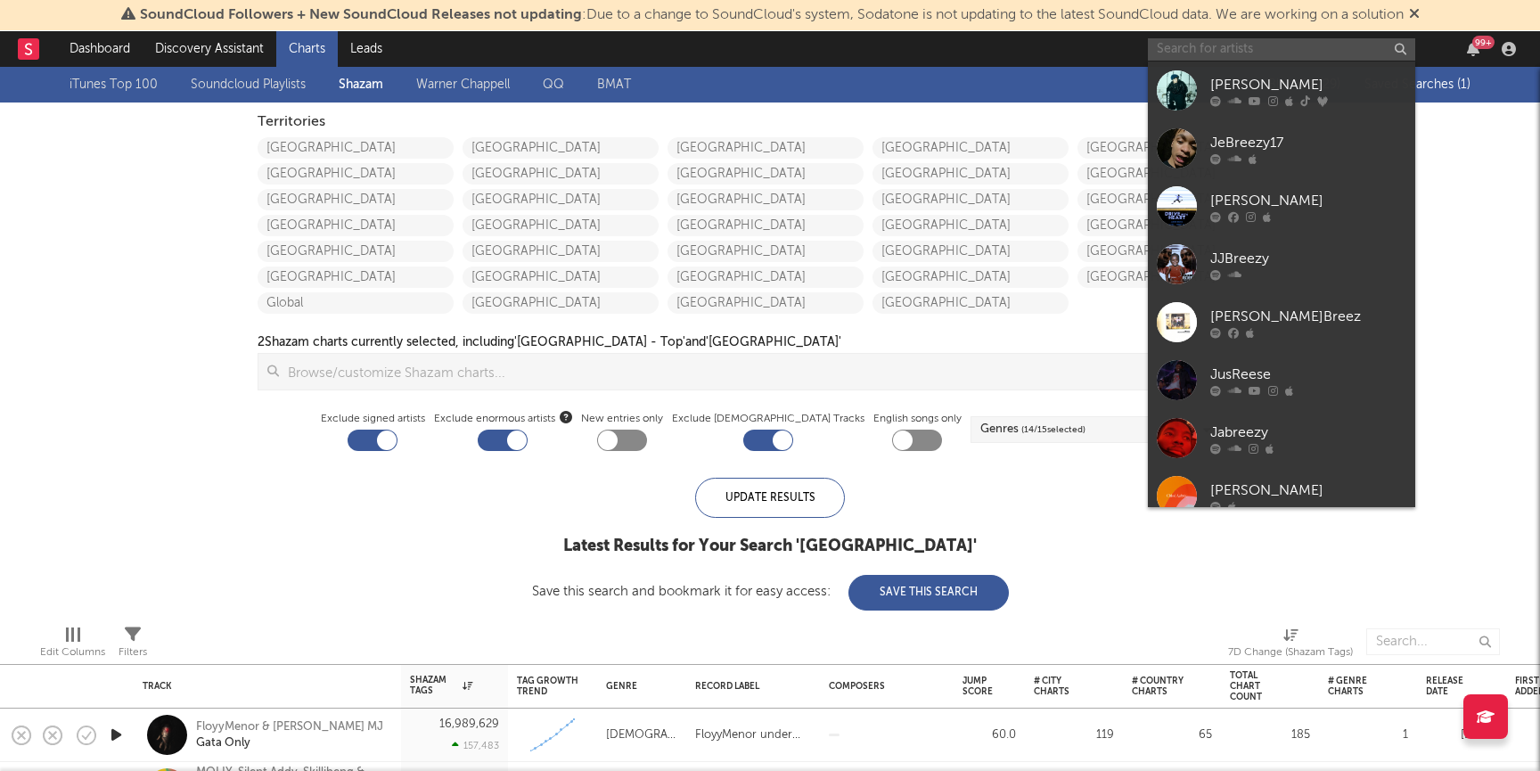
paste input "[URL][EMAIL_ADDRESS][DOMAIN_NAME][DOMAIN_NAME]"
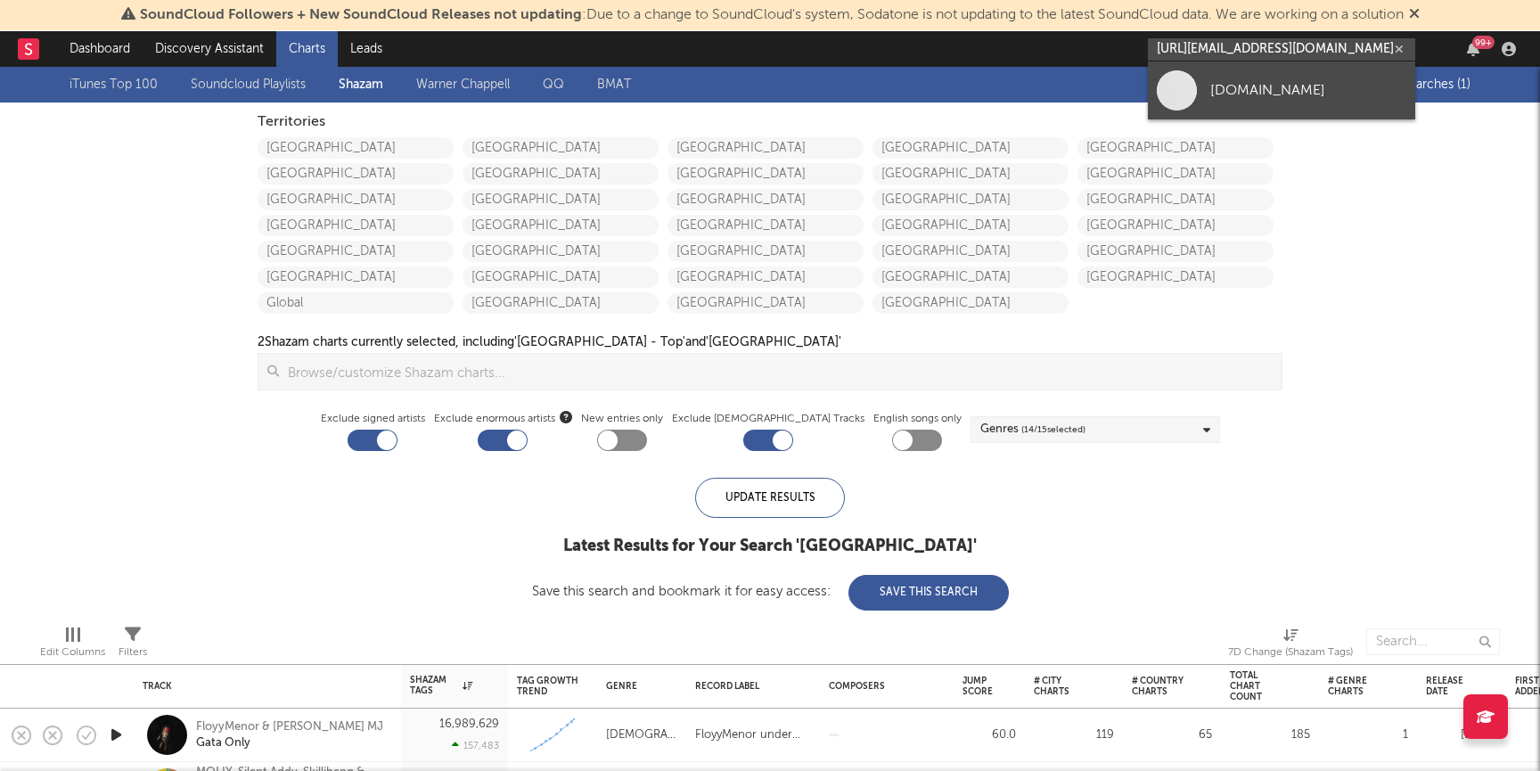
type input "[URL][EMAIL_ADDRESS][DOMAIN_NAME][DOMAIN_NAME]"
click at [1219, 100] on div "[DOMAIN_NAME]" at bounding box center [1308, 89] width 196 height 21
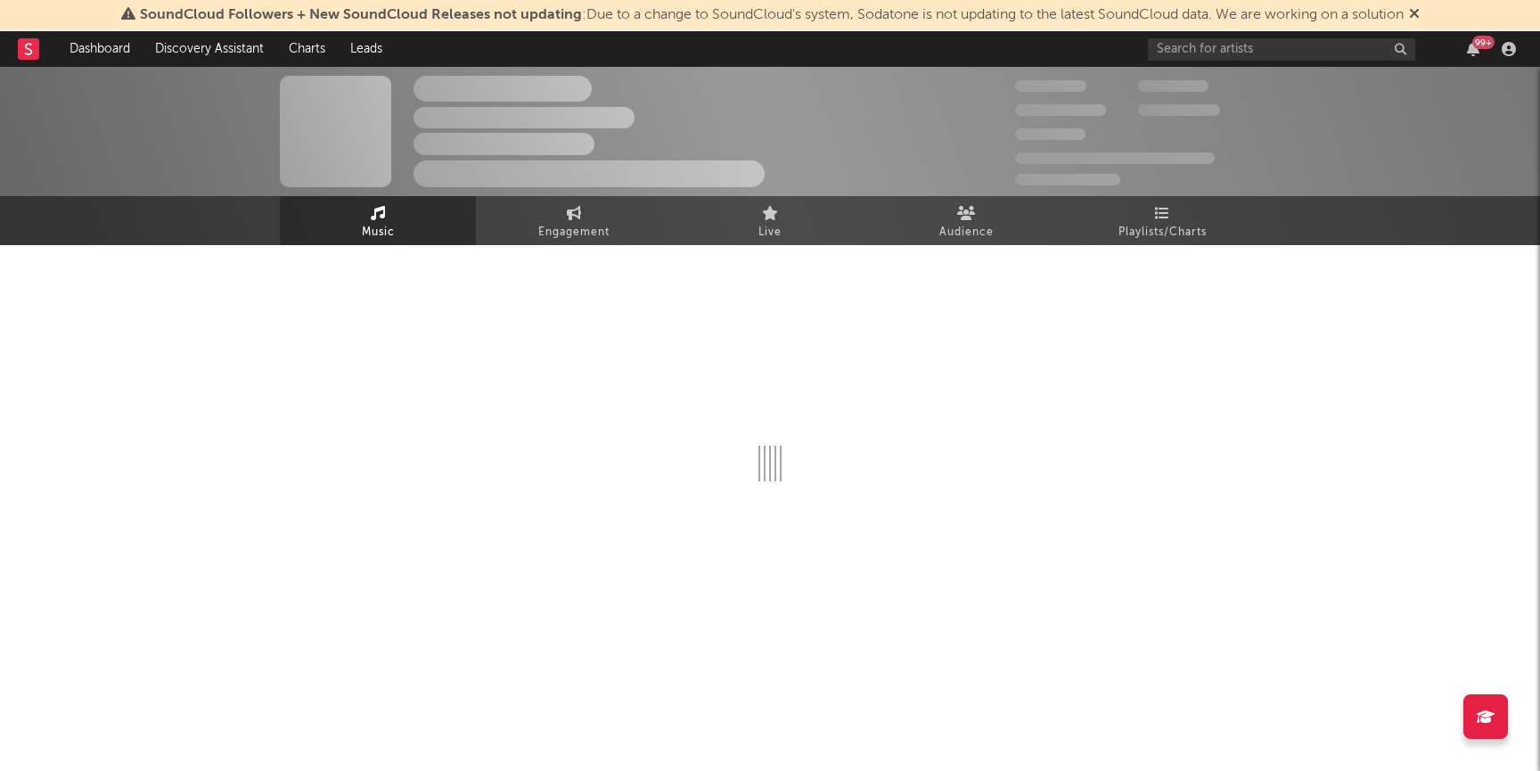
select select "1w"
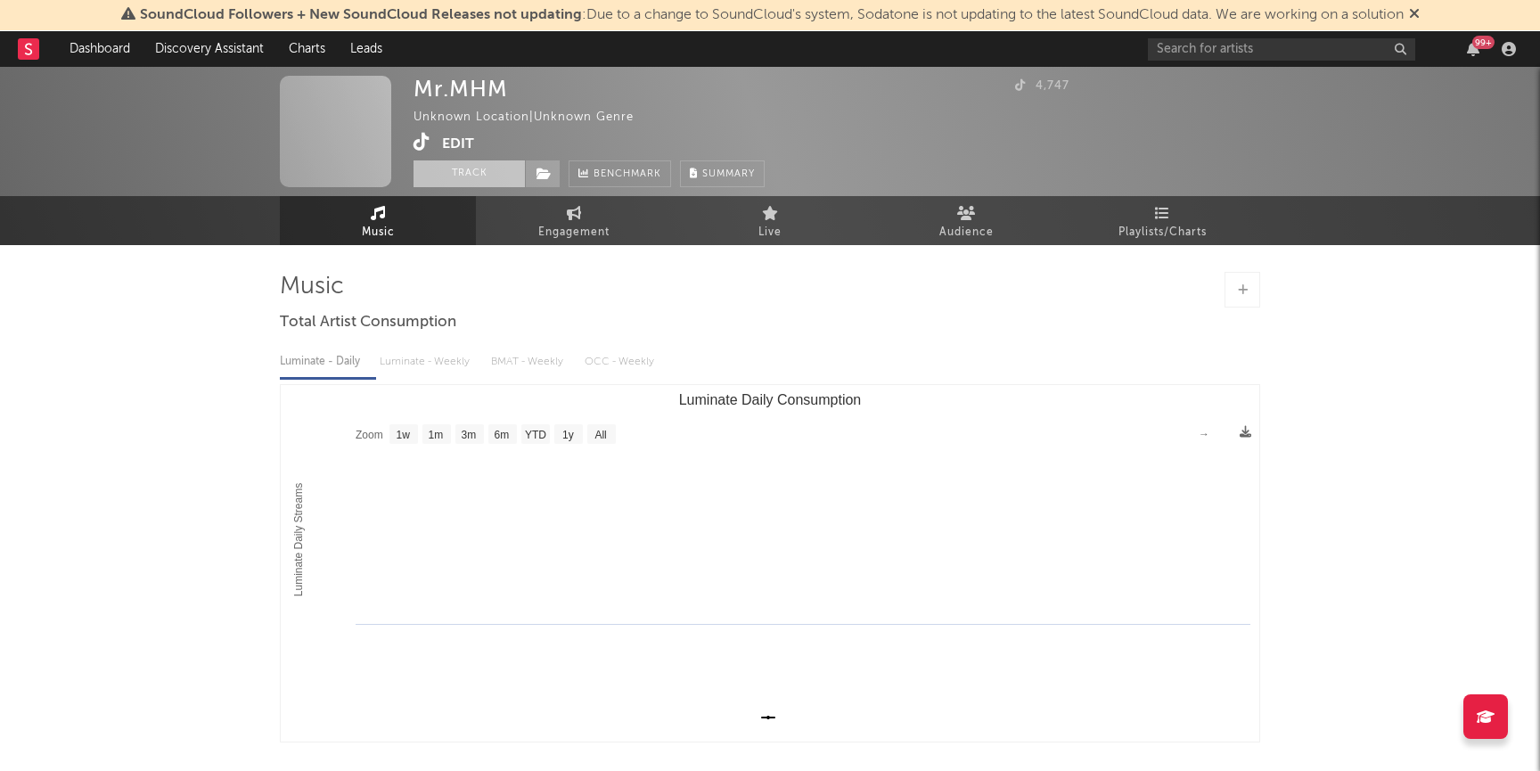
click at [480, 165] on button "Track" at bounding box center [468, 173] width 111 height 27
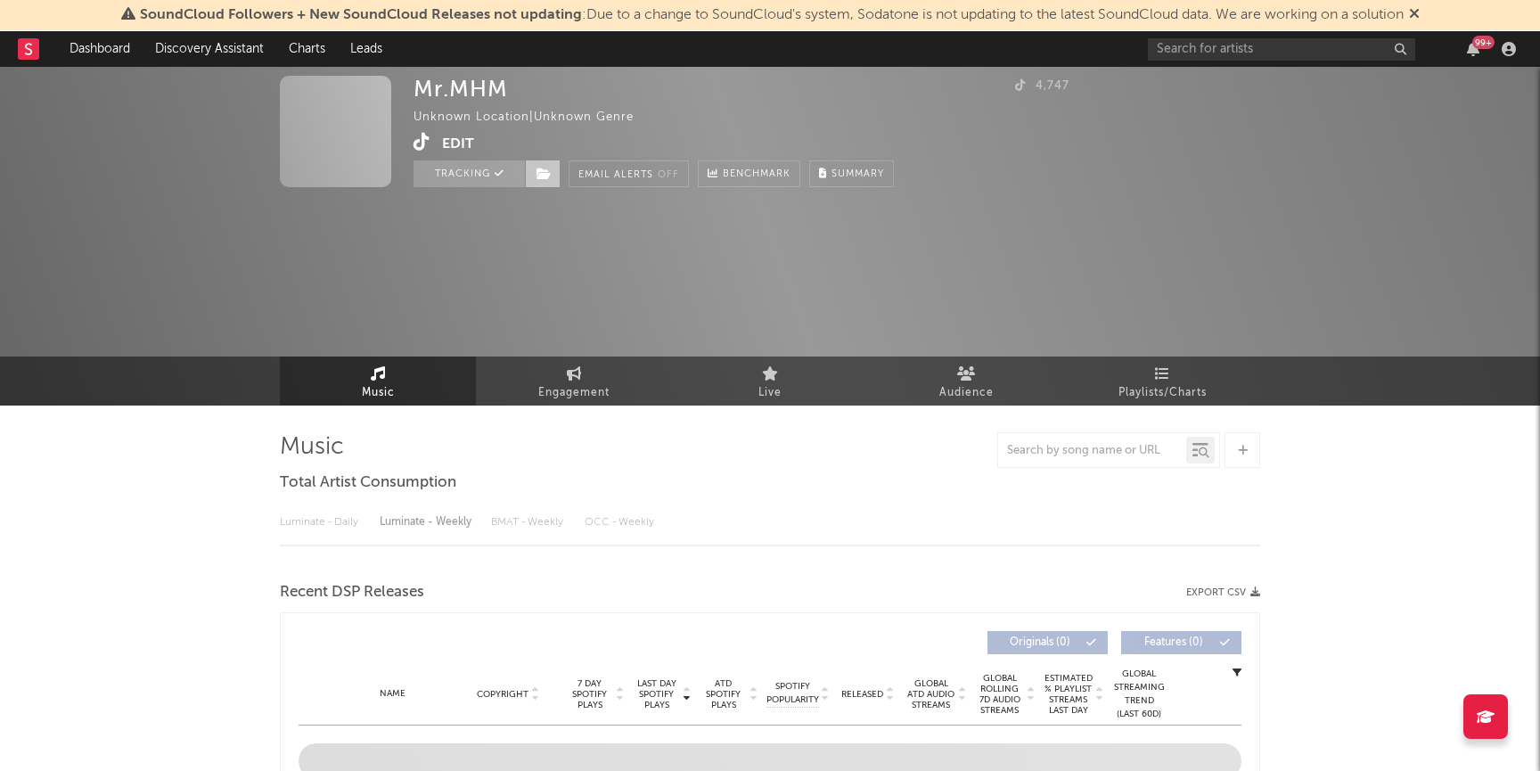
click at [552, 179] on span at bounding box center [543, 173] width 36 height 27
select select "1w"
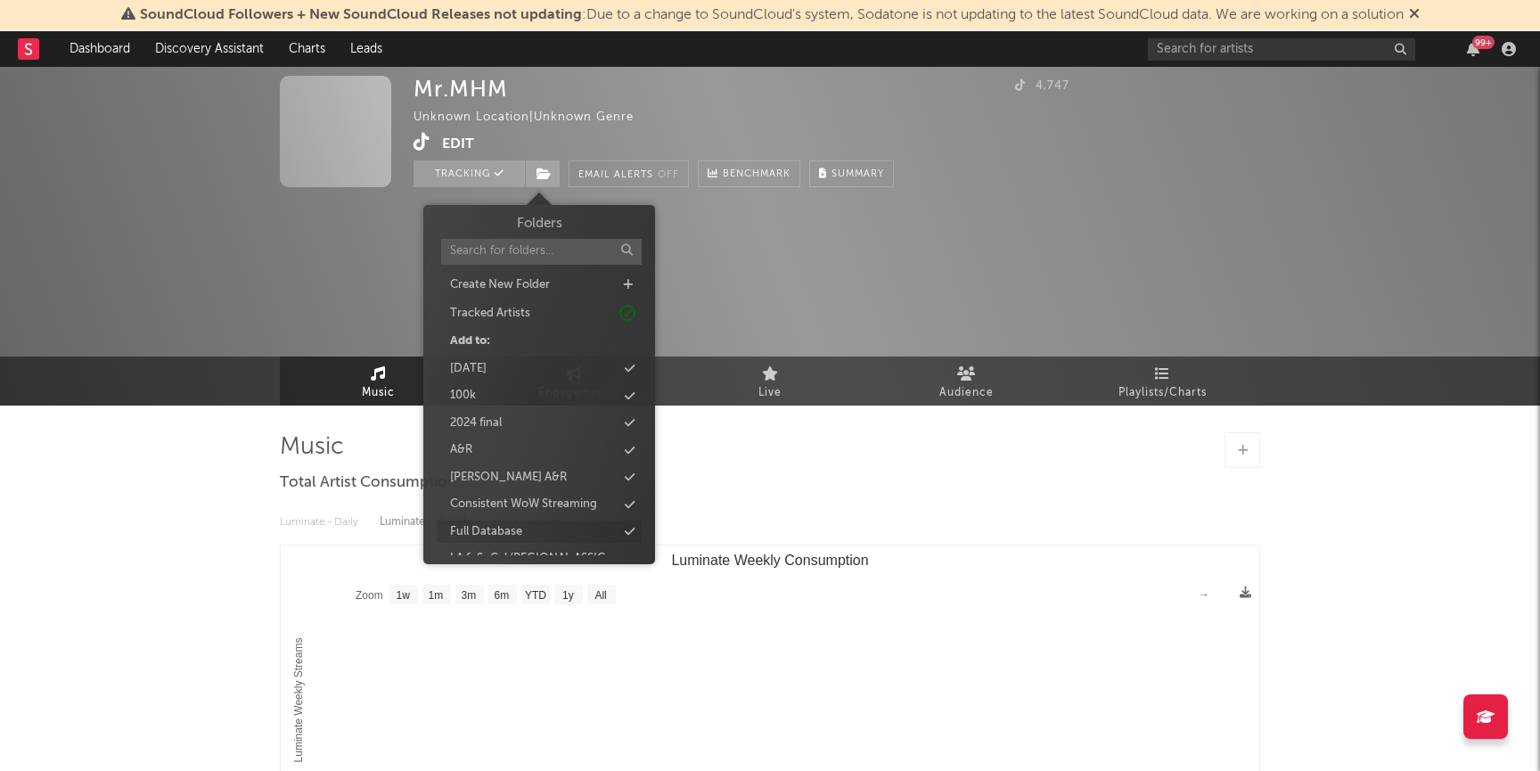
click at [502, 533] on div "Full Database" at bounding box center [486, 532] width 72 height 18
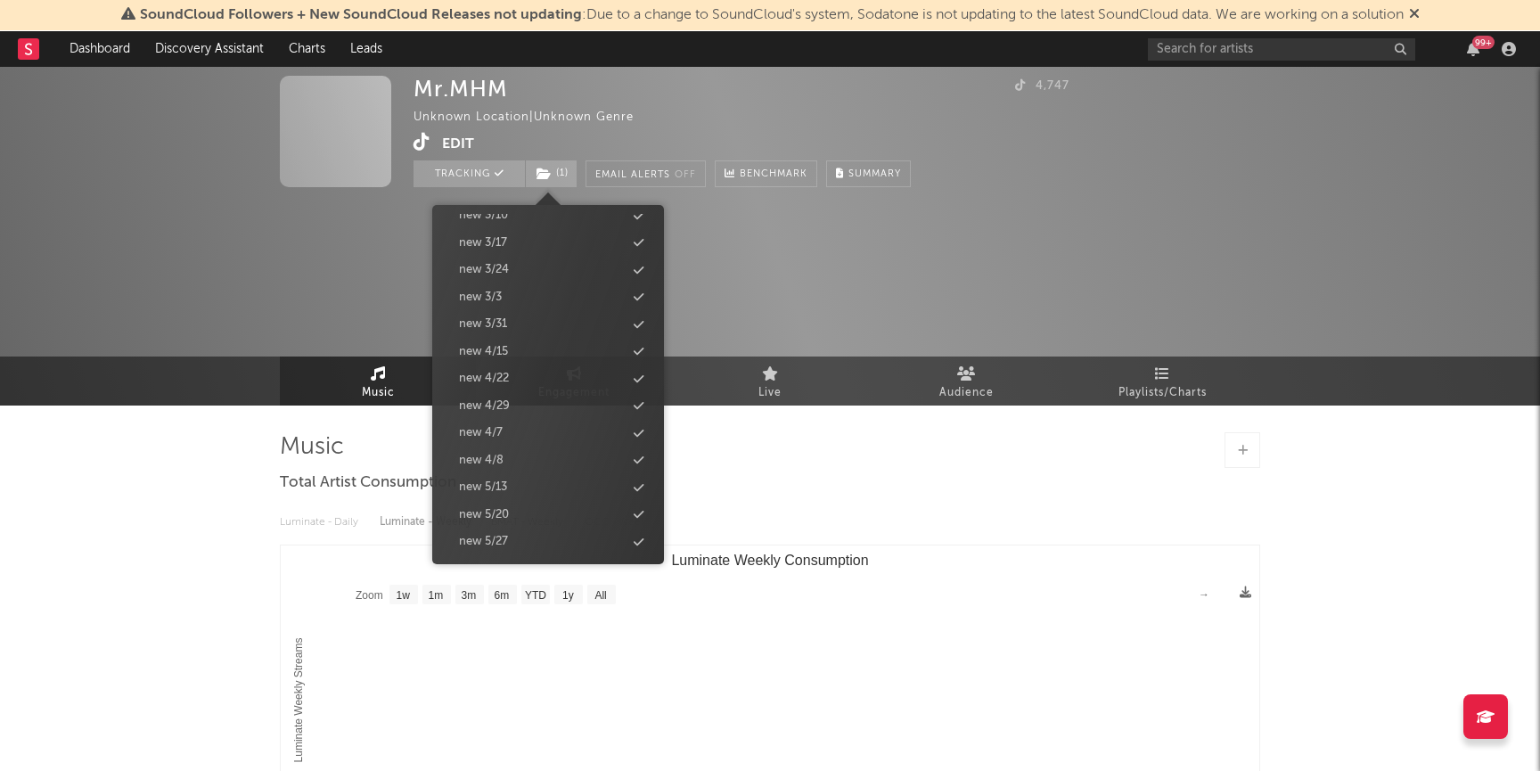
scroll to position [1787, 0]
click at [490, 436] on div "new 9/9" at bounding box center [481, 431] width 45 height 18
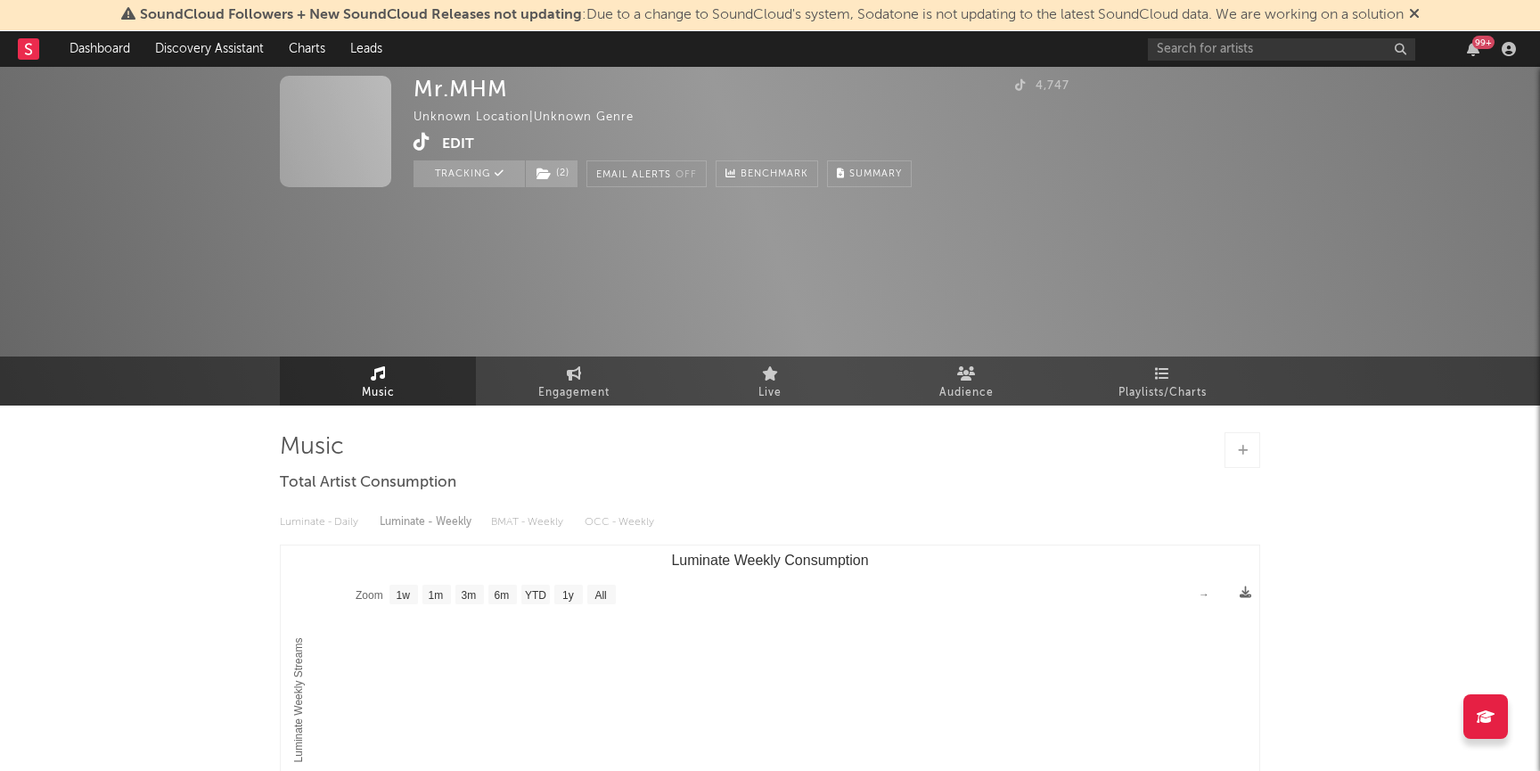
click at [266, 509] on div "Mr.MHM Unknown Location | Unknown Genre Edit Tracking ( 2 ) Email Alerts Off Be…" at bounding box center [770, 565] width 1540 height 997
click at [215, 47] on link "Discovery Assistant" at bounding box center [210, 49] width 134 height 36
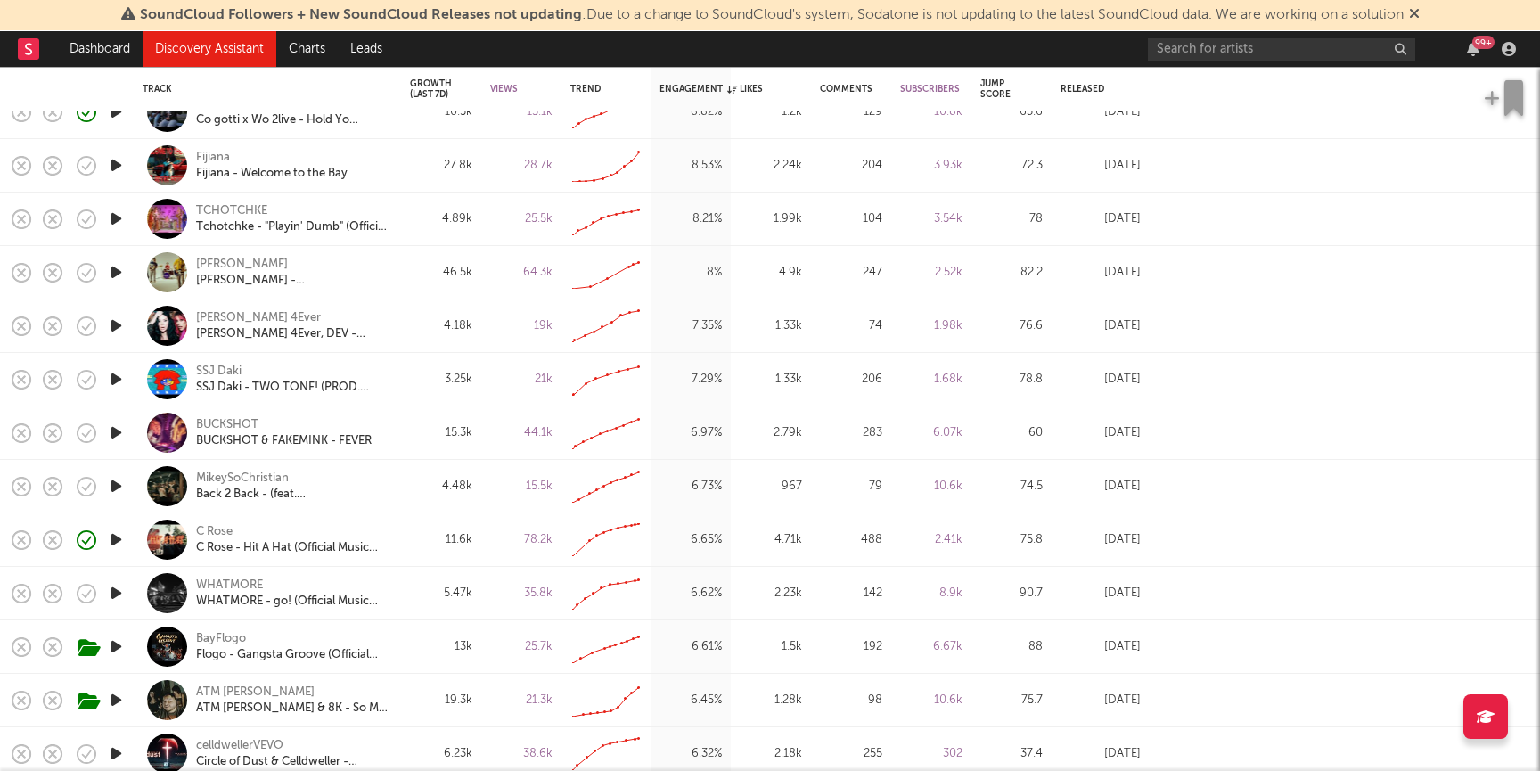
click at [126, 274] on div at bounding box center [116, 272] width 36 height 53
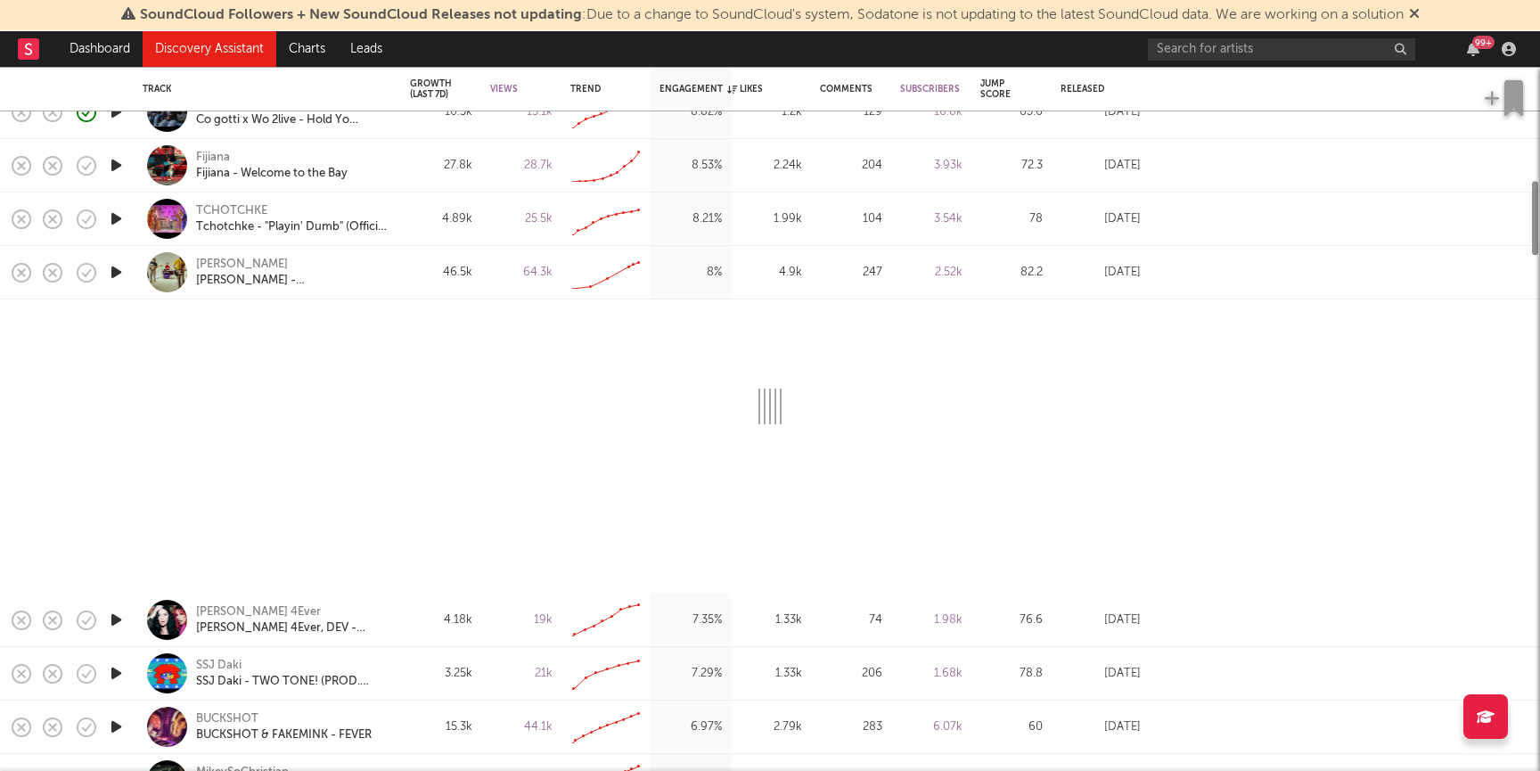
click at [114, 272] on icon "button" at bounding box center [116, 272] width 19 height 22
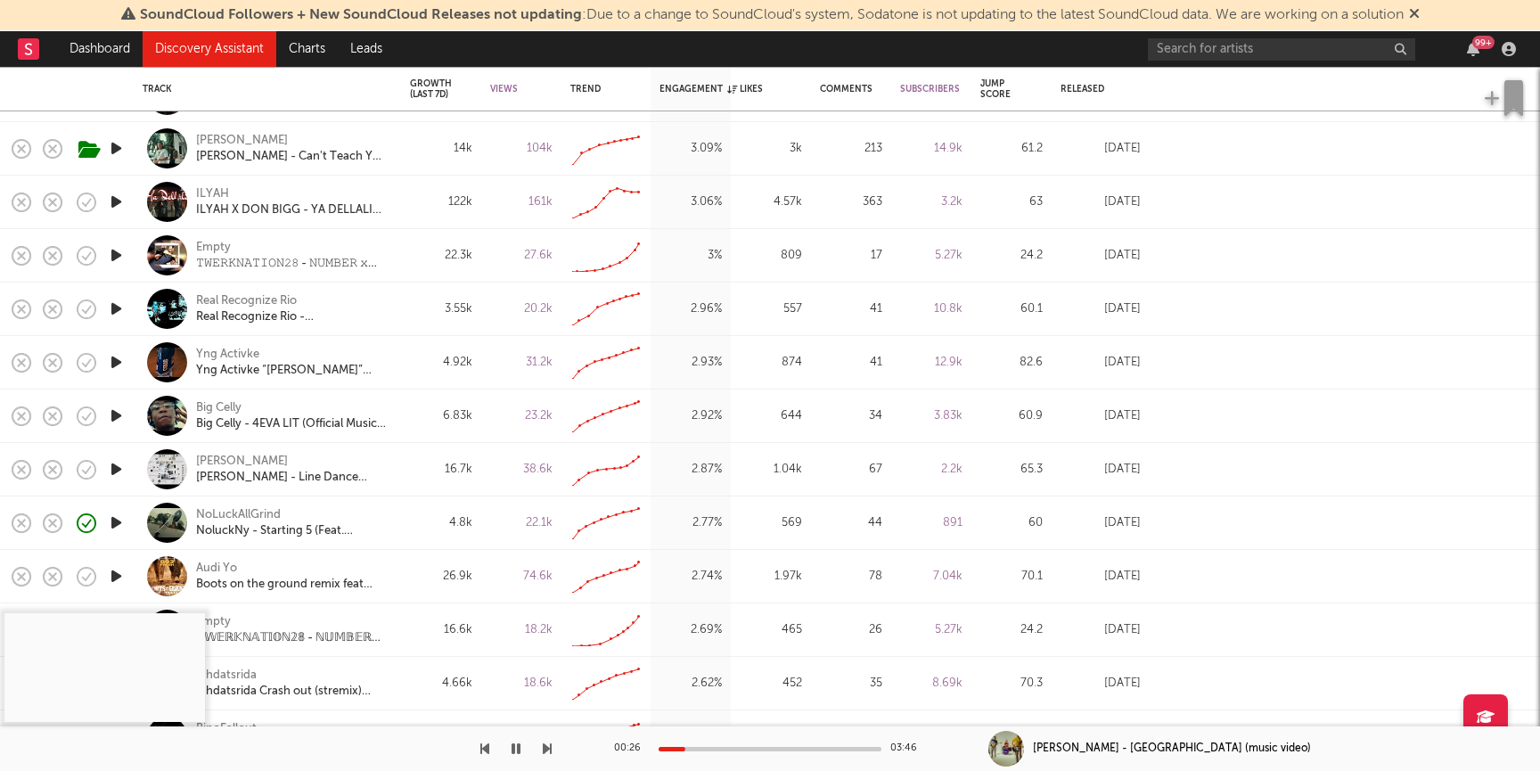
click at [118, 200] on icon "button" at bounding box center [116, 202] width 19 height 22
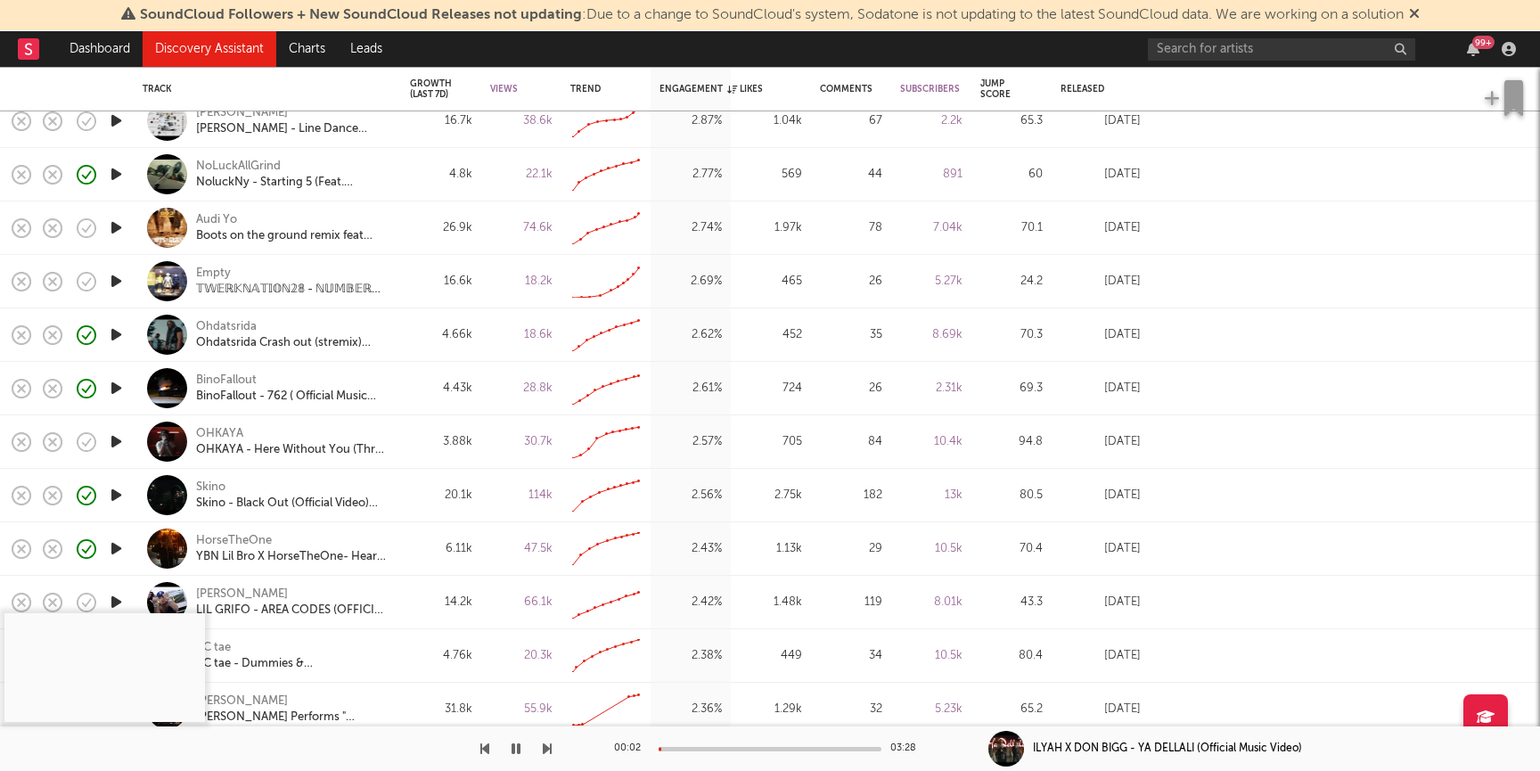
click at [717, 747] on div at bounding box center [770, 749] width 223 height 4
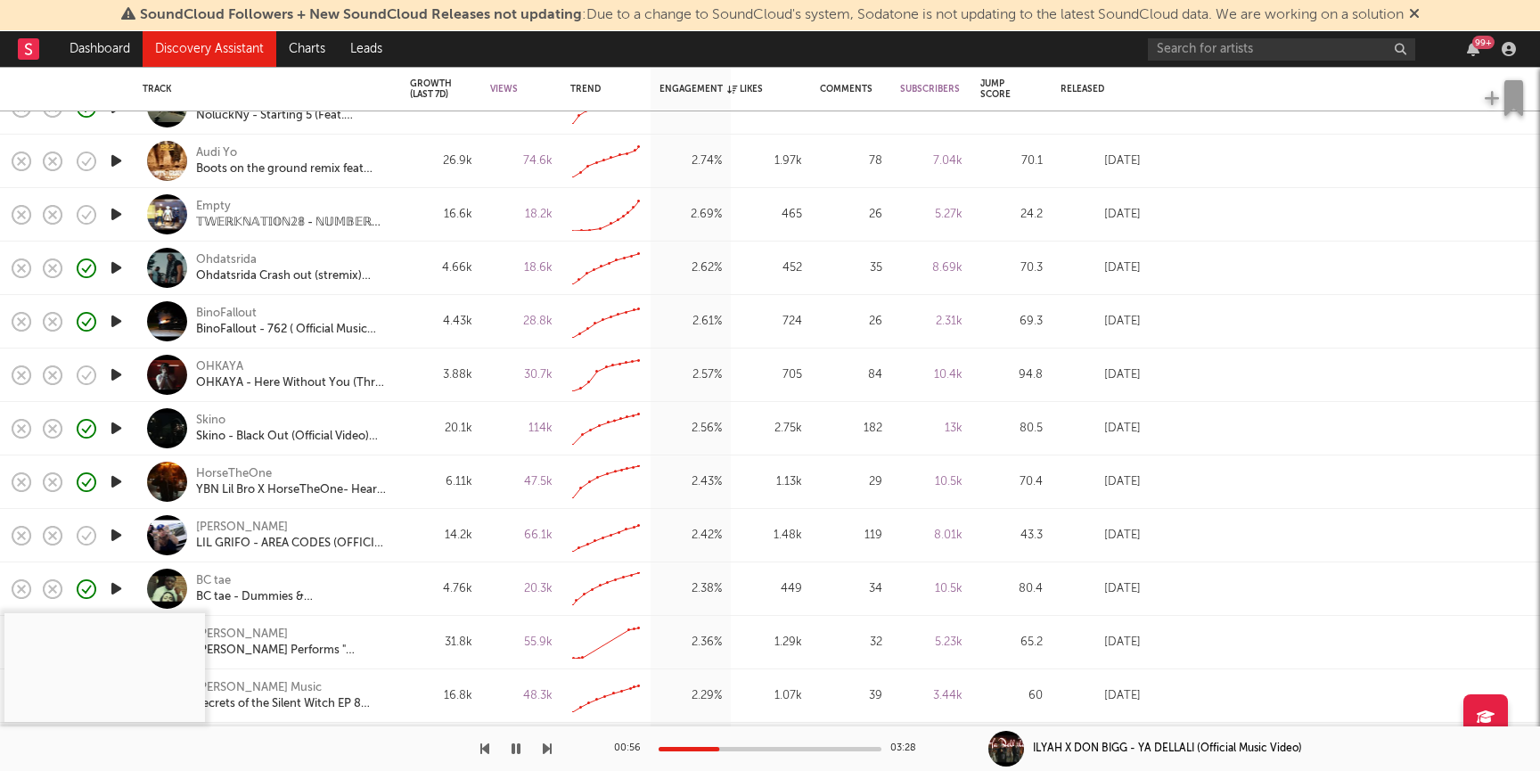
click at [119, 270] on icon "button" at bounding box center [116, 268] width 19 height 22
click at [709, 749] on div at bounding box center [770, 749] width 223 height 4
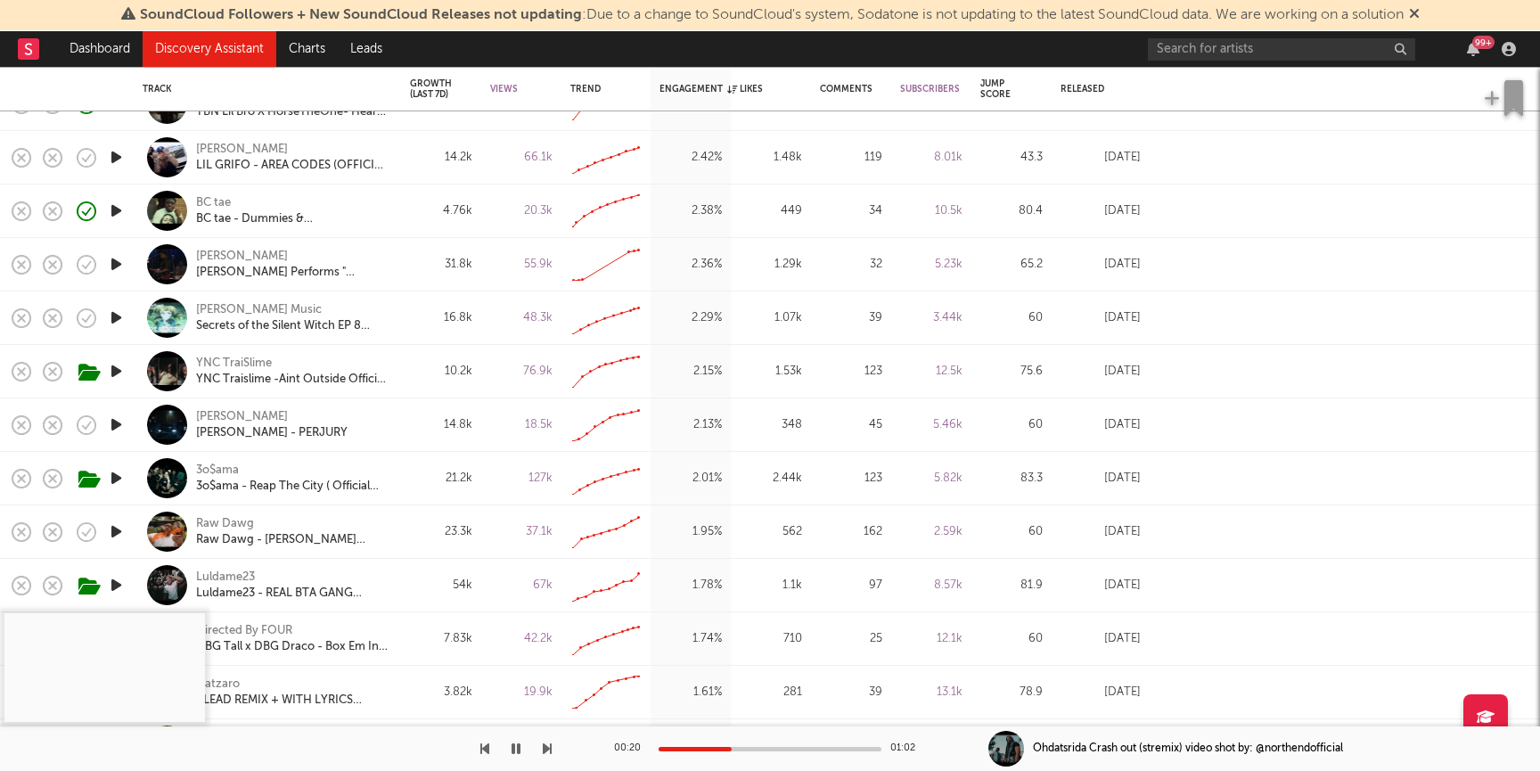
click at [116, 421] on icon "button" at bounding box center [116, 424] width 19 height 22
click at [757, 749] on div at bounding box center [770, 749] width 223 height 4
